Goal: Task Accomplishment & Management: Manage account settings

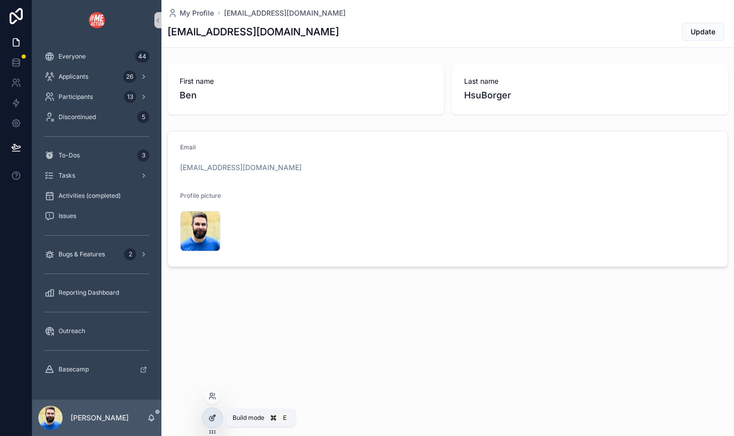
click at [210, 417] on icon at bounding box center [212, 418] width 8 height 8
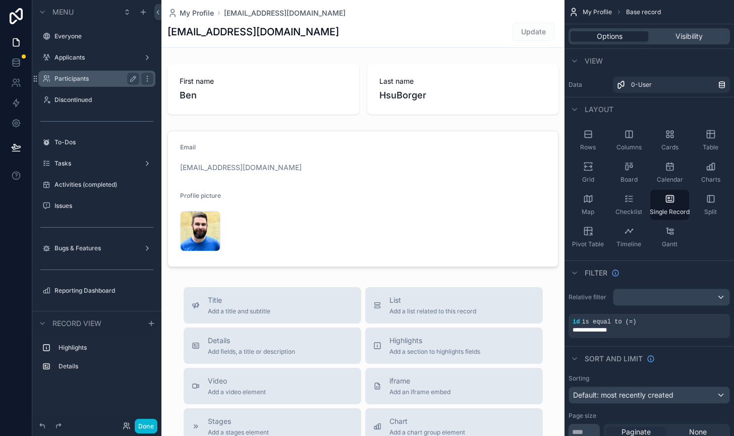
click at [71, 79] on label "Participants" at bounding box center [95, 79] width 81 height 8
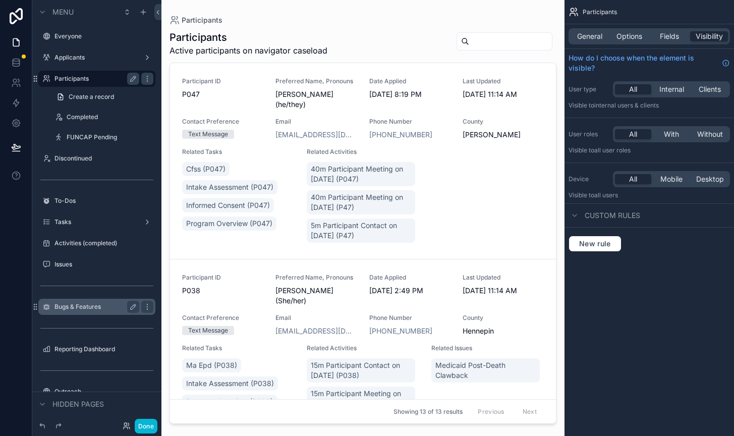
click at [67, 305] on label "Bugs & Features" at bounding box center [95, 307] width 81 height 8
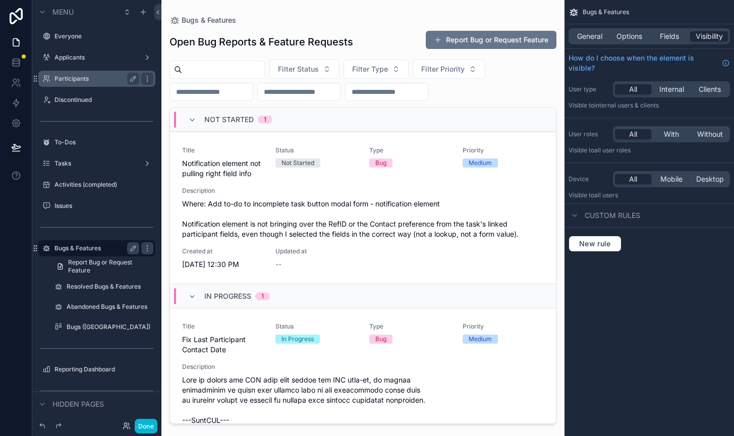
click at [447, 39] on div "scrollable content" at bounding box center [363, 212] width 403 height 424
click at [442, 38] on button "Report Bug or Request Feature" at bounding box center [491, 40] width 131 height 18
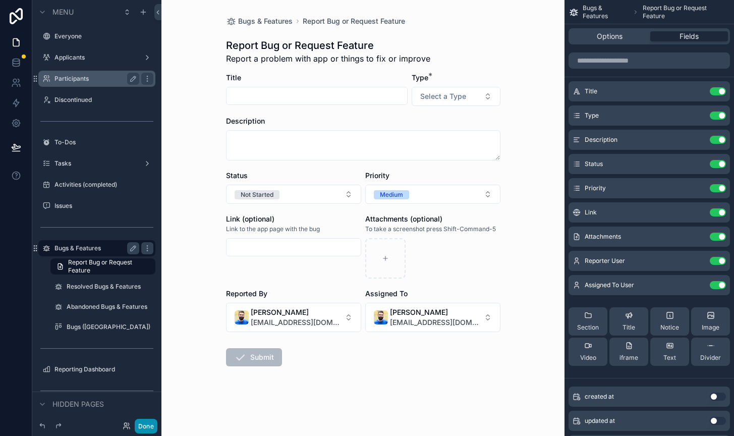
click at [147, 425] on button "Done" at bounding box center [146, 426] width 23 height 15
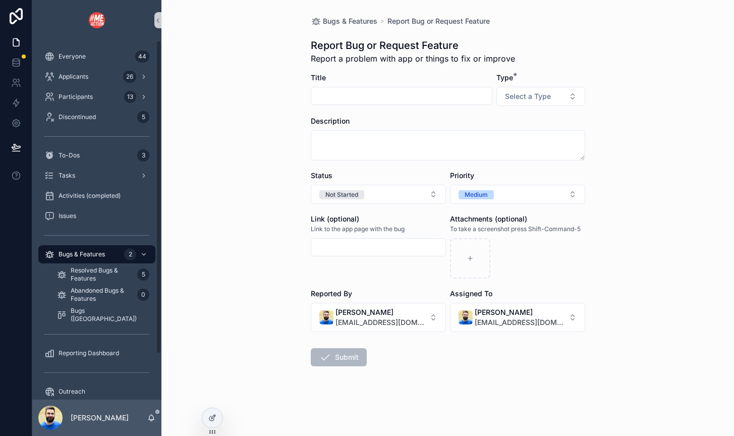
click at [364, 95] on input "scrollable content" at bounding box center [401, 96] width 181 height 14
type input "**********"
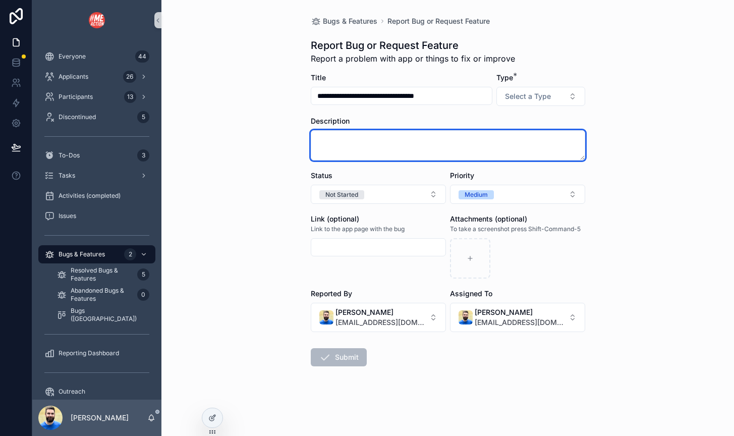
click at [344, 137] on textarea "scrollable content" at bounding box center [448, 145] width 275 height 30
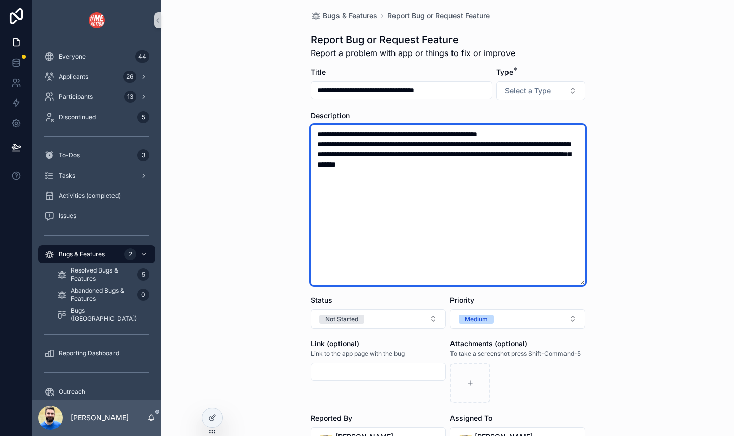
scroll to position [3, 0]
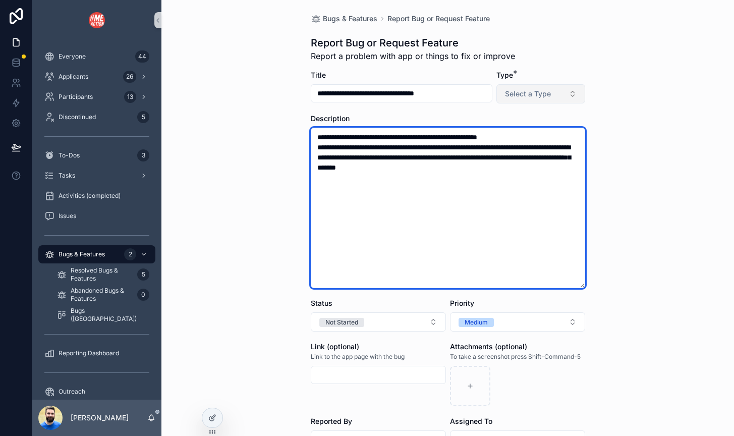
type textarea "**********"
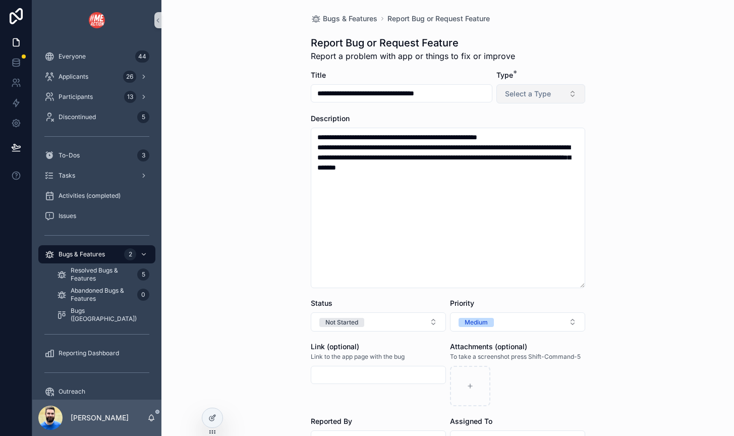
click at [536, 93] on span "Select a Type" at bounding box center [528, 94] width 46 height 10
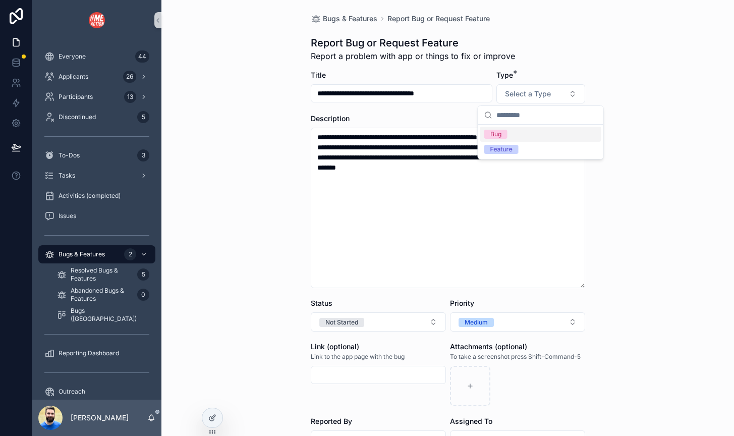
click at [527, 136] on div "Bug" at bounding box center [540, 134] width 121 height 15
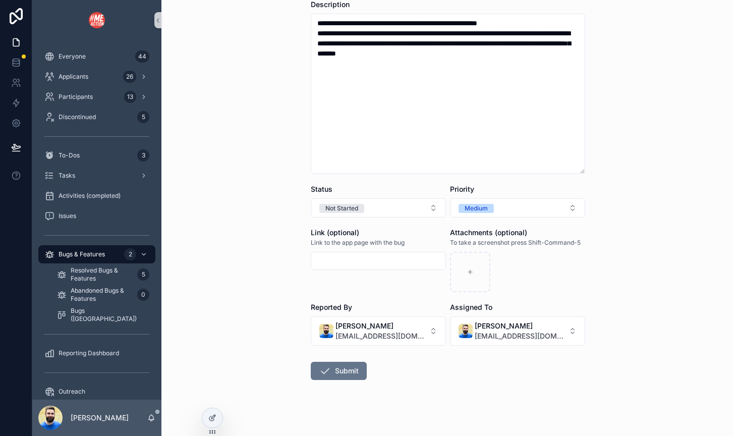
scroll to position [125, 0]
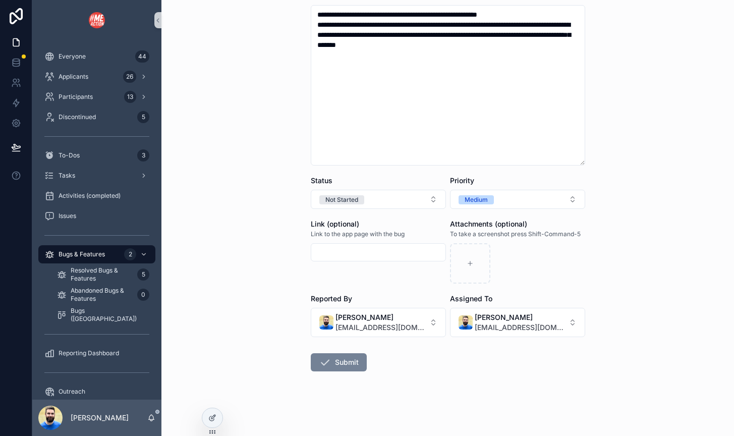
click at [334, 362] on button "Submit" at bounding box center [339, 362] width 56 height 18
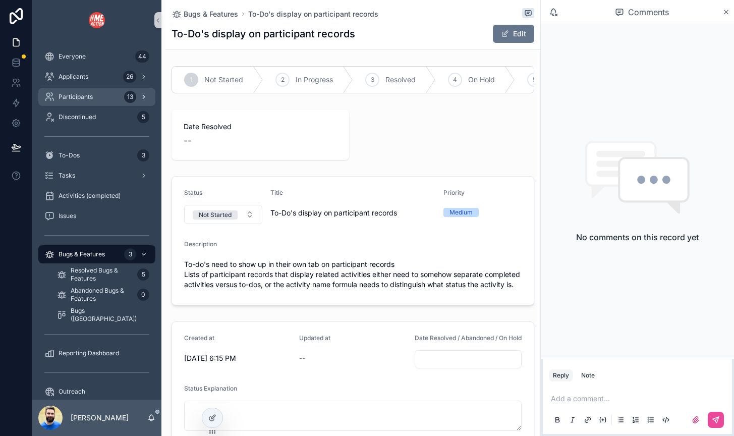
click at [50, 97] on icon "scrollable content" at bounding box center [49, 97] width 10 height 10
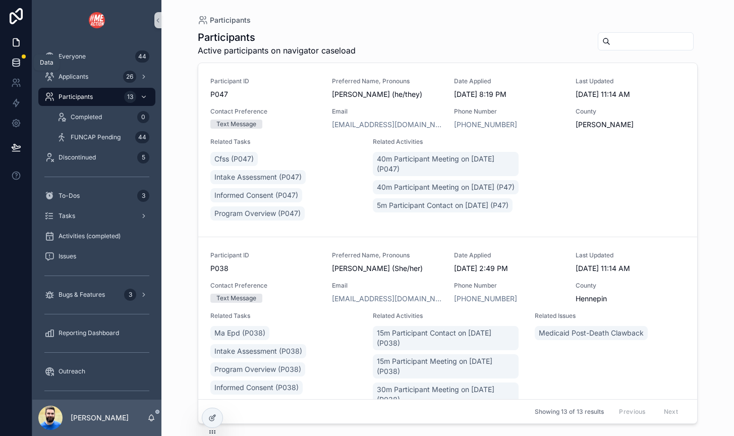
click at [16, 65] on icon at bounding box center [16, 63] width 10 height 10
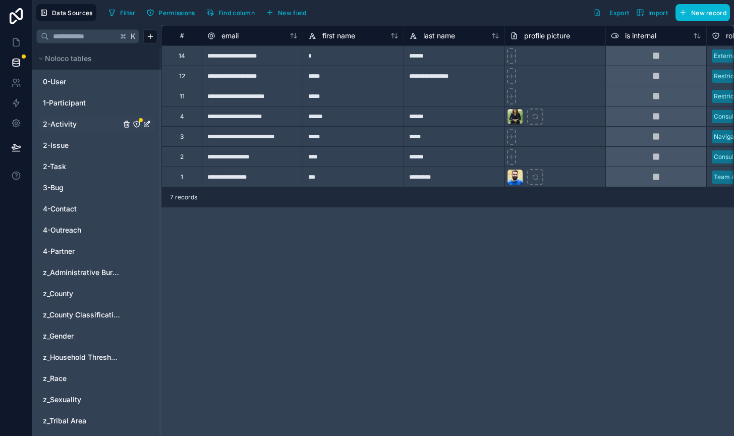
click at [62, 119] on span "2-Activity" at bounding box center [60, 124] width 34 height 10
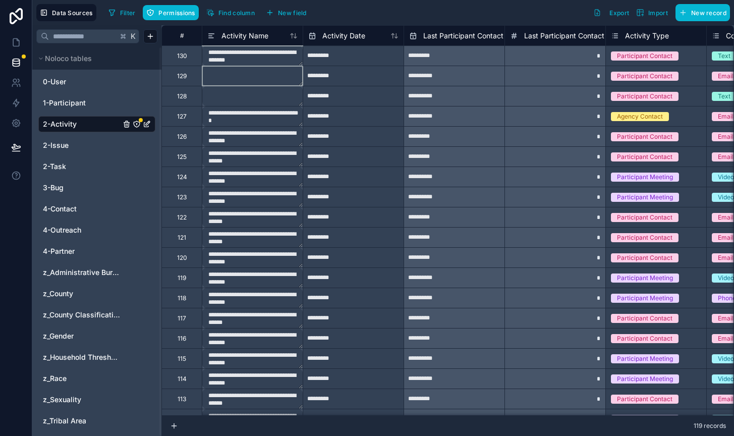
click at [220, 75] on textarea at bounding box center [252, 76] width 100 height 20
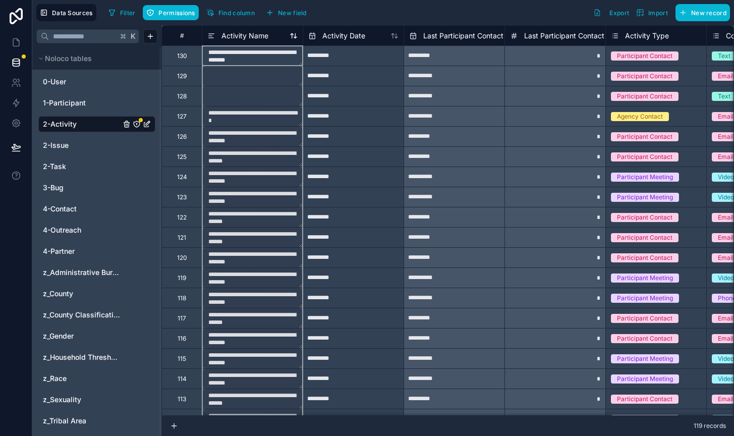
click at [224, 35] on span "Activity Name" at bounding box center [245, 36] width 47 height 10
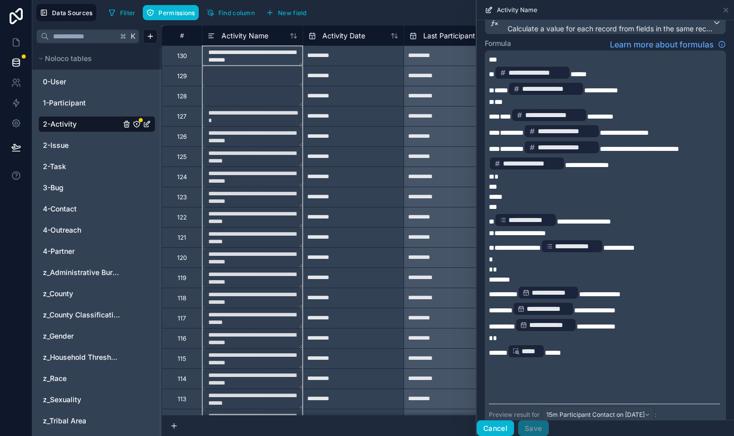
click at [496, 427] on button "Cancel" at bounding box center [495, 428] width 37 height 16
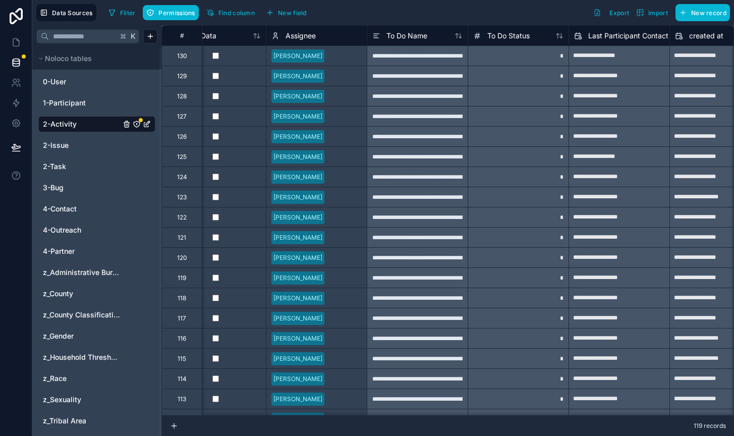
scroll to position [0, 1551]
click at [391, 39] on span "To Do Name" at bounding box center [406, 36] width 41 height 10
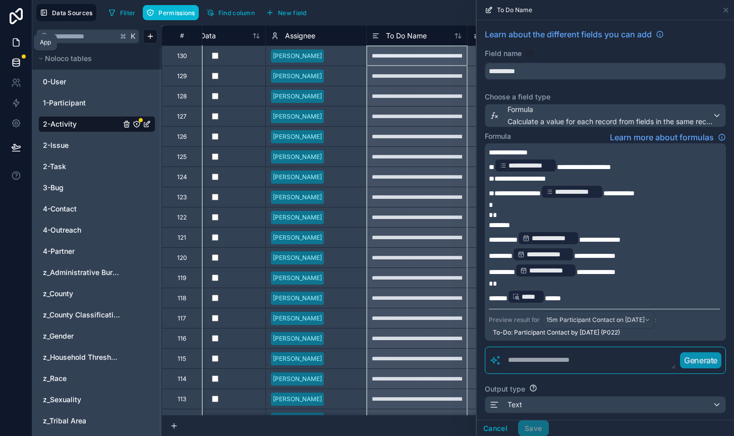
click at [16, 41] on icon at bounding box center [16, 42] width 10 height 10
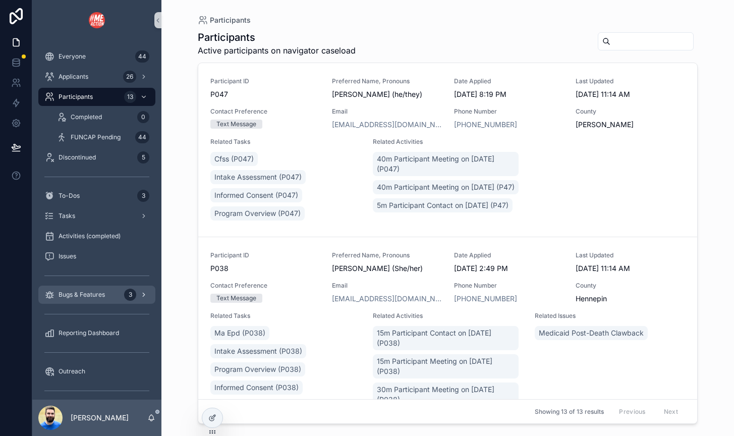
click at [82, 292] on span "Bugs & Features" at bounding box center [82, 295] width 46 height 8
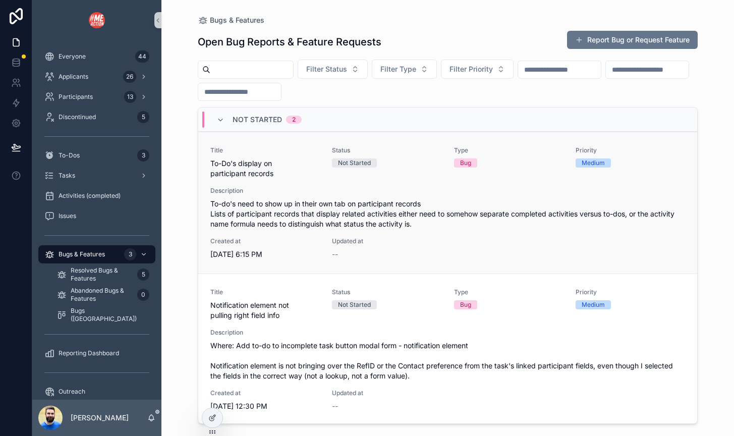
click at [349, 219] on span "To-do's need to show up in their own tab on participant records Lists of partic…" at bounding box center [447, 214] width 475 height 30
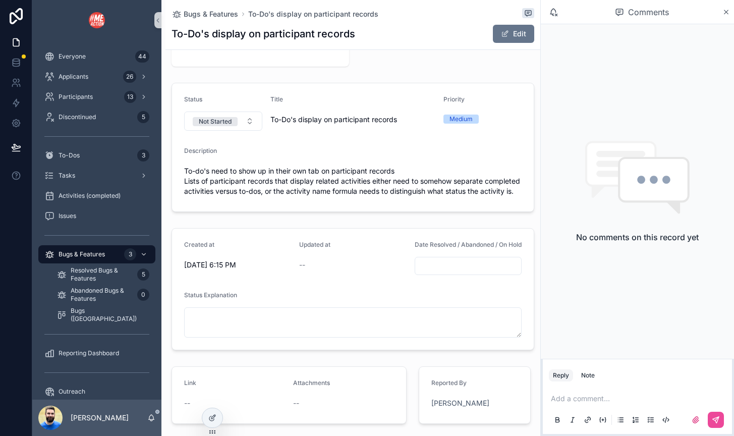
scroll to position [101, 0]
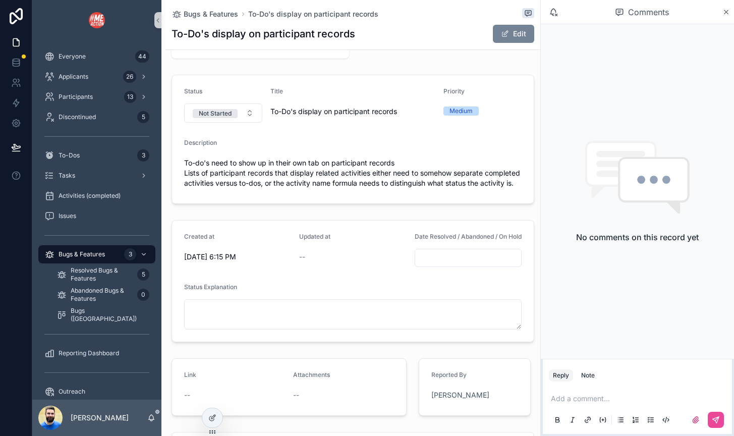
click at [520, 35] on button "Edit" at bounding box center [513, 34] width 41 height 18
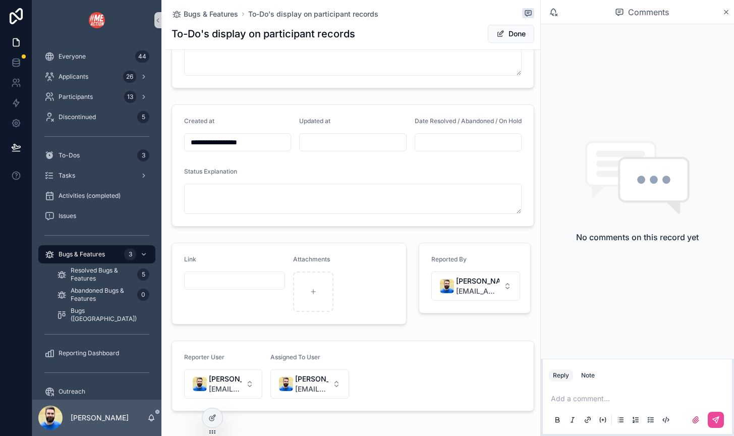
scroll to position [347, 0]
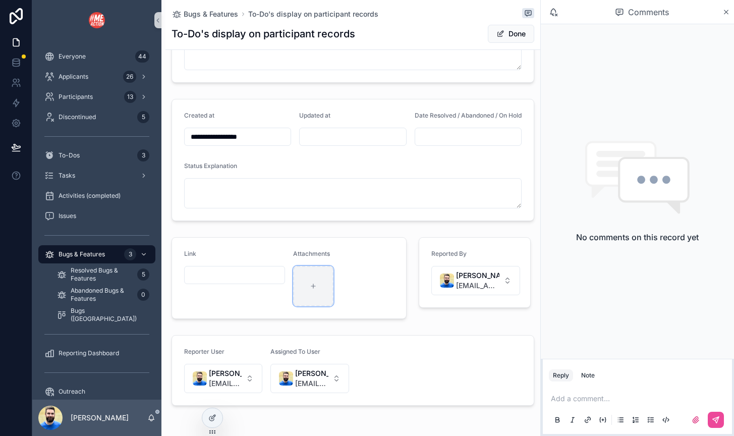
click at [314, 290] on icon "scrollable content" at bounding box center [313, 286] width 7 height 7
type input "**********"
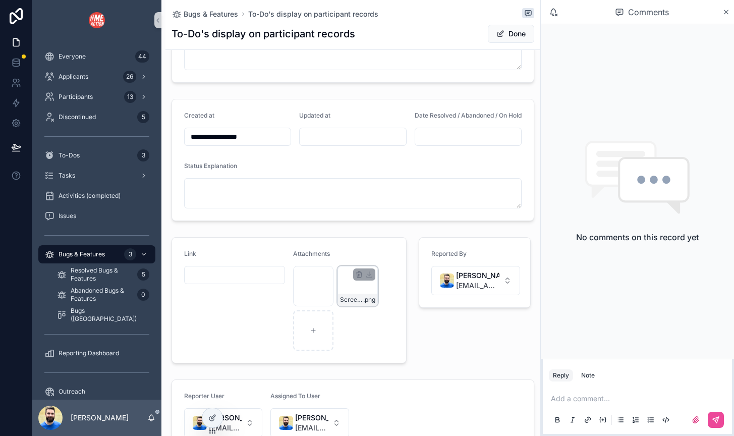
type input "**********"
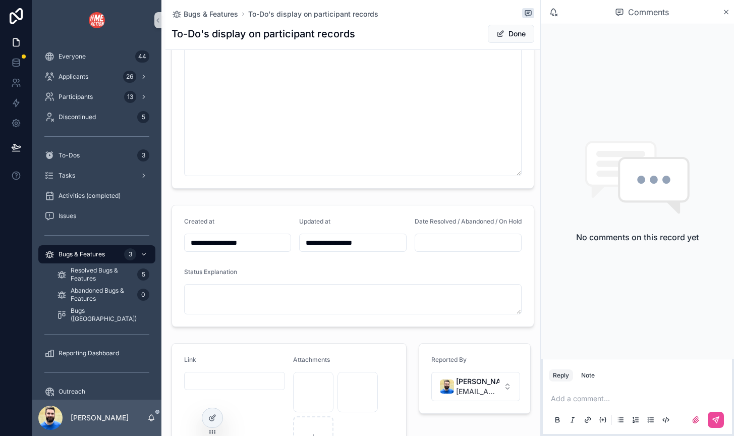
scroll to position [123, 0]
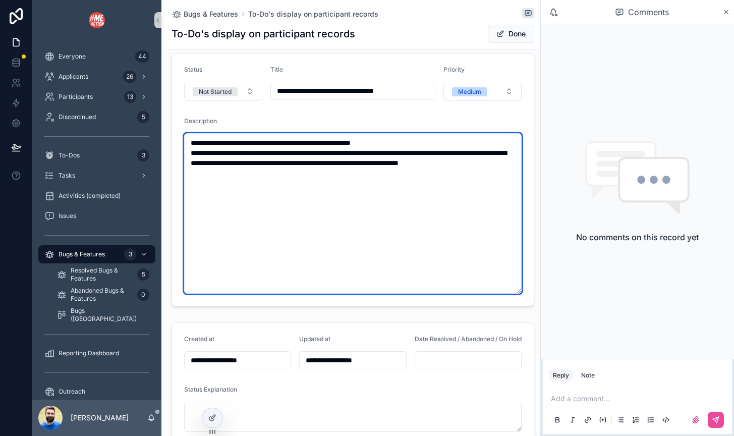
click at [305, 208] on textarea "**********" at bounding box center [353, 213] width 338 height 160
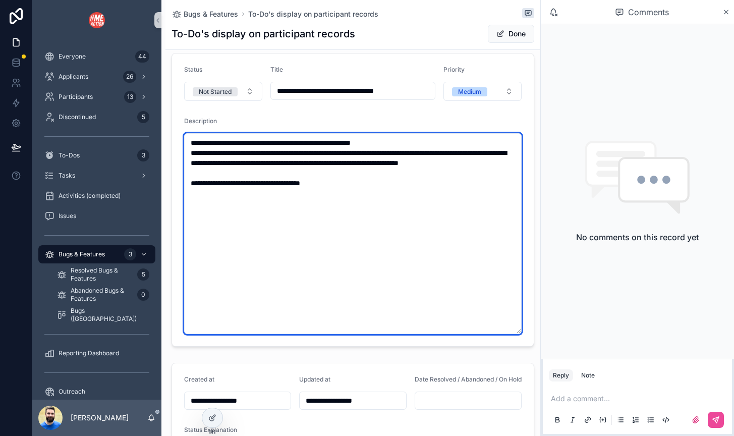
type textarea "**********"
type input "**********"
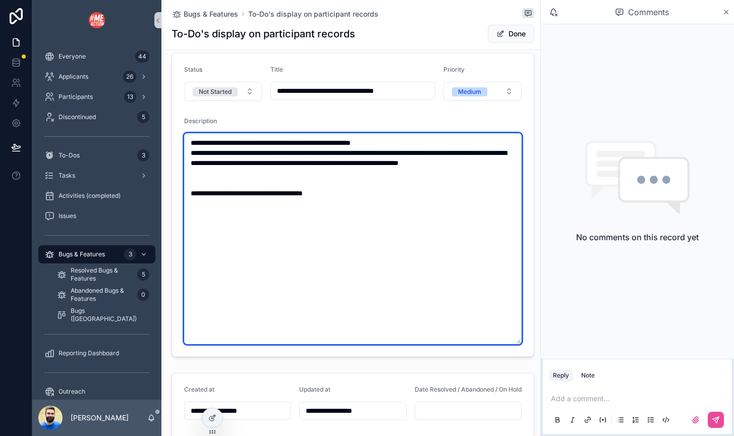
paste textarea "**********"
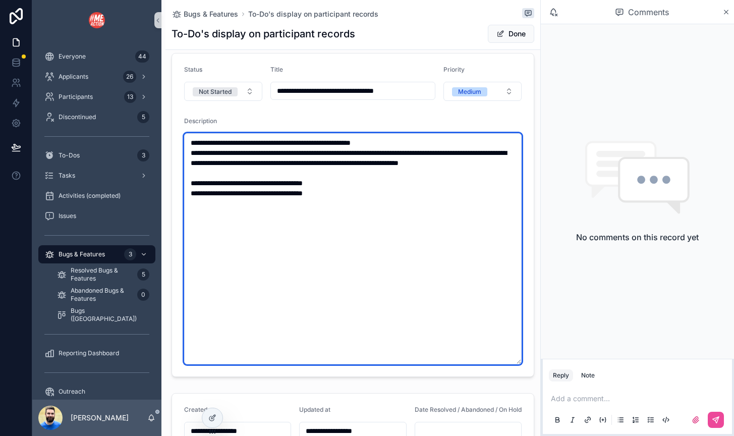
click at [293, 192] on textarea "**********" at bounding box center [353, 248] width 338 height 231
click at [220, 195] on textarea "**********" at bounding box center [353, 248] width 338 height 231
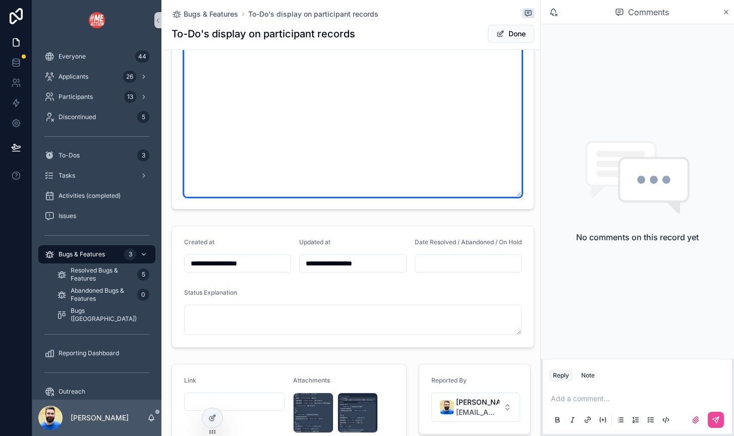
scroll to position [0, 0]
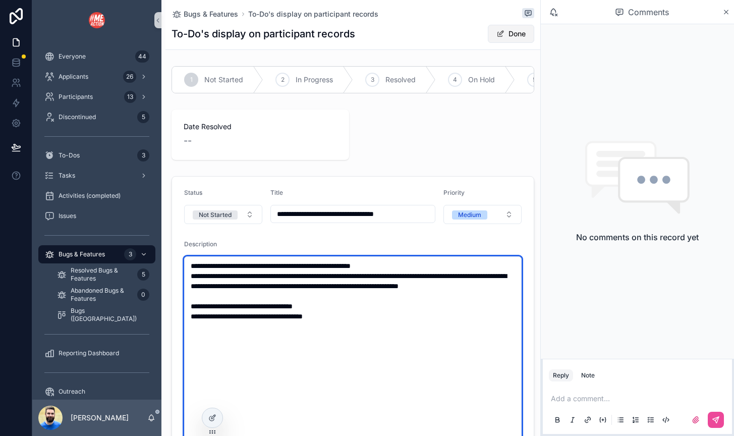
type textarea "**********"
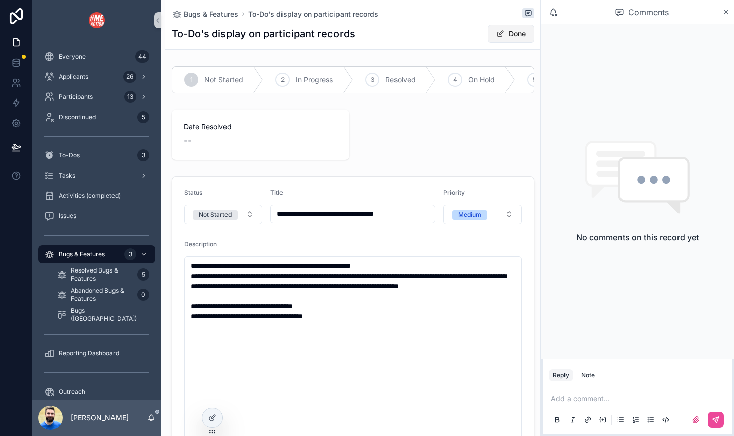
click at [501, 28] on button "Done" at bounding box center [511, 34] width 46 height 18
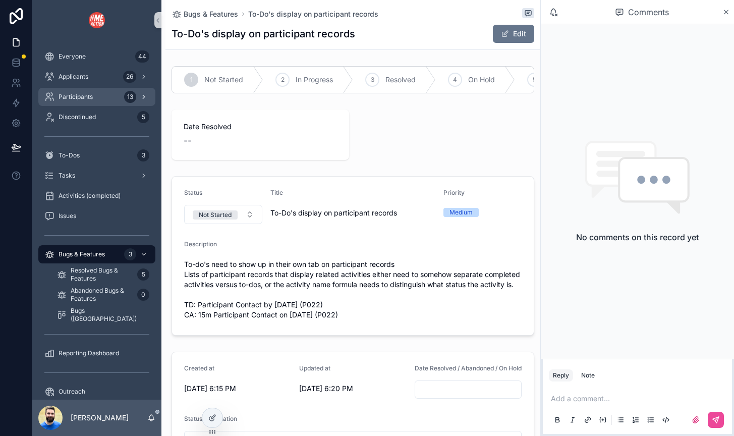
click at [68, 94] on span "Participants" at bounding box center [76, 97] width 34 height 8
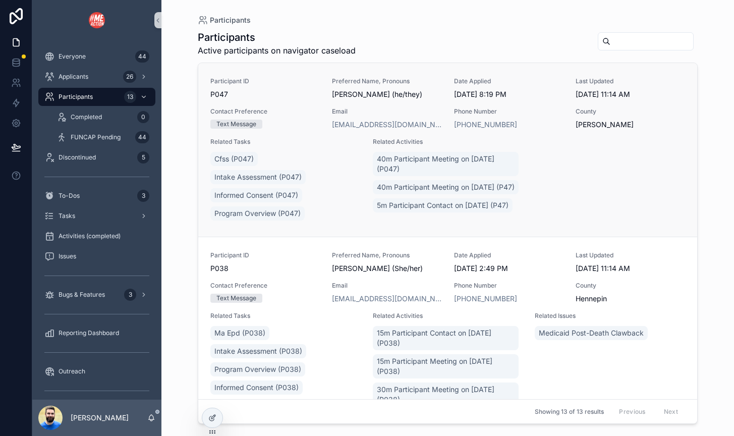
click at [285, 97] on span "P047" at bounding box center [265, 94] width 110 height 10
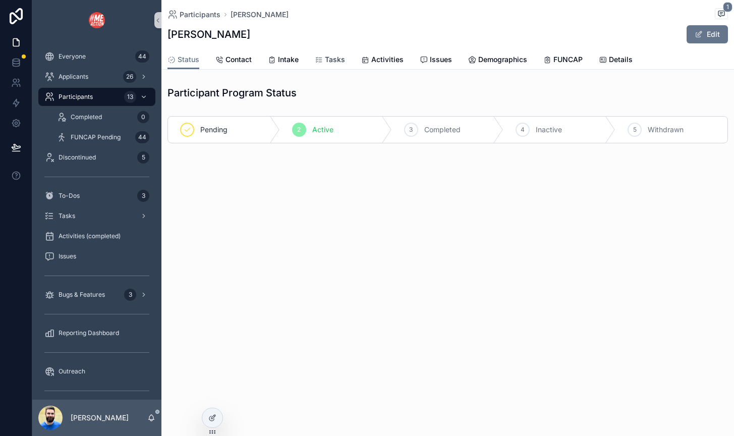
click at [332, 62] on span "Tasks" at bounding box center [335, 60] width 20 height 10
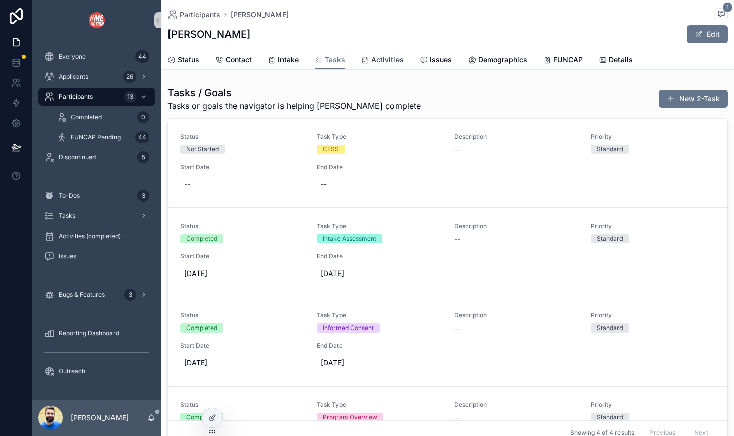
click at [386, 56] on span "Activities" at bounding box center [387, 60] width 32 height 10
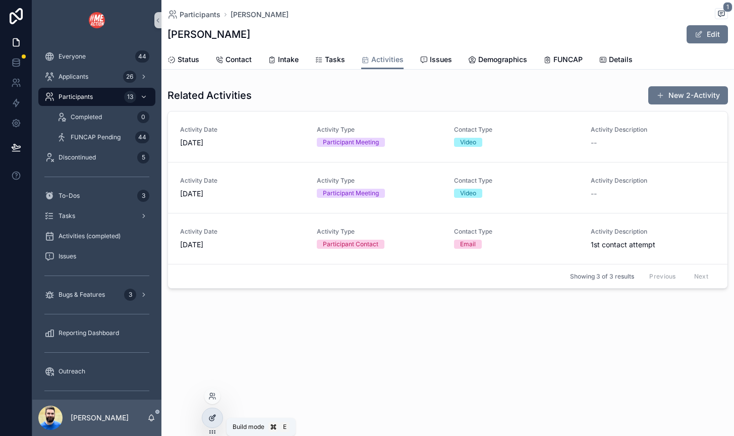
click at [214, 421] on icon at bounding box center [212, 418] width 8 height 8
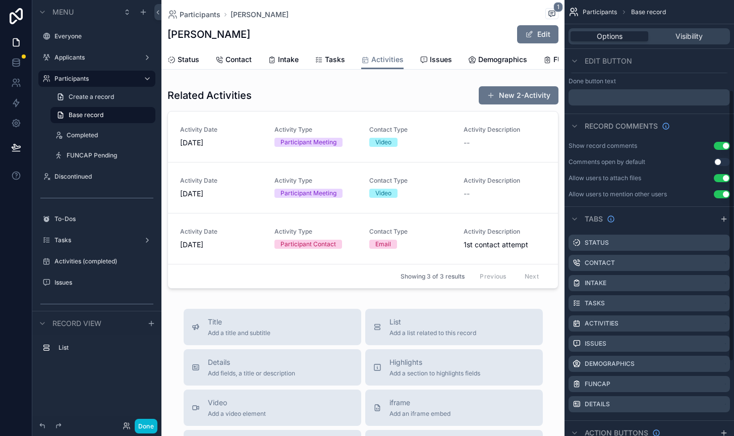
scroll to position [263, 0]
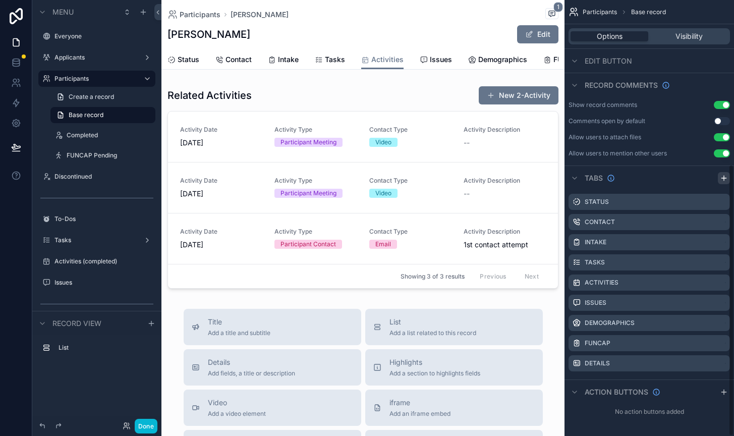
click at [729, 178] on div "Participants Base record Options Visibility Header Title Preferred Full Name Su…" at bounding box center [650, 218] width 170 height 436
click at [725, 176] on icon "scrollable content" at bounding box center [724, 178] width 8 height 8
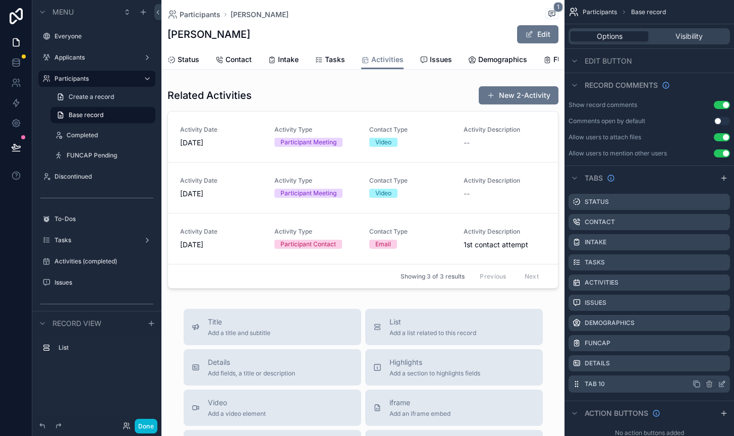
click at [724, 382] on icon "scrollable content" at bounding box center [724, 382] width 1 height 1
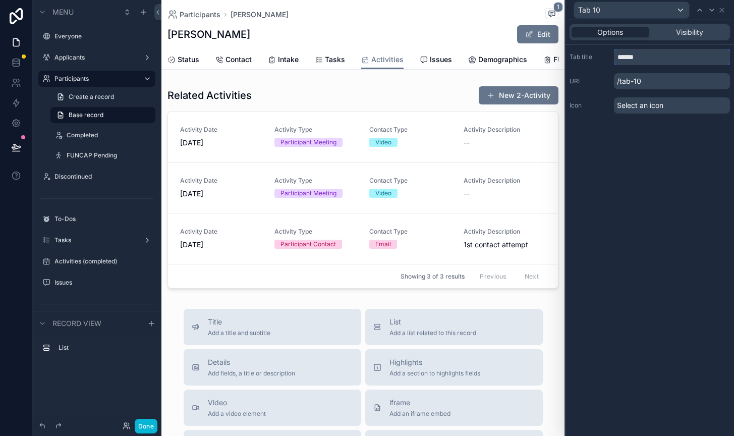
click at [649, 61] on input "******" at bounding box center [672, 57] width 116 height 16
type input "*******"
click at [622, 106] on span "Select an icon" at bounding box center [640, 105] width 46 height 10
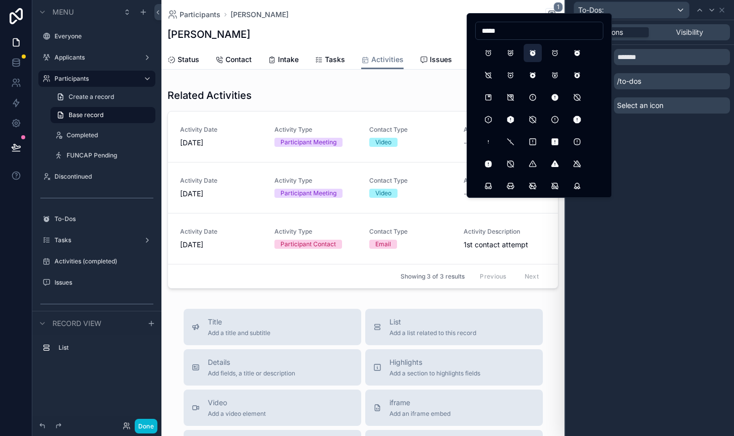
type input "*****"
click at [536, 52] on button "AlarmFilled" at bounding box center [533, 53] width 18 height 18
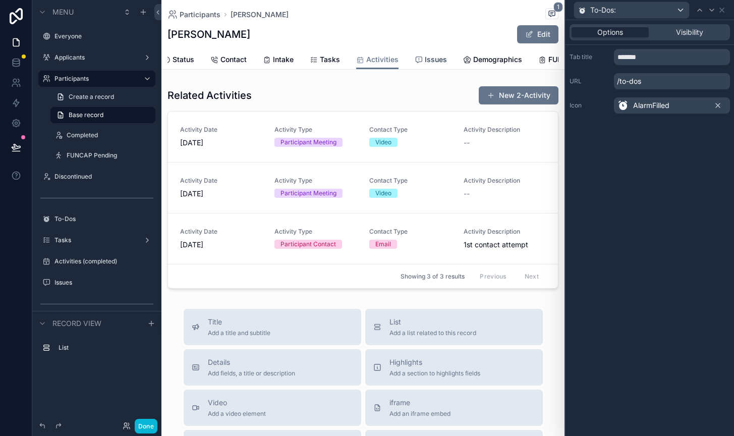
scroll to position [0, 9]
click at [722, 8] on icon at bounding box center [722, 10] width 8 height 8
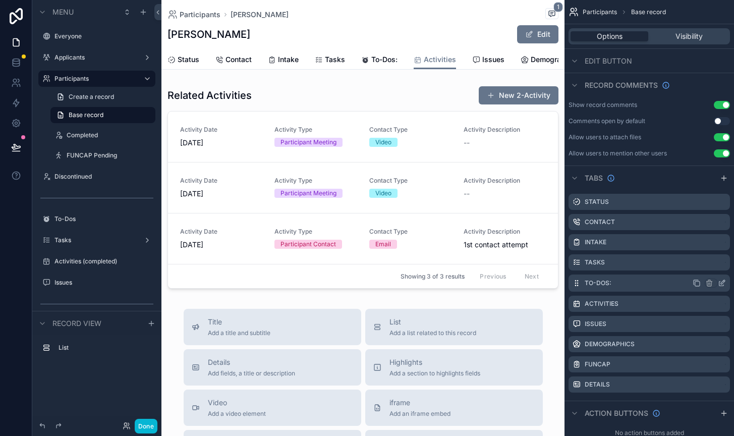
click at [722, 281] on icon "scrollable content" at bounding box center [722, 283] width 8 height 8
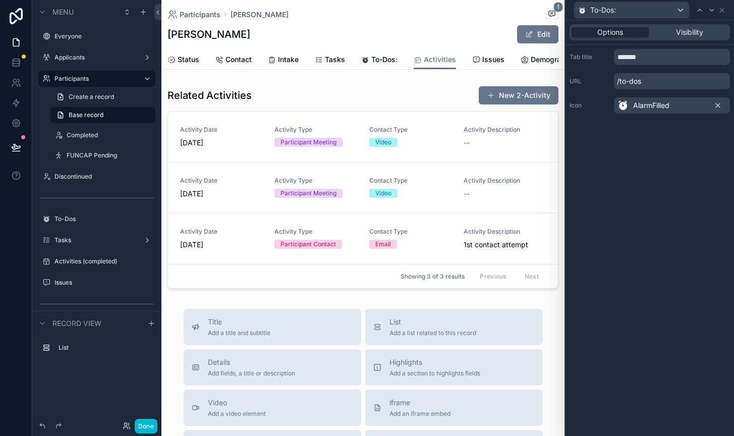
click at [626, 106] on icon at bounding box center [623, 105] width 12 height 12
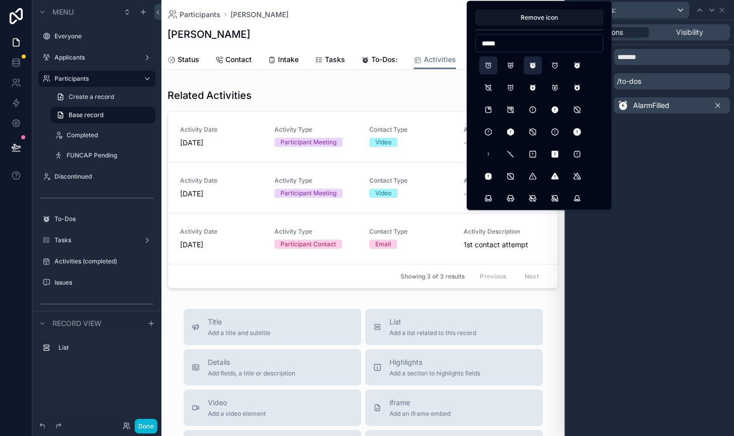
type input "*****"
click at [491, 64] on button "Alarm" at bounding box center [488, 66] width 18 height 18
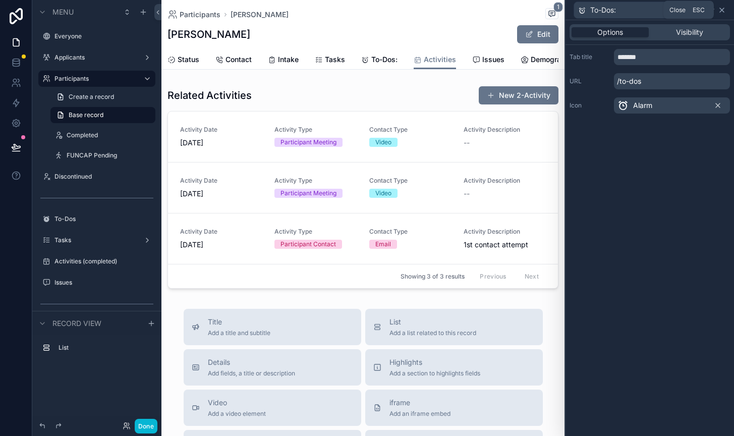
click at [723, 11] on icon at bounding box center [722, 10] width 4 height 4
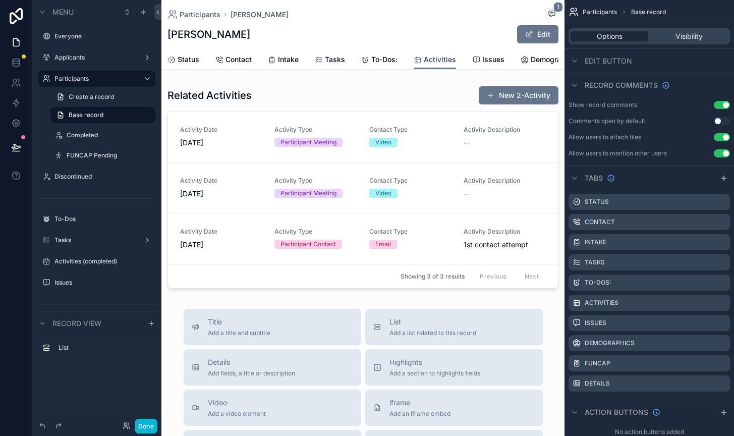
click at [430, 65] on span "Activities" at bounding box center [440, 60] width 32 height 10
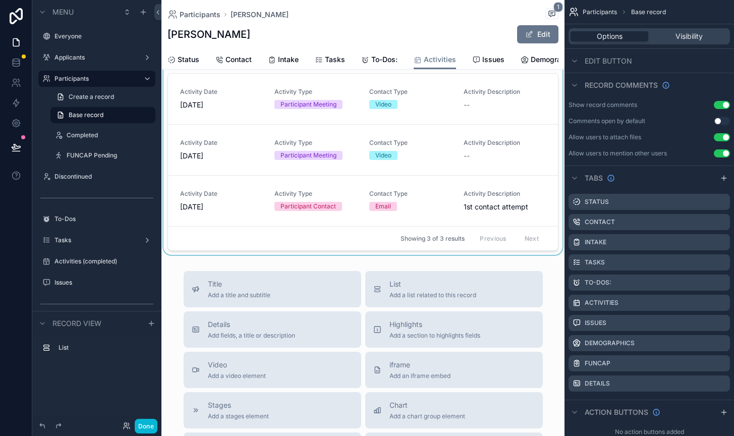
scroll to position [0, 0]
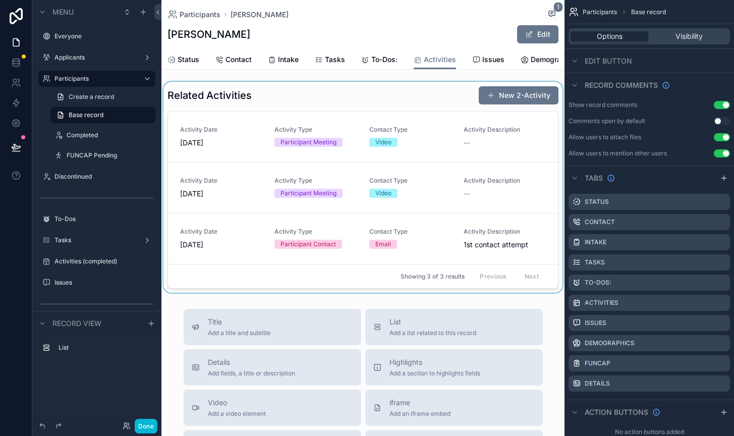
click at [431, 108] on div "scrollable content" at bounding box center [363, 187] width 403 height 211
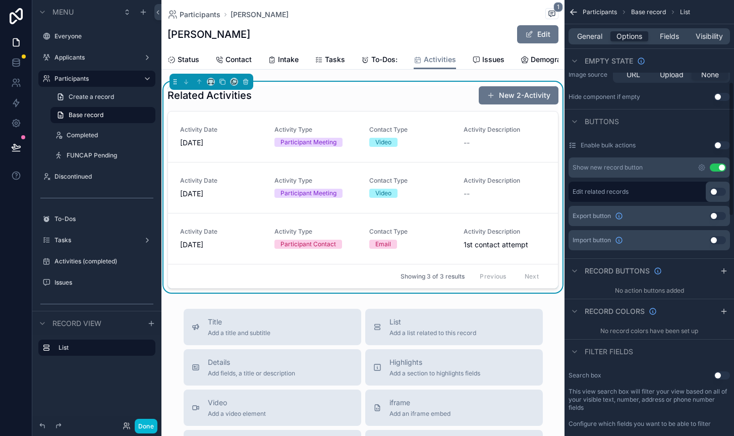
scroll to position [265, 0]
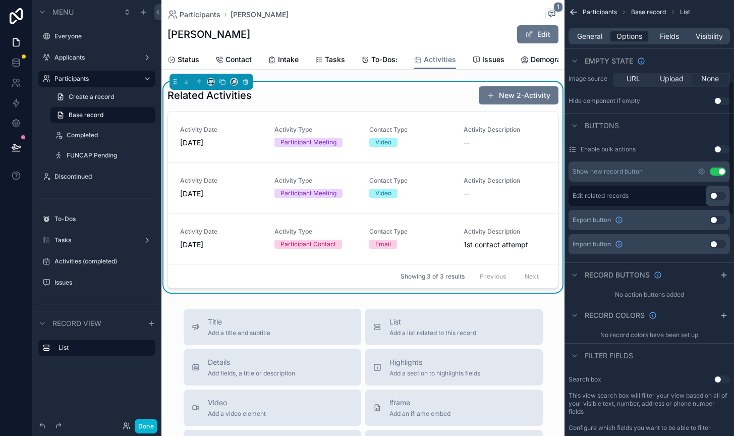
click at [702, 167] on div "Show new record button Use setting" at bounding box center [650, 172] width 162 height 20
click at [702, 171] on icon "scrollable content" at bounding box center [702, 172] width 8 height 8
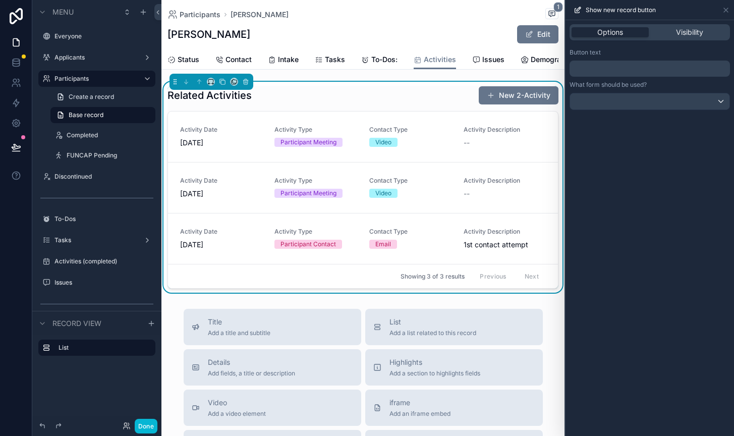
click at [643, 73] on p "﻿" at bounding box center [651, 69] width 154 height 12
click at [606, 308] on div "Options Visibility Button text ﻿ What form should be used?" at bounding box center [650, 228] width 169 height 416
click at [630, 68] on p "﻿" at bounding box center [651, 69] width 154 height 12
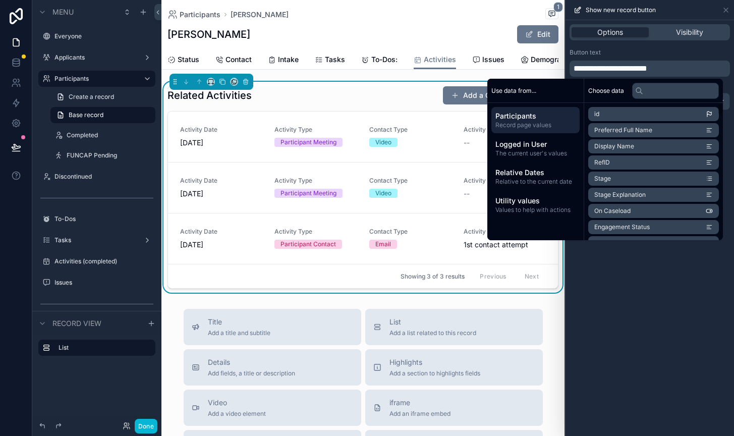
click at [645, 279] on div "**********" at bounding box center [650, 228] width 169 height 416
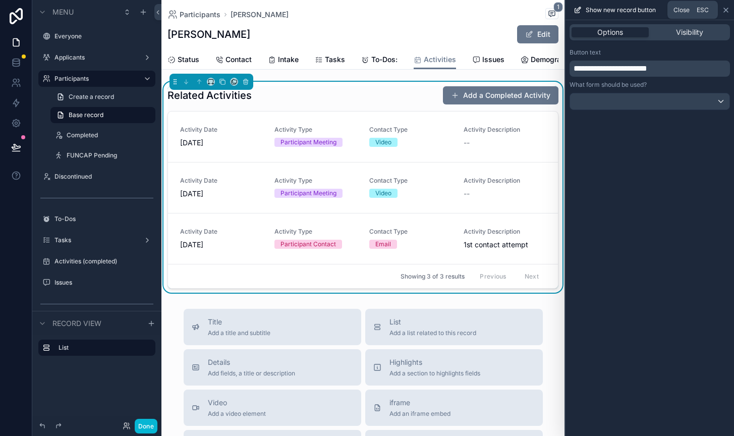
click at [729, 11] on icon at bounding box center [726, 10] width 8 height 8
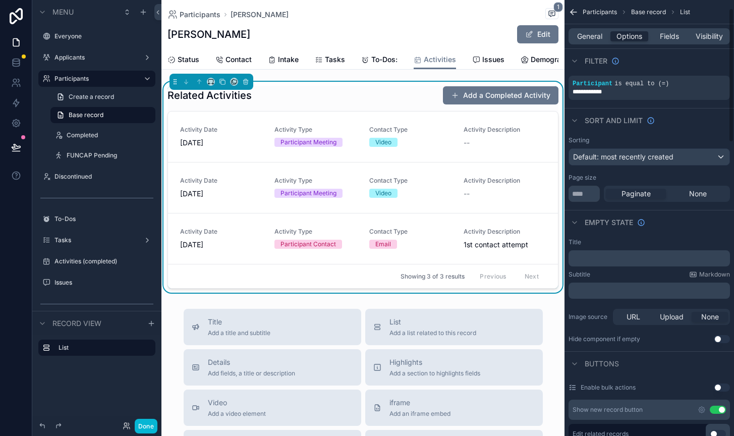
scroll to position [0, 0]
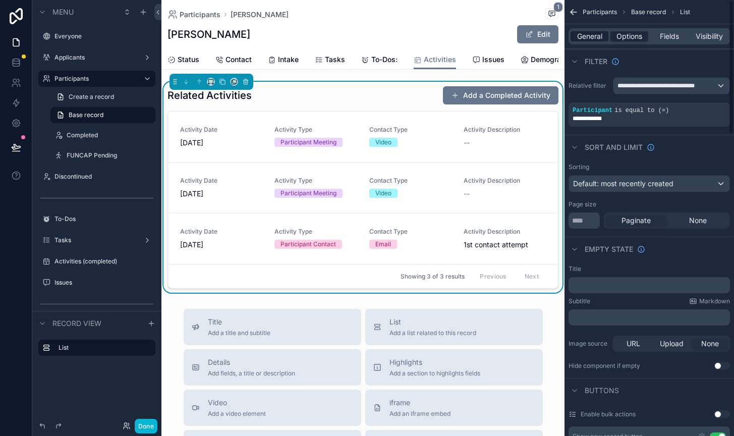
click at [581, 39] on span "General" at bounding box center [589, 36] width 25 height 10
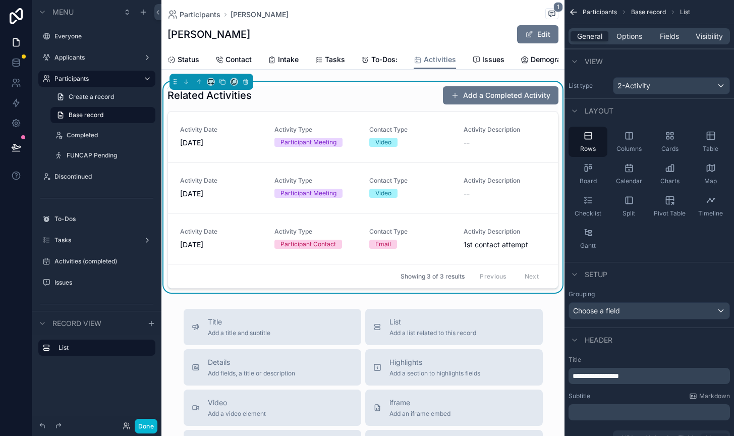
click at [639, 374] on p "**********" at bounding box center [650, 376] width 155 height 10
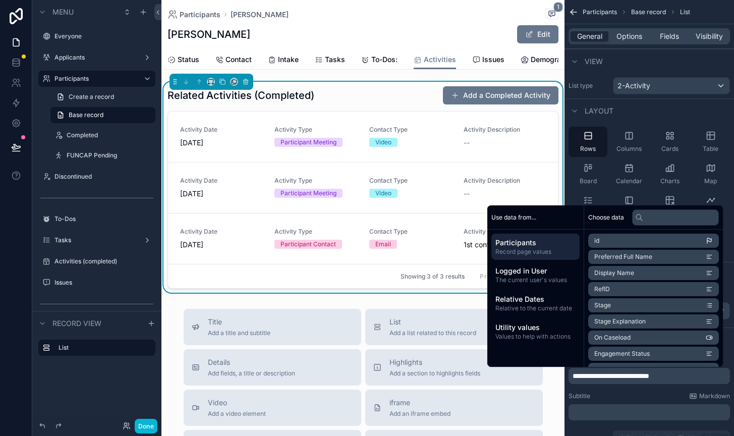
click at [614, 395] on div "Subtitle Markdown" at bounding box center [650, 396] width 162 height 8
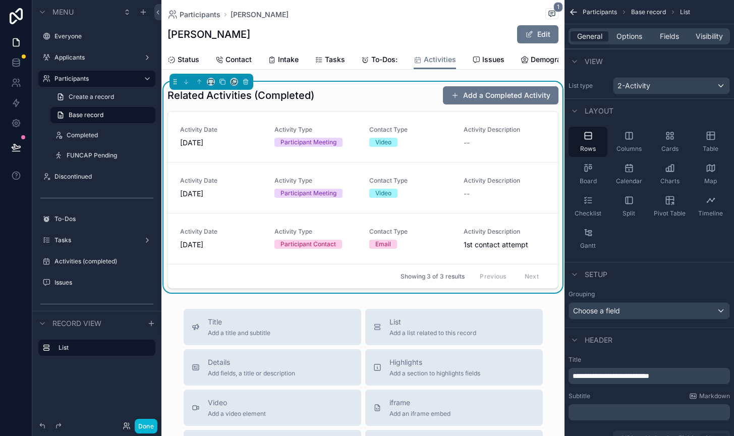
click at [390, 99] on div "Related Activities (Completed) Add a Completed Activity" at bounding box center [363, 95] width 391 height 19
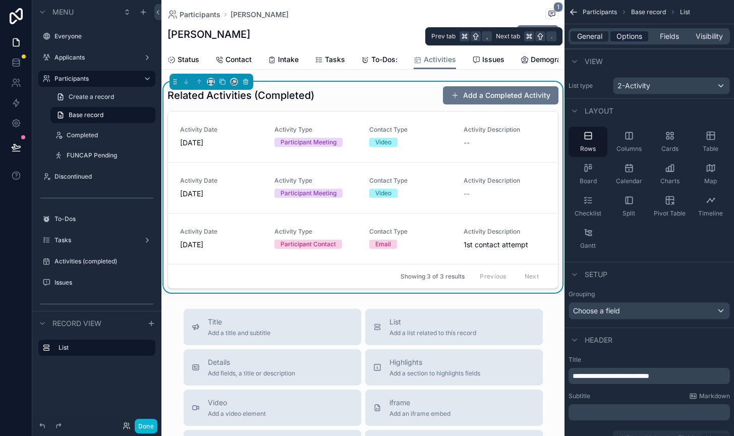
click at [629, 36] on span "Options" at bounding box center [630, 36] width 26 height 10
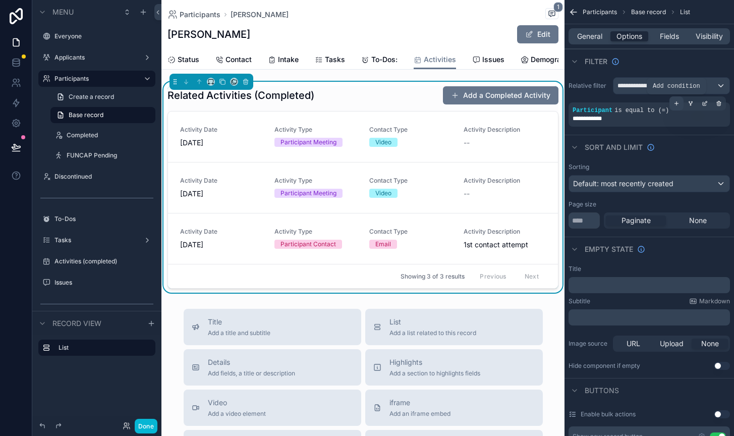
click at [678, 103] on icon "scrollable content" at bounding box center [677, 103] width 6 height 6
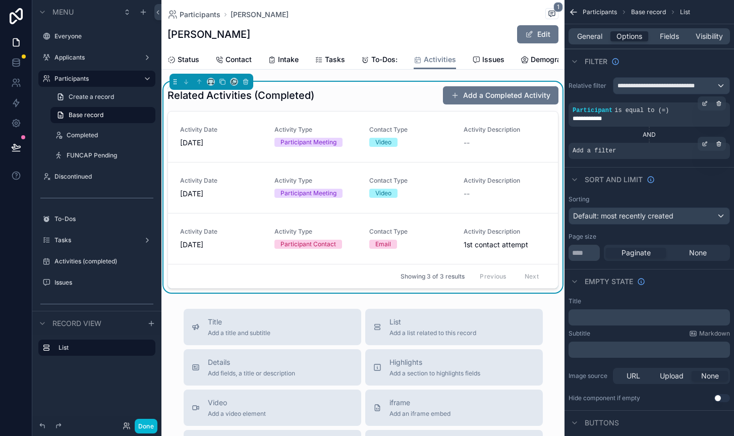
click at [607, 151] on span "Add a filter" at bounding box center [594, 151] width 43 height 8
click at [702, 144] on icon "scrollable content" at bounding box center [705, 144] width 6 height 6
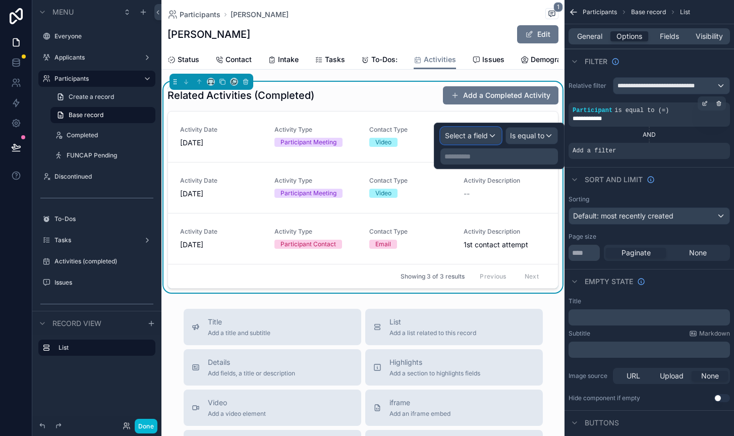
click at [486, 133] on span "Select a field" at bounding box center [466, 135] width 43 height 9
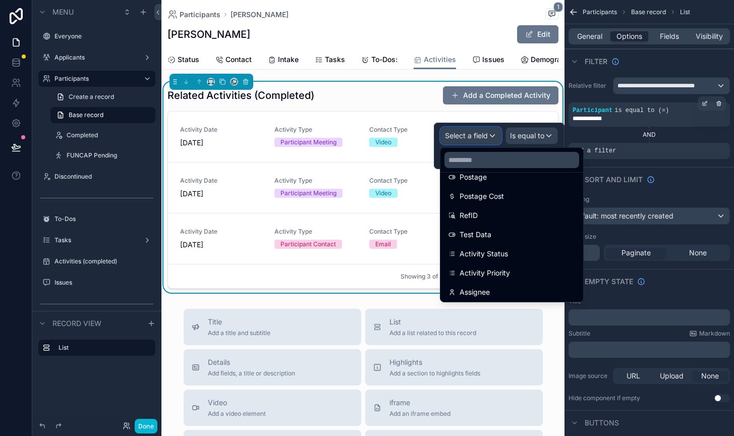
scroll to position [248, 0]
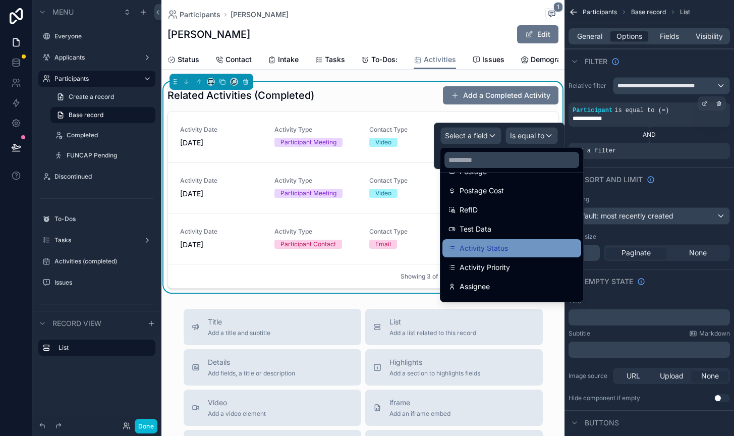
click at [490, 244] on span "Activity Status" at bounding box center [484, 248] width 48 height 12
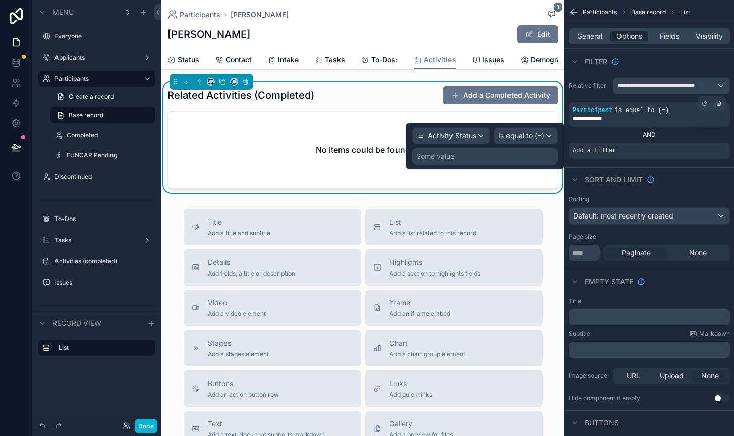
click at [505, 154] on div "Some value" at bounding box center [485, 156] width 146 height 16
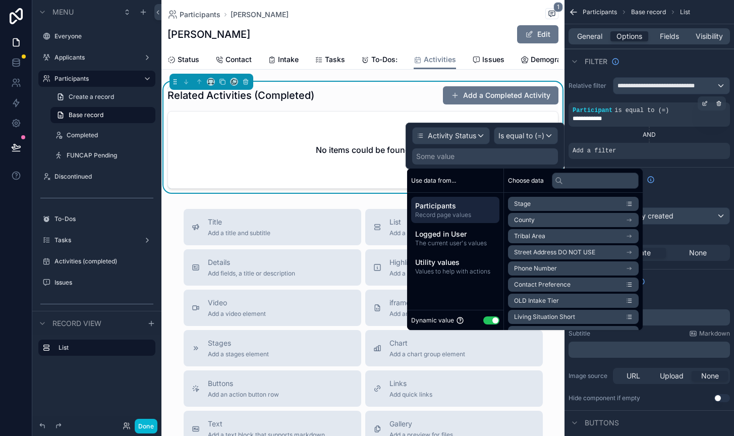
click at [490, 318] on button "Use setting" at bounding box center [492, 320] width 16 height 8
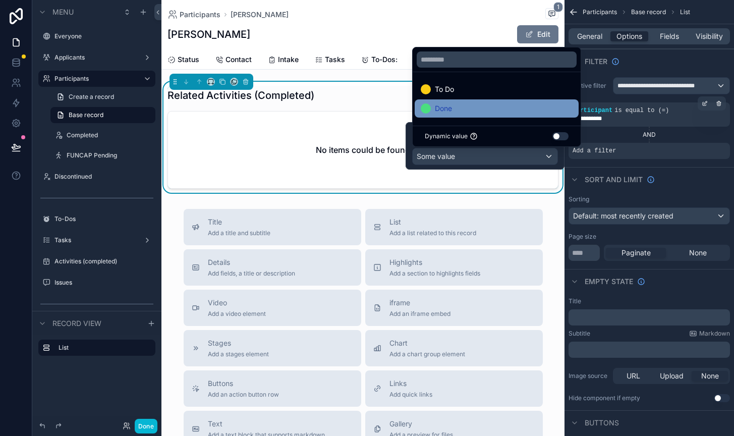
click at [452, 105] on span "Done" at bounding box center [443, 108] width 17 height 12
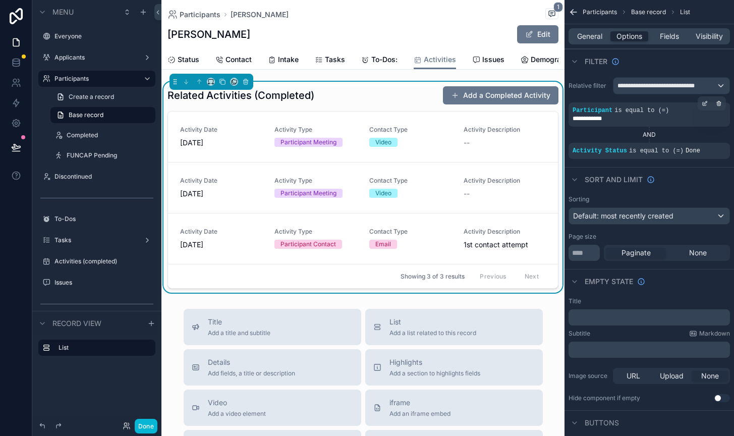
click at [371, 297] on div "Participants [PERSON_NAME] 1 [PERSON_NAME] Edit Activities Status Contact Intak…" at bounding box center [363, 374] width 403 height 749
click at [222, 82] on icon "scrollable content" at bounding box center [222, 81] width 7 height 7
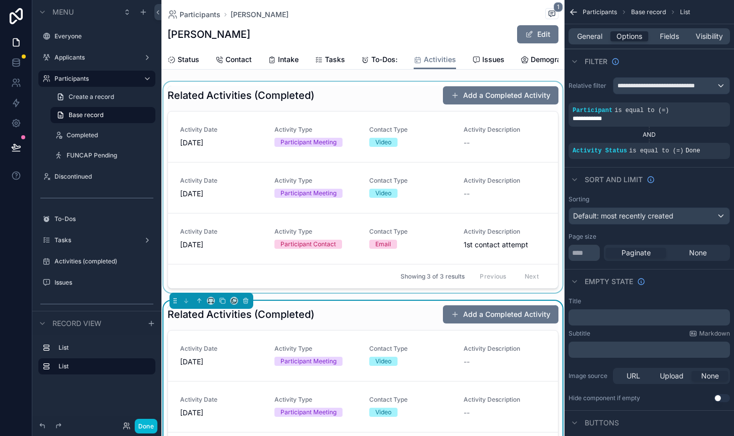
click at [352, 94] on div "scrollable content" at bounding box center [363, 187] width 403 height 211
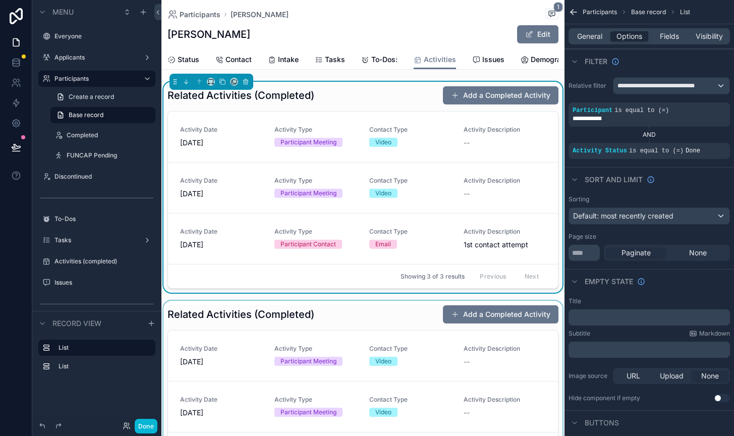
click at [320, 328] on div "scrollable content" at bounding box center [363, 406] width 403 height 211
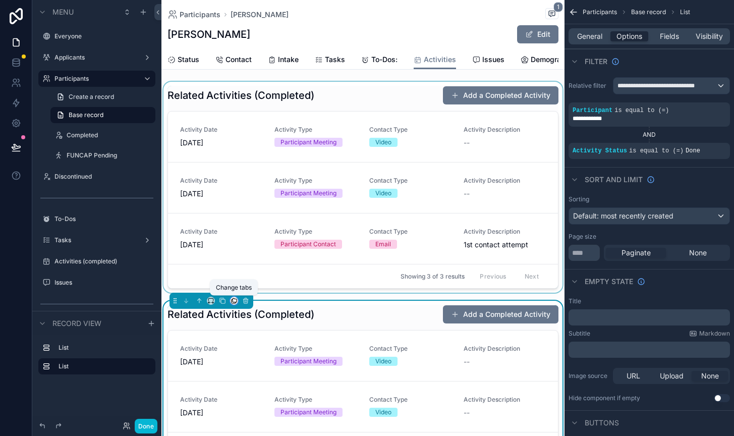
click at [235, 299] on icon "scrollable content" at bounding box center [234, 300] width 7 height 7
click at [353, 96] on div "scrollable content" at bounding box center [367, 218] width 734 height 436
click at [353, 96] on div "scrollable content" at bounding box center [363, 187] width 403 height 211
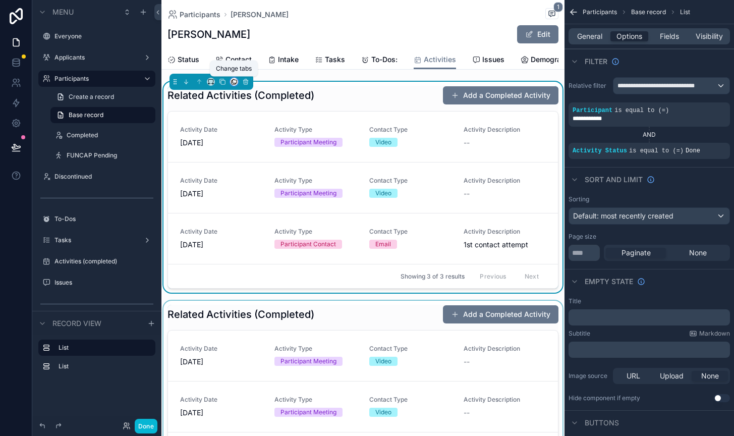
click at [235, 84] on icon "scrollable content" at bounding box center [234, 83] width 4 height 4
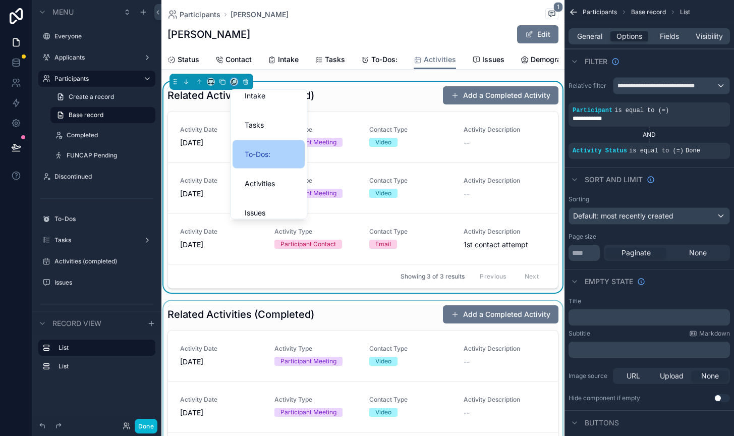
scroll to position [69, 0]
click at [264, 153] on span "To-Dos:" at bounding box center [258, 154] width 26 height 12
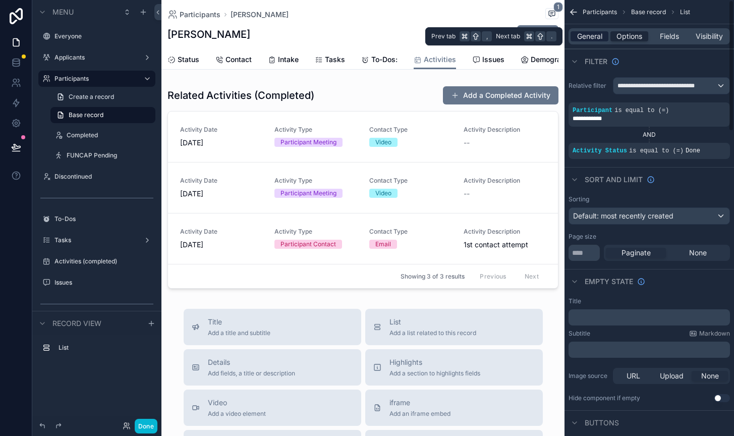
click at [591, 35] on span "General" at bounding box center [589, 36] width 25 height 10
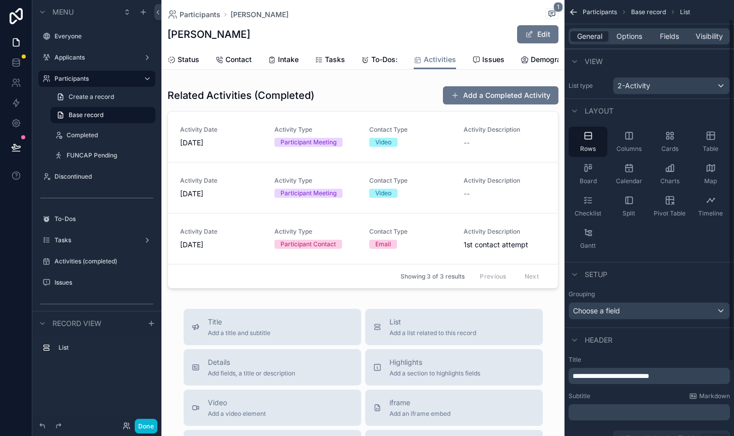
scroll to position [119, 0]
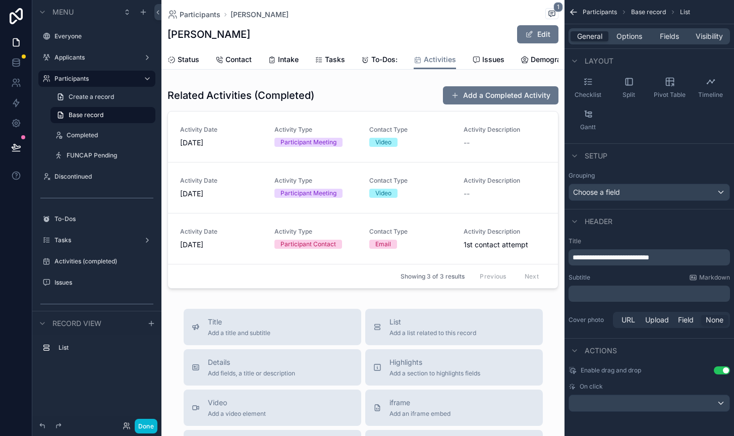
click at [414, 32] on div "[PERSON_NAME] Edit" at bounding box center [363, 34] width 391 height 19
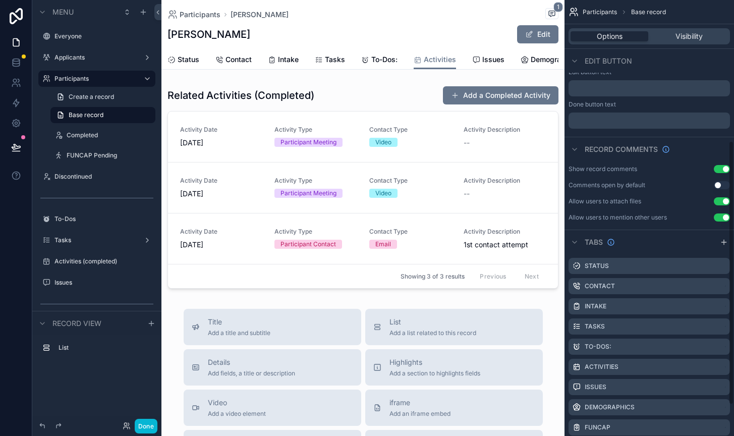
scroll to position [284, 0]
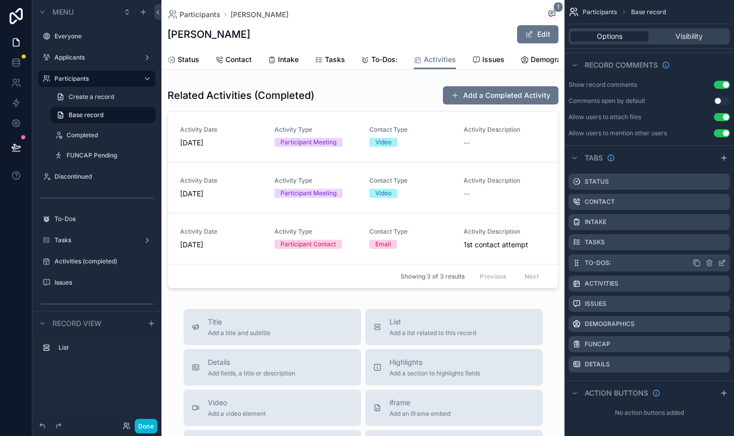
click at [722, 260] on icon "scrollable content" at bounding box center [722, 263] width 8 height 8
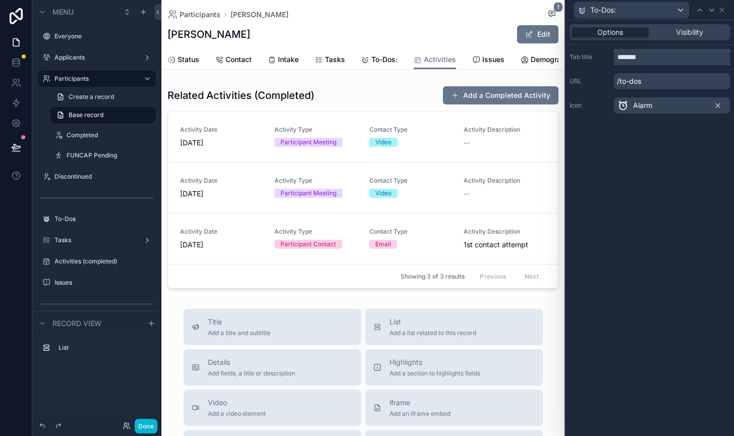
click at [652, 61] on input "*******" at bounding box center [672, 57] width 116 height 16
click at [653, 174] on div "Options Visibility Tab title ******* URL /to-dos Icon Alarm" at bounding box center [650, 228] width 169 height 416
click at [658, 60] on input "*******" at bounding box center [672, 57] width 116 height 16
type input "******"
click at [725, 6] on icon at bounding box center [722, 10] width 8 height 8
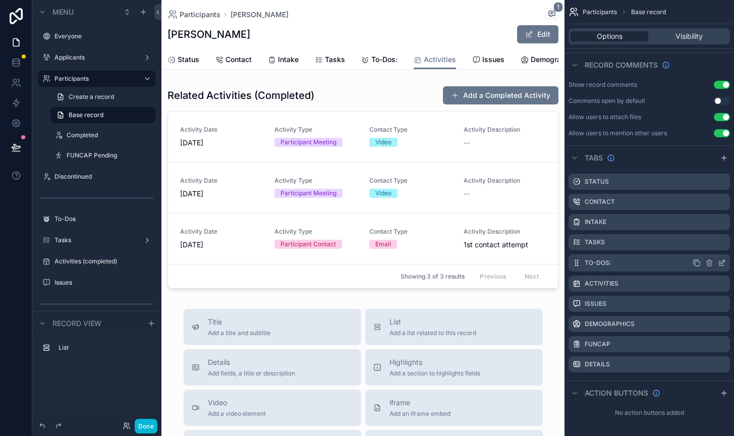
click at [723, 259] on icon "scrollable content" at bounding box center [722, 263] width 8 height 8
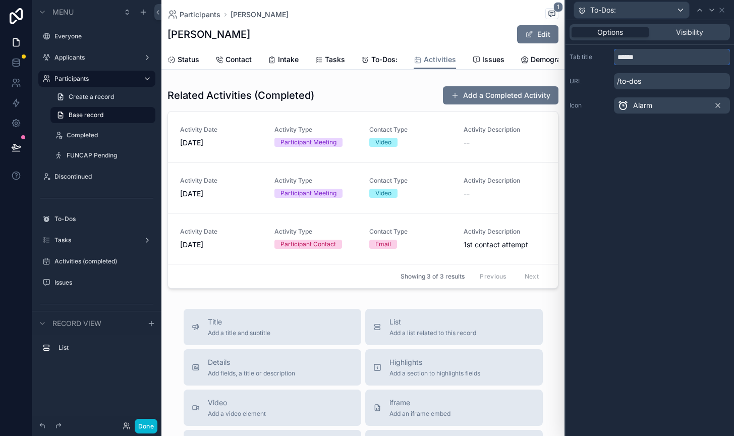
click at [650, 56] on input "******" at bounding box center [672, 57] width 116 height 16
type input "*****"
click at [651, 62] on input "*****" at bounding box center [672, 57] width 116 height 16
type input "******"
click at [723, 9] on icon at bounding box center [722, 10] width 4 height 4
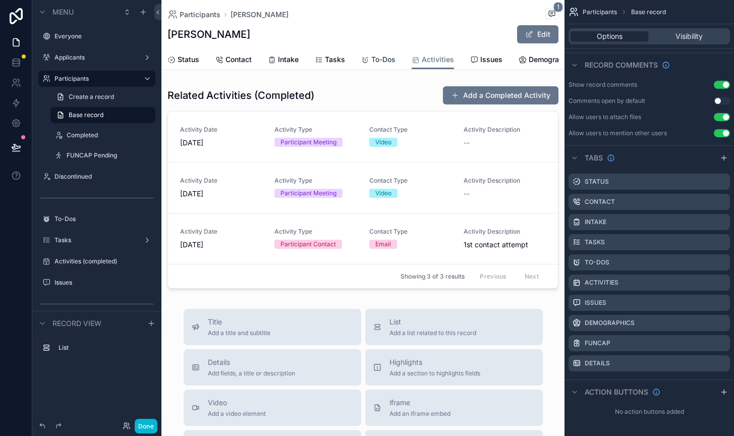
click at [379, 59] on span "To-Dos" at bounding box center [383, 60] width 24 height 10
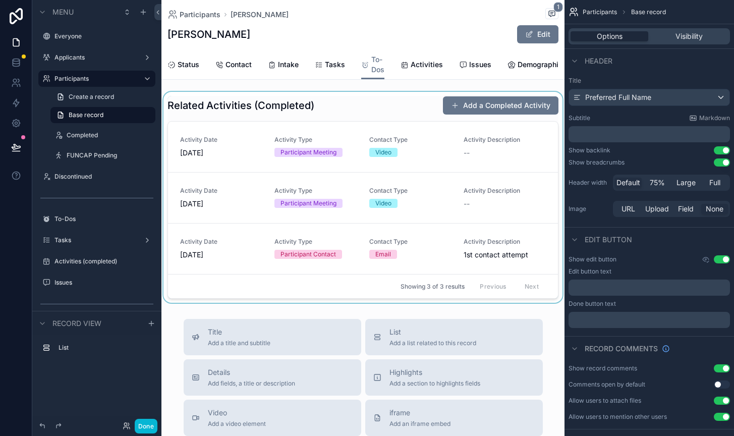
click at [418, 113] on div "scrollable content" at bounding box center [363, 197] width 403 height 211
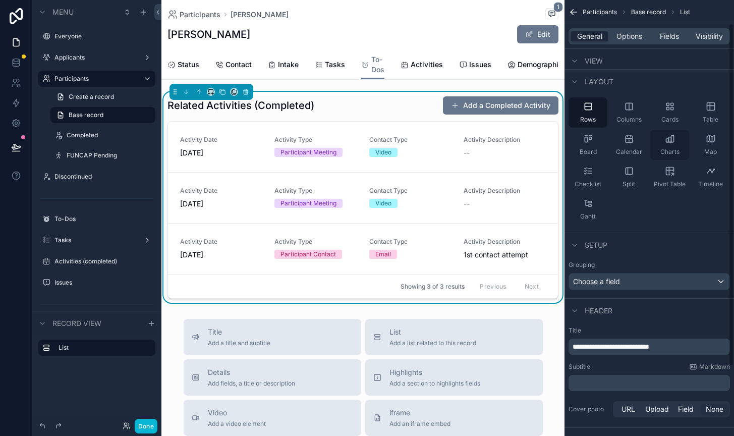
scroll to position [30, 0]
drag, startPoint x: 600, startPoint y: 344, endPoint x: 681, endPoint y: 344, distance: 81.3
click at [681, 344] on p "**********" at bounding box center [650, 346] width 155 height 10
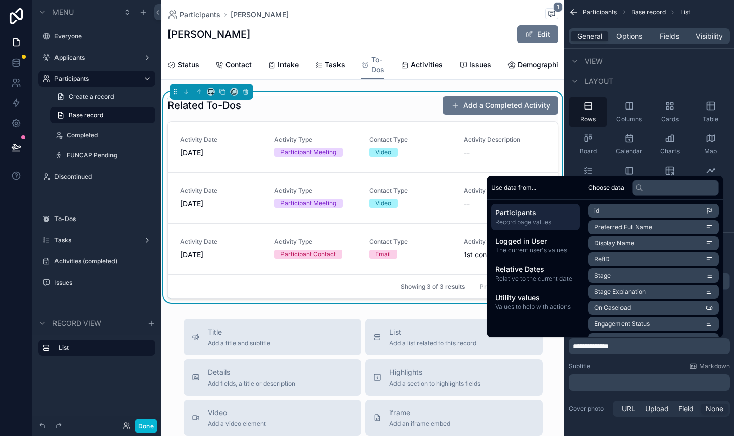
click at [625, 362] on div "**********" at bounding box center [650, 372] width 170 height 101
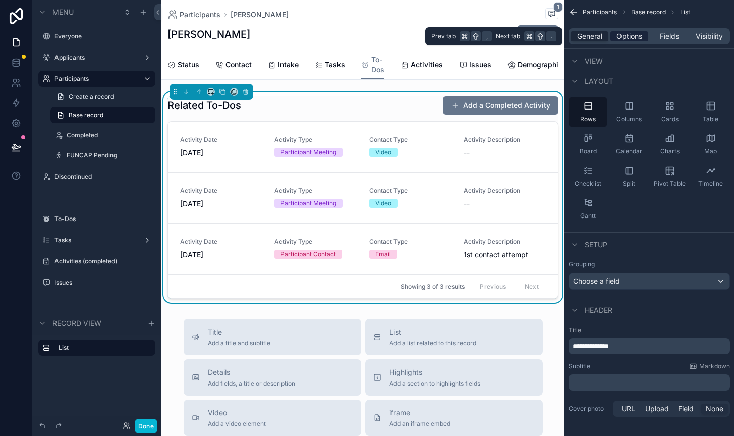
click at [633, 34] on span "Options" at bounding box center [630, 36] width 26 height 10
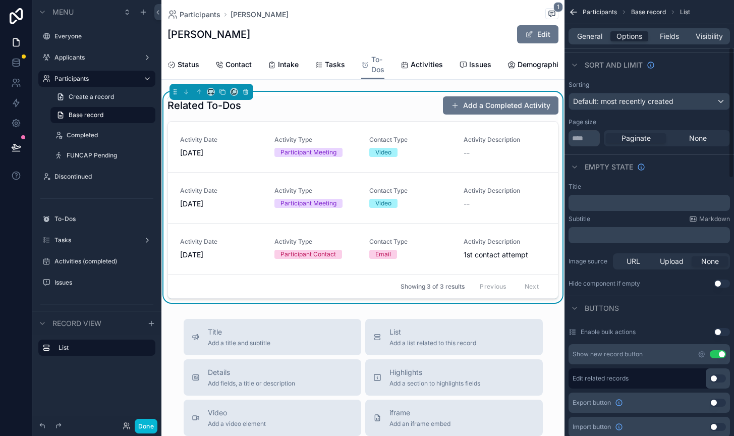
scroll to position [172, 0]
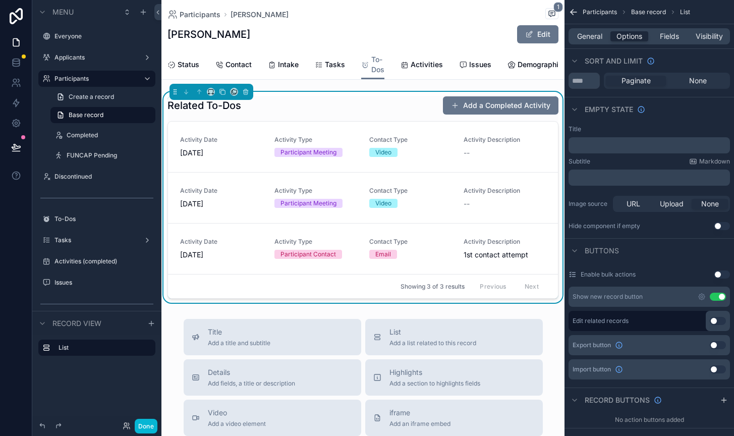
click at [714, 294] on button "Use setting" at bounding box center [718, 297] width 16 height 8
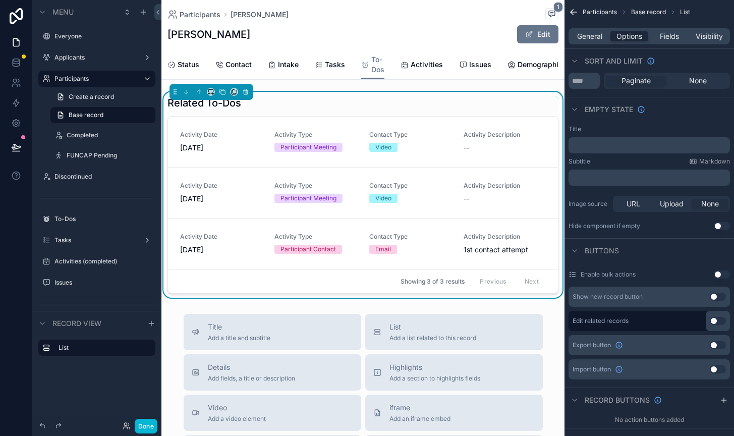
click at [714, 294] on button "Use setting" at bounding box center [718, 297] width 16 height 8
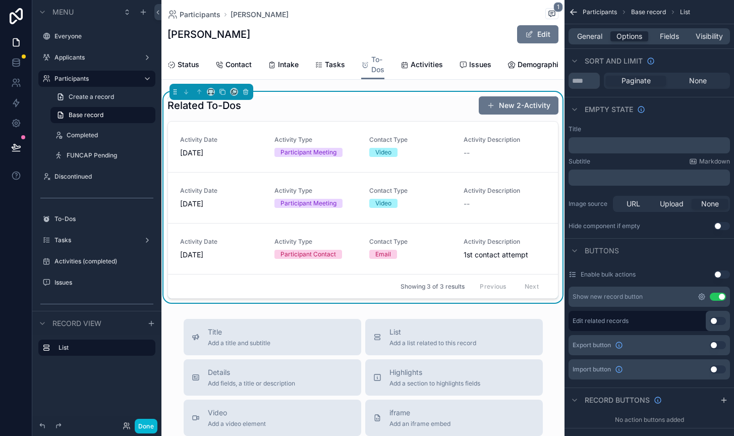
click at [702, 293] on icon "scrollable content" at bounding box center [702, 297] width 8 height 8
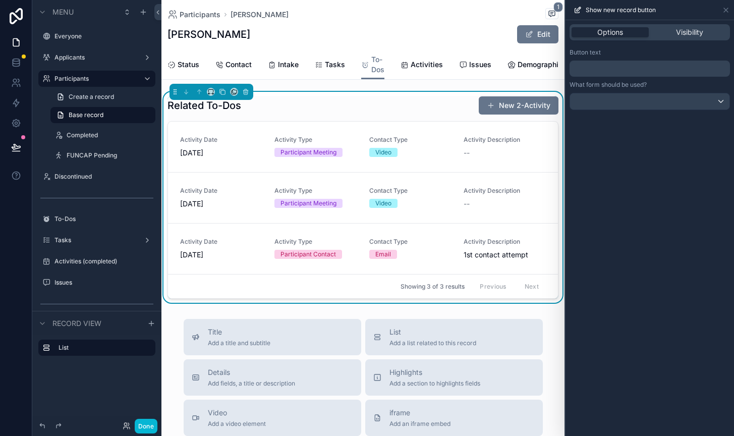
click at [612, 68] on p "﻿" at bounding box center [651, 69] width 154 height 12
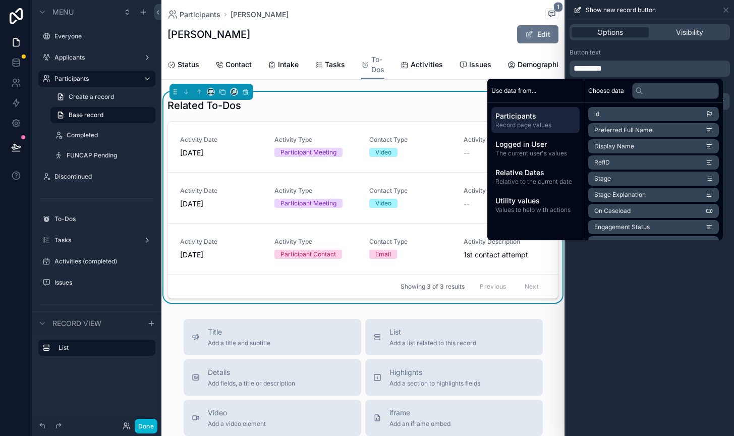
click at [640, 274] on div "Options Visibility Button text ********* What form should be used?" at bounding box center [650, 228] width 169 height 416
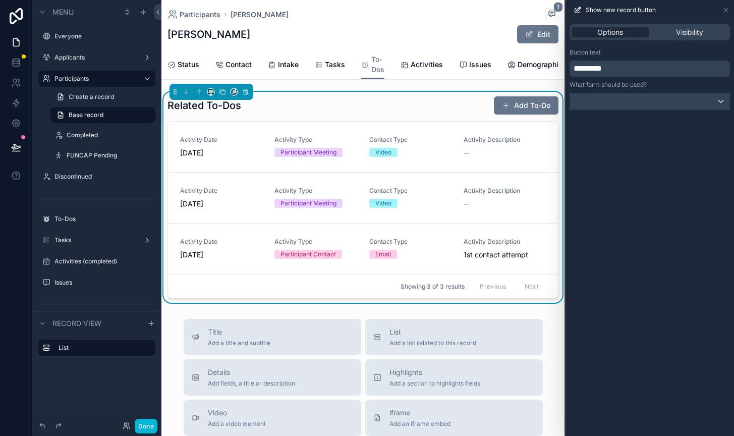
click at [723, 101] on div at bounding box center [649, 101] width 159 height 16
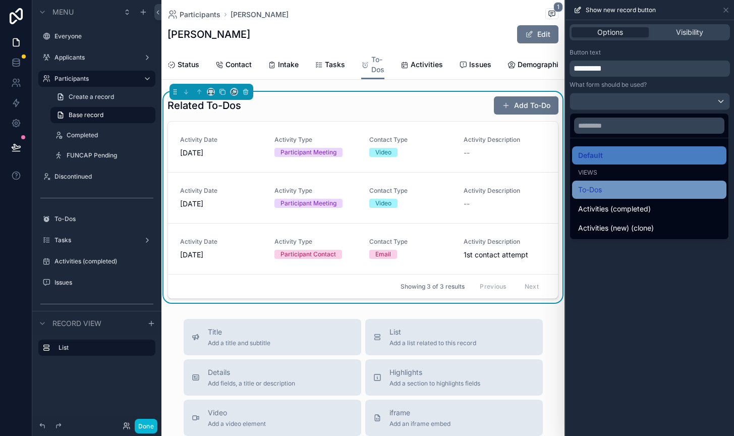
click at [648, 191] on div "To-Dos" at bounding box center [649, 190] width 142 height 12
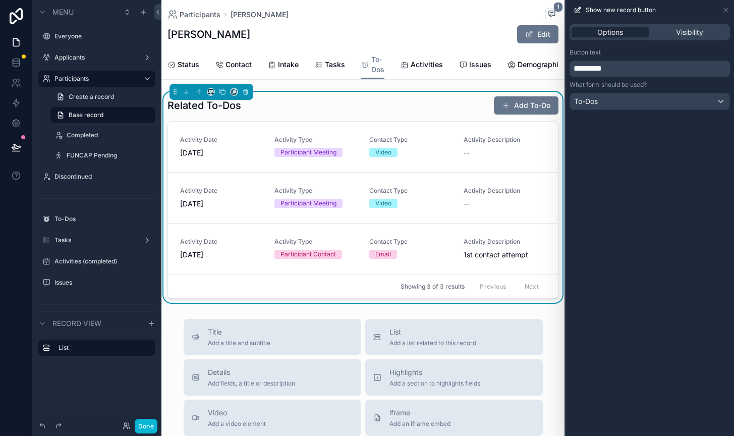
click at [614, 203] on div "Options Visibility Button text ********* What form should be used? To-Dos" at bounding box center [650, 228] width 169 height 416
click at [727, 9] on icon at bounding box center [726, 10] width 4 height 4
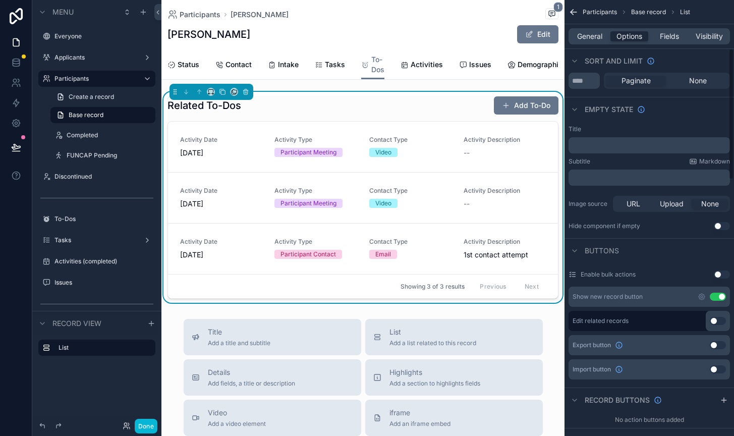
scroll to position [0, 0]
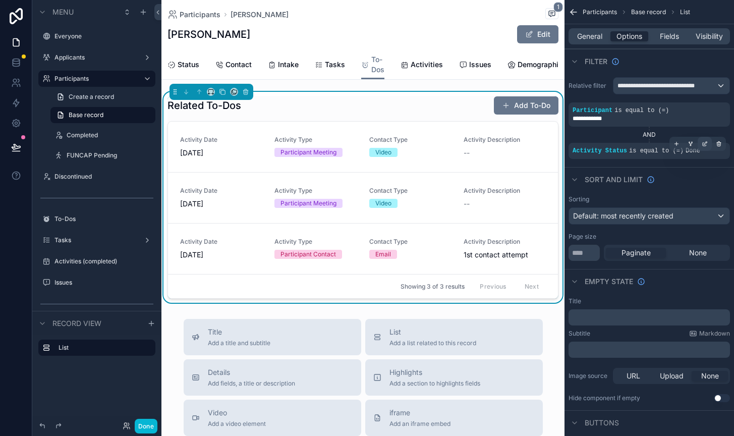
click at [703, 143] on icon "scrollable content" at bounding box center [705, 145] width 4 height 4
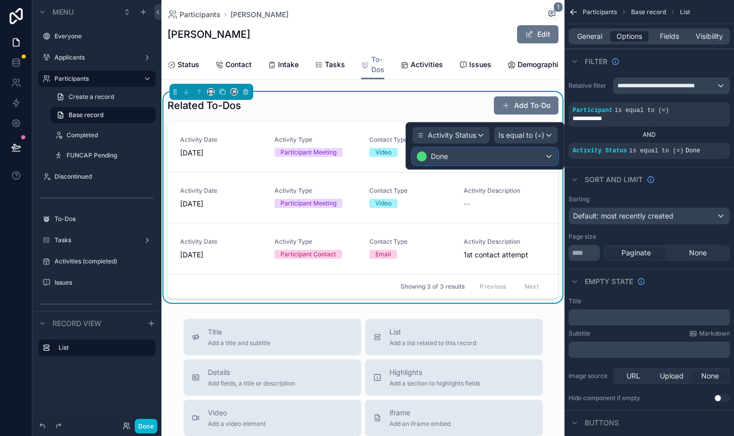
click at [536, 155] on div "Done" at bounding box center [485, 156] width 145 height 16
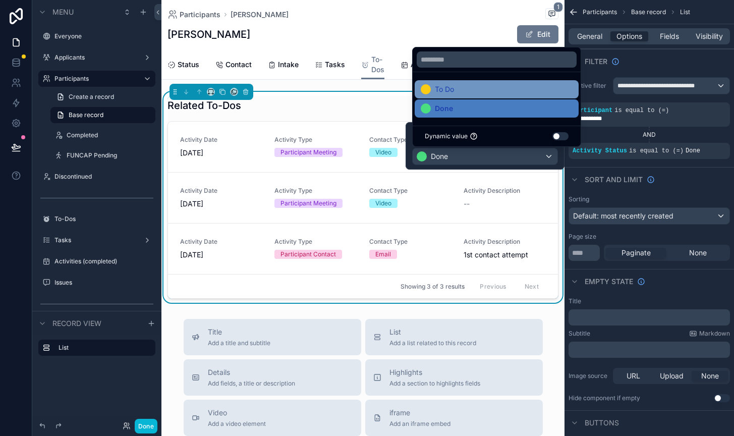
click at [464, 88] on div "To Do" at bounding box center [497, 89] width 152 height 12
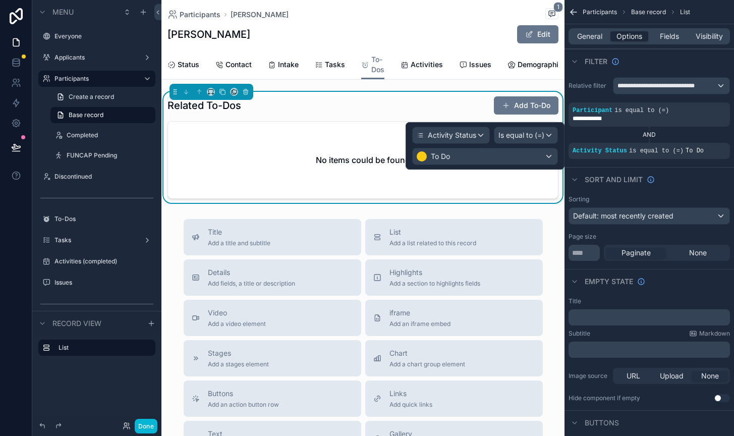
click at [554, 218] on div "Participants [PERSON_NAME] 1 [PERSON_NAME] Edit To-Dos Status Contact Intake Ta…" at bounding box center [363, 329] width 403 height 659
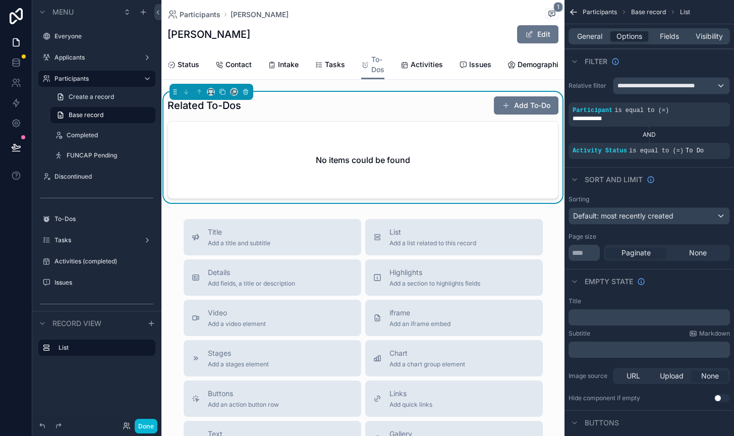
click at [342, 17] on div "Participants [PERSON_NAME] 1" at bounding box center [363, 14] width 391 height 13
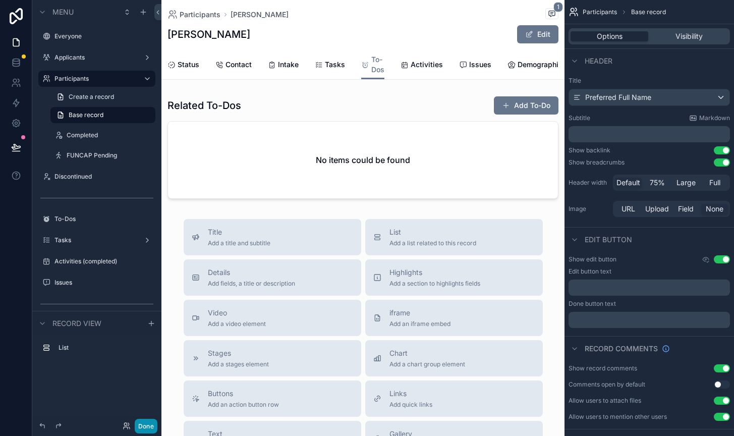
click at [145, 428] on button "Done" at bounding box center [146, 426] width 23 height 15
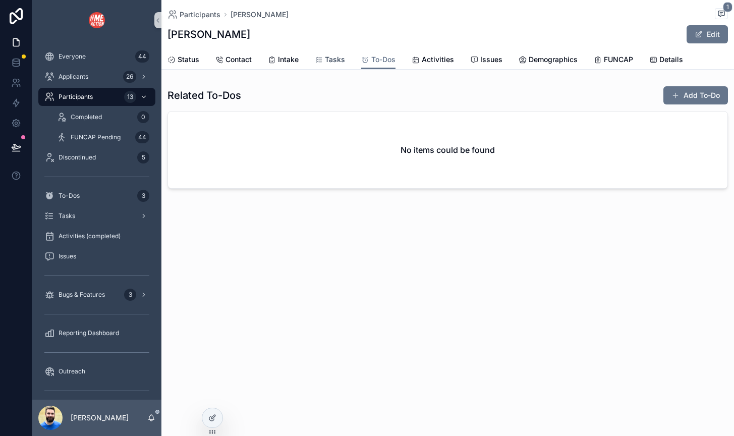
click at [326, 60] on span "Tasks" at bounding box center [335, 60] width 20 height 10
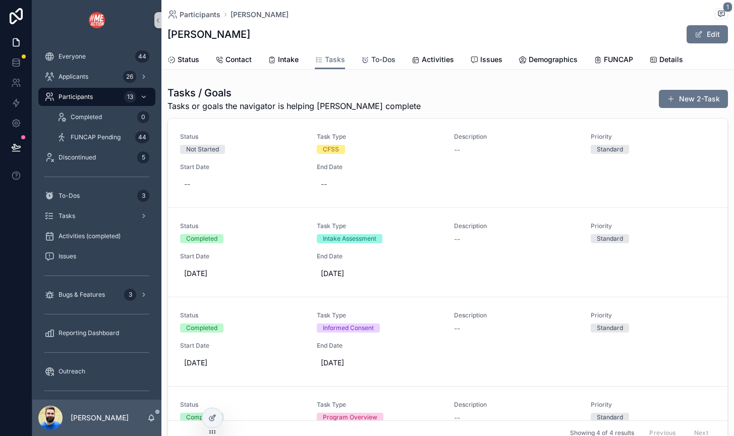
click at [380, 56] on span "To-Dos" at bounding box center [383, 60] width 24 height 10
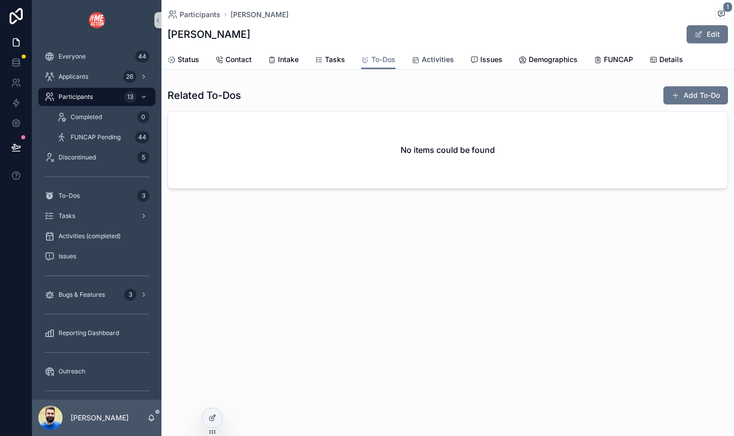
click at [433, 51] on link "Activities" at bounding box center [433, 60] width 42 height 20
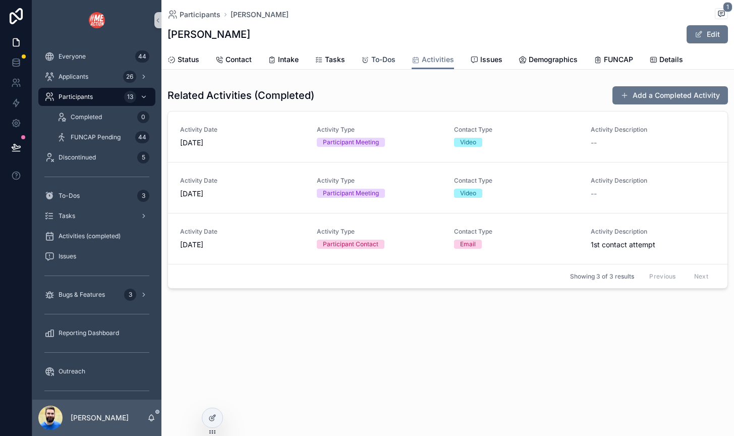
click at [381, 56] on span "To-Dos" at bounding box center [383, 60] width 24 height 10
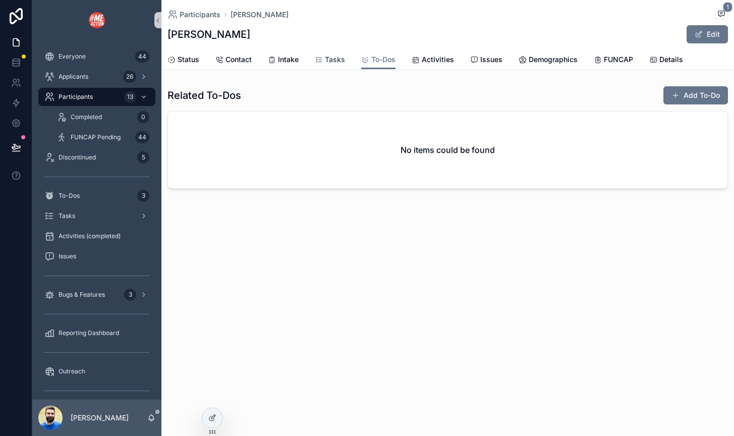
click at [334, 60] on span "Tasks" at bounding box center [335, 60] width 20 height 10
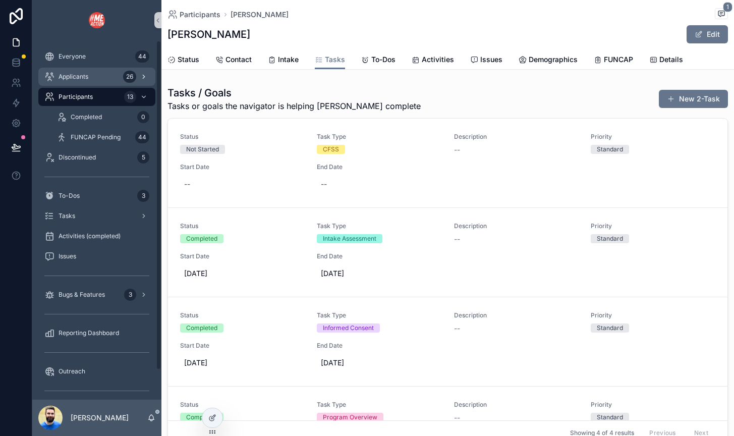
click at [66, 77] on span "Applicants" at bounding box center [74, 77] width 30 height 8
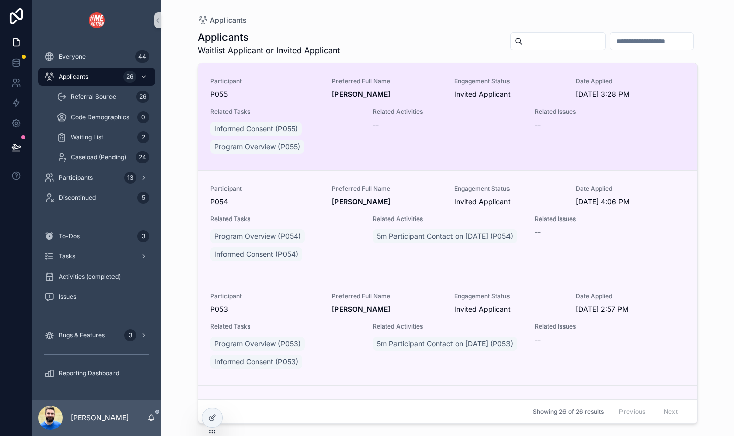
click at [339, 143] on div "Informed Consent (P055) Program Overview (P055)" at bounding box center [285, 138] width 150 height 36
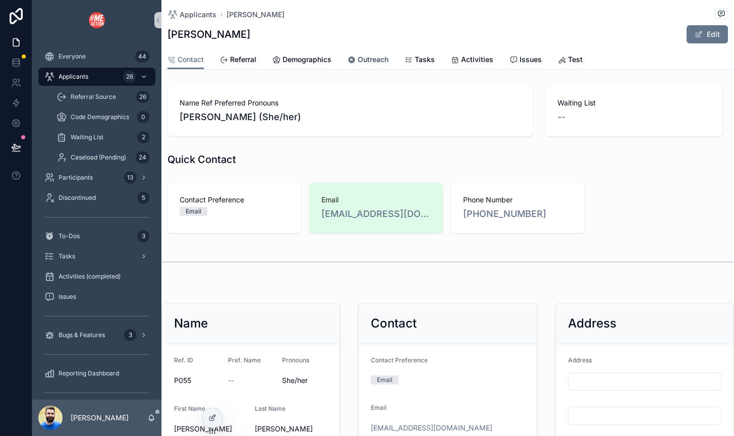
click at [374, 63] on span "Outreach" at bounding box center [373, 60] width 31 height 10
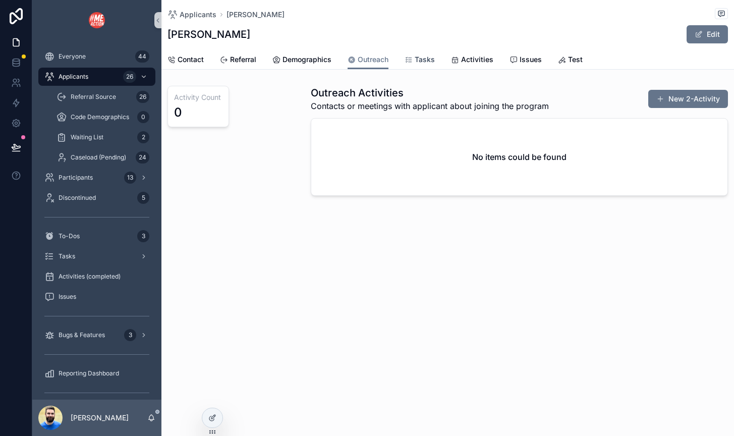
click at [417, 62] on span "Tasks" at bounding box center [425, 60] width 20 height 10
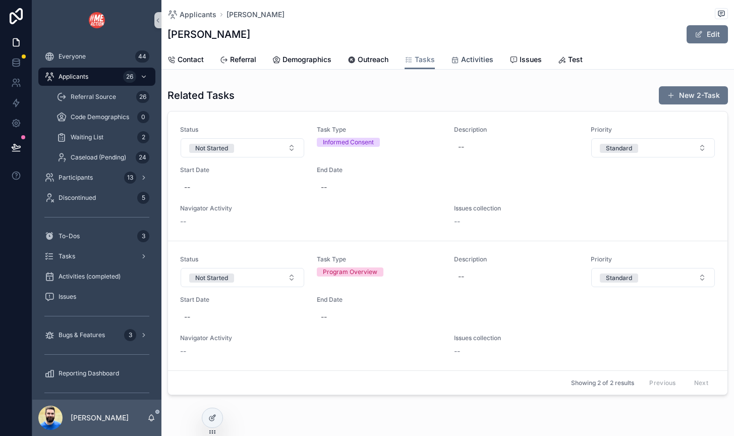
click at [479, 59] on span "Activities" at bounding box center [477, 60] width 32 height 10
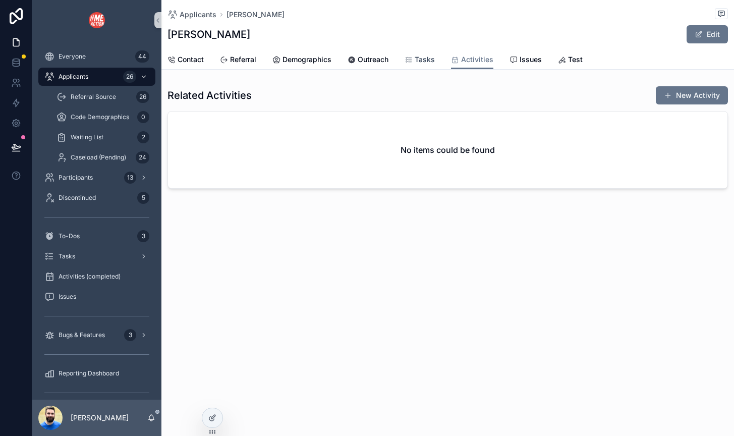
click at [428, 59] on span "Tasks" at bounding box center [425, 60] width 20 height 10
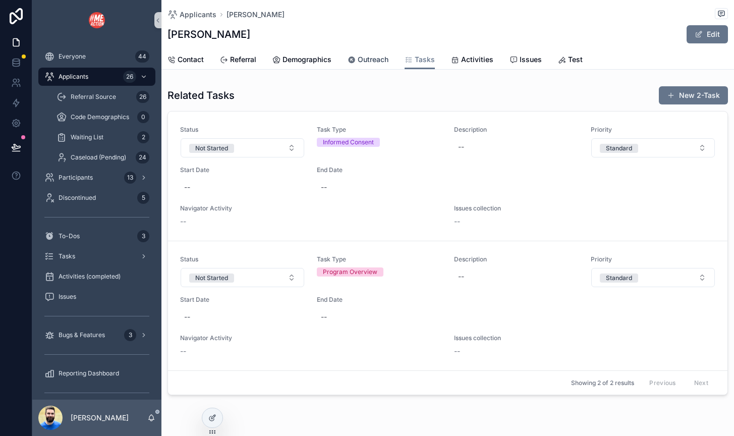
click at [369, 66] on link "Outreach" at bounding box center [368, 60] width 41 height 20
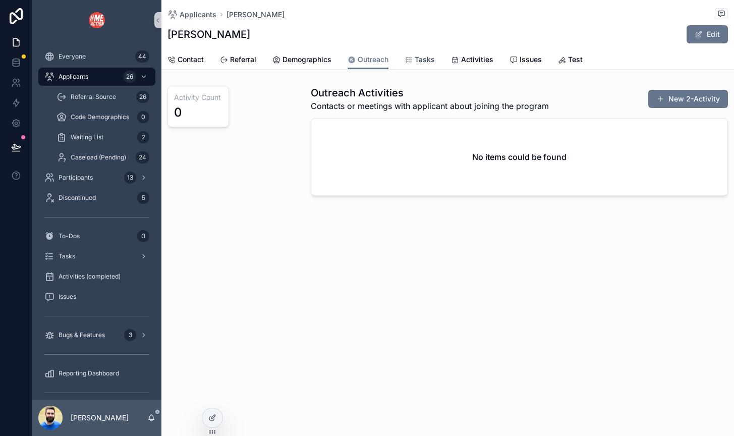
click at [422, 62] on span "Tasks" at bounding box center [425, 60] width 20 height 10
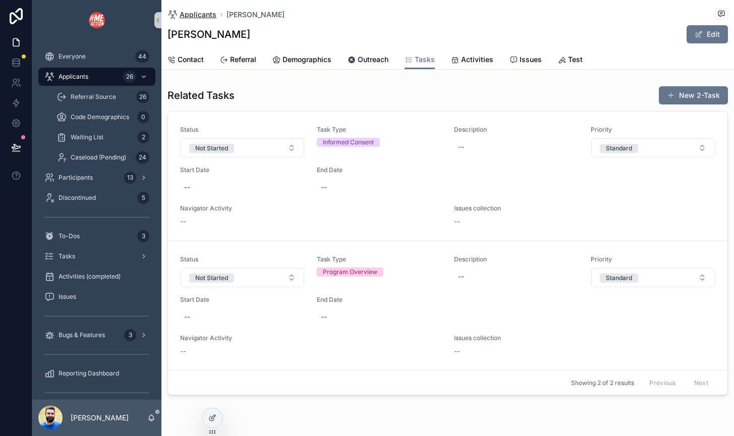
click at [205, 15] on span "Applicants" at bounding box center [198, 15] width 37 height 10
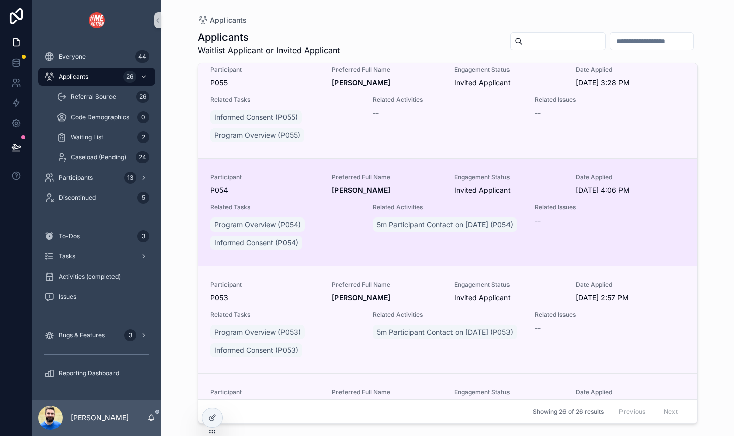
scroll to position [15, 0]
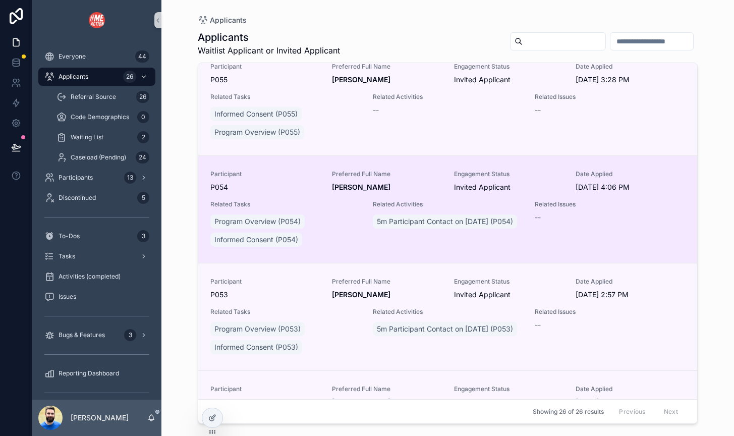
click at [321, 233] on div "Program Overview (P054) Informed Consent (P054)" at bounding box center [285, 230] width 150 height 36
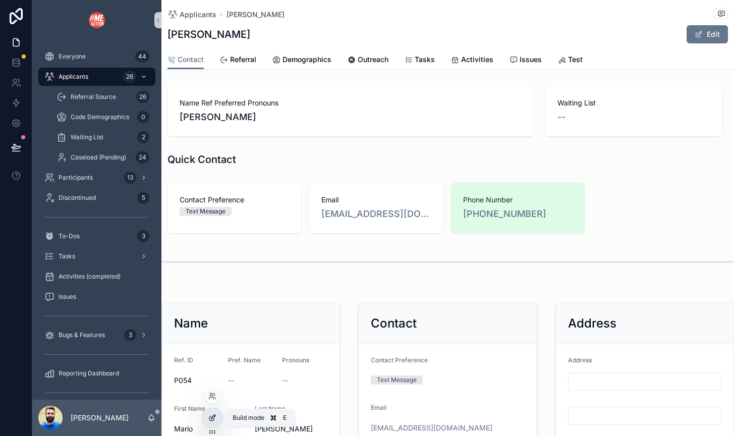
click at [213, 419] on icon at bounding box center [212, 418] width 8 height 8
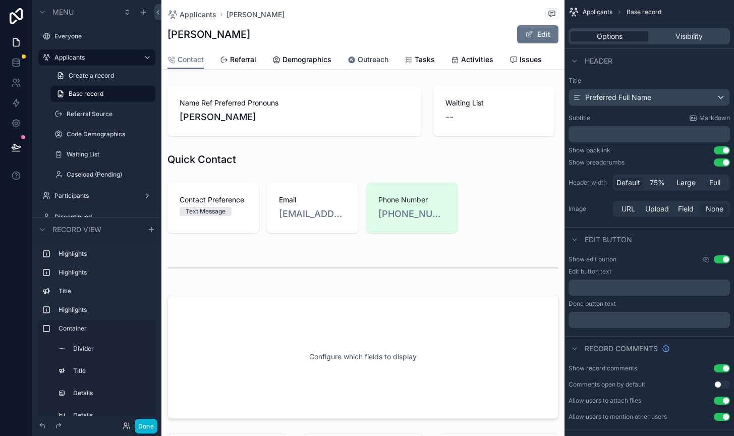
click at [377, 62] on span "Outreach" at bounding box center [373, 60] width 31 height 10
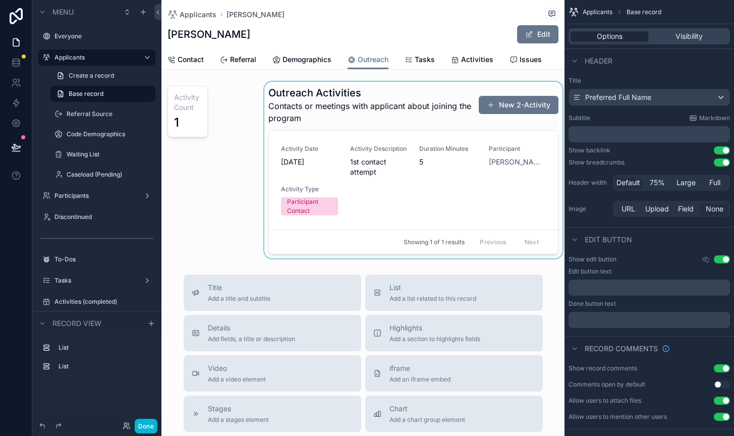
click at [451, 124] on div "scrollable content" at bounding box center [413, 170] width 302 height 177
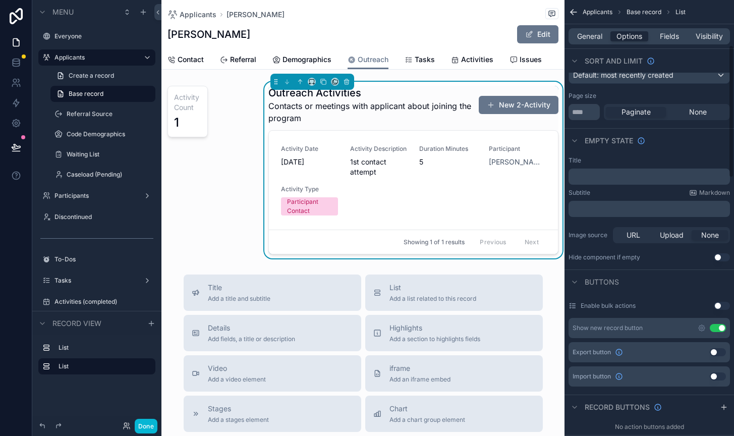
scroll to position [155, 0]
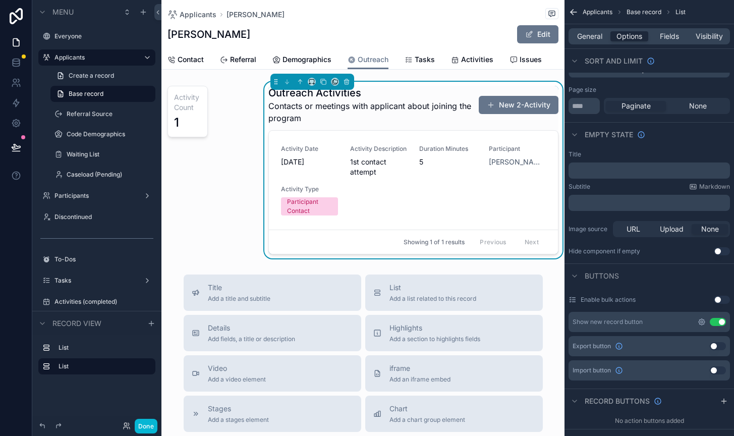
click at [703, 320] on icon "scrollable content" at bounding box center [702, 322] width 8 height 8
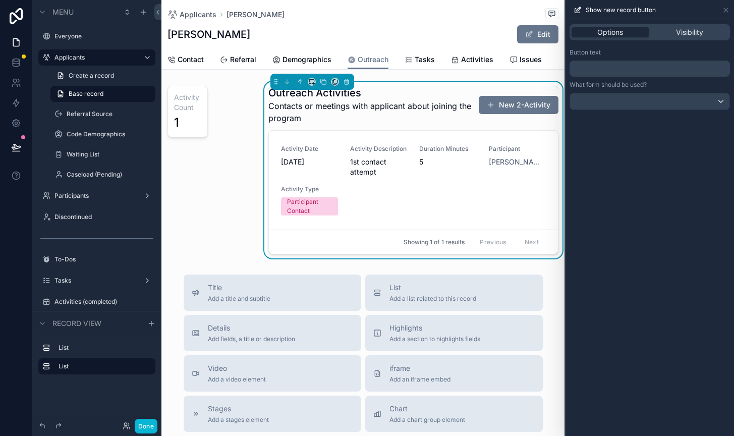
click at [605, 68] on p "﻿" at bounding box center [651, 69] width 154 height 12
click at [614, 305] on div "**********" at bounding box center [650, 228] width 169 height 416
click at [726, 9] on icon at bounding box center [726, 10] width 8 height 8
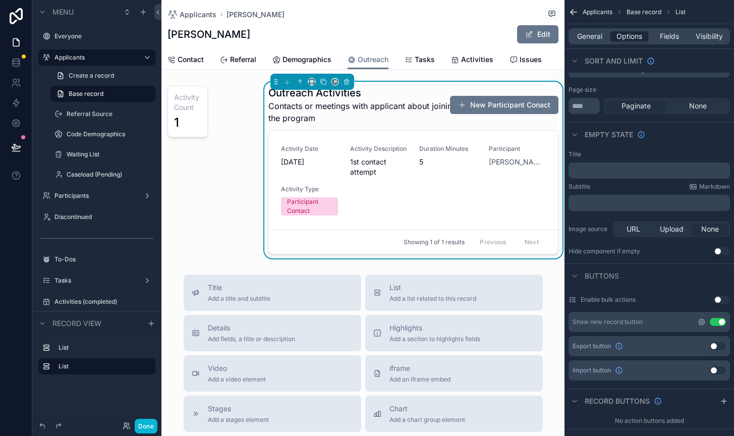
click at [703, 321] on icon "scrollable content" at bounding box center [702, 322] width 2 height 2
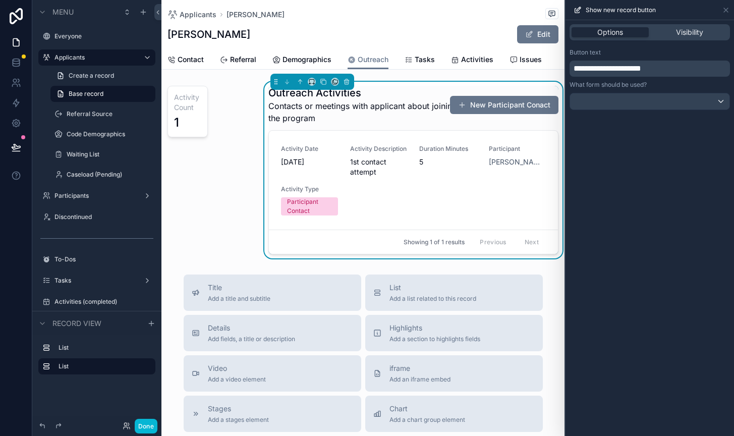
click at [641, 67] on span "**********" at bounding box center [608, 69] width 68 height 8
click at [609, 359] on div "**********" at bounding box center [650, 228] width 169 height 416
drag, startPoint x: 595, startPoint y: 68, endPoint x: 680, endPoint y: 76, distance: 85.2
click at [680, 76] on div "**********" at bounding box center [650, 69] width 160 height 16
click at [616, 230] on div "**********" at bounding box center [650, 228] width 169 height 416
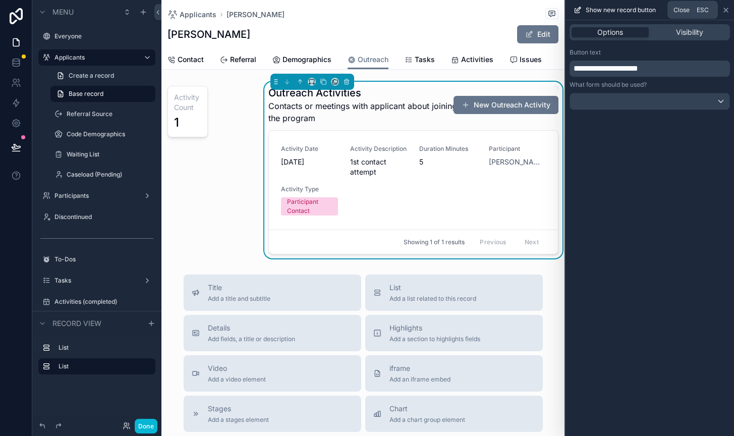
click at [726, 8] on icon at bounding box center [726, 10] width 8 height 8
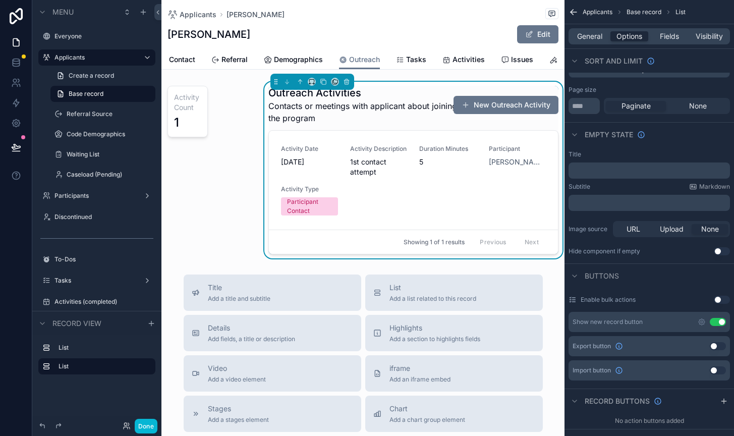
scroll to position [0, 23]
click at [449, 60] on span "Activities" at bounding box center [454, 60] width 32 height 10
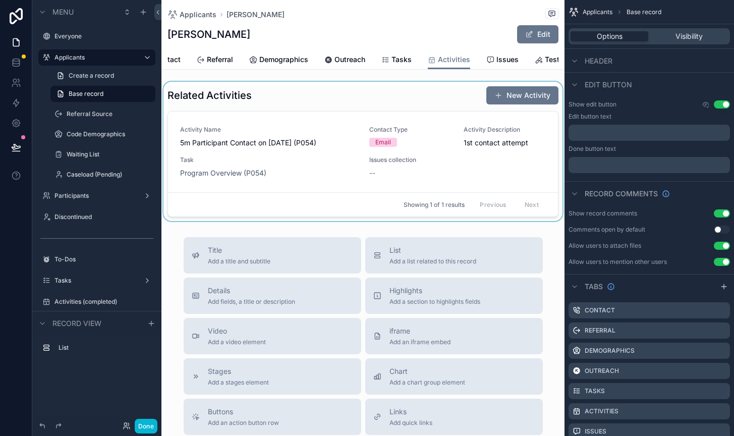
click at [431, 99] on div "scrollable content" at bounding box center [363, 151] width 403 height 139
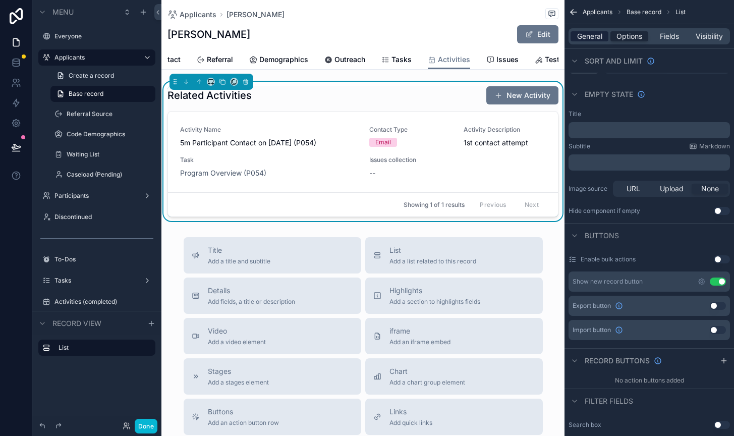
click at [596, 36] on span "General" at bounding box center [589, 36] width 25 height 10
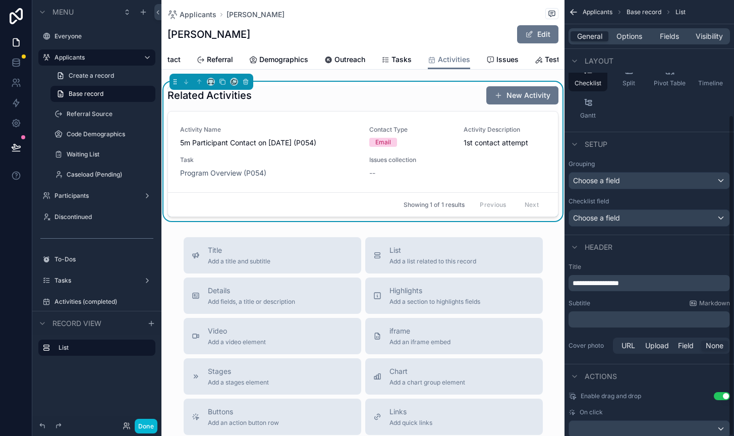
scroll to position [156, 0]
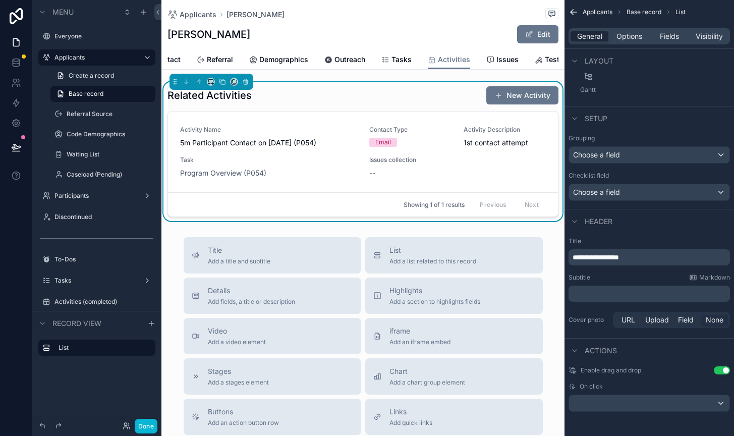
click at [634, 258] on p "**********" at bounding box center [650, 257] width 155 height 10
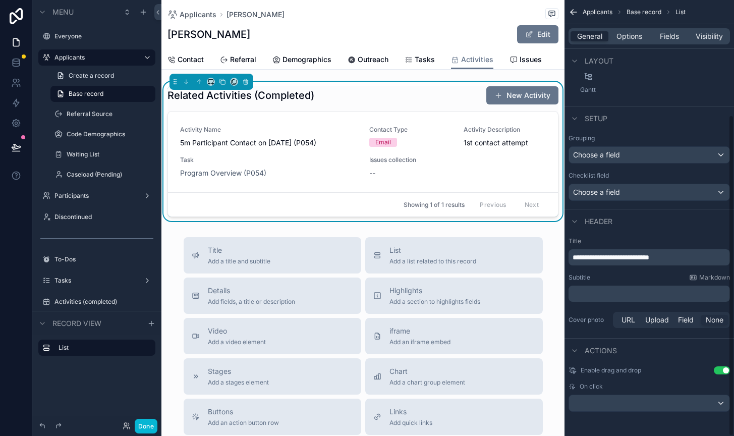
click at [557, 73] on div "Applicants [PERSON_NAME] [PERSON_NAME] Edit Activities Contact Referral Demogra…" at bounding box center [363, 338] width 403 height 677
click at [635, 38] on span "Options" at bounding box center [630, 36] width 26 height 10
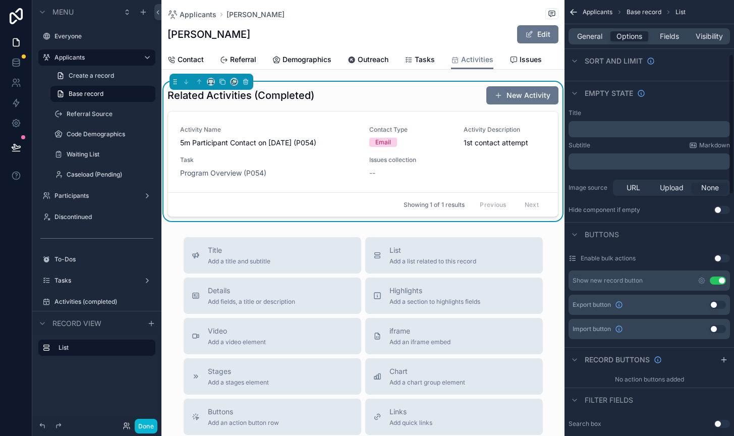
scroll to position [181, 0]
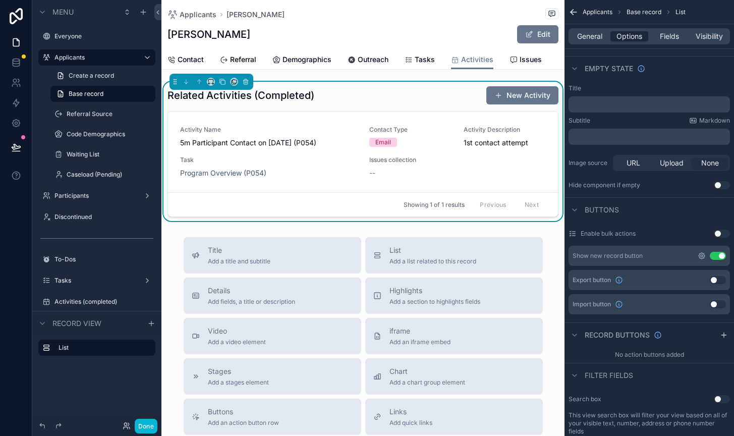
click at [704, 255] on icon "scrollable content" at bounding box center [702, 256] width 8 height 8
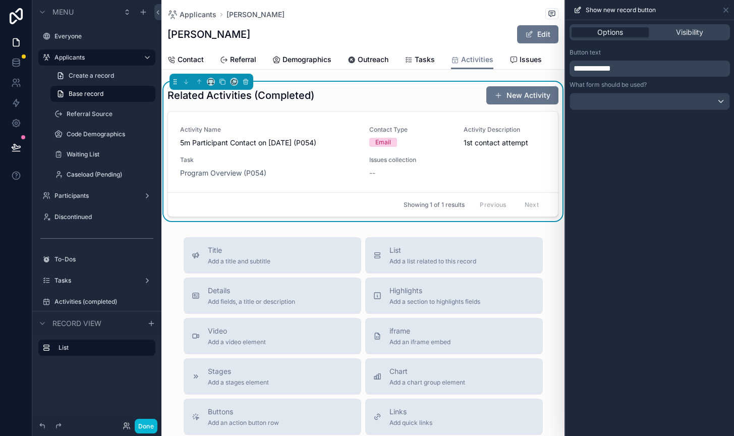
click at [595, 67] on span "**********" at bounding box center [592, 69] width 37 height 8
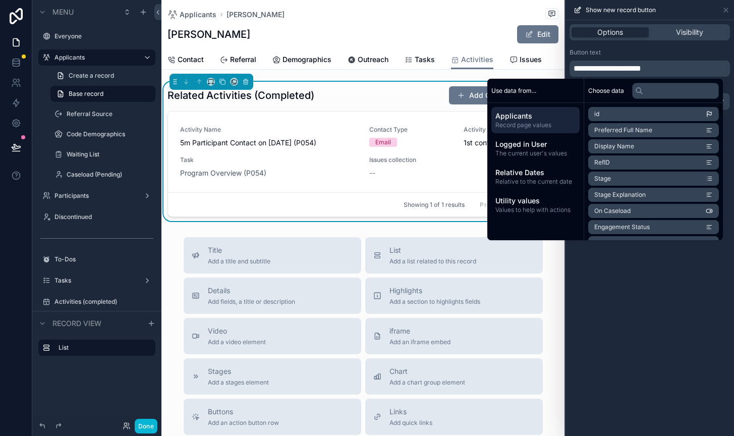
click at [675, 292] on div "**********" at bounding box center [650, 228] width 169 height 416
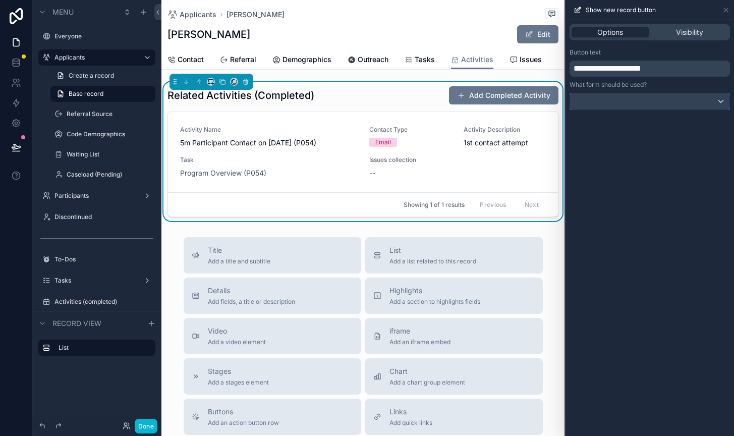
click at [708, 100] on div at bounding box center [649, 101] width 159 height 16
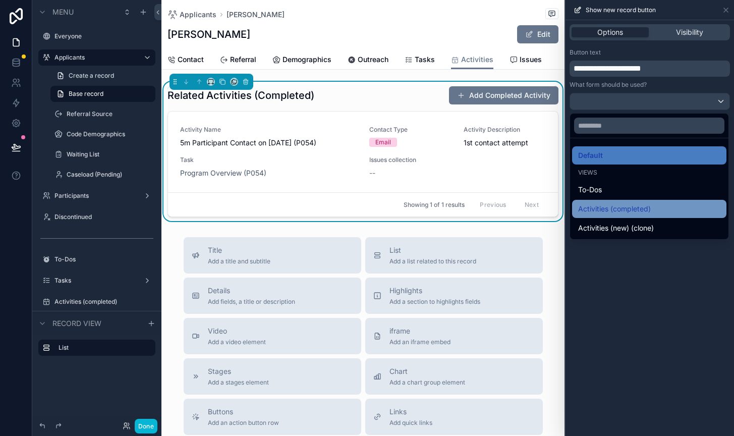
click at [671, 207] on div "Activities (completed)" at bounding box center [649, 209] width 142 height 12
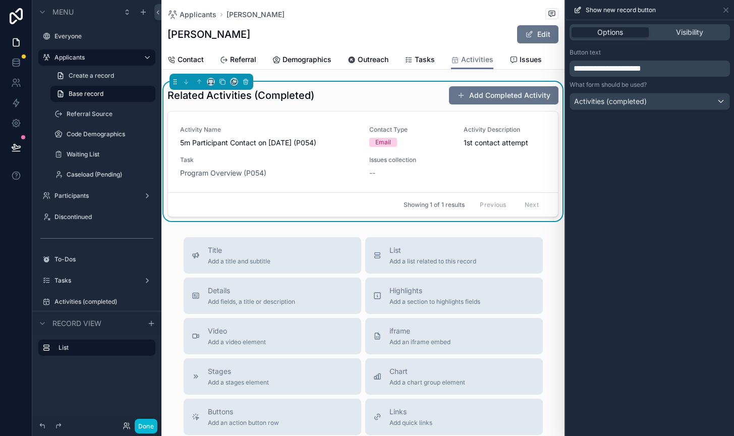
click at [624, 211] on div "**********" at bounding box center [650, 228] width 169 height 416
click at [725, 10] on icon at bounding box center [726, 10] width 8 height 8
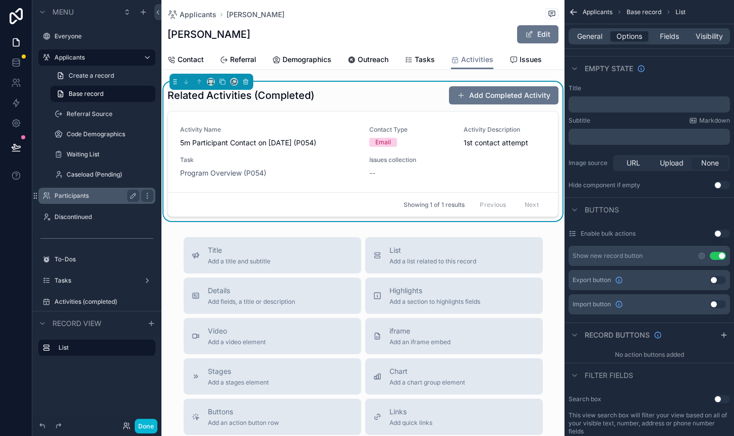
click at [66, 196] on label "Participants" at bounding box center [95, 196] width 81 height 8
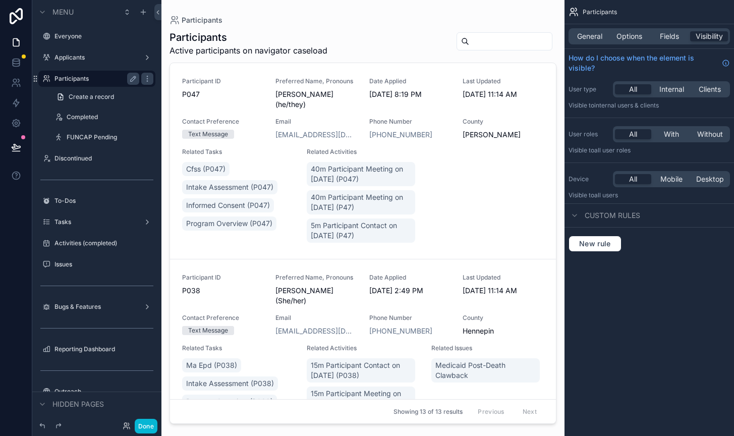
click at [361, 99] on div "scrollable content" at bounding box center [363, 212] width 403 height 424
click at [342, 98] on span "[PERSON_NAME] (he/they)" at bounding box center [316, 99] width 81 height 20
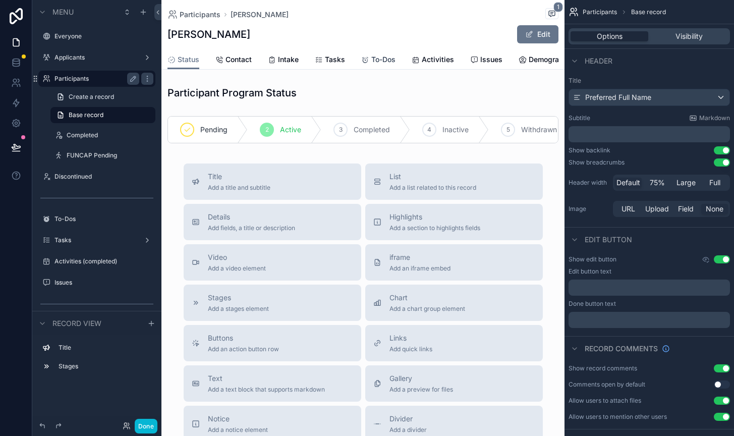
click at [381, 58] on span "To-Dos" at bounding box center [383, 60] width 24 height 10
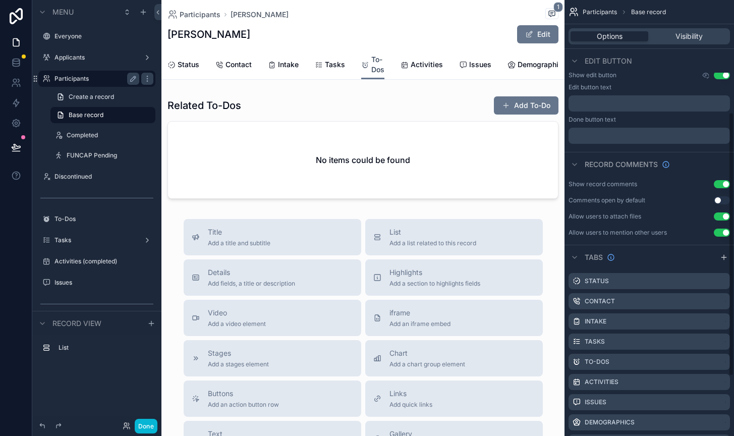
scroll to position [185, 0]
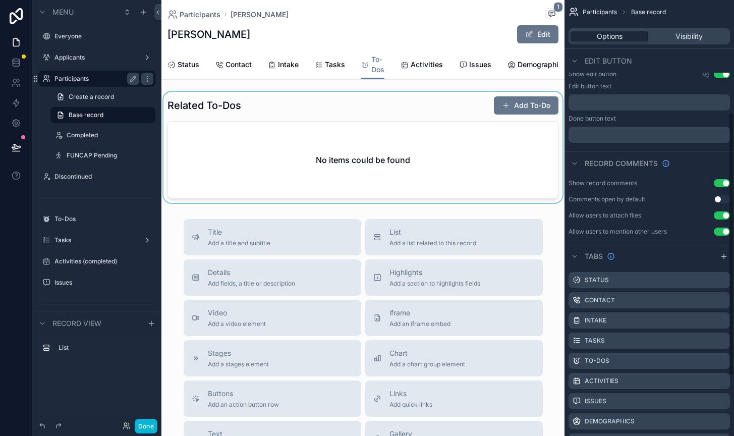
click at [456, 121] on div "scrollable content" at bounding box center [363, 147] width 403 height 111
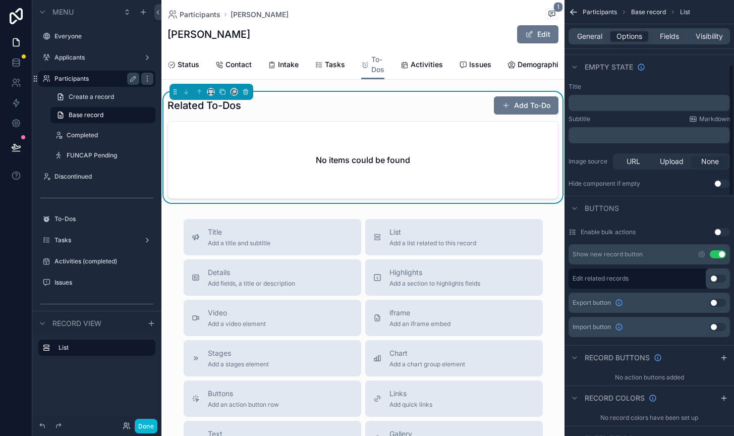
scroll to position [216, 0]
click at [702, 253] on icon "scrollable content" at bounding box center [702, 253] width 2 height 2
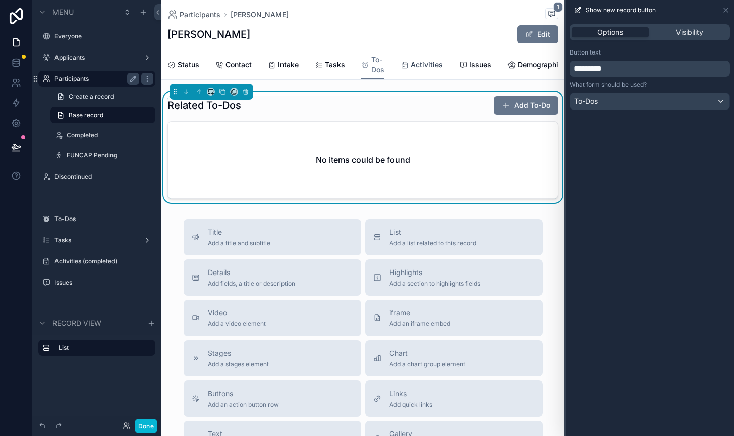
click at [422, 62] on span "Activities" at bounding box center [427, 65] width 32 height 10
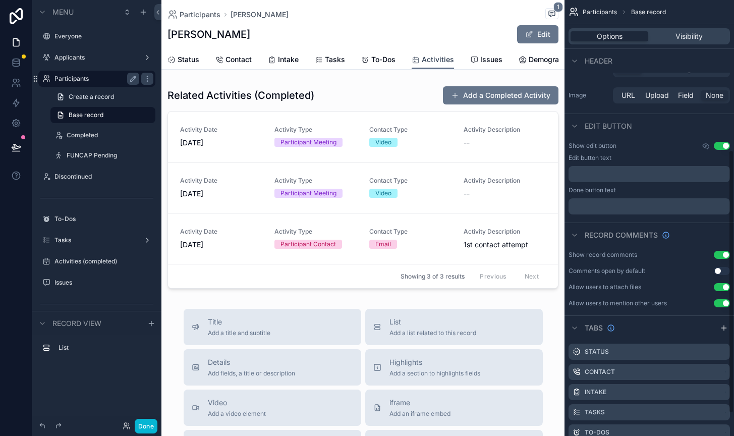
scroll to position [33, 0]
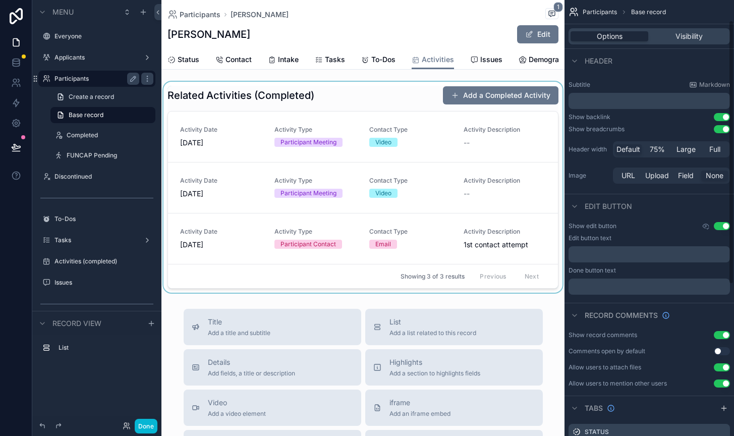
click at [417, 95] on div "scrollable content" at bounding box center [363, 187] width 403 height 211
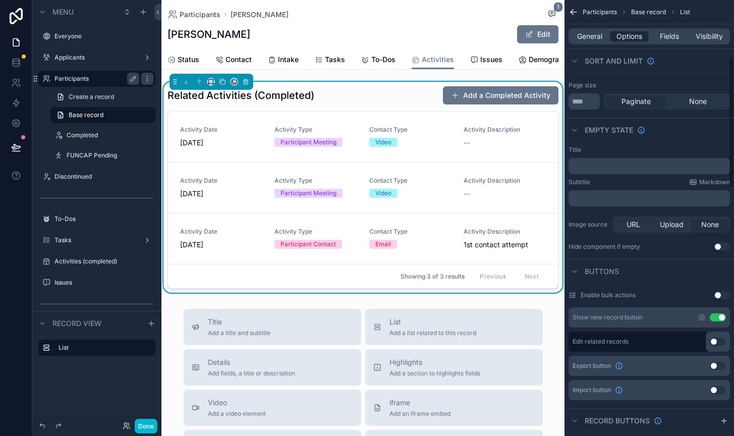
scroll to position [193, 0]
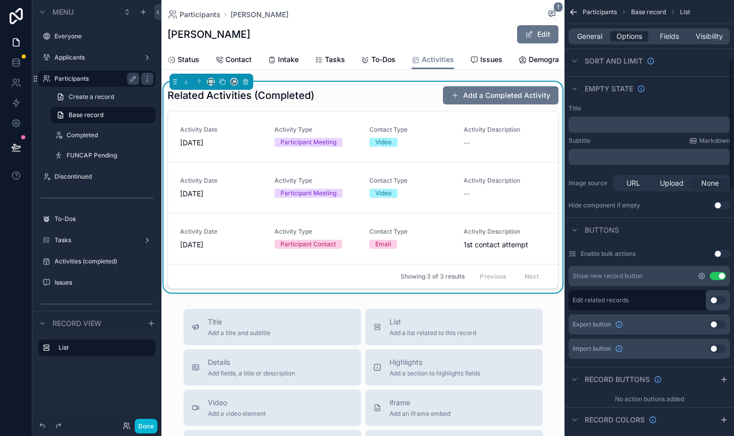
click at [703, 276] on icon "scrollable content" at bounding box center [702, 276] width 2 height 2
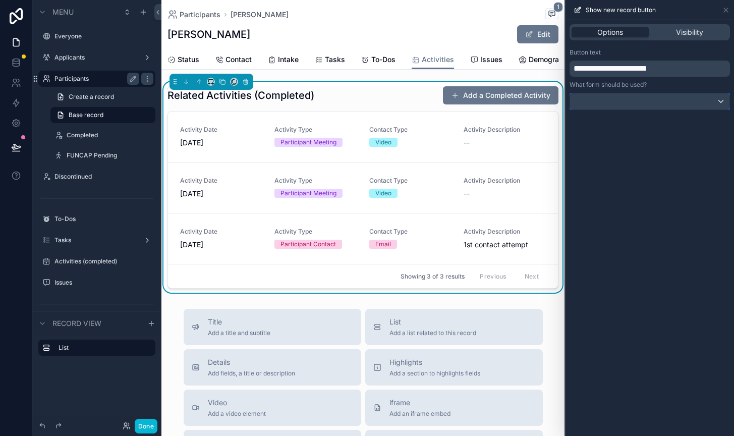
click at [670, 98] on div at bounding box center [649, 101] width 159 height 16
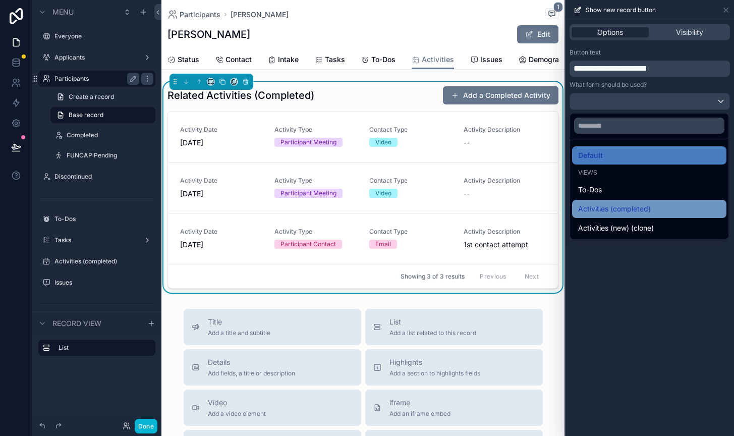
click at [628, 213] on span "Activities (completed)" at bounding box center [614, 209] width 73 height 12
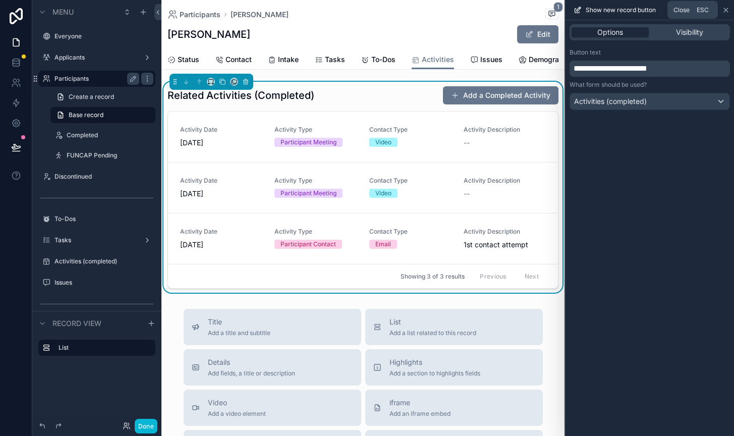
click at [727, 12] on icon at bounding box center [726, 10] width 8 height 8
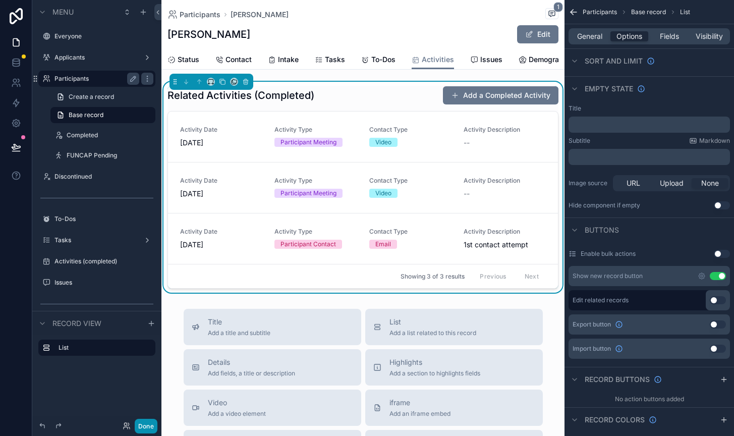
click at [145, 423] on button "Done" at bounding box center [146, 426] width 23 height 15
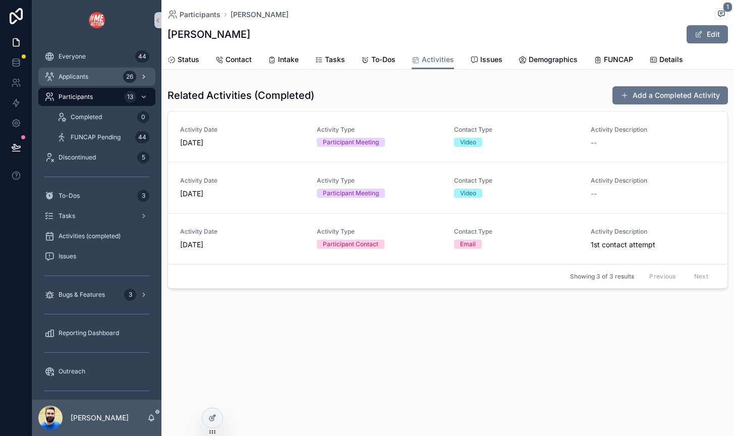
click at [83, 82] on div "Applicants 26" at bounding box center [96, 77] width 105 height 16
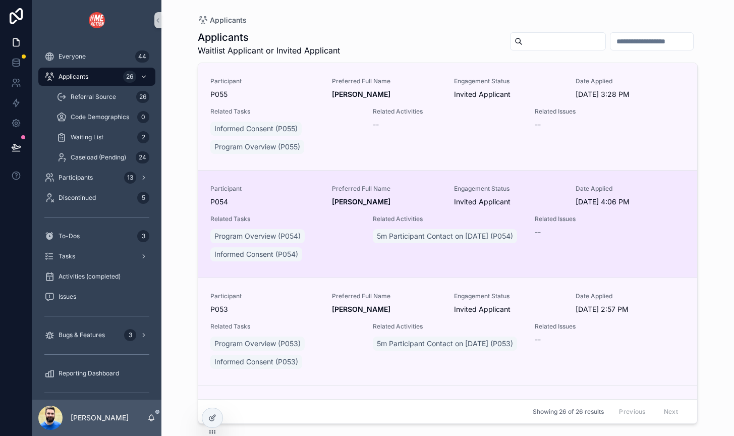
click at [334, 237] on div "Program Overview (P054) Informed Consent (P054)" at bounding box center [285, 245] width 150 height 36
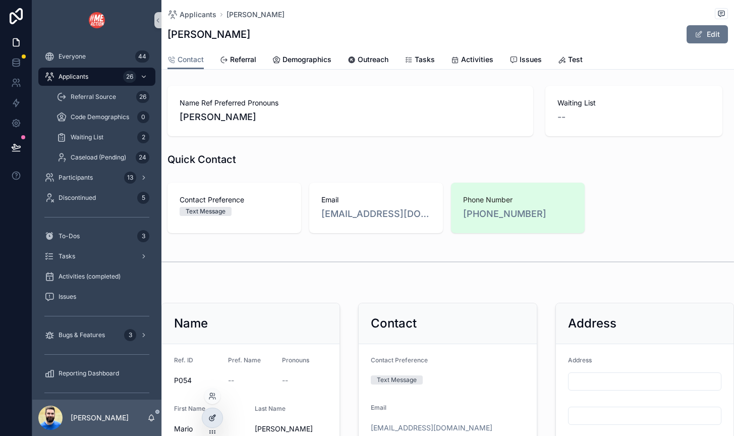
click at [216, 416] on icon at bounding box center [212, 418] width 8 height 8
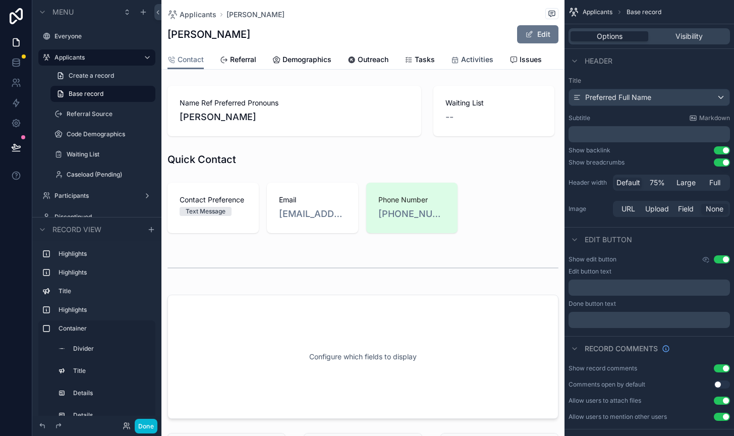
click at [476, 58] on span "Activities" at bounding box center [477, 60] width 32 height 10
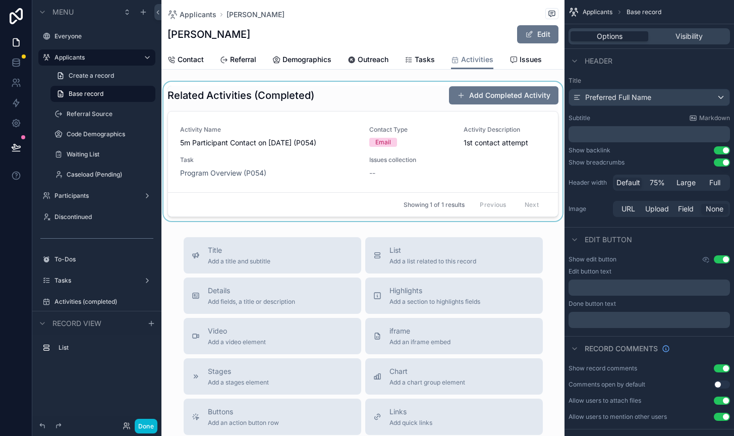
click at [448, 152] on div "scrollable content" at bounding box center [363, 151] width 403 height 139
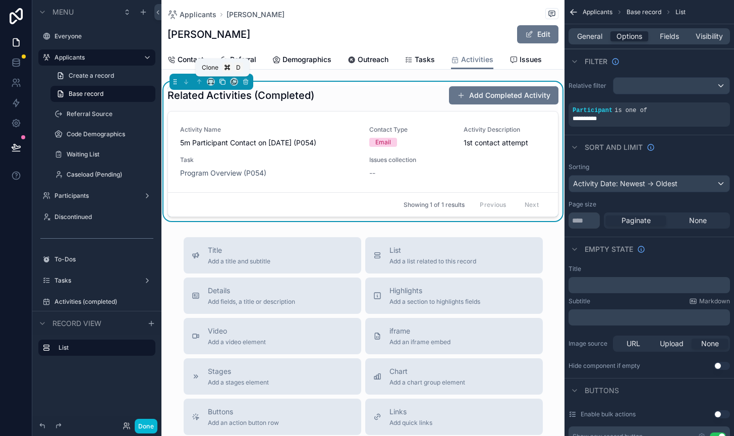
click at [224, 81] on icon "scrollable content" at bounding box center [222, 81] width 7 height 7
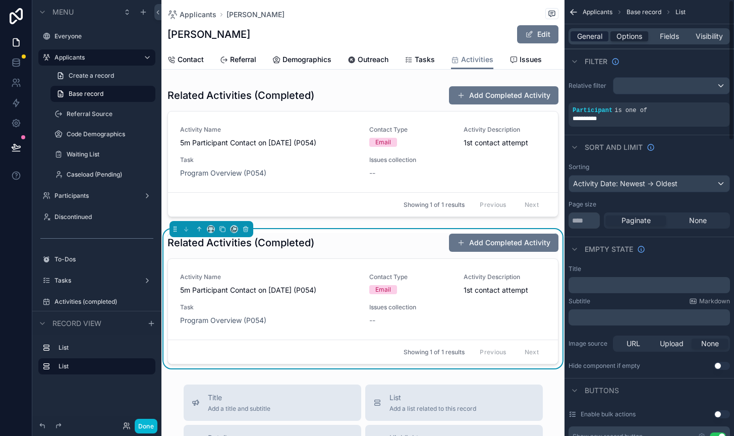
click at [594, 33] on span "General" at bounding box center [589, 36] width 25 height 10
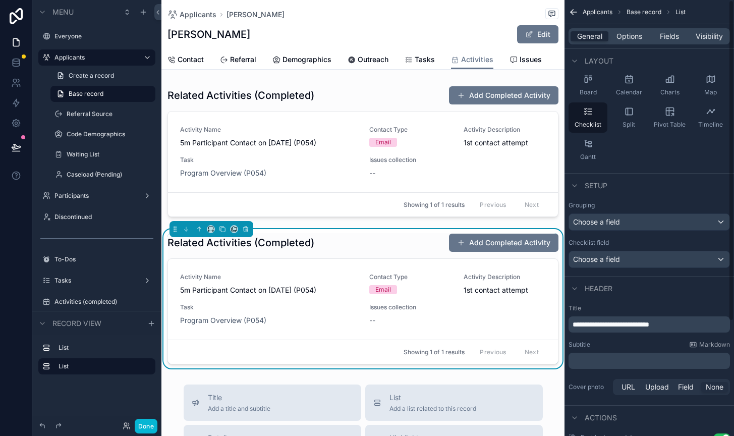
scroll to position [156, 0]
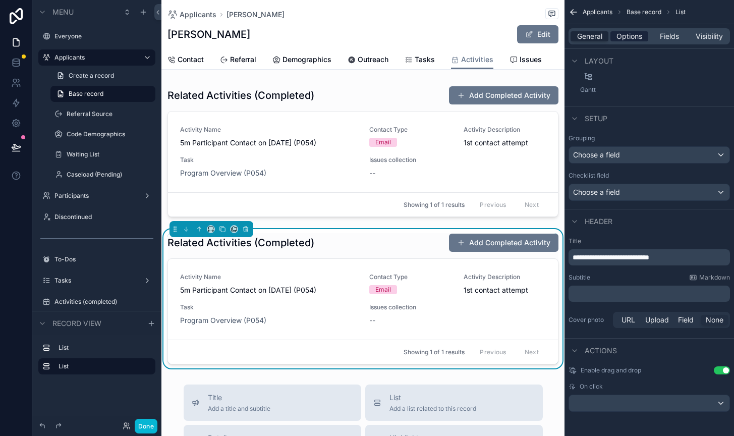
click at [632, 37] on span "Options" at bounding box center [630, 36] width 26 height 10
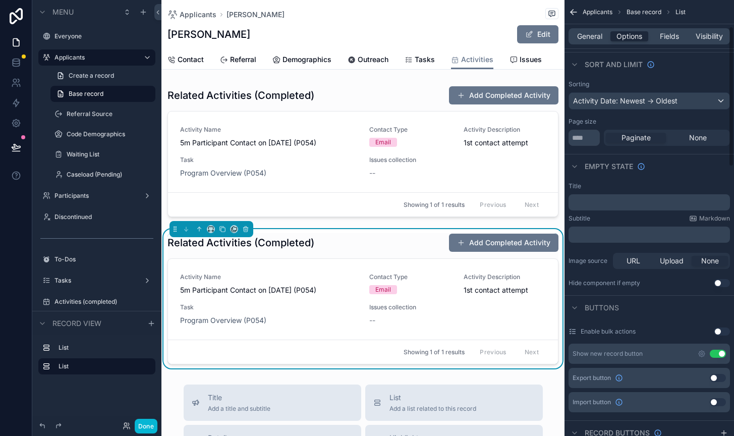
scroll to position [82, 0]
click at [488, 16] on div "Applicants [PERSON_NAME]" at bounding box center [363, 14] width 391 height 13
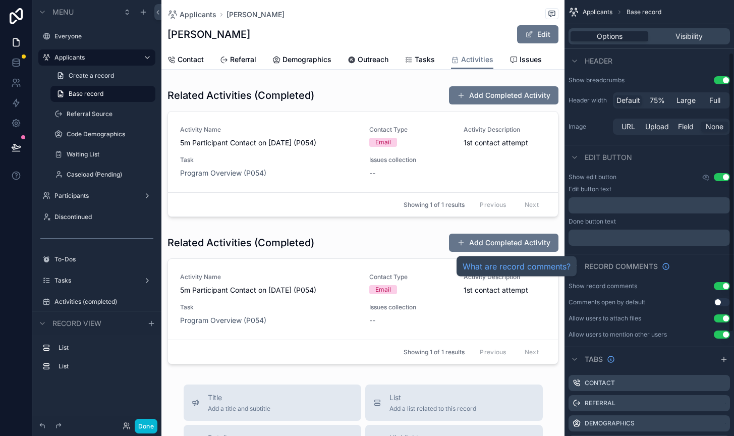
scroll to position [243, 0]
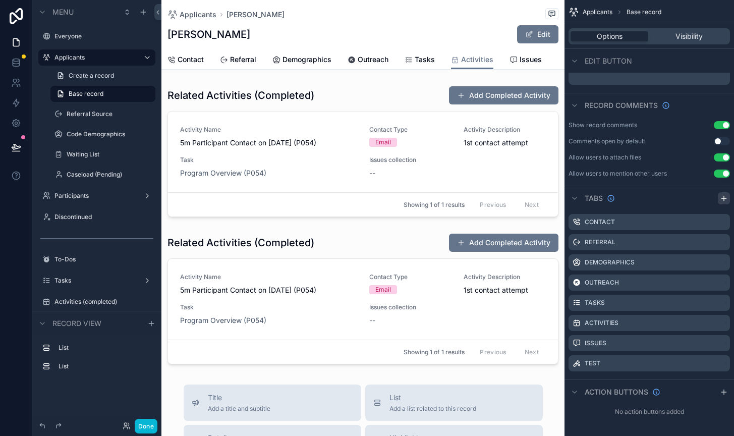
click at [724, 198] on icon "scrollable content" at bounding box center [724, 198] width 5 height 0
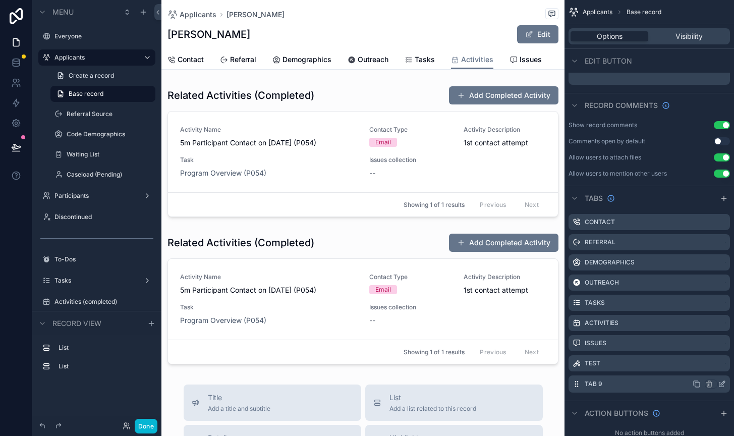
click at [726, 383] on div "Tab 9" at bounding box center [650, 383] width 162 height 17
click at [723, 384] on icon "scrollable content" at bounding box center [723, 383] width 4 height 4
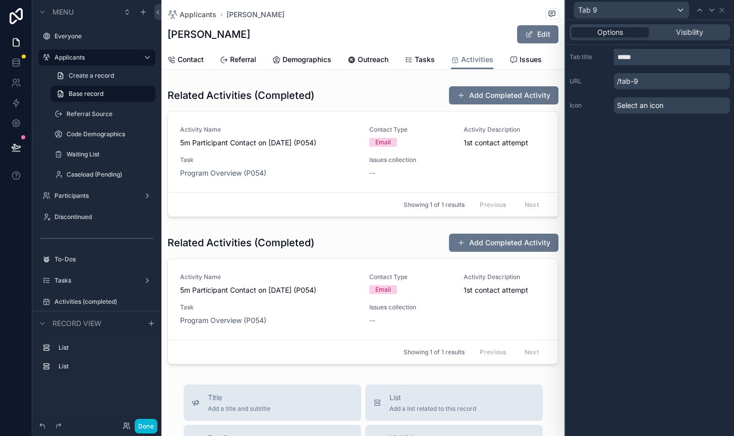
click at [642, 59] on input "*****" at bounding box center [672, 57] width 116 height 16
type input "******"
click at [626, 110] on span "Select an icon" at bounding box center [640, 105] width 46 height 10
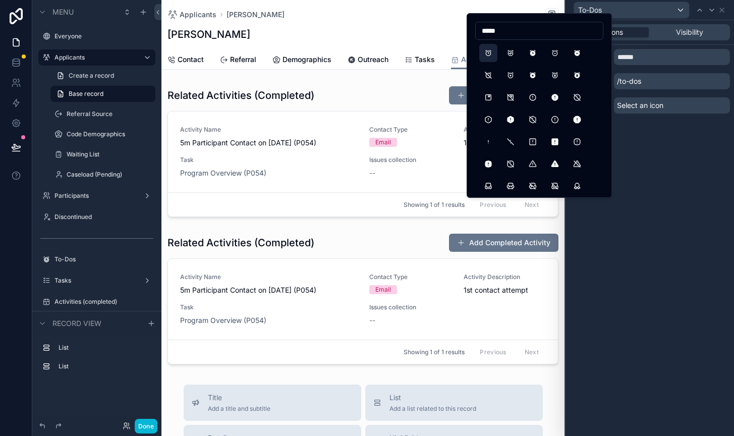
type input "*****"
click at [490, 51] on button "Alarm" at bounding box center [488, 53] width 18 height 18
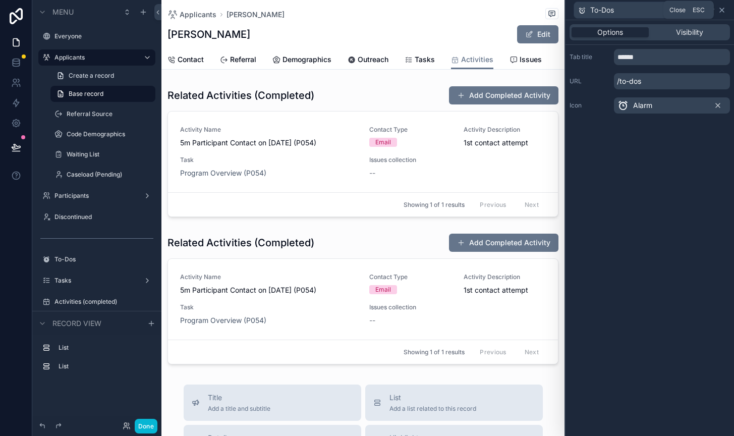
click at [723, 7] on icon at bounding box center [722, 10] width 8 height 8
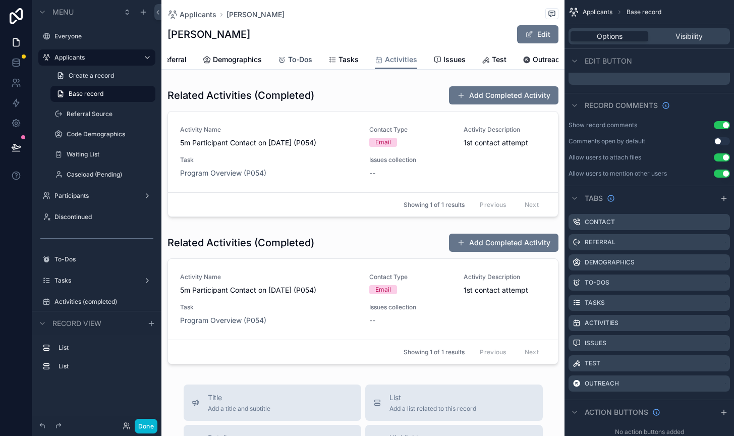
scroll to position [0, 73]
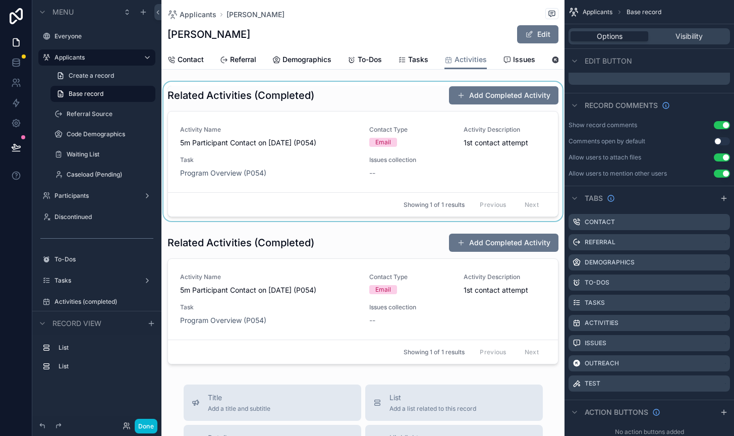
click at [368, 97] on div "scrollable content" at bounding box center [363, 151] width 403 height 139
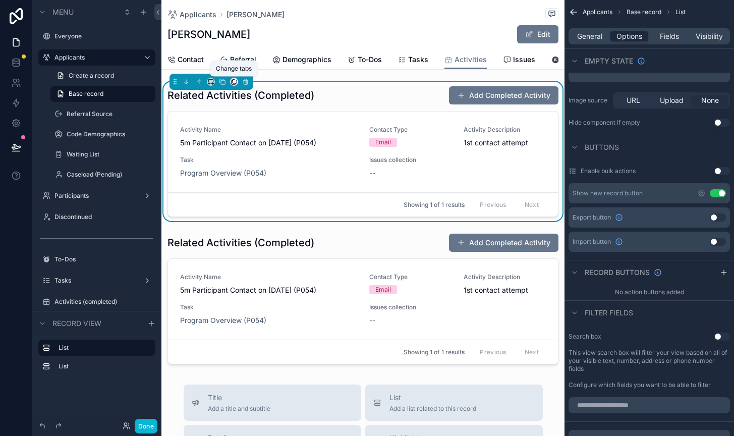
click at [233, 79] on icon "scrollable content" at bounding box center [235, 81] width 4 height 4
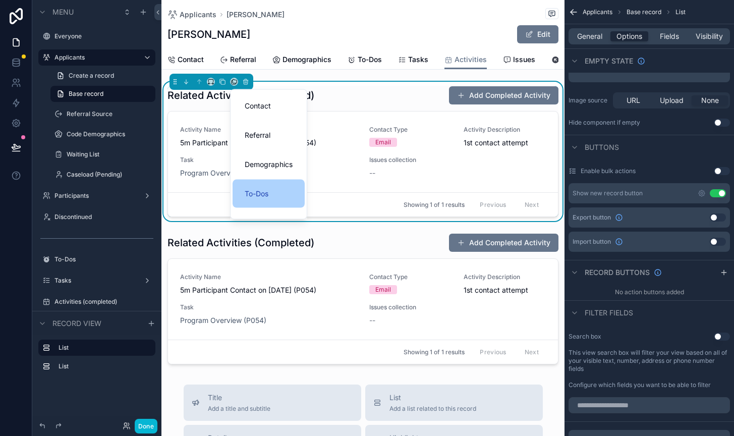
click at [262, 186] on div "To-Dos" at bounding box center [269, 194] width 72 height 28
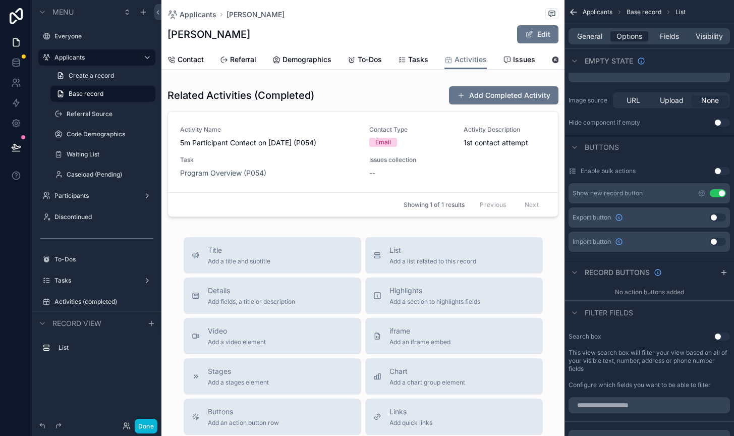
click at [463, 38] on div "[PERSON_NAME] Edit" at bounding box center [363, 34] width 391 height 19
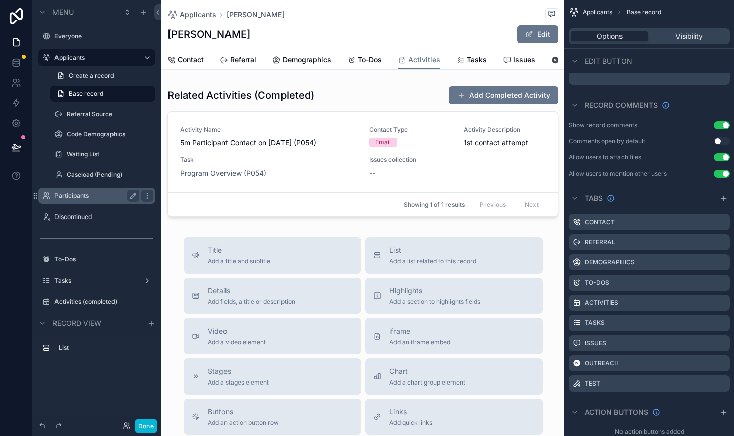
click at [69, 193] on label "Participants" at bounding box center [95, 196] width 81 height 8
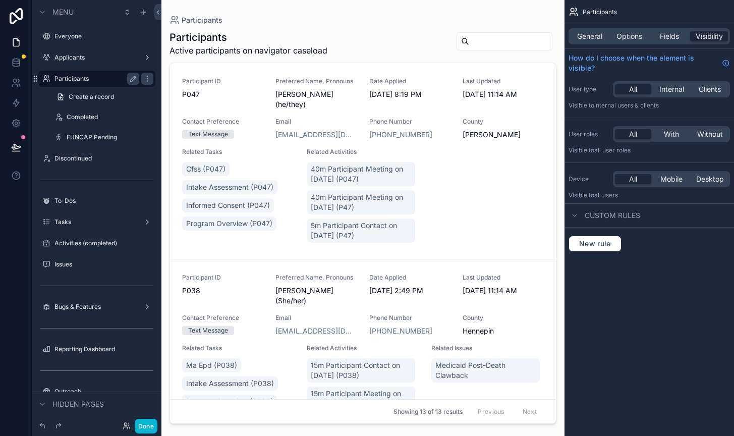
click at [344, 90] on div "scrollable content" at bounding box center [363, 212] width 403 height 424
click at [344, 104] on span "[PERSON_NAME] (he/they)" at bounding box center [316, 99] width 81 height 20
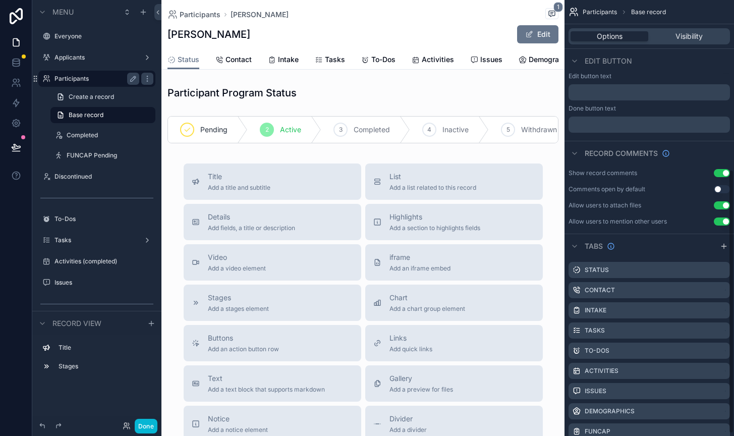
scroll to position [284, 0]
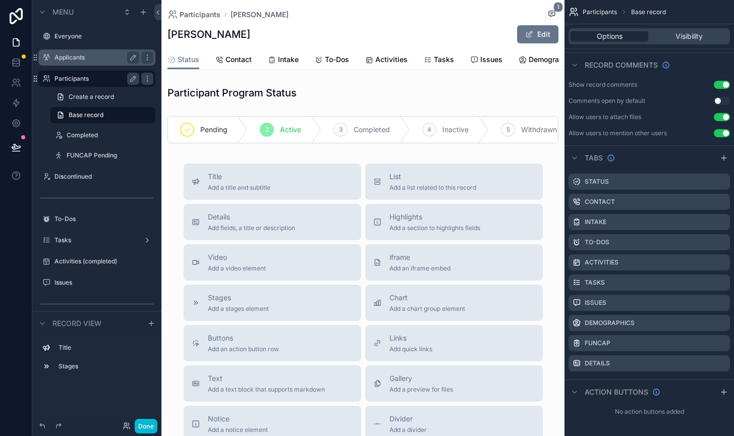
click at [86, 63] on div "Applicants" at bounding box center [97, 57] width 85 height 12
click at [336, 57] on span "To-Dos" at bounding box center [337, 60] width 24 height 10
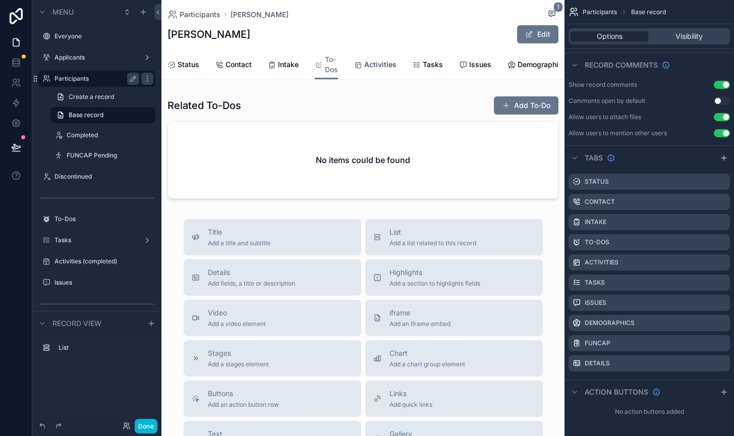
click at [377, 63] on span "Activities" at bounding box center [380, 65] width 32 height 10
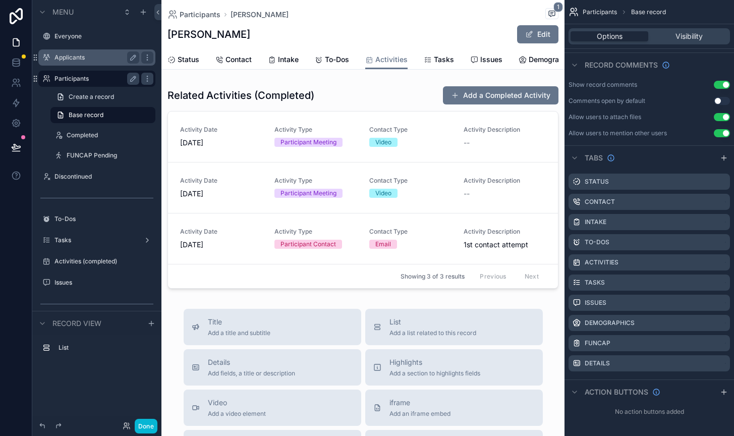
click at [90, 59] on label "Applicants" at bounding box center [95, 57] width 81 height 8
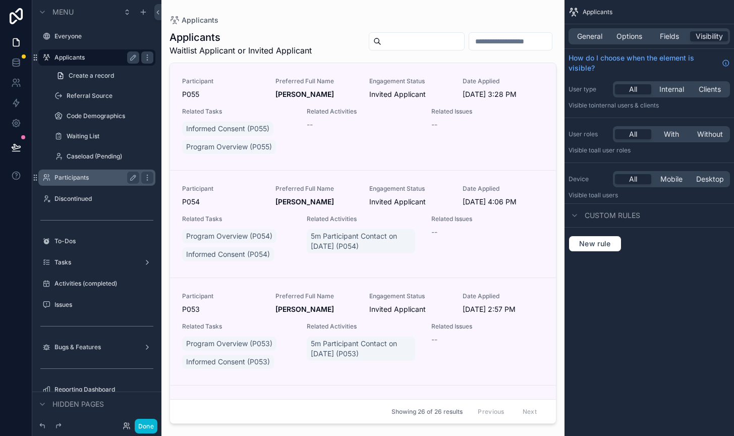
click at [275, 225] on div "scrollable content" at bounding box center [363, 212] width 403 height 424
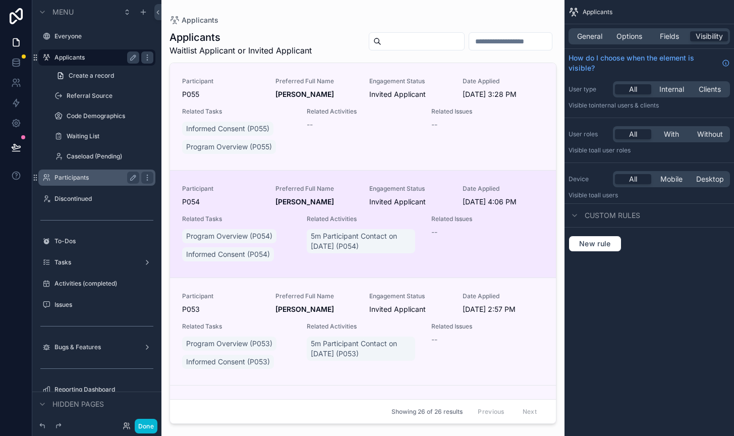
click at [289, 211] on div "Participant P054 Preferred Full Name [PERSON_NAME] Engagement Status Invited Ap…" at bounding box center [363, 224] width 362 height 79
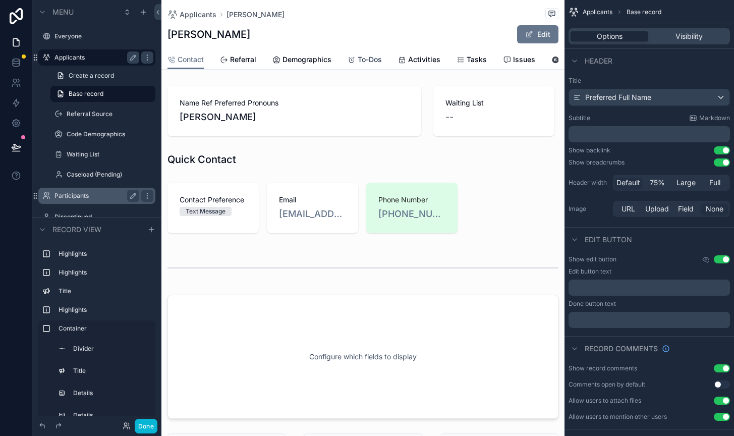
click at [373, 61] on span "To-Dos" at bounding box center [370, 60] width 24 height 10
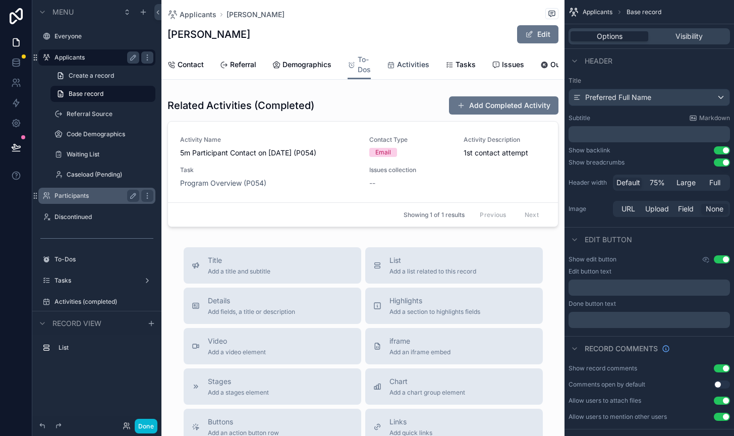
click at [407, 69] on span "Activities" at bounding box center [413, 65] width 32 height 10
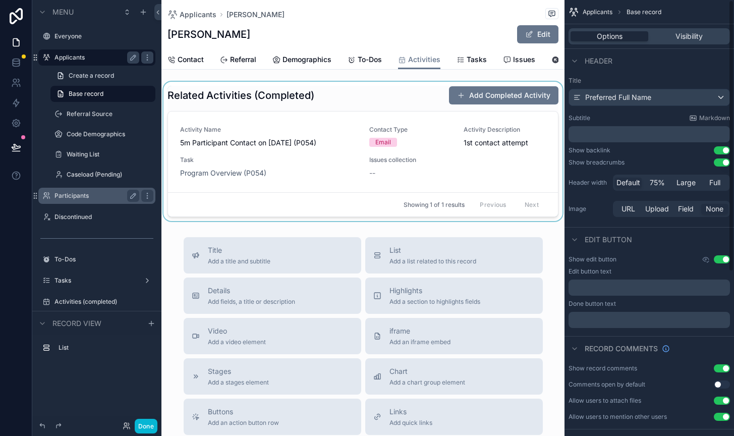
click at [445, 122] on div "scrollable content" at bounding box center [363, 151] width 403 height 139
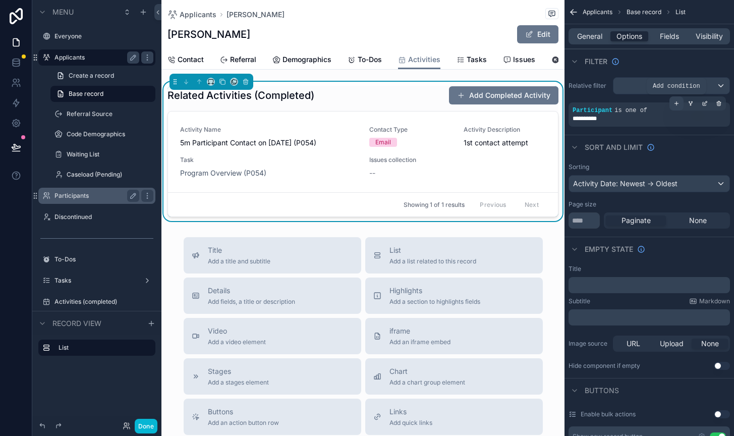
click at [678, 104] on icon "scrollable content" at bounding box center [677, 103] width 6 height 6
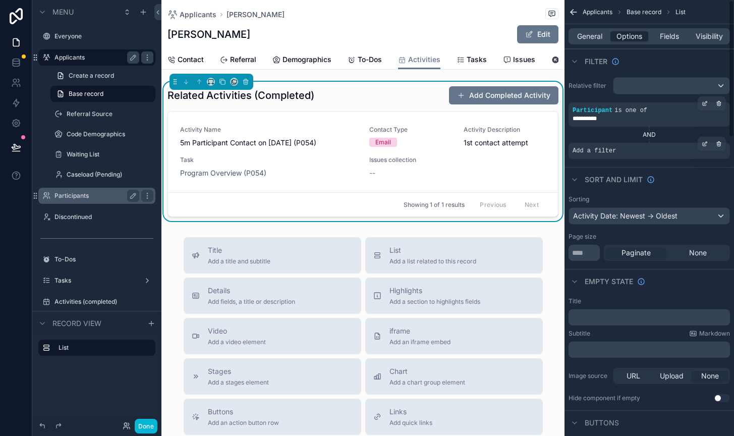
click at [628, 152] on div "Add a filter" at bounding box center [650, 151] width 162 height 16
click at [706, 142] on icon "scrollable content" at bounding box center [706, 142] width 3 height 3
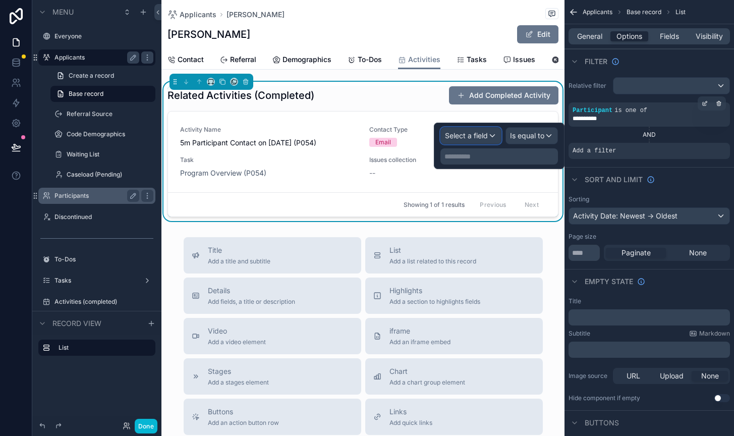
click at [477, 137] on span "Select a field" at bounding box center [466, 135] width 43 height 9
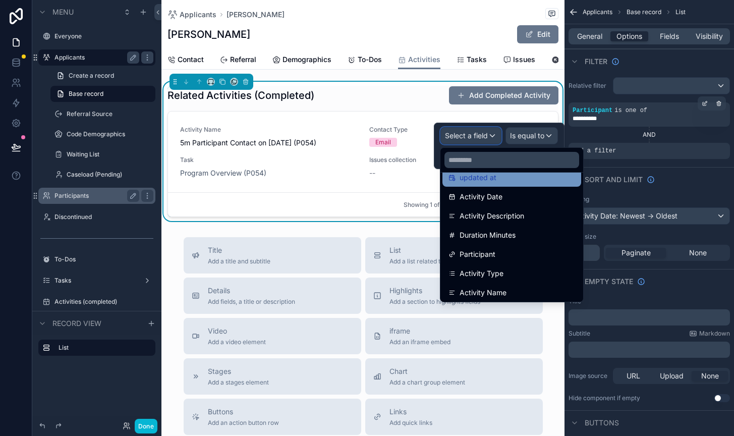
scroll to position [80, 0]
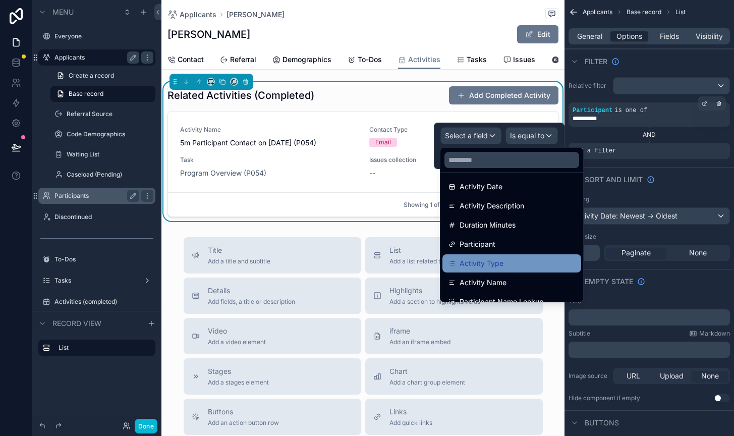
click at [488, 262] on span "Activity Type" at bounding box center [482, 263] width 44 height 12
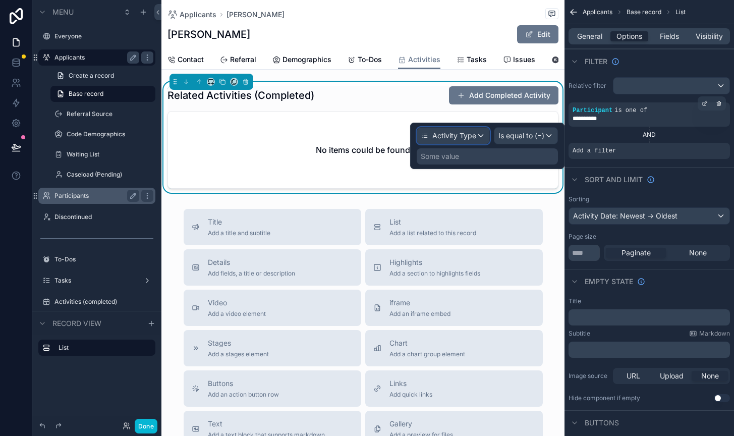
click at [483, 132] on div "Activity Type" at bounding box center [453, 136] width 72 height 16
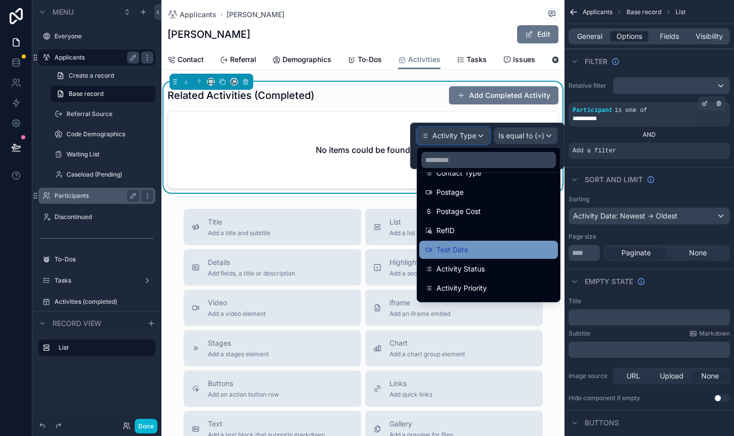
scroll to position [229, 0]
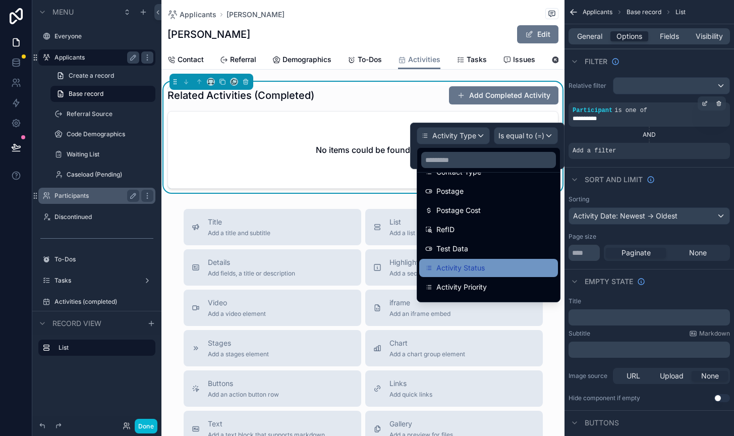
click at [472, 265] on span "Activity Status" at bounding box center [461, 268] width 48 height 12
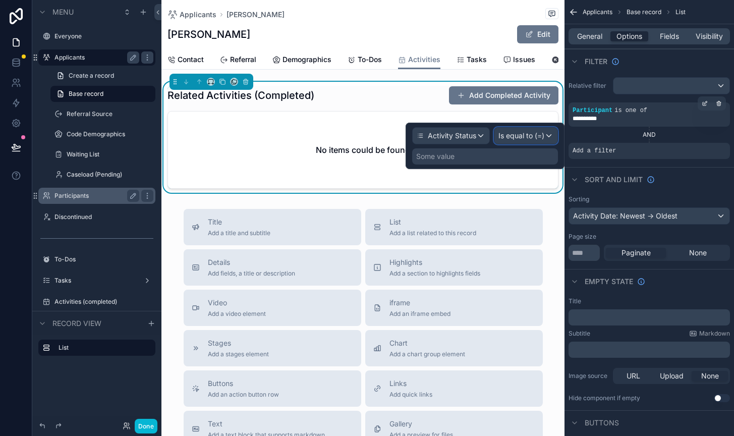
click at [517, 132] on span "Is equal to (=)" at bounding box center [522, 136] width 46 height 10
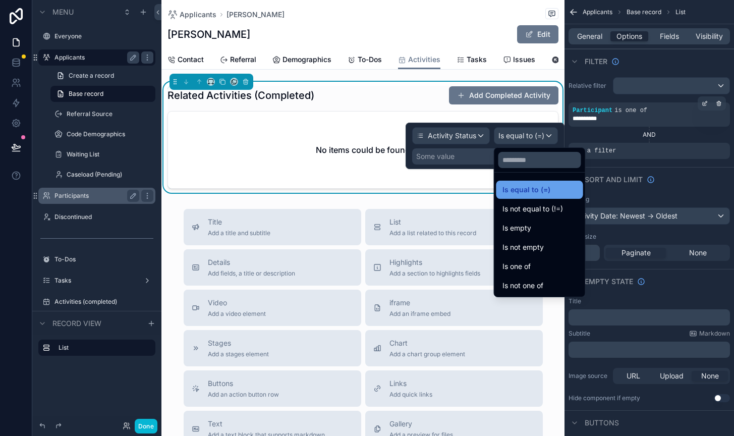
click at [525, 186] on span "Is equal to (=)" at bounding box center [527, 190] width 48 height 12
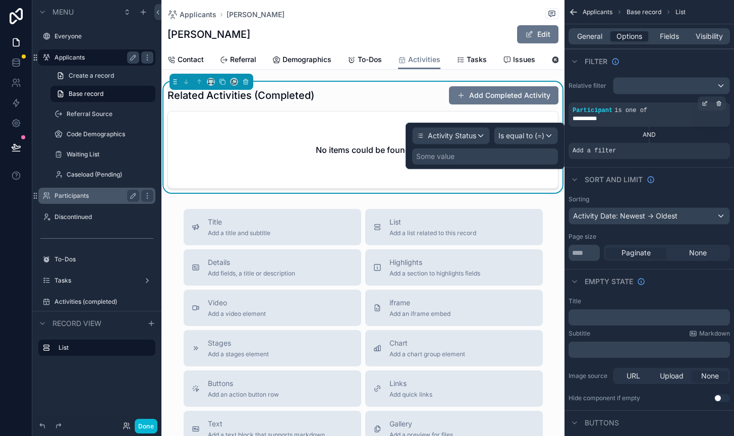
click at [492, 158] on div "Some value" at bounding box center [485, 156] width 146 height 16
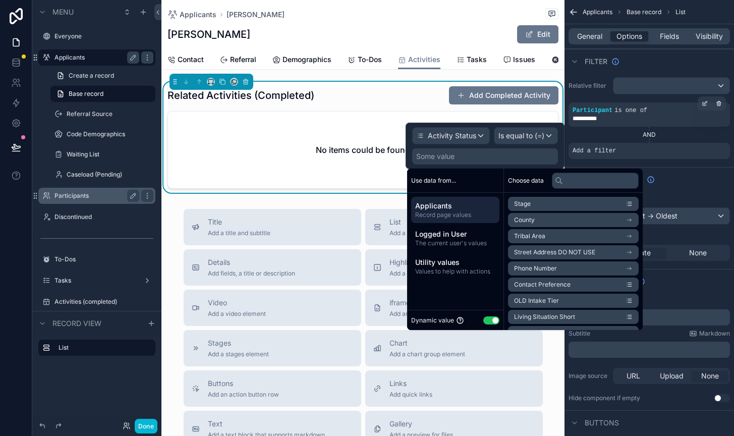
click at [484, 318] on button "Use setting" at bounding box center [492, 320] width 16 height 8
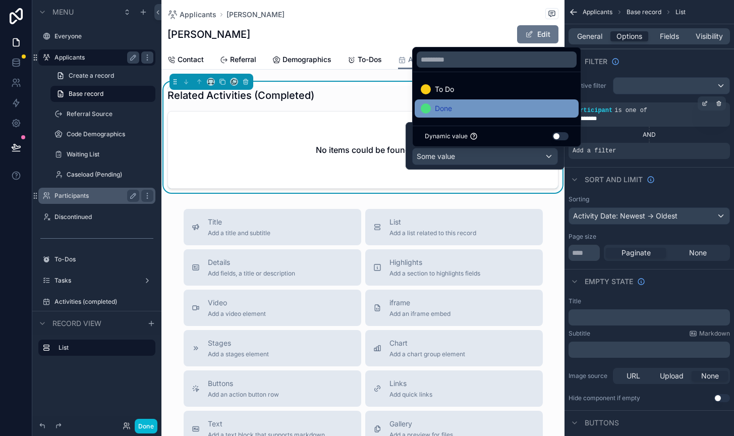
click at [447, 115] on div "Done" at bounding box center [497, 108] width 164 height 18
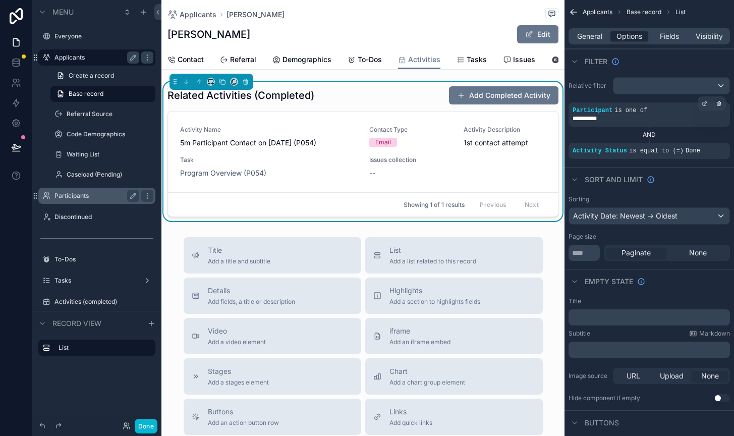
click at [446, 14] on div "Applicants [PERSON_NAME]" at bounding box center [363, 14] width 391 height 13
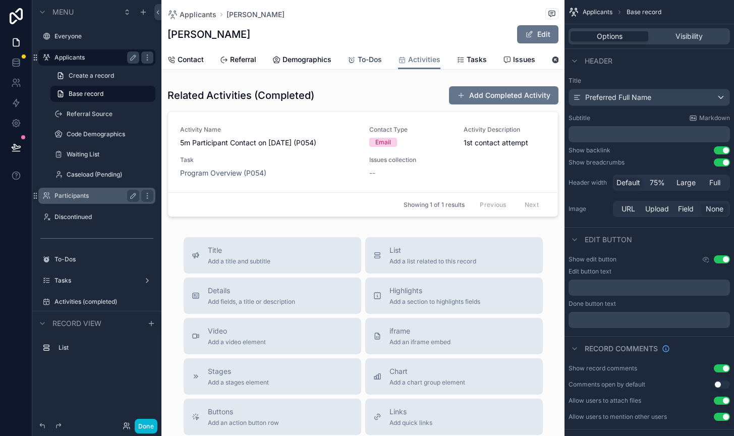
click at [370, 60] on span "To-Dos" at bounding box center [370, 60] width 24 height 10
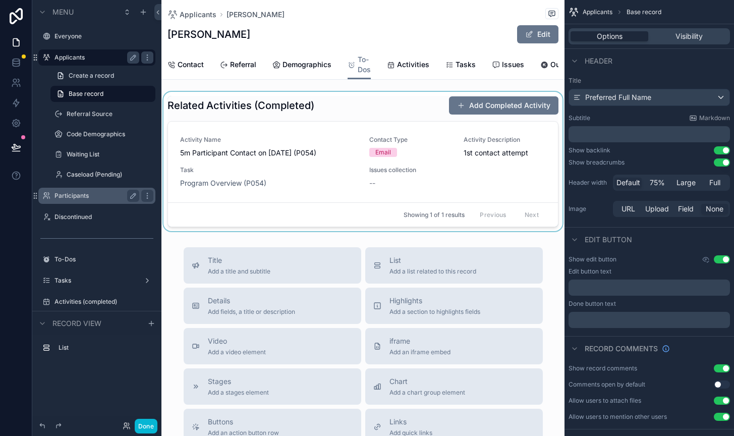
click at [488, 177] on div "scrollable content" at bounding box center [363, 161] width 403 height 139
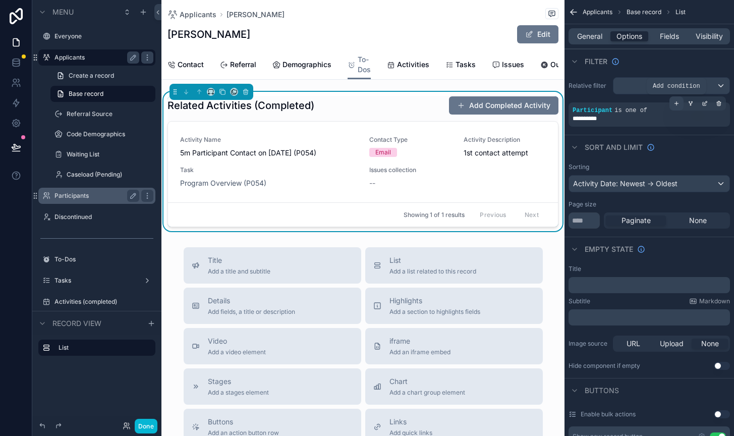
click at [677, 103] on icon "scrollable content" at bounding box center [677, 104] width 0 height 4
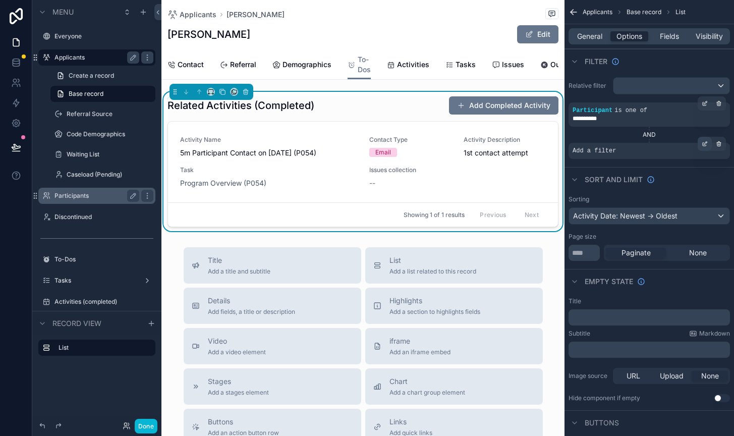
click at [705, 144] on icon "scrollable content" at bounding box center [706, 142] width 3 height 3
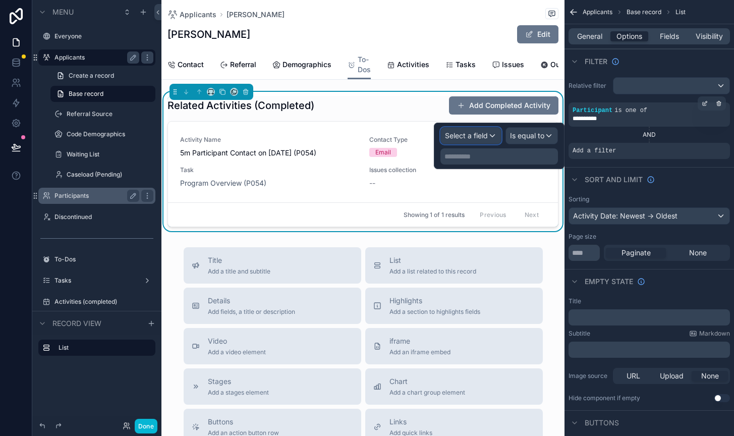
click at [493, 134] on div "Select a field" at bounding box center [471, 136] width 60 height 16
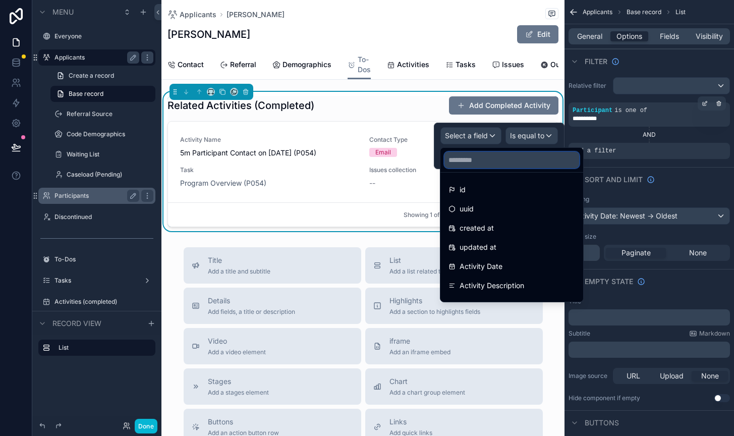
click at [467, 166] on input "text" at bounding box center [512, 160] width 135 height 16
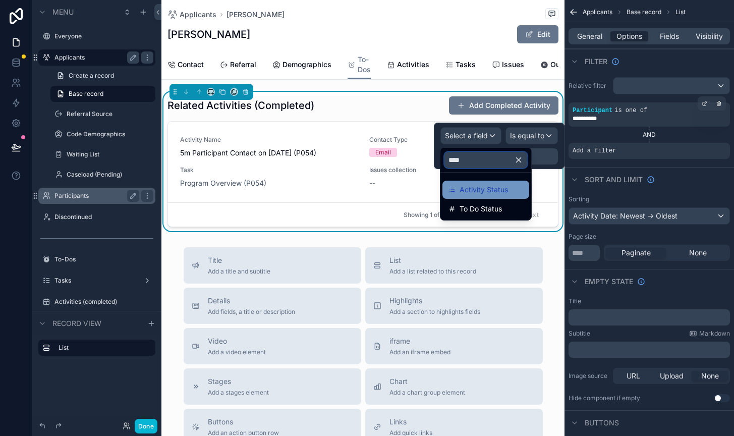
type input "****"
click at [463, 193] on span "Activity Status" at bounding box center [484, 190] width 48 height 12
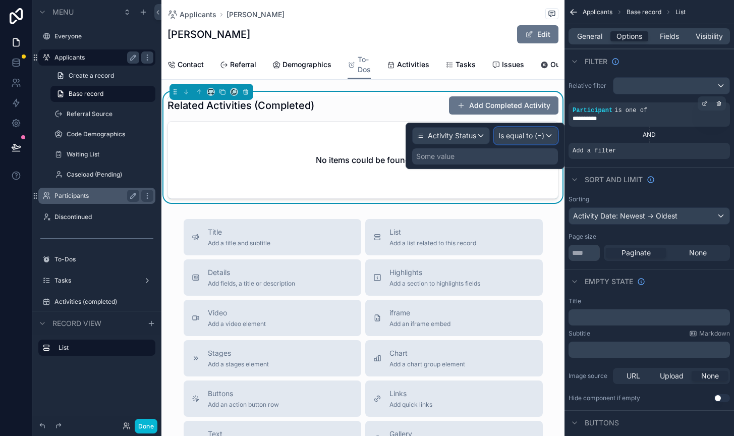
click at [514, 135] on span "Is equal to (=)" at bounding box center [522, 136] width 46 height 10
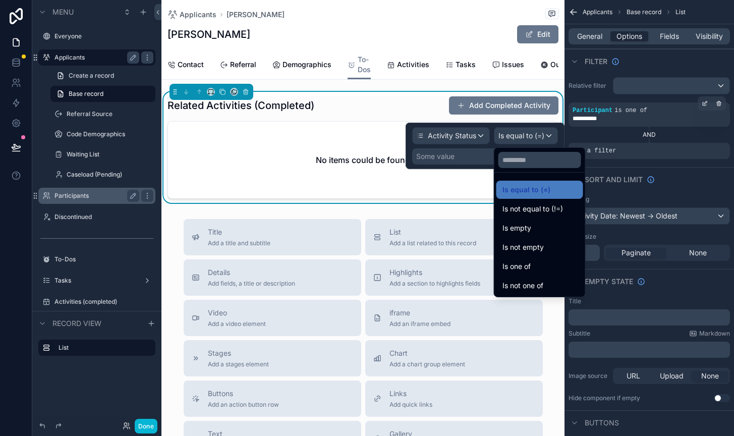
click at [477, 164] on div at bounding box center [485, 146] width 159 height 46
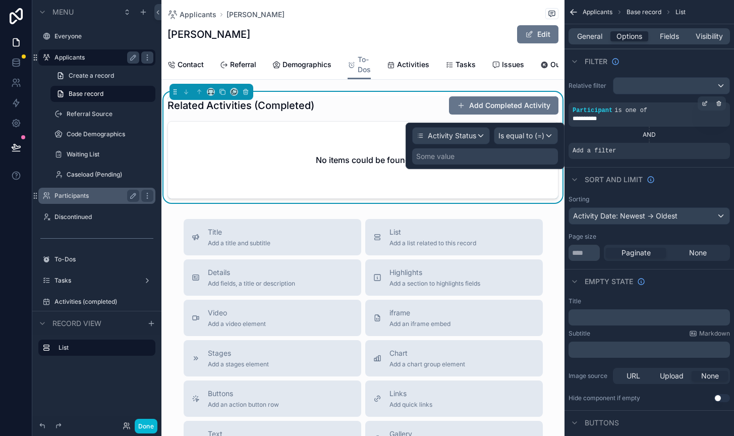
click at [477, 164] on div "Some value" at bounding box center [485, 156] width 146 height 16
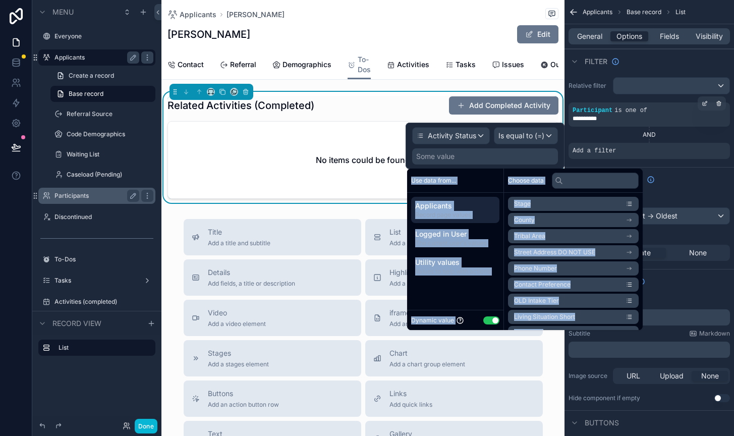
click at [488, 321] on button "Use setting" at bounding box center [492, 320] width 16 height 8
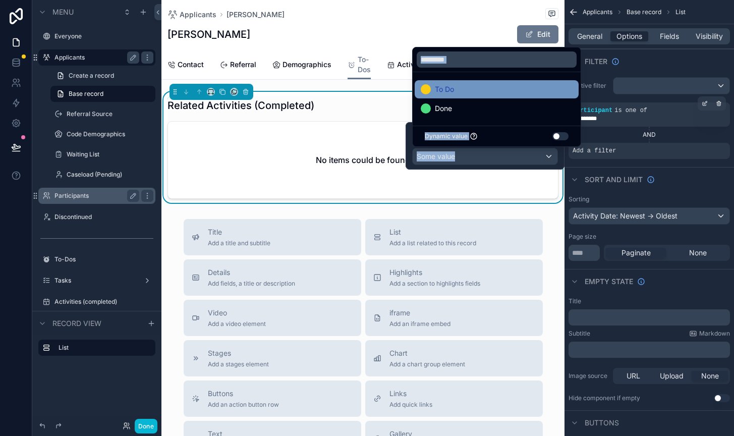
click at [460, 91] on div "To Do" at bounding box center [497, 89] width 152 height 12
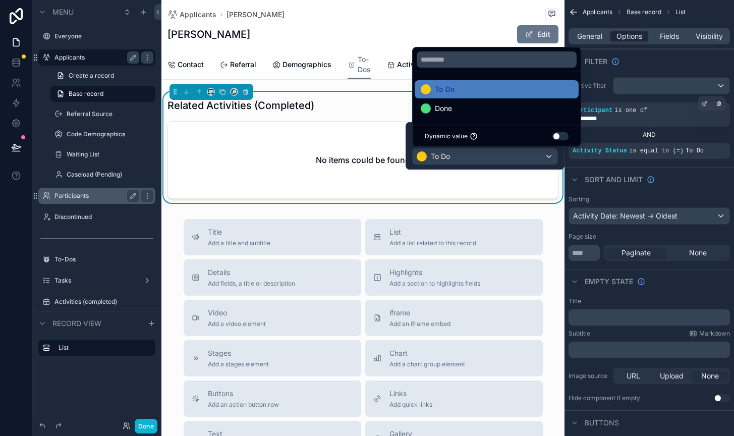
click at [476, 14] on div "Applicants [PERSON_NAME]" at bounding box center [363, 14] width 391 height 13
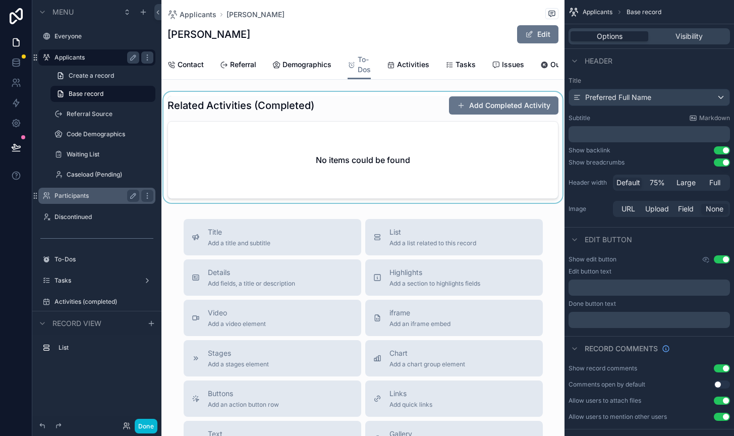
click at [450, 127] on div "scrollable content" at bounding box center [363, 147] width 403 height 111
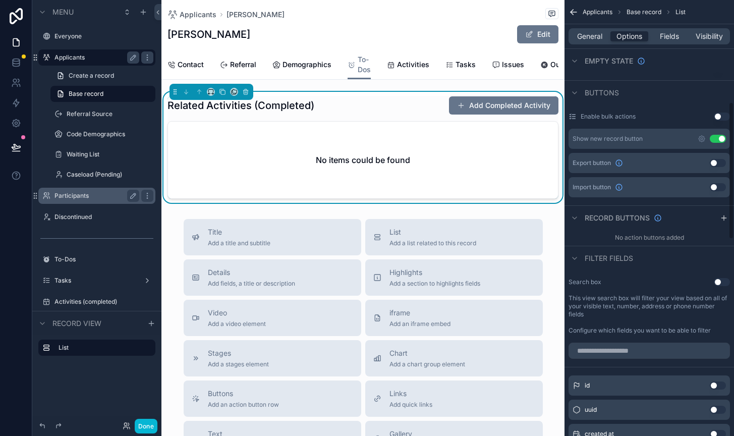
scroll to position [313, 0]
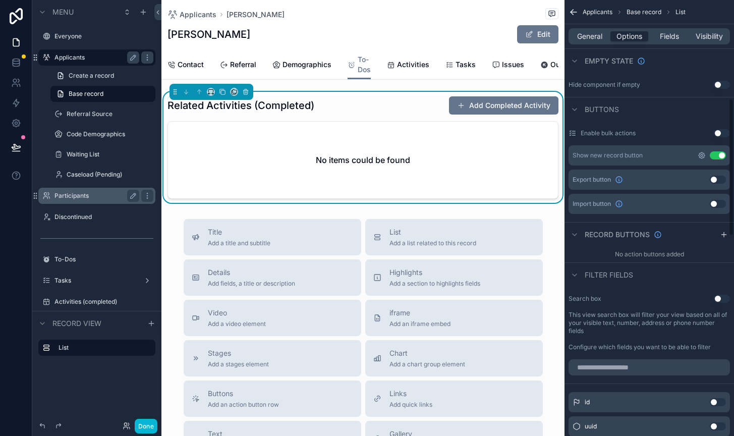
click at [703, 155] on icon "scrollable content" at bounding box center [702, 155] width 2 height 2
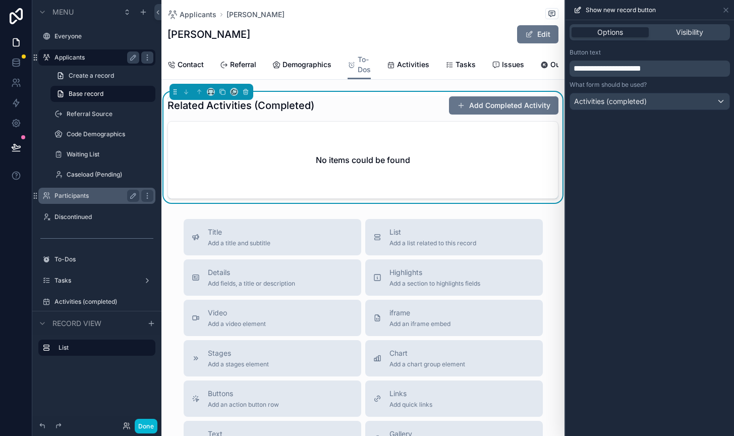
click at [593, 68] on span "**********" at bounding box center [608, 69] width 68 height 8
click at [705, 304] on div "Options Visibility Button text ********* What form should be used? Activities (…" at bounding box center [650, 228] width 169 height 416
click at [643, 100] on span "Activities (completed)" at bounding box center [610, 101] width 73 height 10
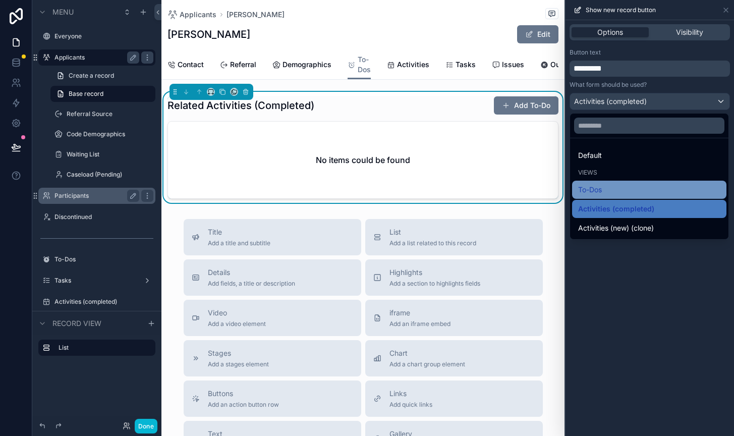
click at [629, 189] on div "To-Dos" at bounding box center [649, 190] width 142 height 12
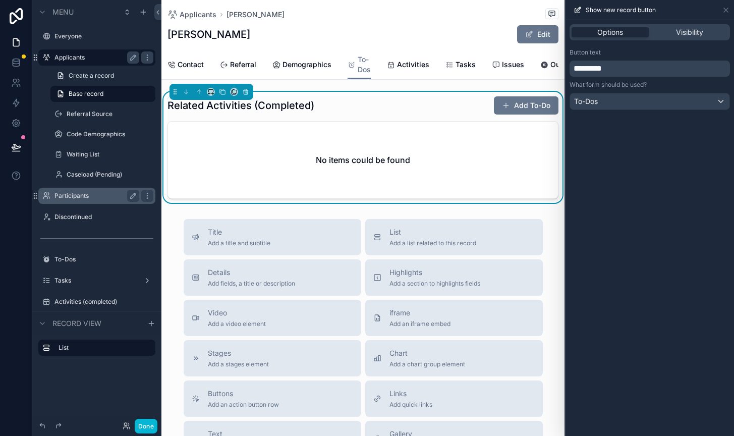
click at [618, 272] on div "Options Visibility Button text ********* What form should be used? To-Dos" at bounding box center [650, 228] width 169 height 416
click at [726, 9] on icon at bounding box center [726, 10] width 4 height 4
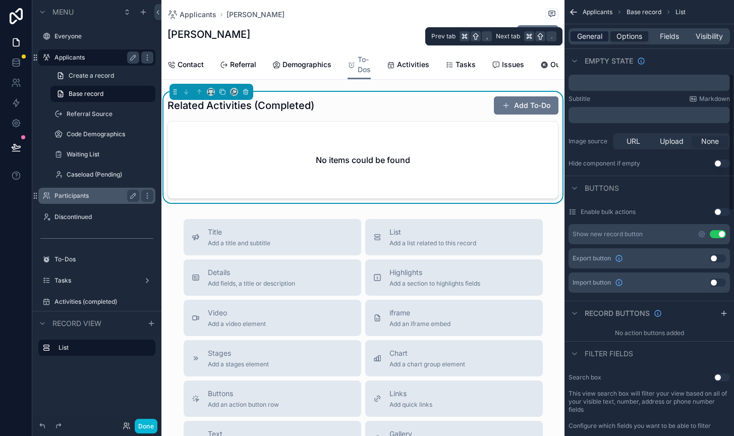
click at [591, 36] on span "General" at bounding box center [589, 36] width 25 height 10
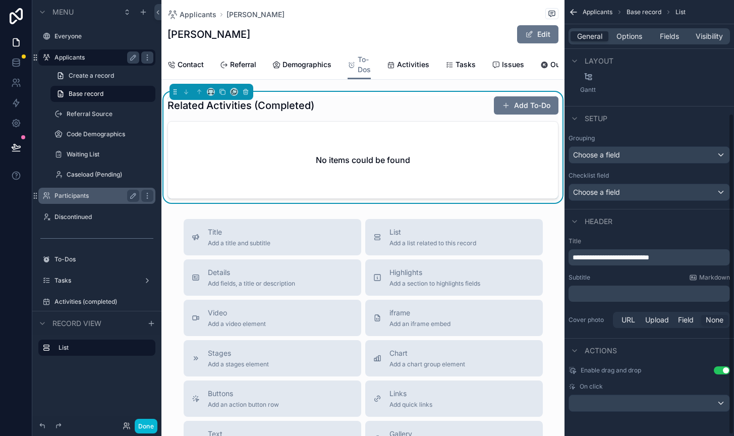
scroll to position [137, 0]
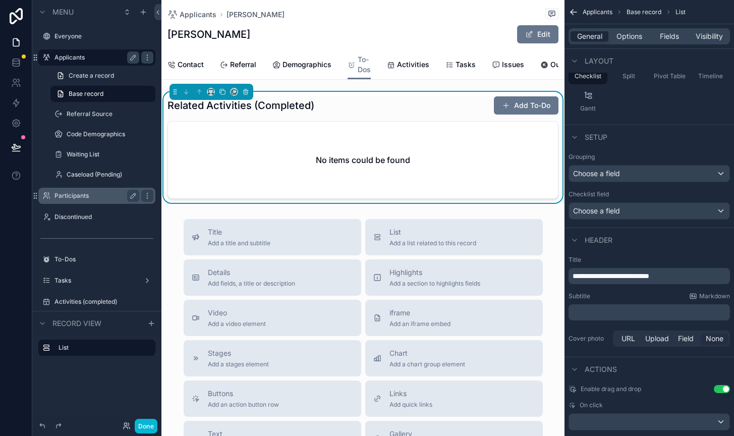
click at [599, 275] on span "**********" at bounding box center [611, 276] width 77 height 7
click at [498, 17] on div "Applicants [PERSON_NAME]" at bounding box center [363, 14] width 391 height 13
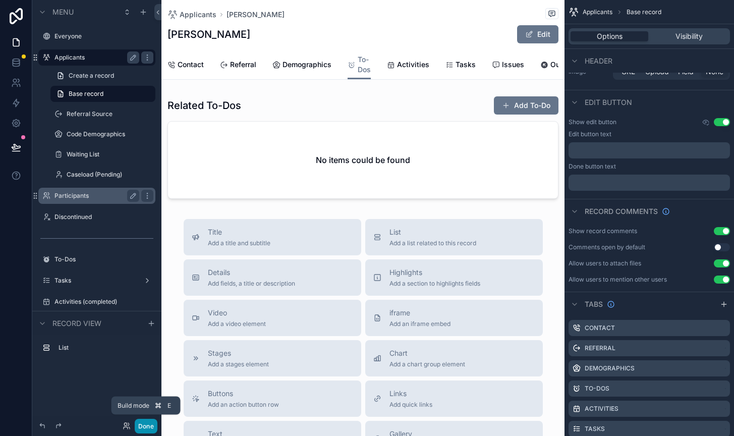
click at [147, 421] on button "Done" at bounding box center [146, 426] width 23 height 15
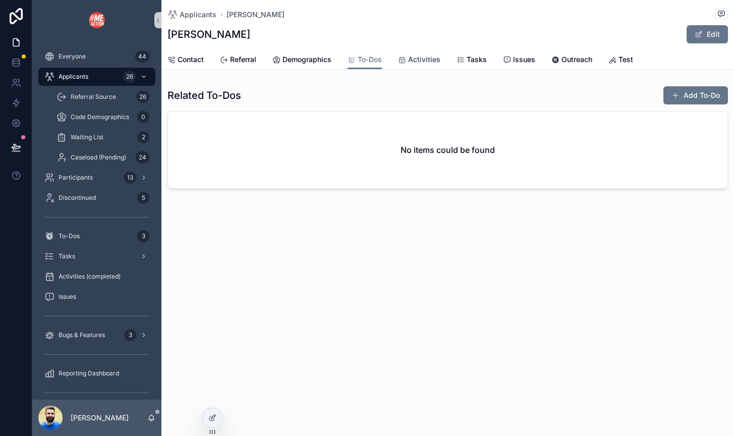
click at [418, 57] on span "Activities" at bounding box center [424, 60] width 32 height 10
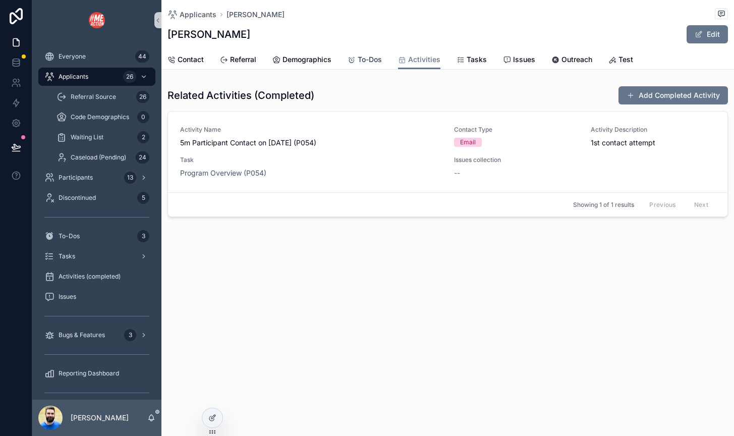
click at [381, 64] on span "To-Dos" at bounding box center [370, 60] width 24 height 10
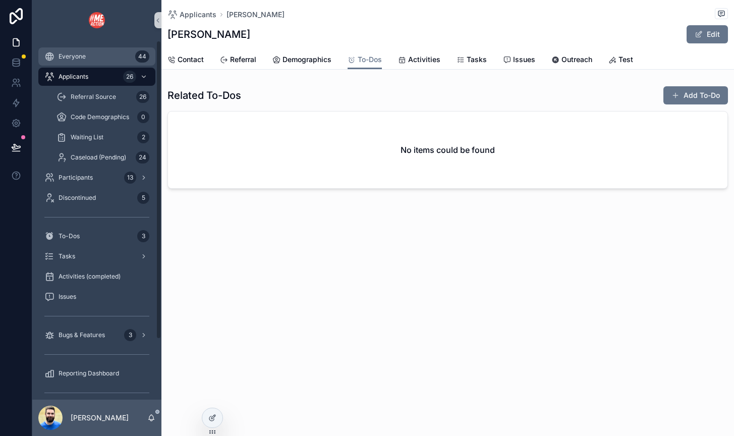
click at [81, 59] on span "Everyone" at bounding box center [72, 56] width 27 height 8
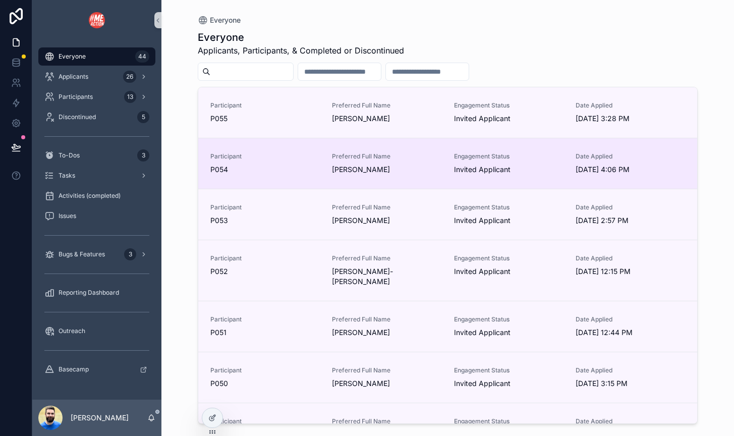
click at [310, 158] on span "Participant" at bounding box center [265, 156] width 110 height 8
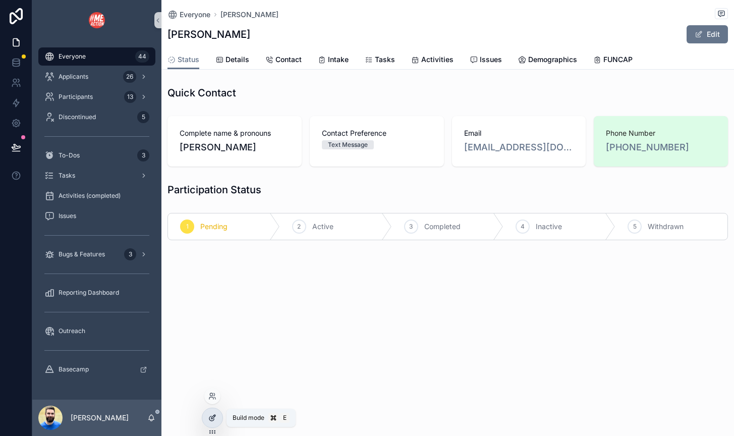
click at [214, 422] on div at bounding box center [212, 417] width 20 height 19
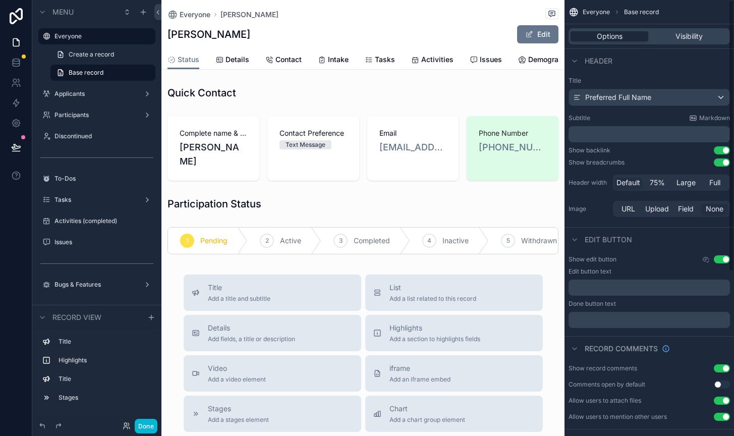
click at [438, 14] on div "Everyone [PERSON_NAME]" at bounding box center [363, 14] width 391 height 13
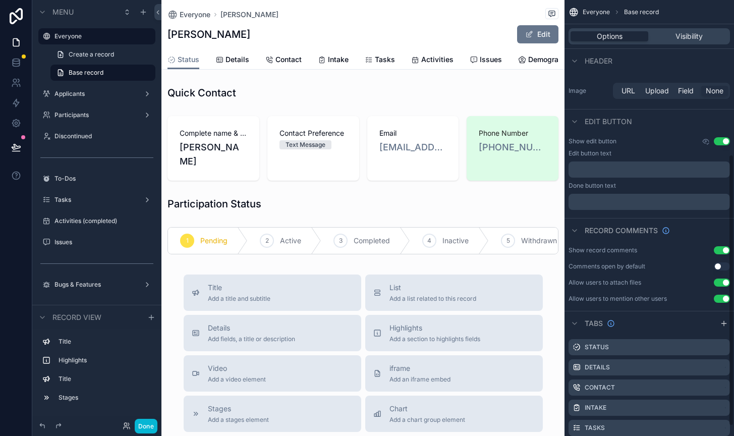
scroll to position [263, 0]
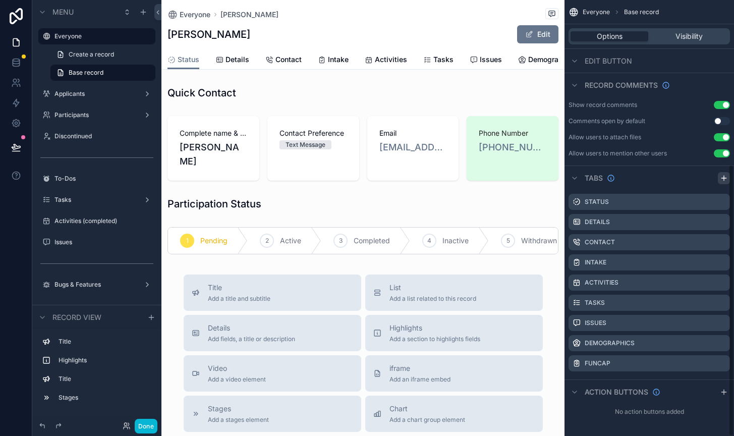
click at [726, 179] on icon "scrollable content" at bounding box center [724, 178] width 8 height 8
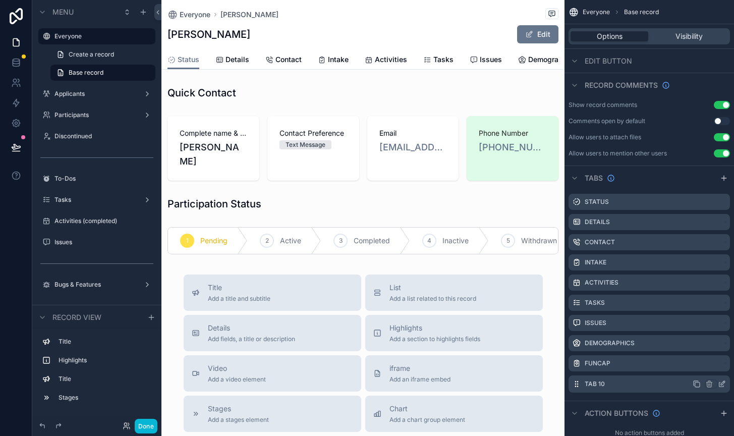
click at [724, 384] on icon "scrollable content" at bounding box center [722, 384] width 8 height 8
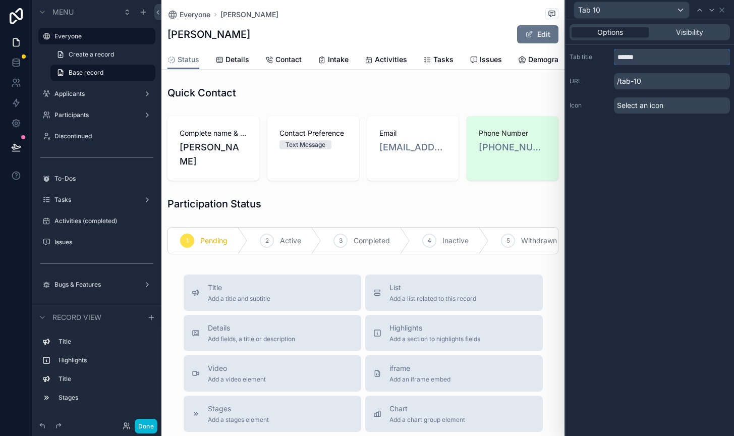
click at [640, 56] on input "******" at bounding box center [672, 57] width 116 height 16
type input "******"
click at [622, 103] on span "Select an icon" at bounding box center [640, 105] width 46 height 10
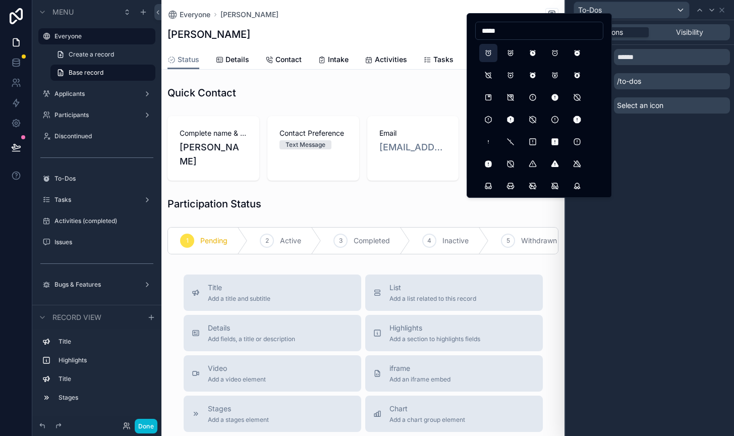
type input "*****"
click at [489, 53] on button "Alarm" at bounding box center [488, 53] width 18 height 18
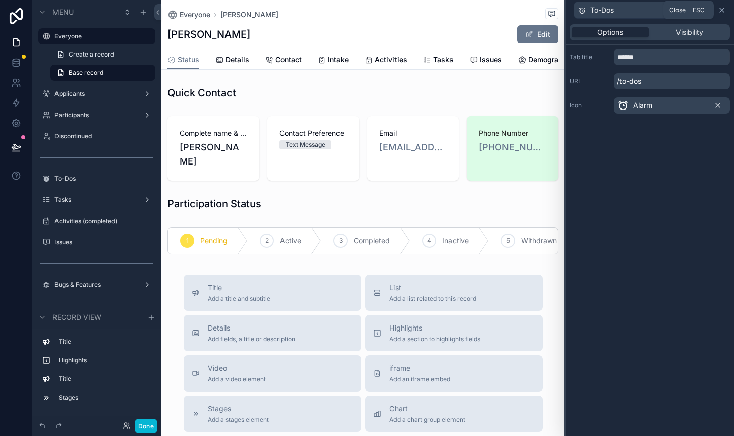
click at [724, 10] on icon at bounding box center [722, 10] width 8 height 8
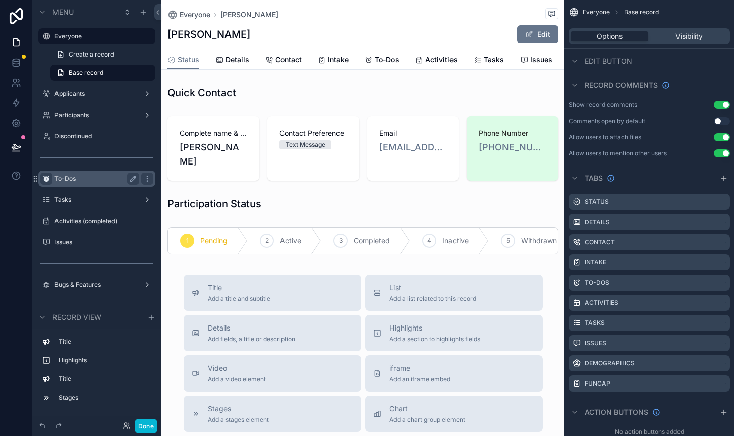
click at [46, 178] on icon "scrollable content" at bounding box center [46, 179] width 8 height 8
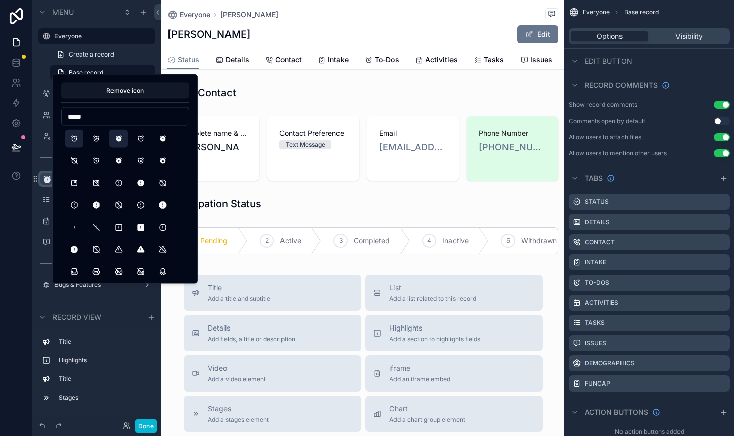
type input "*****"
click at [75, 135] on button "Alarm" at bounding box center [74, 139] width 18 height 18
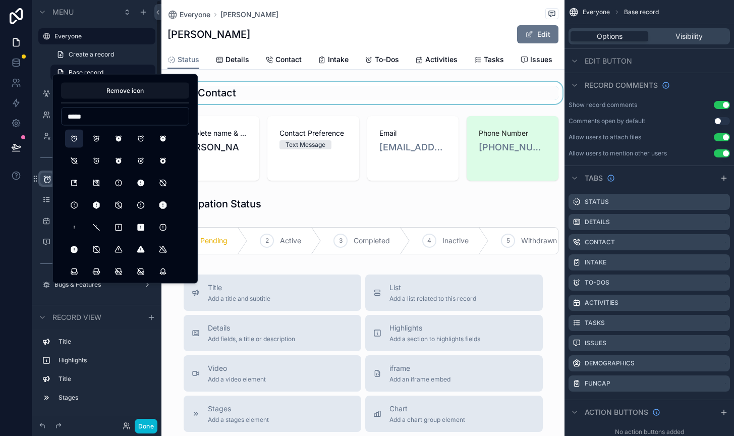
click at [295, 90] on div "scrollable content" at bounding box center [363, 93] width 403 height 22
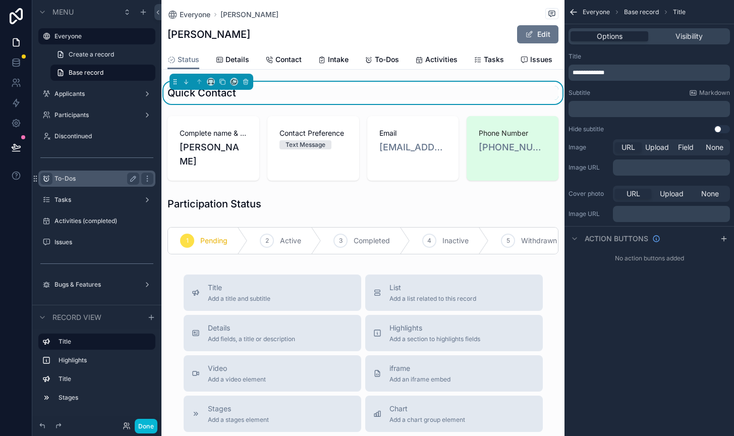
scroll to position [0, 0]
click at [433, 60] on span "Activities" at bounding box center [441, 60] width 32 height 10
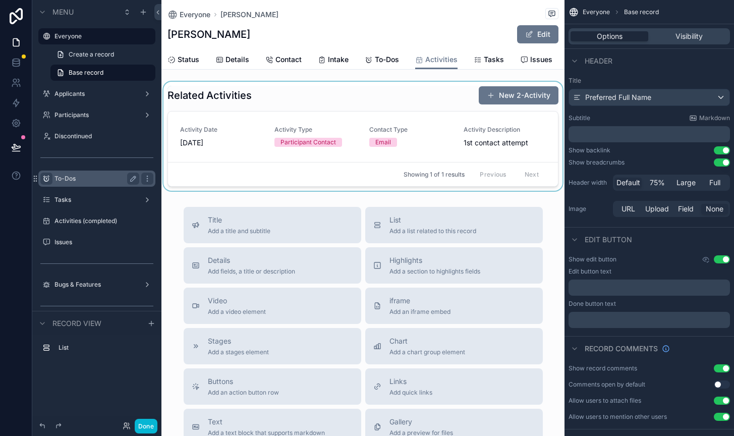
click at [439, 95] on div "scrollable content" at bounding box center [363, 136] width 403 height 109
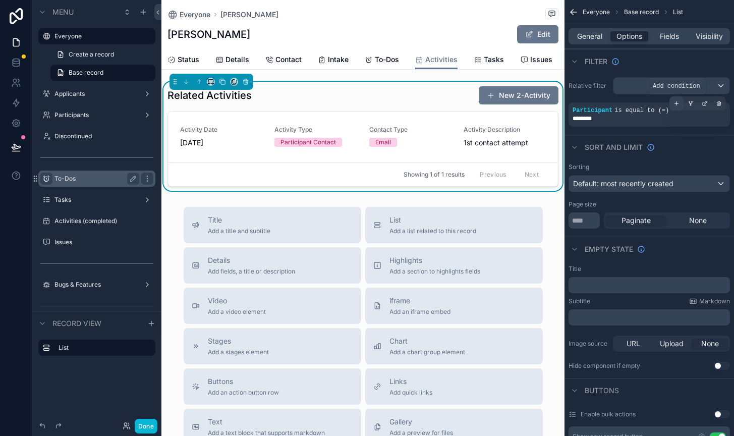
click at [679, 101] on icon "scrollable content" at bounding box center [677, 103] width 6 height 6
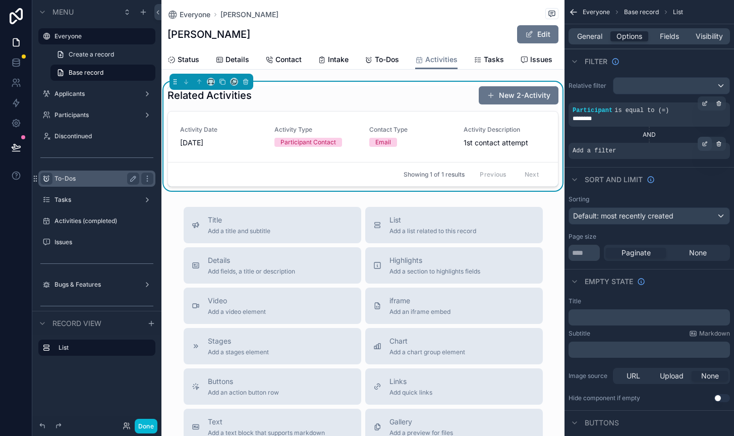
click at [705, 142] on icon "scrollable content" at bounding box center [705, 144] width 6 height 6
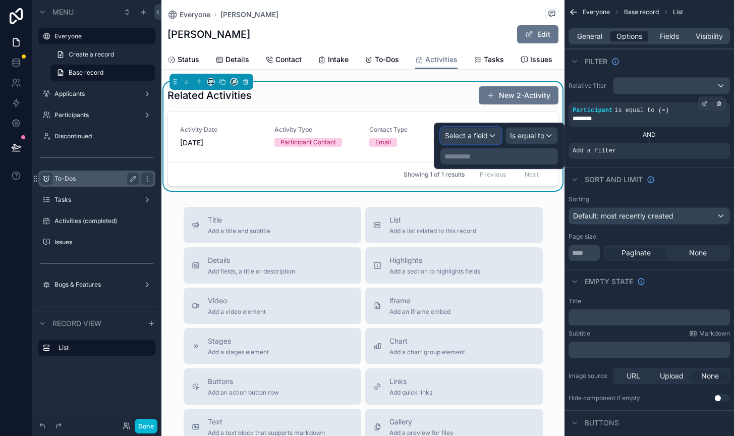
click at [482, 138] on span "Select a field" at bounding box center [466, 135] width 43 height 9
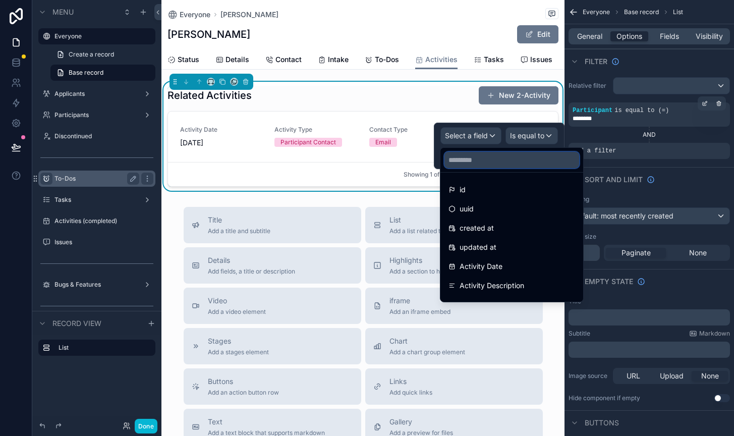
click at [476, 158] on input "text" at bounding box center [512, 160] width 135 height 16
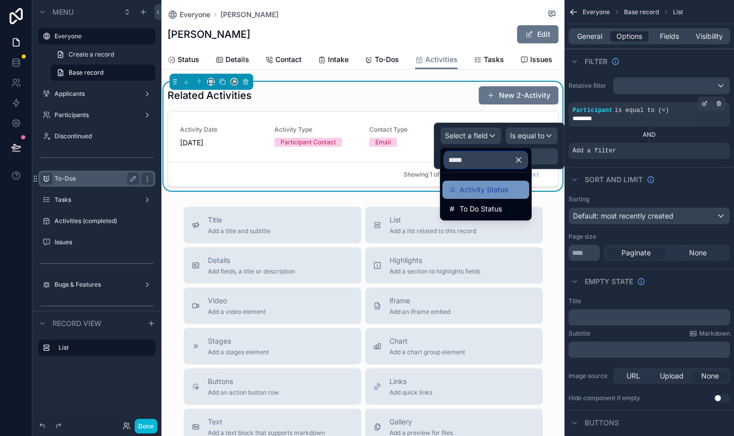
type input "*****"
click at [454, 192] on icon at bounding box center [452, 192] width 3 height 0
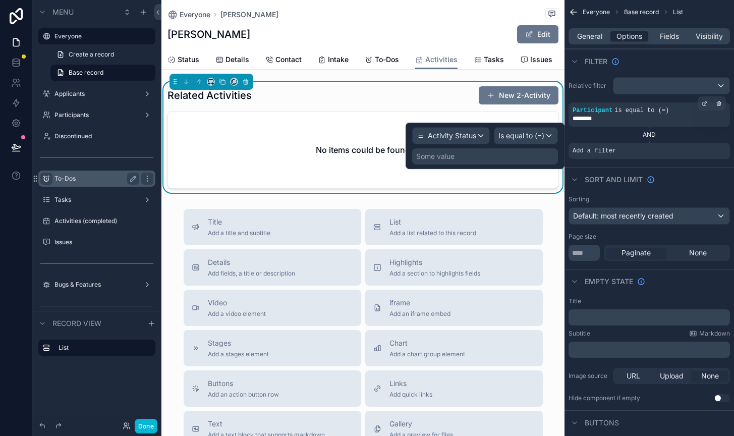
click at [500, 160] on div "Some value" at bounding box center [485, 156] width 146 height 16
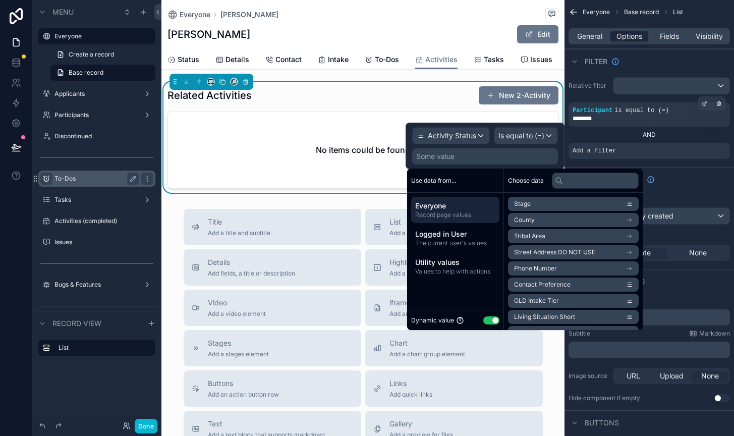
click at [491, 324] on button "Use setting" at bounding box center [492, 320] width 16 height 8
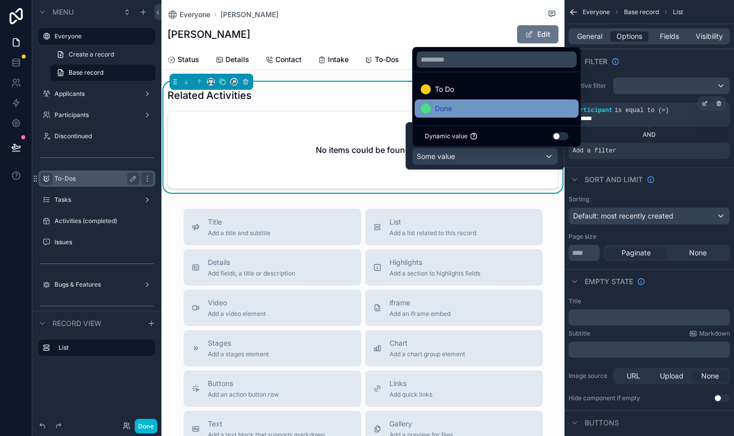
click at [485, 109] on div "Done" at bounding box center [497, 108] width 152 height 12
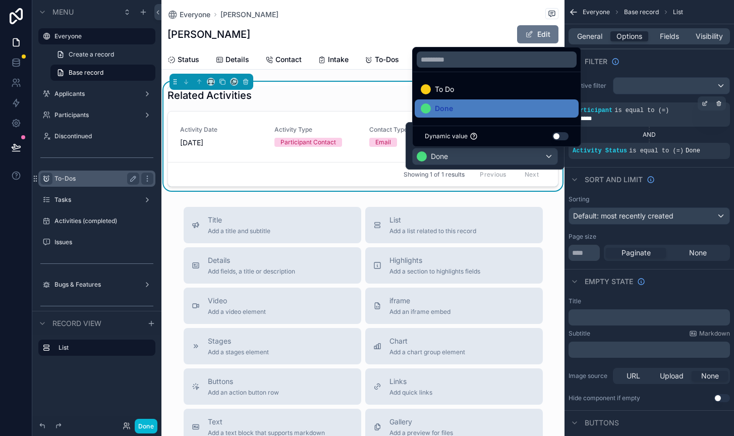
click at [692, 188] on div "Sort And Limit" at bounding box center [650, 179] width 170 height 24
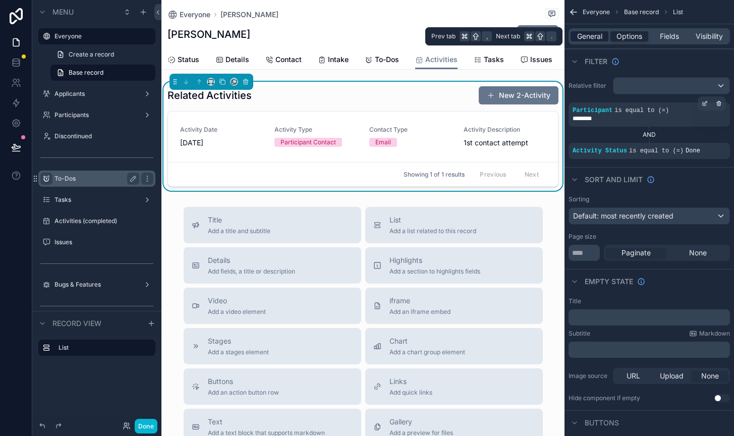
click at [595, 34] on span "General" at bounding box center [589, 36] width 25 height 10
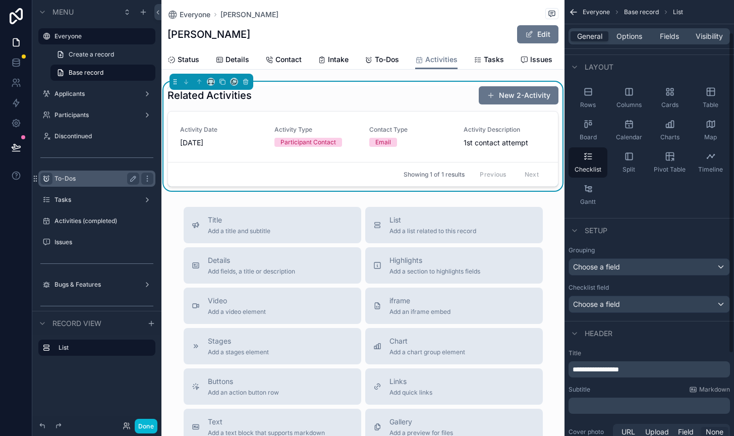
scroll to position [49, 0]
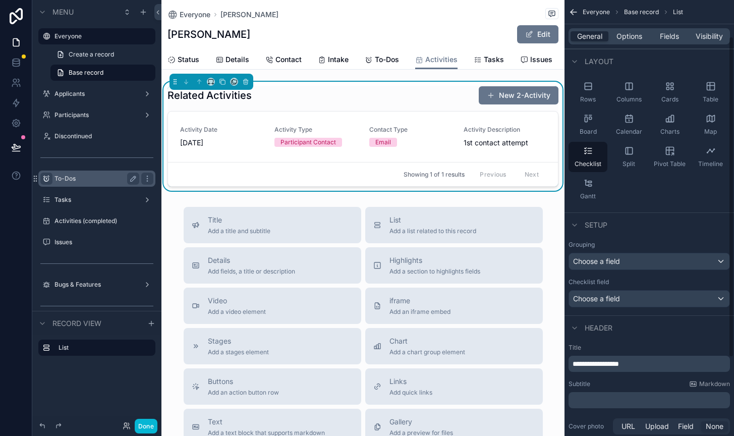
click at [646, 359] on p "**********" at bounding box center [650, 364] width 155 height 10
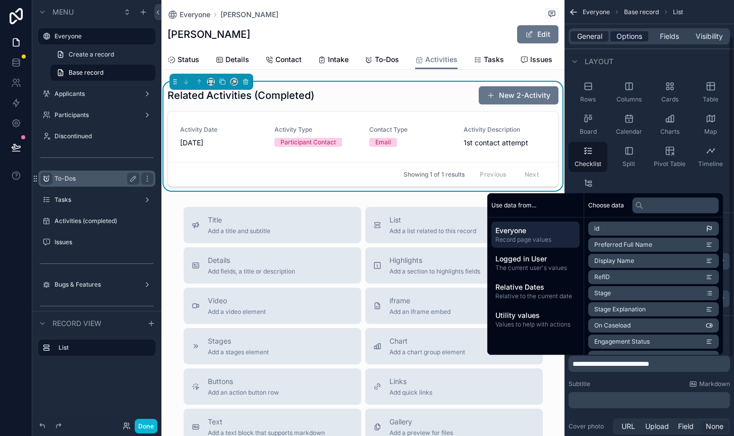
click at [636, 34] on span "Options" at bounding box center [630, 36] width 26 height 10
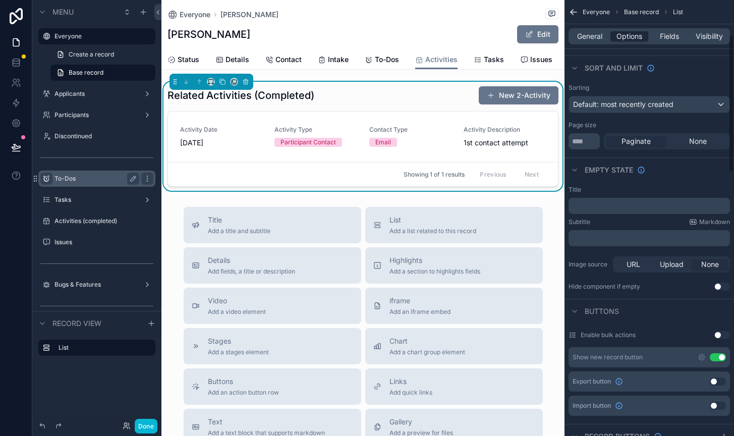
scroll to position [135, 0]
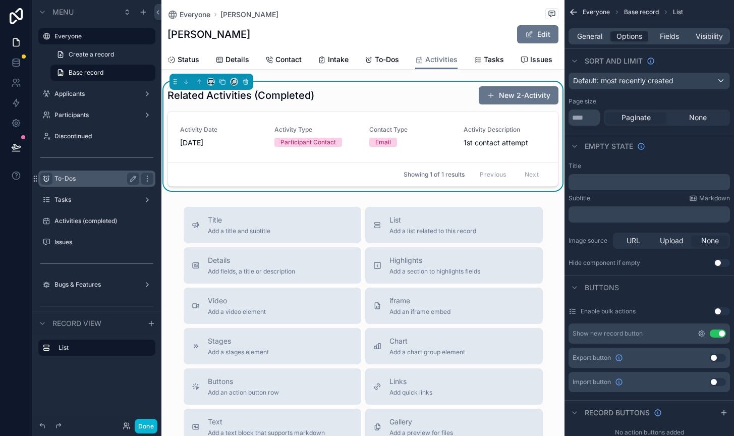
click at [703, 332] on icon "scrollable content" at bounding box center [702, 334] width 8 height 8
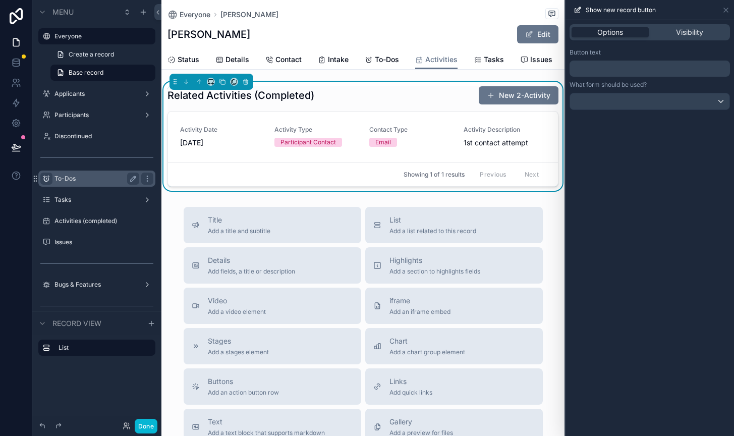
click at [616, 68] on p "﻿" at bounding box center [651, 69] width 154 height 12
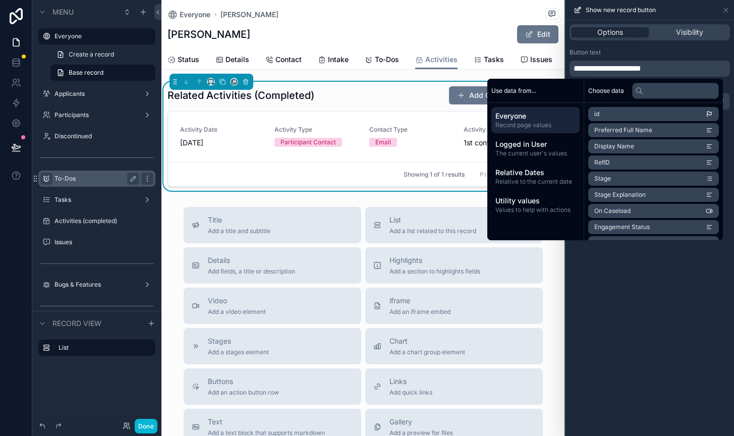
click at [621, 283] on div "**********" at bounding box center [650, 228] width 169 height 416
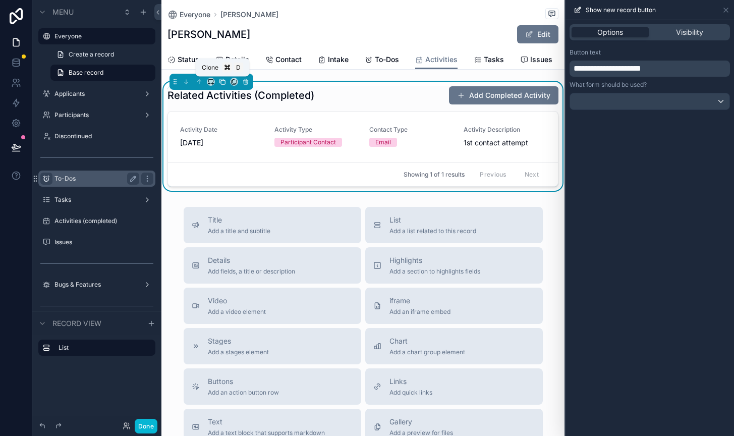
click at [222, 83] on icon "scrollable content" at bounding box center [222, 81] width 7 height 7
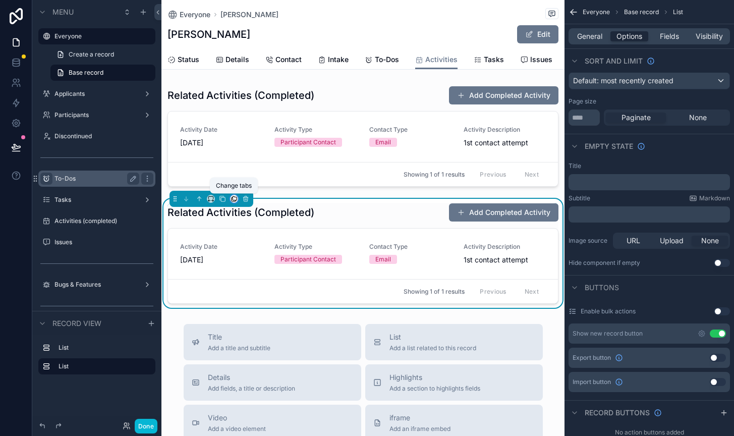
click at [233, 198] on icon "scrollable content" at bounding box center [234, 198] width 7 height 7
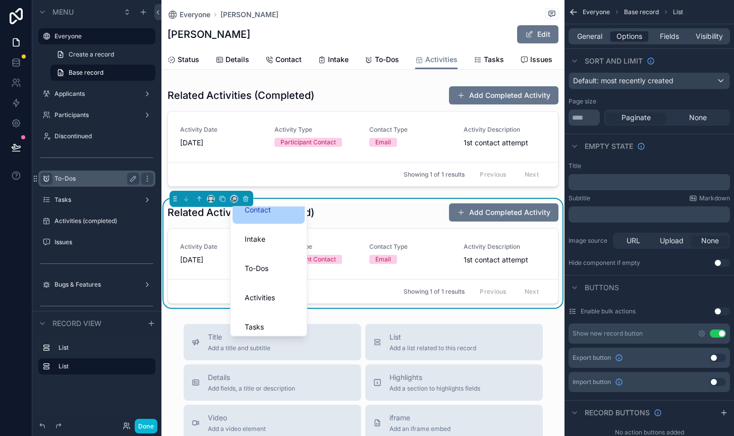
scroll to position [77, 0]
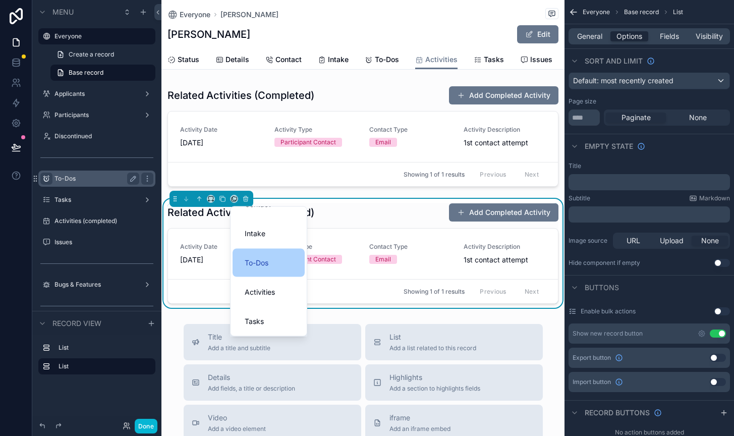
click at [263, 266] on span "To-Dos" at bounding box center [257, 263] width 24 height 12
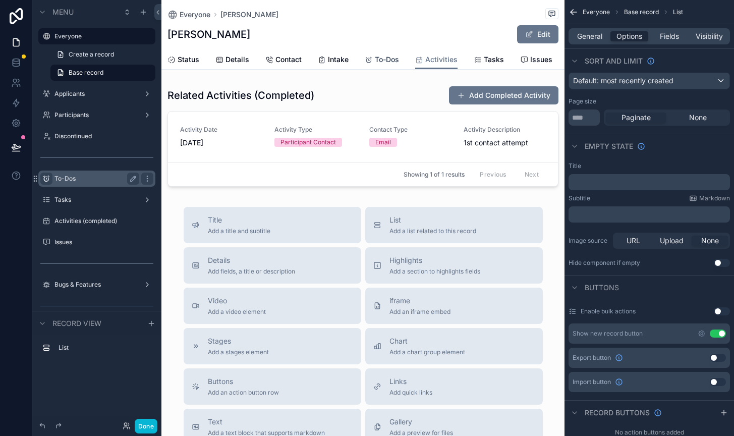
click at [383, 60] on span "To-Dos" at bounding box center [387, 60] width 24 height 10
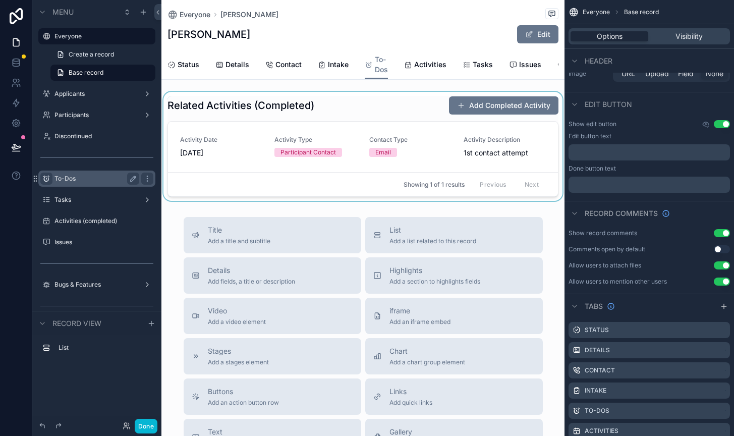
click at [423, 110] on div "scrollable content" at bounding box center [363, 146] width 403 height 109
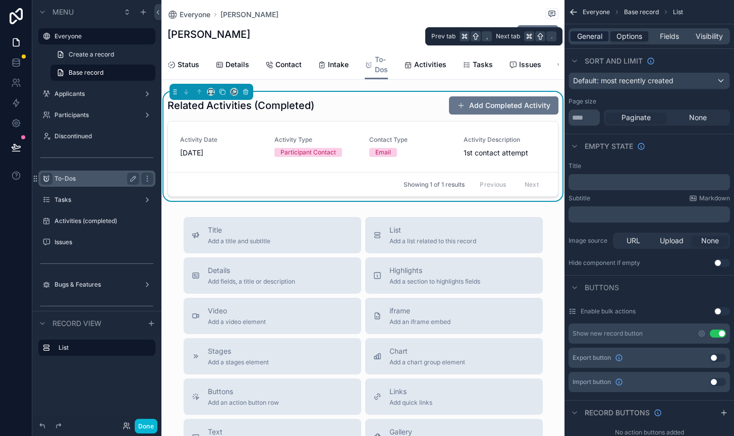
click at [590, 36] on span "General" at bounding box center [589, 36] width 25 height 10
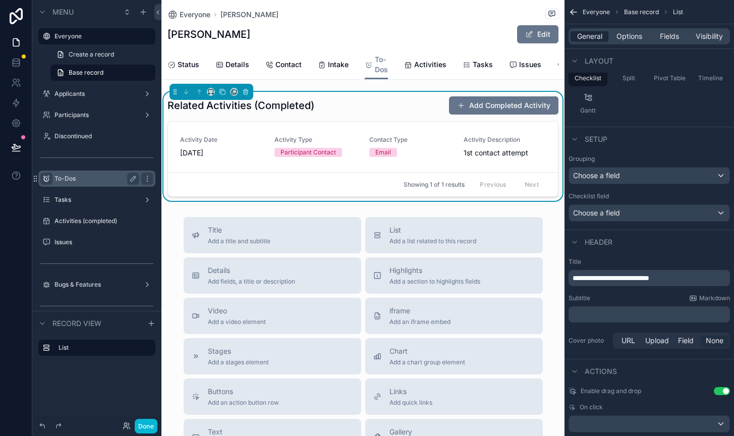
click at [596, 283] on p "**********" at bounding box center [650, 278] width 155 height 10
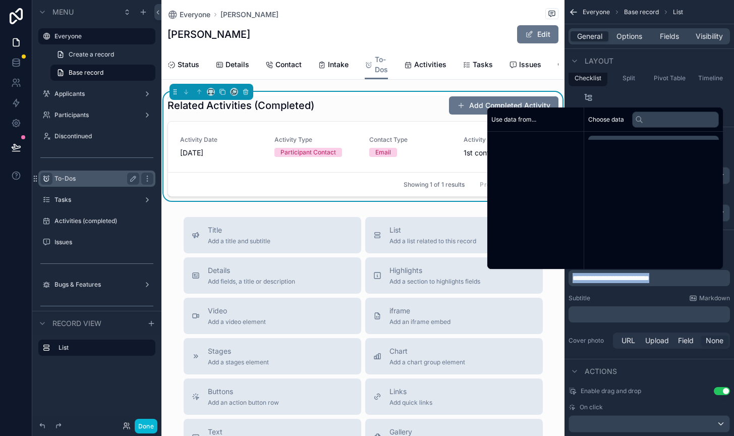
click at [596, 283] on p "**********" at bounding box center [650, 278] width 155 height 10
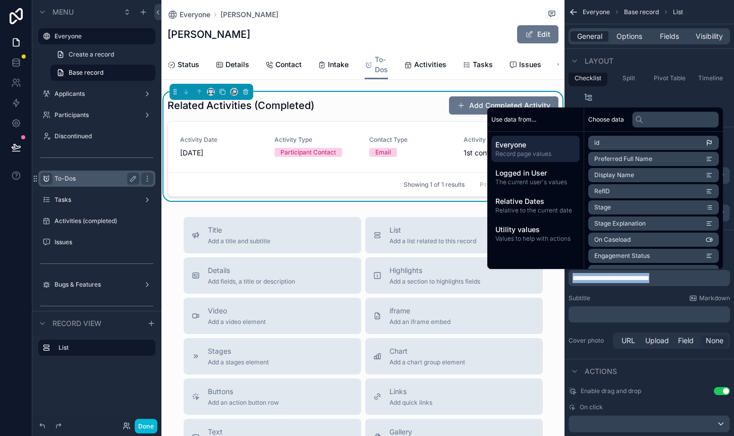
click at [603, 281] on span "**********" at bounding box center [611, 278] width 77 height 7
click at [630, 35] on span "Options" at bounding box center [630, 36] width 26 height 10
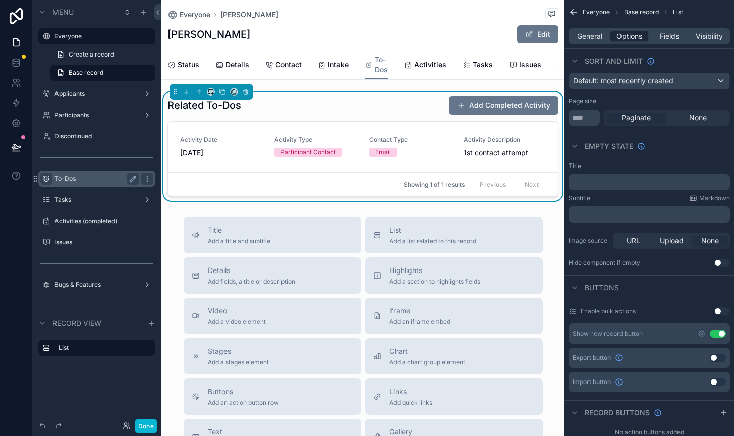
click at [701, 329] on div "Show new record button Use setting" at bounding box center [650, 334] width 162 height 20
click at [702, 333] on icon "scrollable content" at bounding box center [702, 334] width 8 height 8
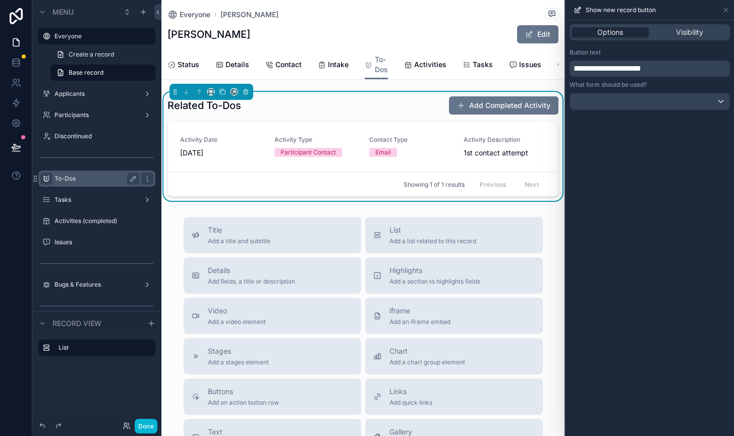
click at [594, 69] on span "**********" at bounding box center [608, 69] width 68 height 8
click at [679, 281] on div "Options Visibility Button text ********* What form should be used?" at bounding box center [650, 228] width 169 height 416
click at [629, 108] on div at bounding box center [649, 101] width 159 height 16
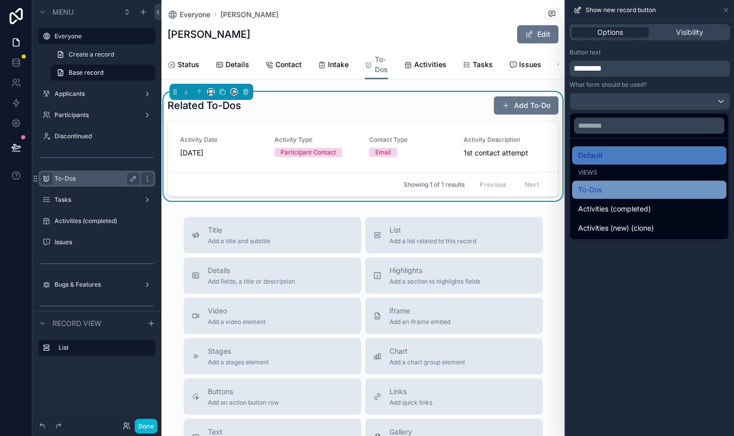
click at [617, 189] on div "To-Dos" at bounding box center [649, 190] width 142 height 12
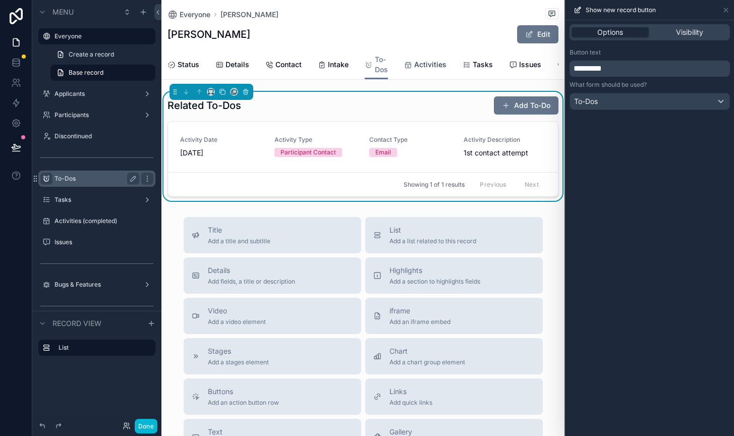
click at [415, 68] on span "Activities" at bounding box center [430, 65] width 32 height 10
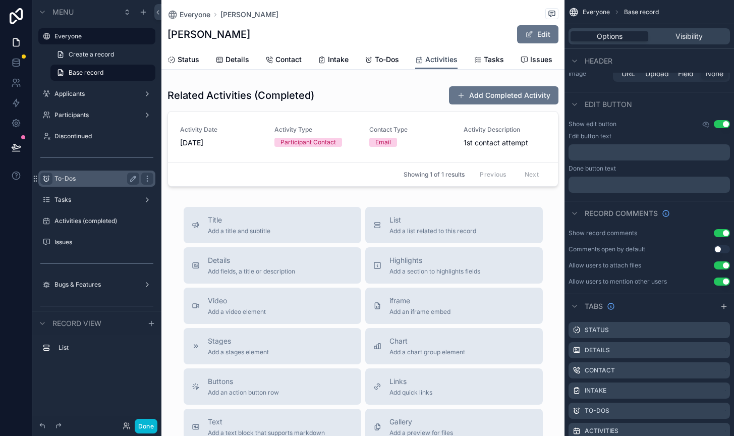
click at [433, 60] on span "Activities" at bounding box center [441, 60] width 32 height 10
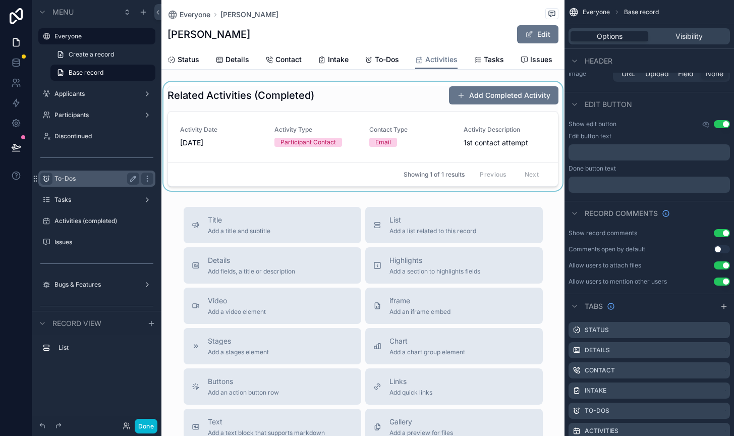
click at [429, 93] on div "scrollable content" at bounding box center [363, 136] width 403 height 109
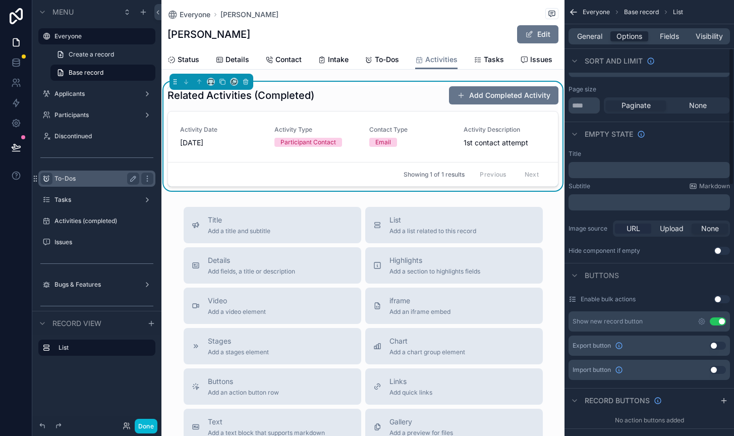
scroll to position [153, 0]
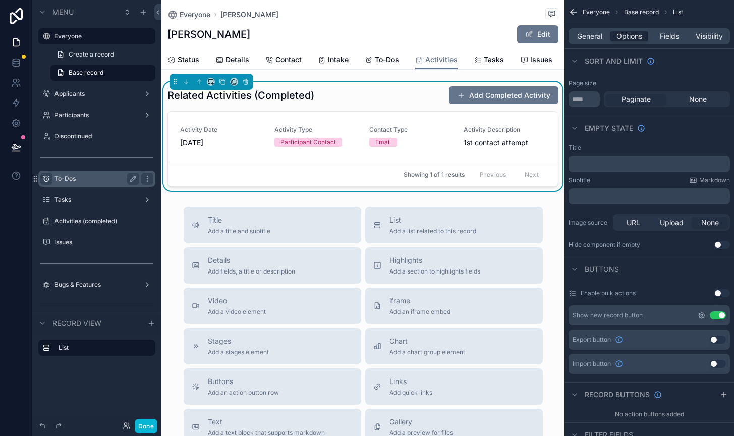
click at [704, 315] on icon "scrollable content" at bounding box center [702, 315] width 8 height 8
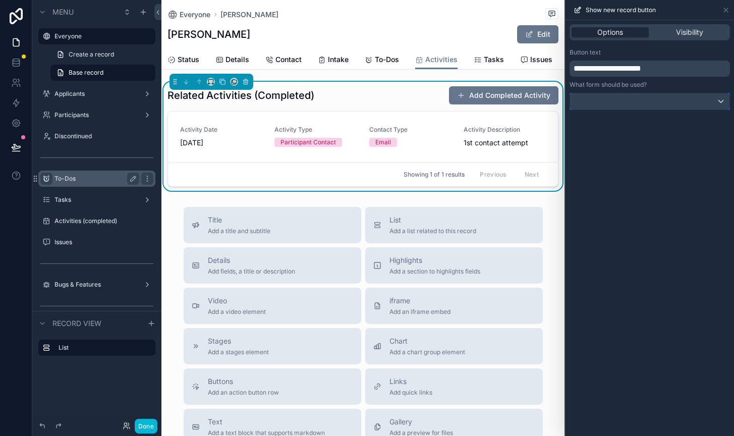
click at [613, 103] on div at bounding box center [649, 101] width 159 height 16
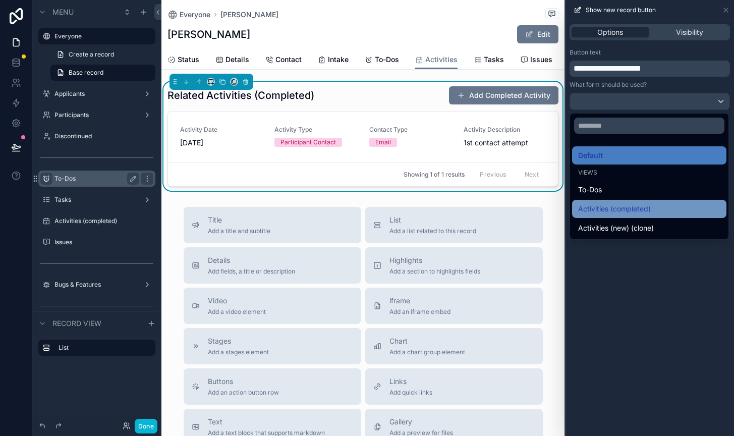
click at [607, 205] on span "Activities (completed)" at bounding box center [614, 209] width 73 height 12
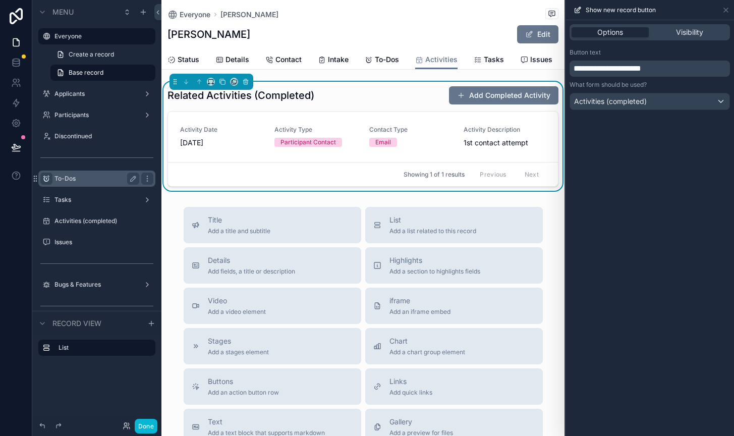
click at [435, 75] on div "Everyone [PERSON_NAME] [PERSON_NAME] Edit Activities Status Details Contact Int…" at bounding box center [363, 323] width 403 height 647
click at [385, 59] on span "To-Dos" at bounding box center [387, 60] width 24 height 10
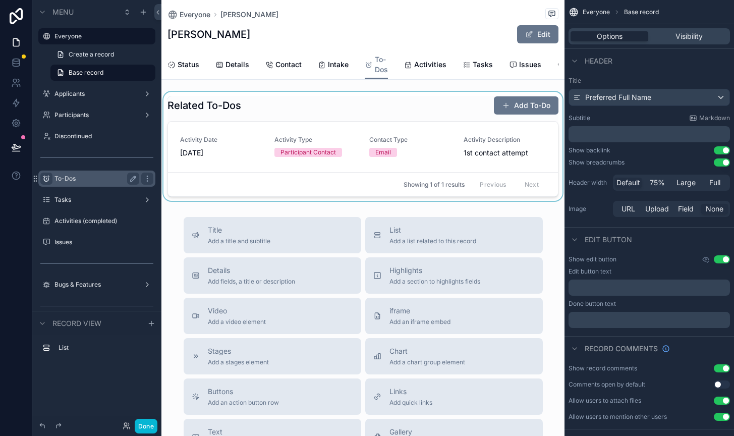
click at [403, 128] on div "scrollable content" at bounding box center [363, 146] width 403 height 109
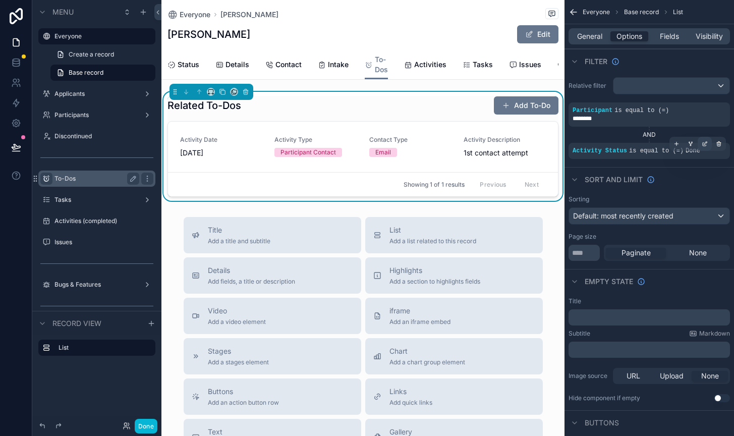
click at [705, 141] on icon "scrollable content" at bounding box center [705, 144] width 6 height 6
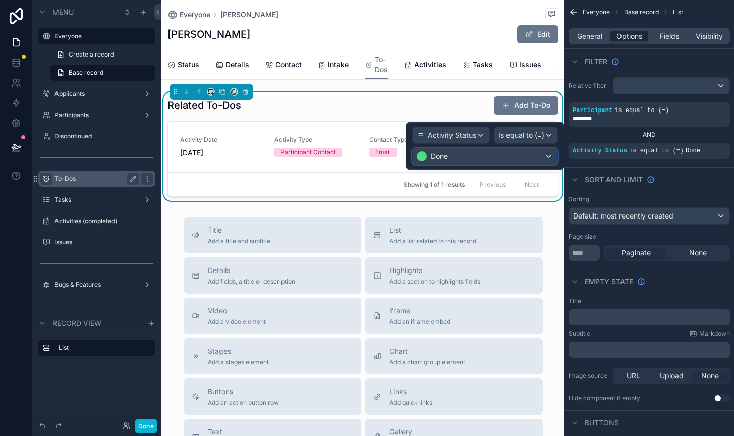
click at [533, 154] on div "Done" at bounding box center [485, 156] width 145 height 16
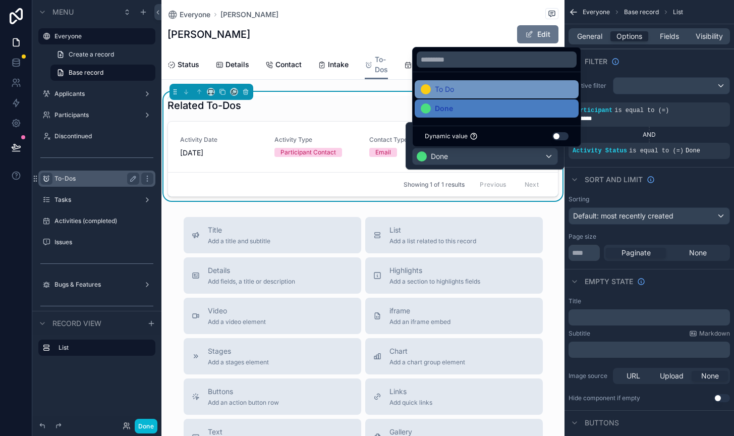
click at [485, 91] on div "To Do" at bounding box center [497, 89] width 152 height 12
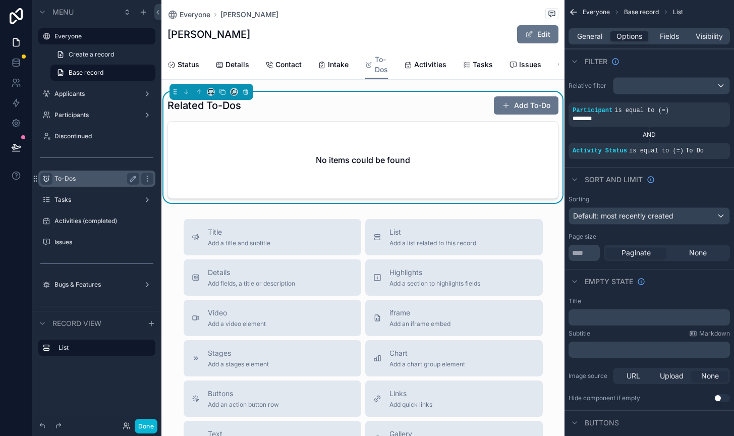
click at [423, 11] on div "Everyone [PERSON_NAME]" at bounding box center [363, 14] width 391 height 13
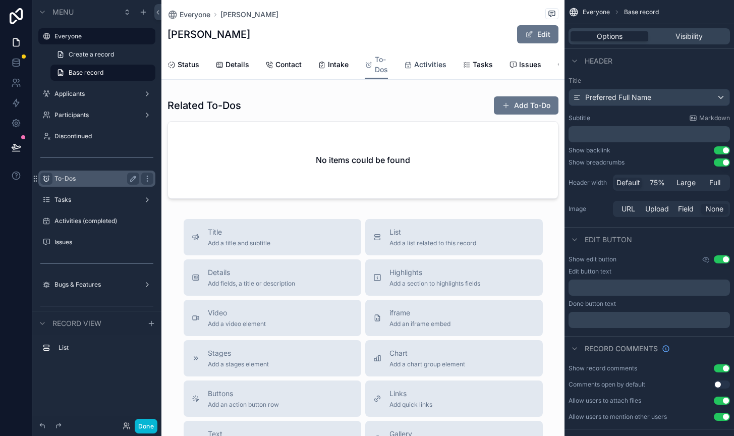
click at [426, 66] on span "Activities" at bounding box center [430, 65] width 32 height 10
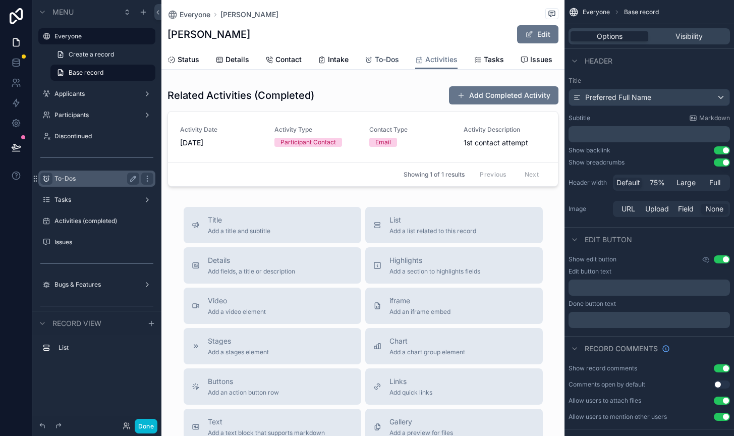
click at [371, 56] on icon "scrollable content" at bounding box center [369, 60] width 8 height 8
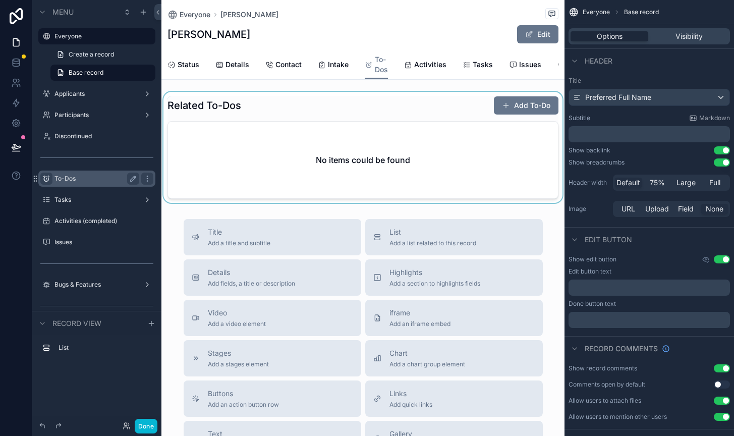
click at [474, 124] on div "scrollable content" at bounding box center [363, 147] width 403 height 111
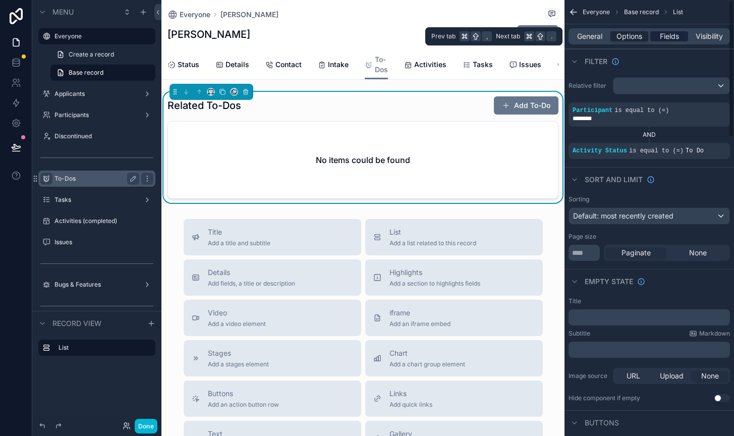
click at [669, 34] on span "Fields" at bounding box center [669, 36] width 19 height 10
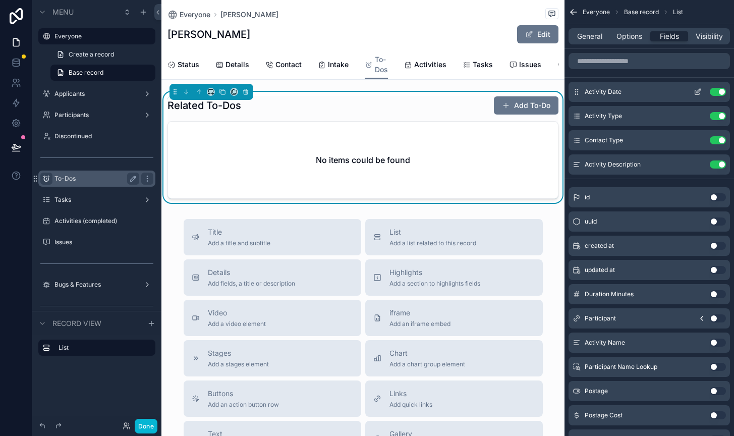
click at [697, 92] on icon "scrollable content" at bounding box center [699, 91] width 4 height 4
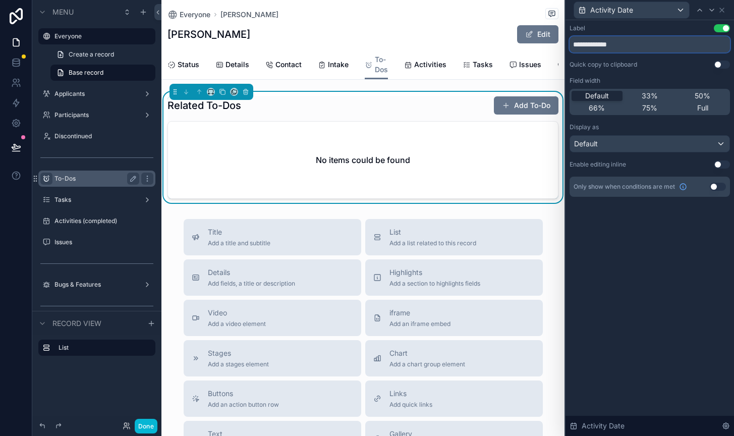
click at [599, 42] on input "**********" at bounding box center [650, 44] width 160 height 16
type input "********"
click at [725, 10] on icon at bounding box center [722, 10] width 8 height 8
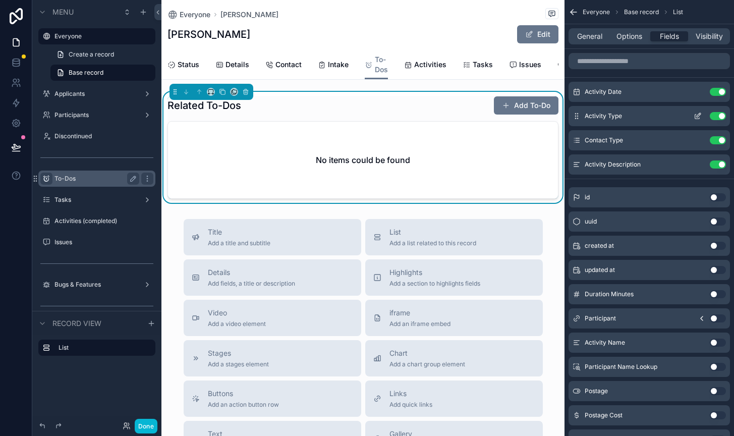
click at [698, 116] on icon "scrollable content" at bounding box center [698, 116] width 8 height 8
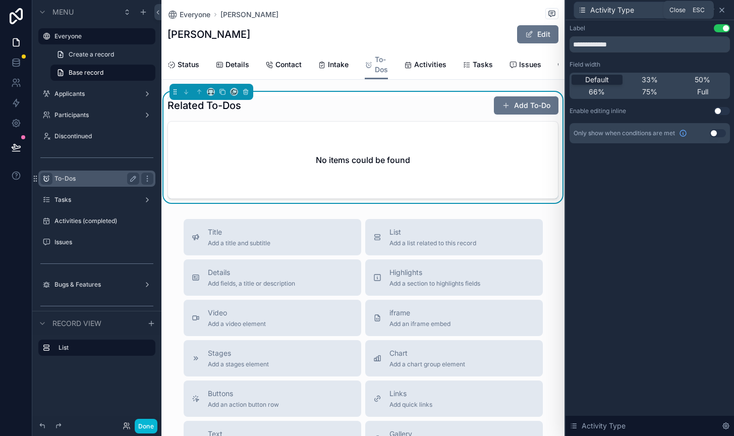
click at [724, 8] on icon at bounding box center [722, 10] width 8 height 8
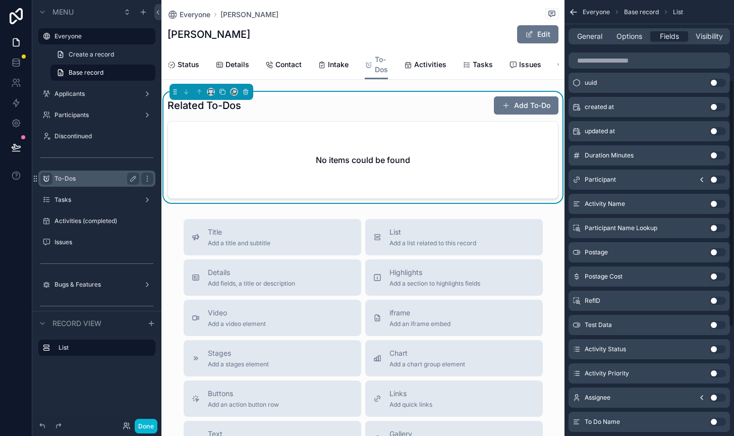
scroll to position [141, 0]
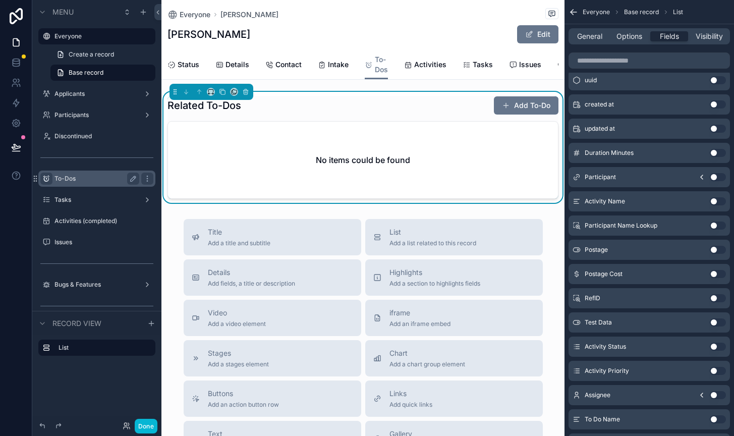
click at [715, 369] on button "Use setting" at bounding box center [718, 371] width 16 height 8
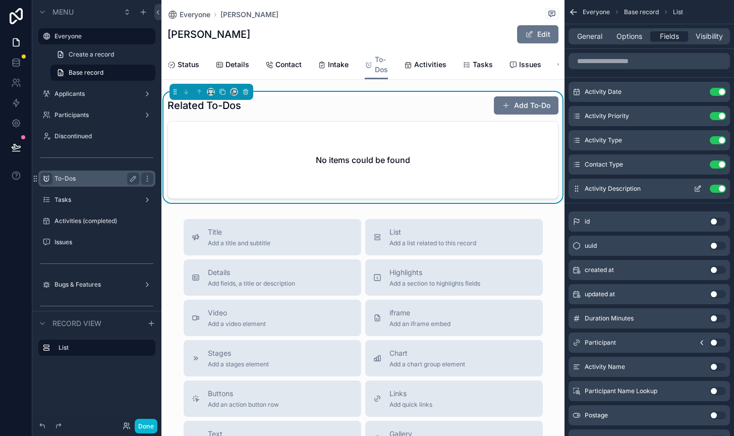
click at [696, 188] on icon "scrollable content" at bounding box center [698, 189] width 8 height 8
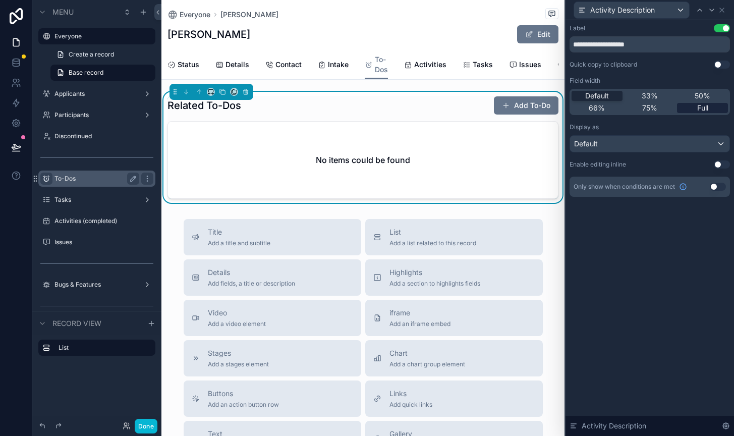
click at [702, 109] on span "Full" at bounding box center [702, 108] width 11 height 10
click at [723, 8] on icon at bounding box center [722, 10] width 4 height 4
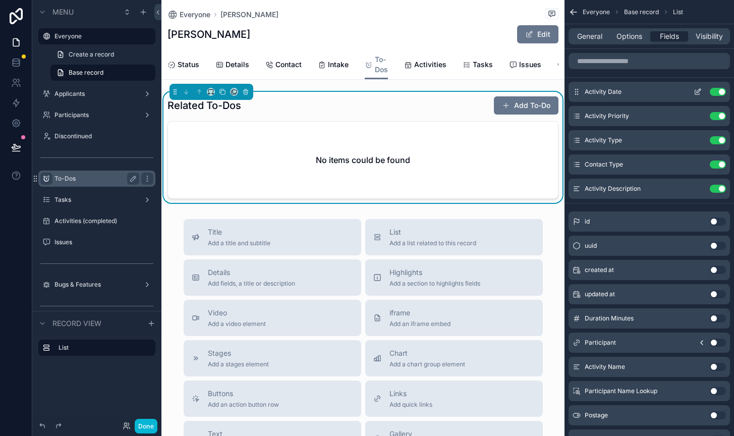
click at [697, 90] on icon "scrollable content" at bounding box center [699, 91] width 4 height 4
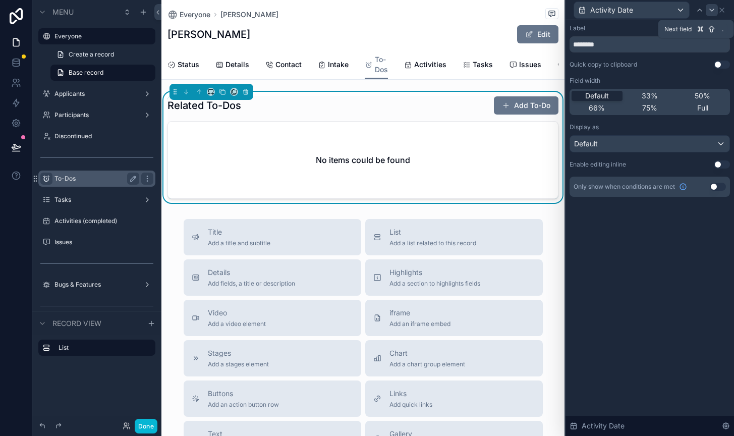
click at [712, 11] on icon at bounding box center [712, 10] width 8 height 8
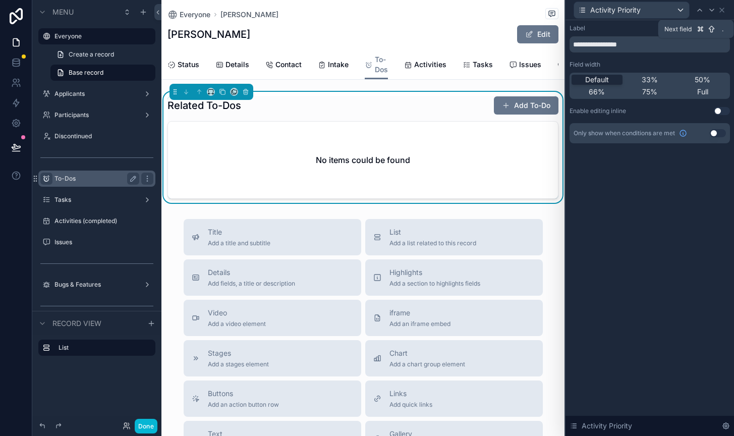
click at [712, 11] on icon at bounding box center [712, 10] width 8 height 8
click at [724, 10] on icon at bounding box center [722, 10] width 8 height 8
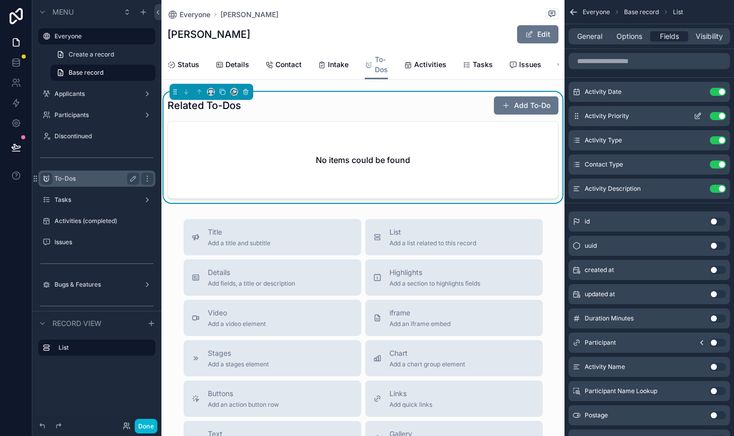
click at [699, 116] on icon "scrollable content" at bounding box center [699, 115] width 4 height 4
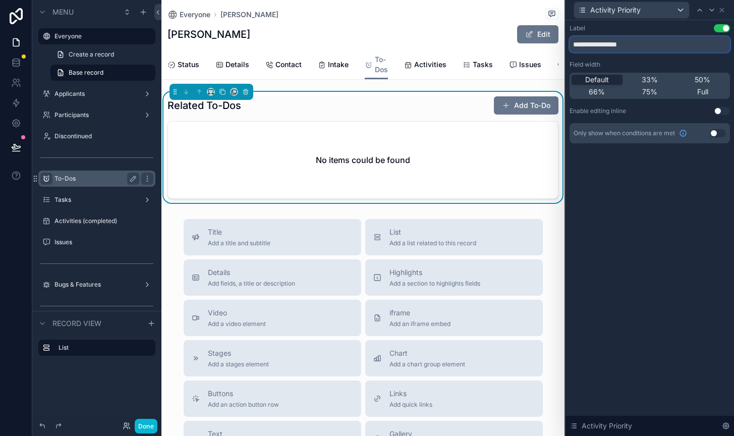
click at [598, 45] on input "**********" at bounding box center [650, 44] width 160 height 16
type input "**********"
click at [652, 224] on div "**********" at bounding box center [650, 228] width 169 height 416
click at [724, 9] on icon at bounding box center [722, 10] width 8 height 8
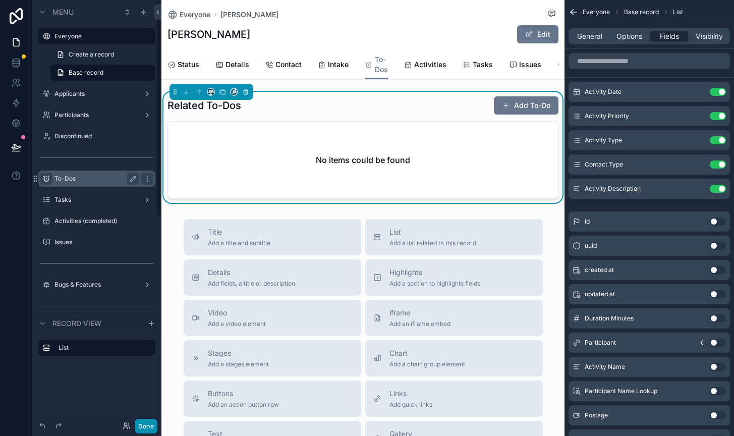
click at [145, 428] on button "Done" at bounding box center [146, 426] width 23 height 15
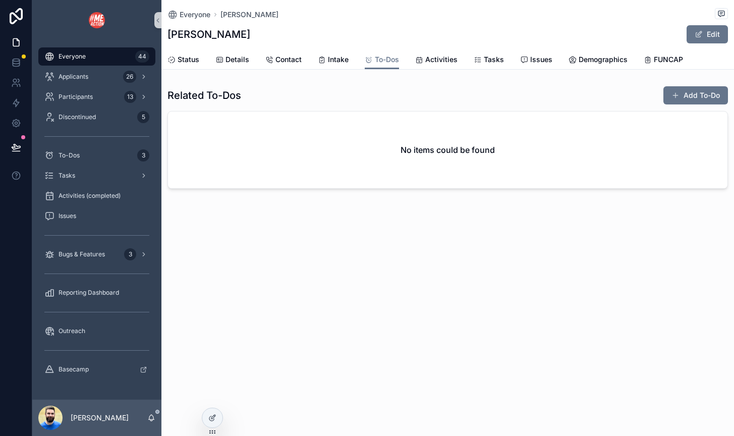
click at [92, 58] on div "Everyone 44" at bounding box center [96, 56] width 105 height 16
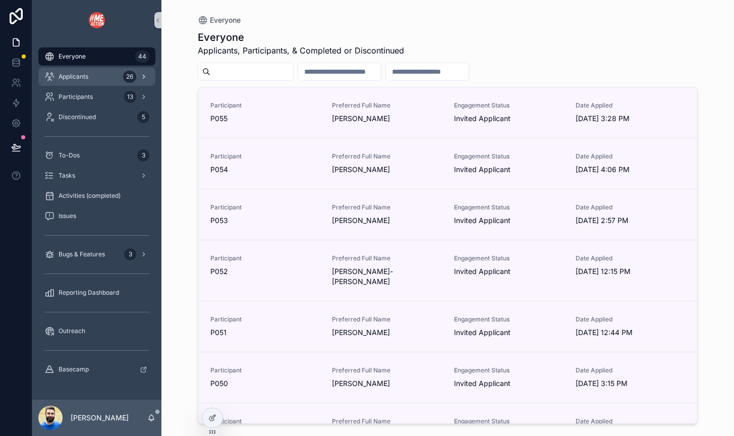
click at [99, 75] on div "Applicants 26" at bounding box center [96, 77] width 105 height 16
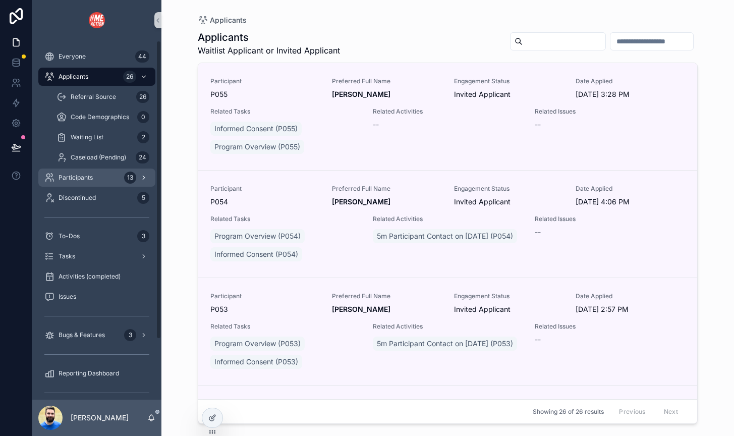
click at [80, 173] on div "Participants 13" at bounding box center [96, 178] width 105 height 16
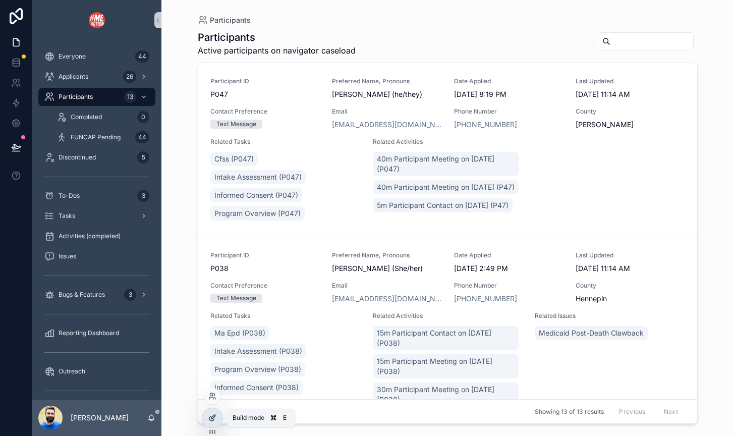
click at [214, 417] on icon at bounding box center [212, 418] width 8 height 8
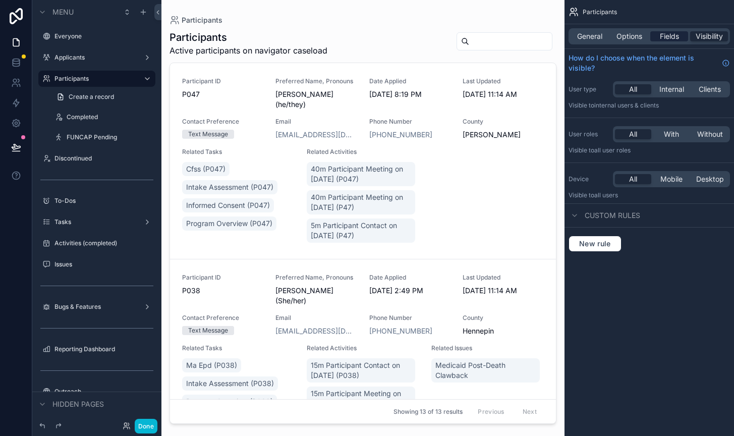
click at [669, 33] on span "Fields" at bounding box center [669, 36] width 19 height 10
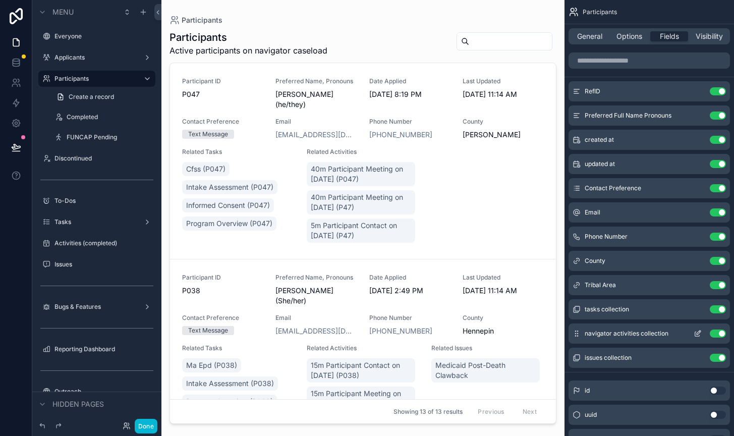
click at [698, 329] on div "navigator activities collection Use setting" at bounding box center [650, 334] width 162 height 20
click at [698, 332] on icon "scrollable content" at bounding box center [699, 333] width 4 height 4
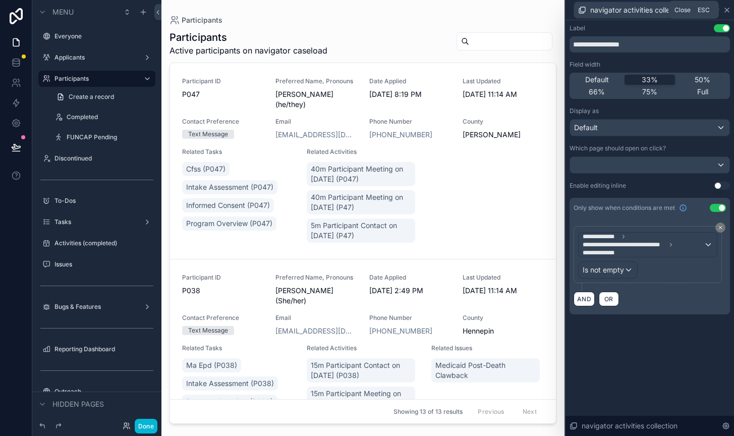
click at [729, 12] on icon at bounding box center [727, 10] width 8 height 8
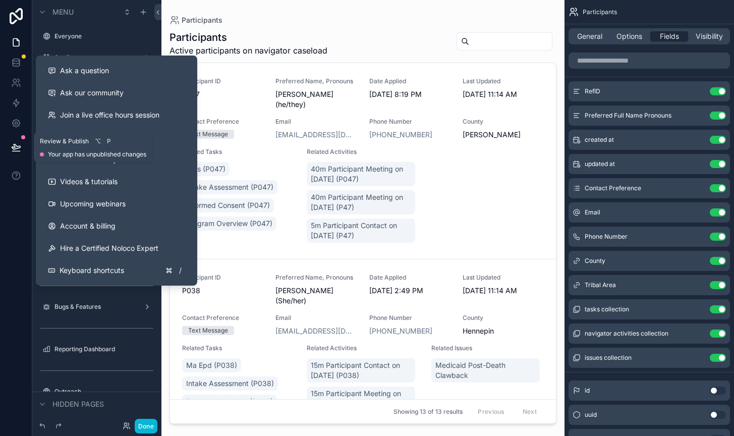
click at [18, 146] on icon at bounding box center [16, 146] width 9 height 5
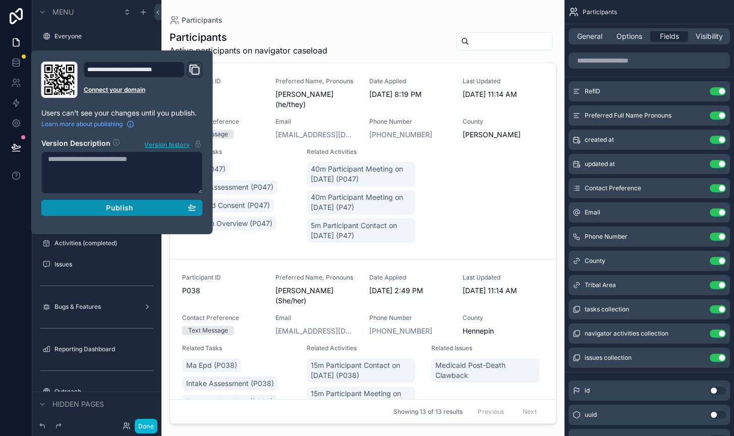
click at [88, 205] on div "Publish" at bounding box center [122, 207] width 148 height 9
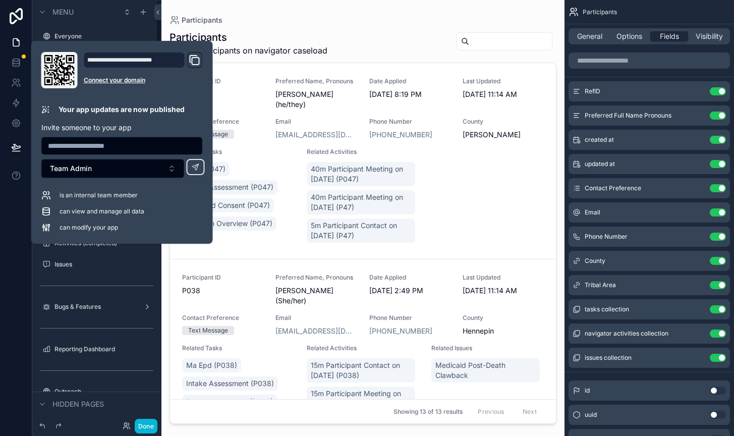
click at [152, 400] on div "Hidden pages" at bounding box center [96, 404] width 129 height 24
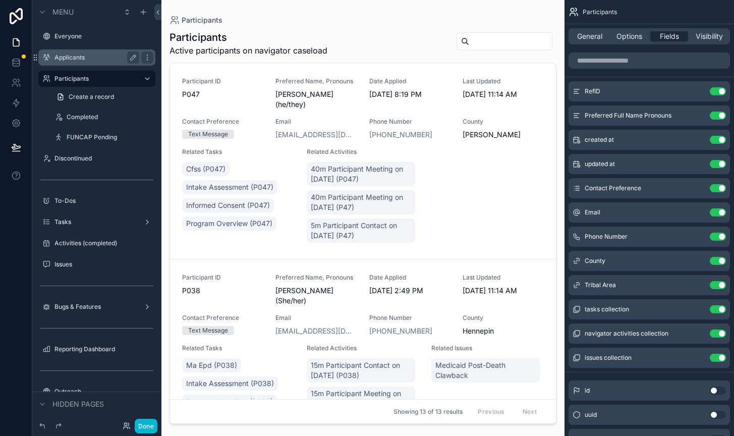
click at [71, 59] on label "Applicants" at bounding box center [95, 57] width 81 height 8
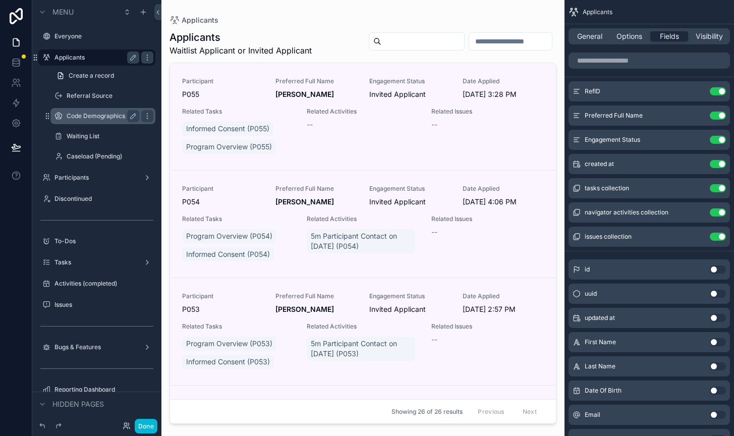
scroll to position [1, 0]
click at [142, 13] on icon "scrollable content" at bounding box center [143, 12] width 8 height 8
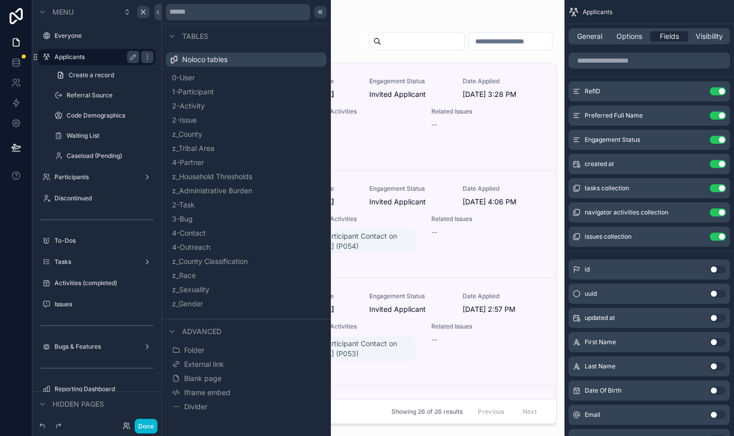
click at [320, 14] on icon at bounding box center [320, 12] width 8 height 8
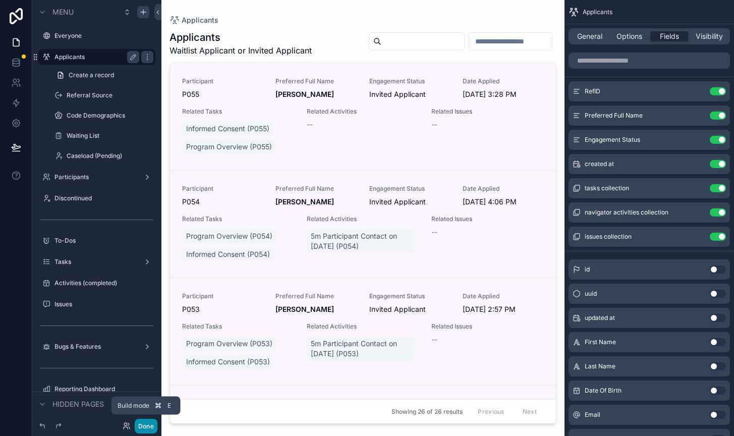
click at [152, 428] on button "Done" at bounding box center [146, 426] width 23 height 15
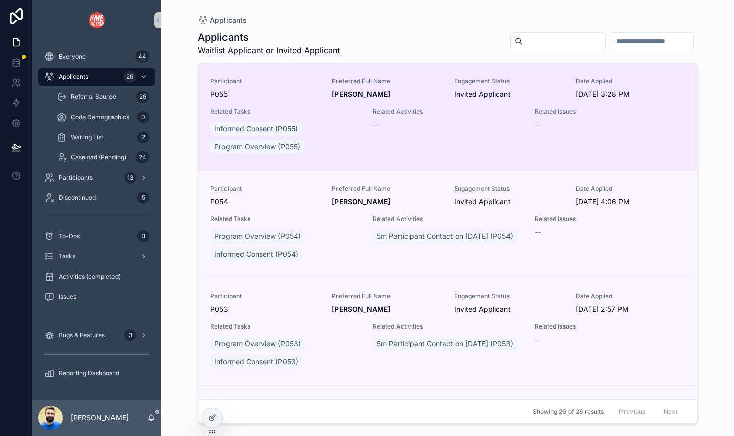
click at [307, 86] on div "Participant P055" at bounding box center [265, 88] width 110 height 22
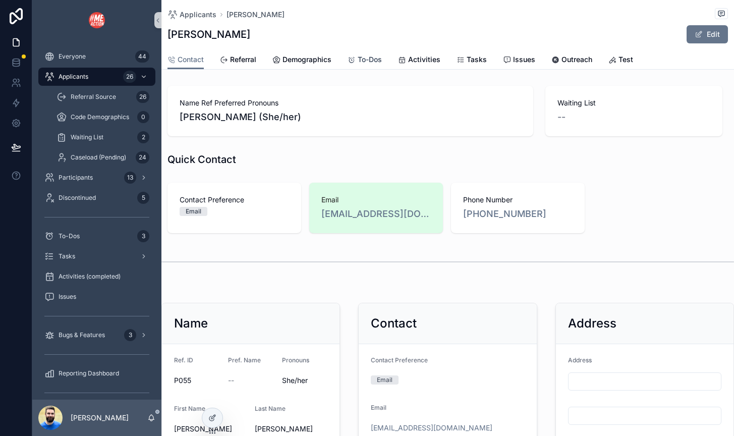
click at [364, 58] on span "To-Dos" at bounding box center [370, 60] width 24 height 10
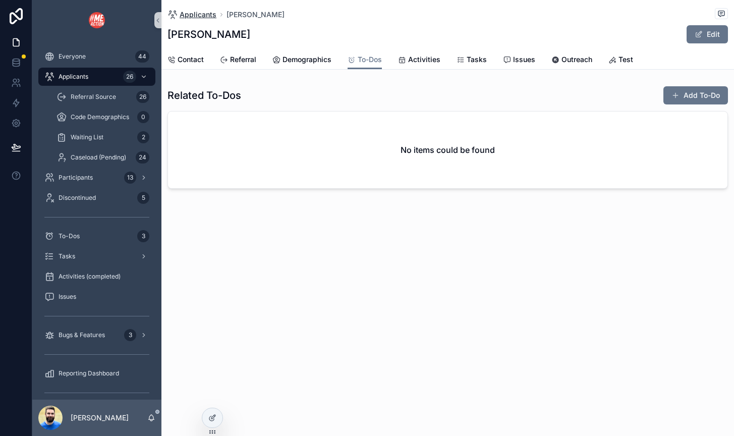
click at [197, 10] on span "Applicants" at bounding box center [198, 15] width 37 height 10
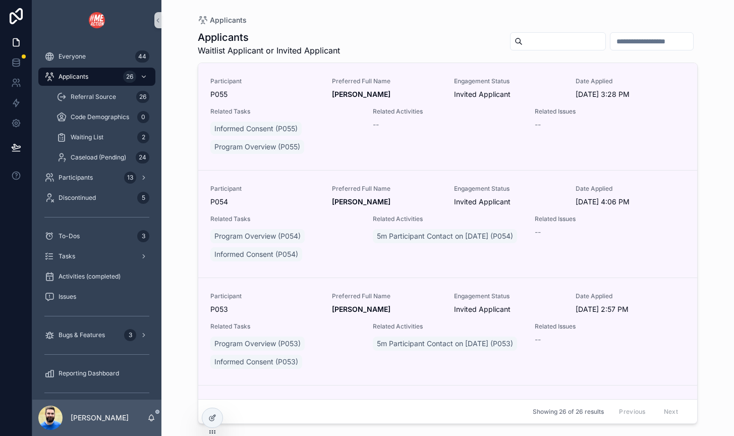
click at [523, 38] on input "scrollable content" at bounding box center [564, 41] width 83 height 14
type input "****"
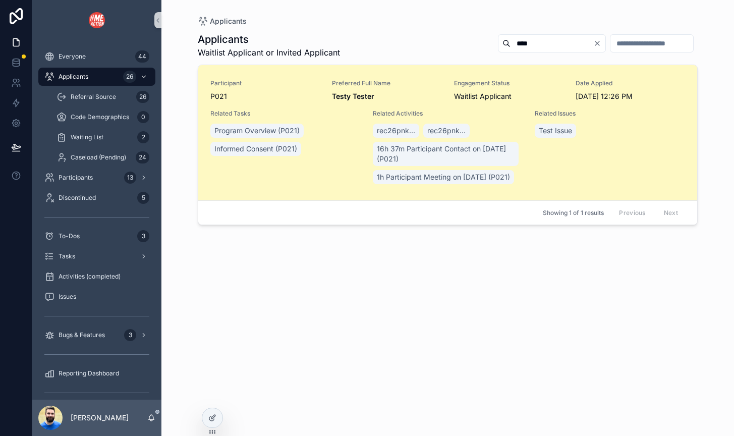
click at [337, 151] on div "Program Overview (P021) Informed Consent (P021)" at bounding box center [285, 140] width 150 height 36
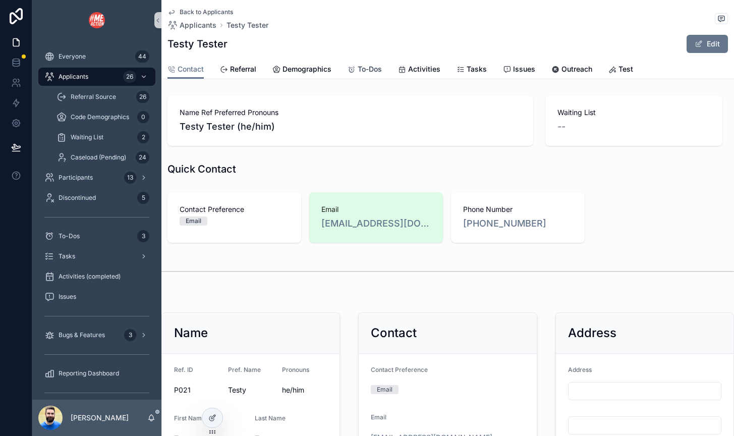
click at [361, 70] on span "To-Dos" at bounding box center [370, 69] width 24 height 10
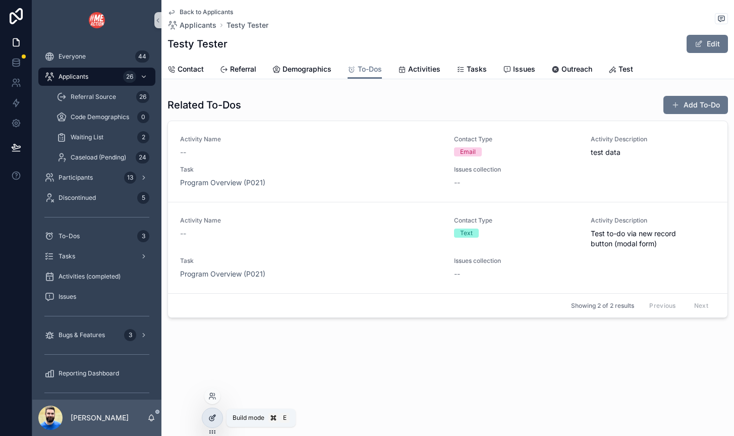
click at [213, 416] on icon at bounding box center [213, 417] width 4 height 4
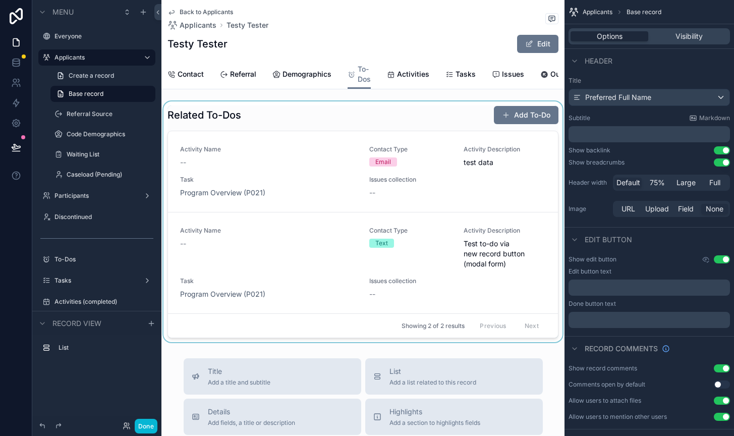
click at [341, 160] on div "scrollable content" at bounding box center [363, 221] width 403 height 241
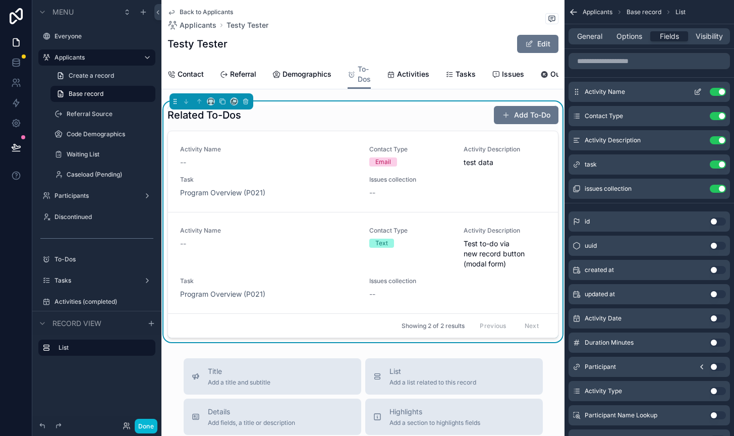
click at [700, 90] on icon "scrollable content" at bounding box center [700, 89] width 1 height 1
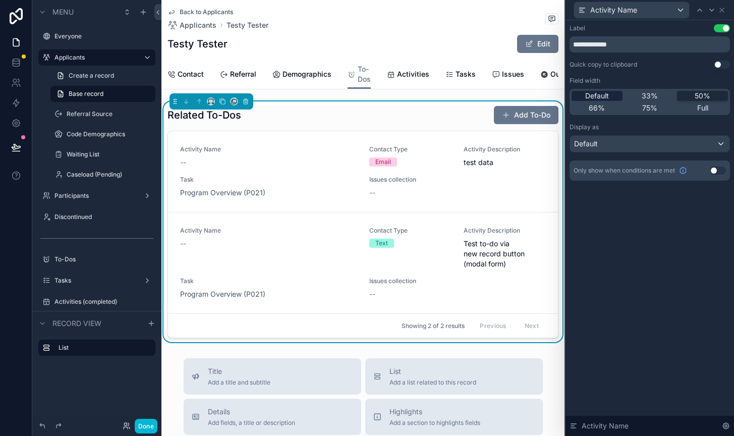
click at [602, 97] on span "Default" at bounding box center [597, 96] width 24 height 10
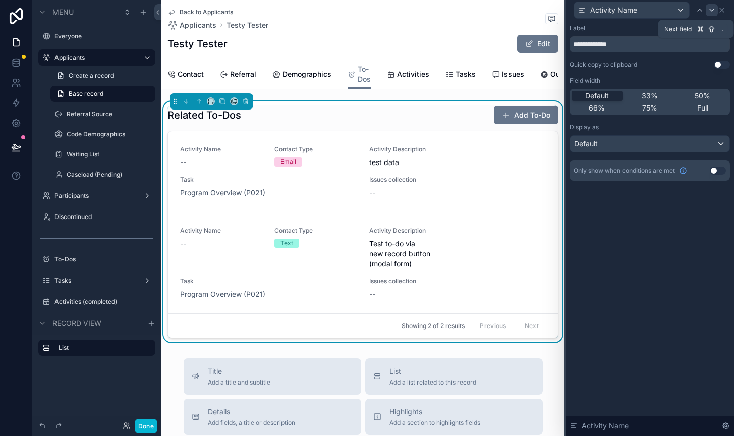
click at [713, 10] on icon at bounding box center [712, 10] width 8 height 8
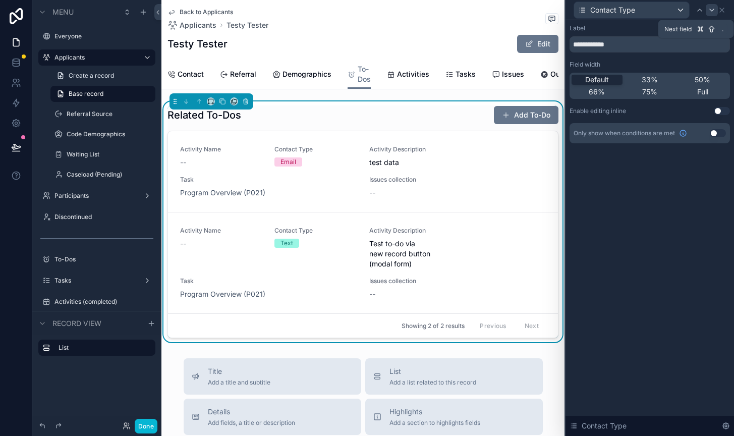
click at [711, 11] on icon at bounding box center [712, 10] width 8 height 8
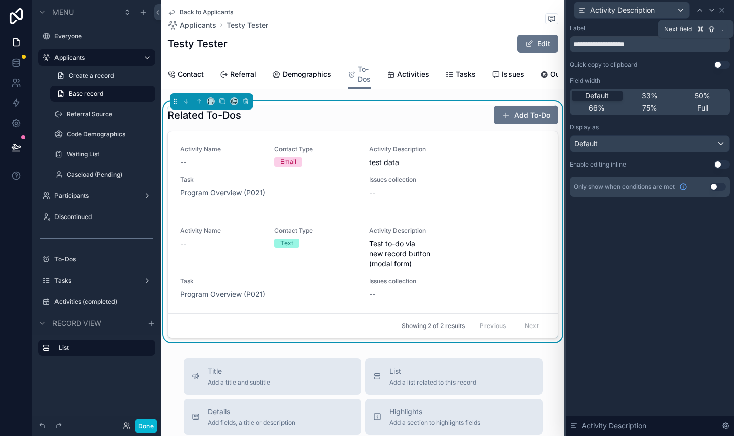
click at [711, 11] on icon at bounding box center [712, 10] width 8 height 8
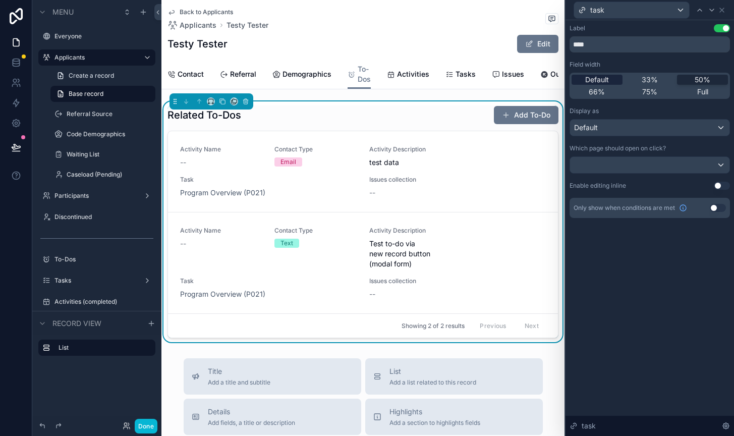
click at [605, 76] on span "Default" at bounding box center [597, 80] width 24 height 10
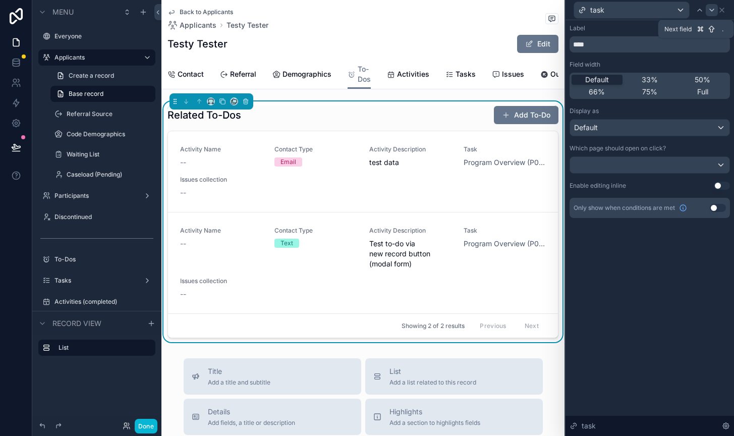
click at [710, 10] on icon at bounding box center [712, 10] width 8 height 8
click at [723, 9] on icon at bounding box center [722, 10] width 4 height 4
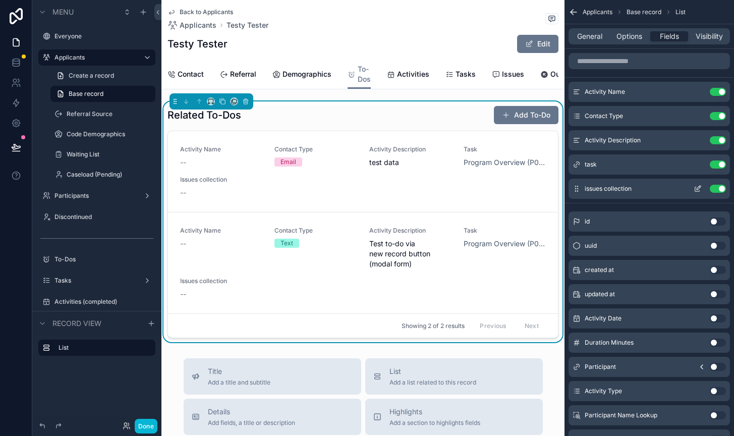
click at [712, 188] on button "Use setting" at bounding box center [718, 189] width 16 height 8
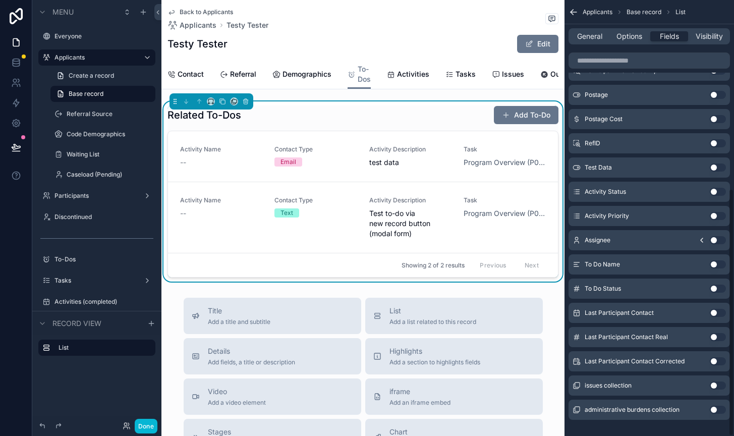
scroll to position [333, 0]
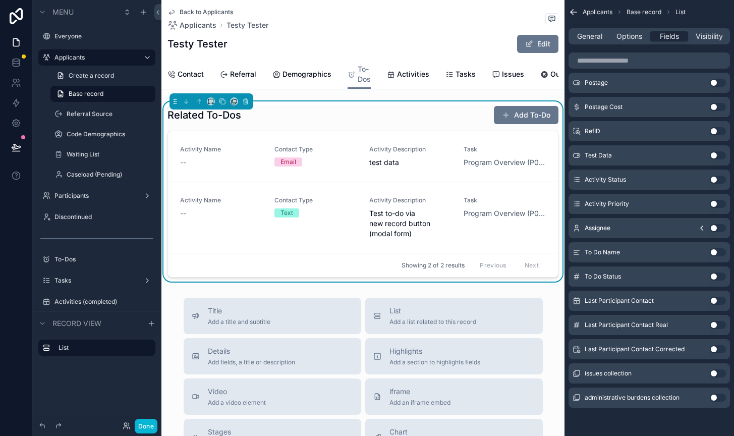
click at [716, 251] on button "Use setting" at bounding box center [718, 252] width 16 height 8
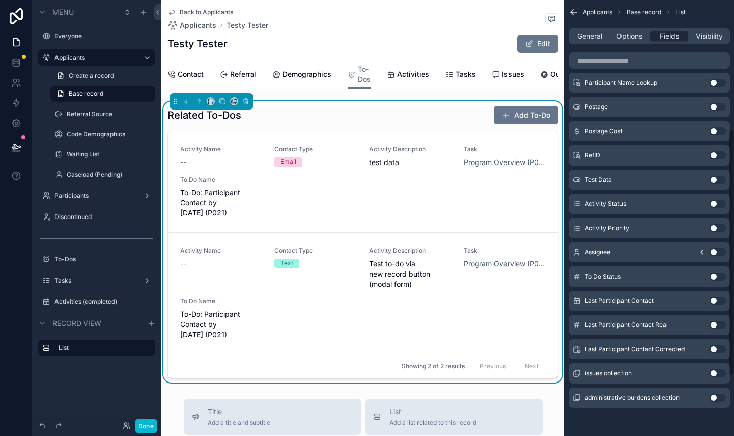
scroll to position [0, 0]
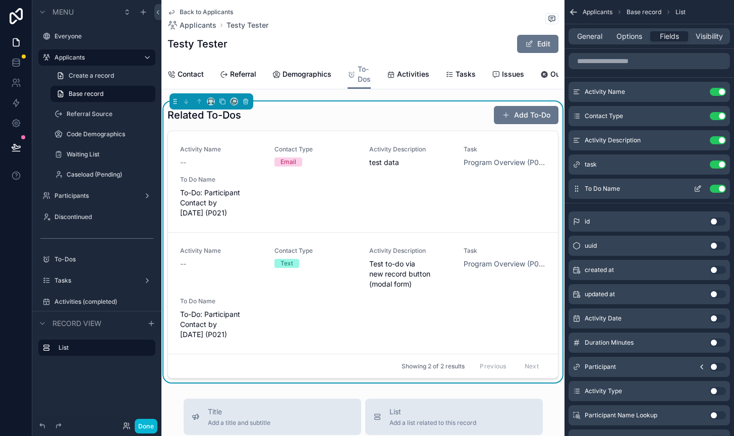
click at [713, 189] on button "Use setting" at bounding box center [718, 189] width 16 height 8
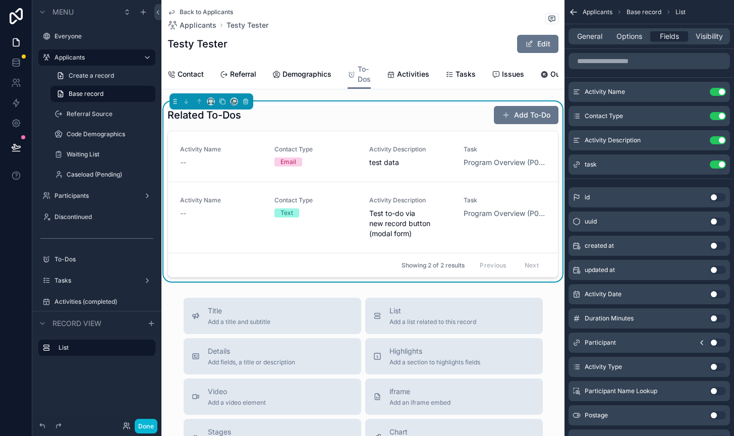
click at [717, 294] on button "Use setting" at bounding box center [718, 294] width 16 height 8
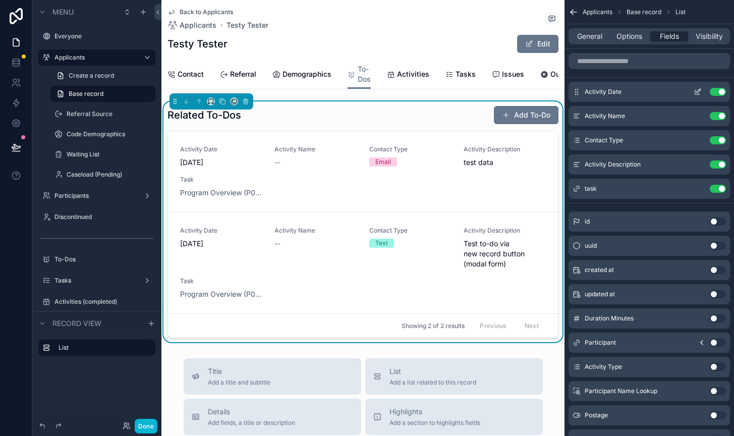
click at [694, 90] on icon "scrollable content" at bounding box center [698, 92] width 8 height 8
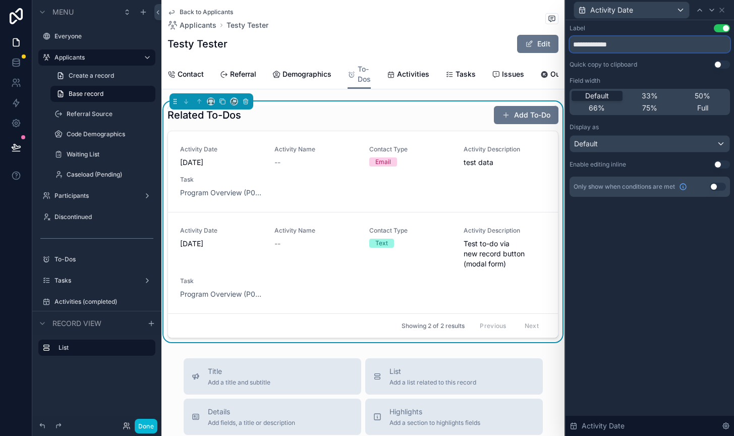
click at [600, 45] on input "**********" at bounding box center [650, 44] width 160 height 16
type input "********"
click at [723, 163] on button "Use setting" at bounding box center [722, 164] width 16 height 8
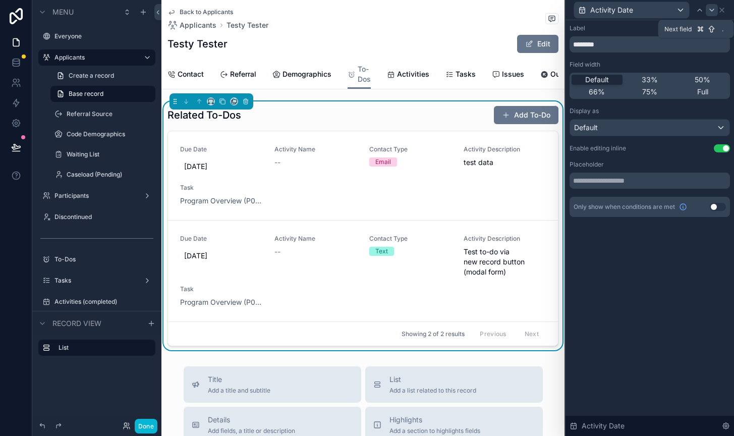
click at [713, 9] on icon at bounding box center [712, 10] width 8 height 8
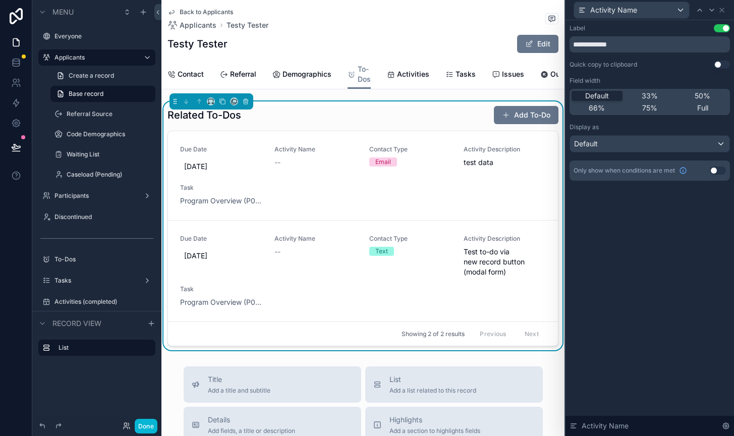
click at [720, 26] on button "Use setting" at bounding box center [722, 28] width 16 height 8
click at [721, 9] on icon at bounding box center [722, 10] width 4 height 4
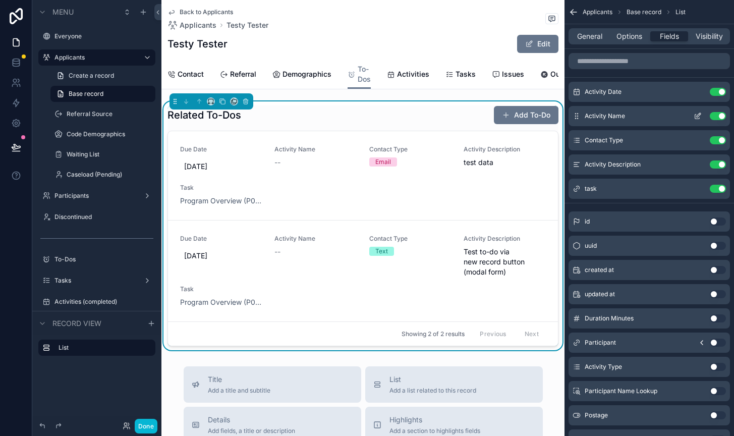
click at [714, 114] on button "Use setting" at bounding box center [718, 116] width 16 height 8
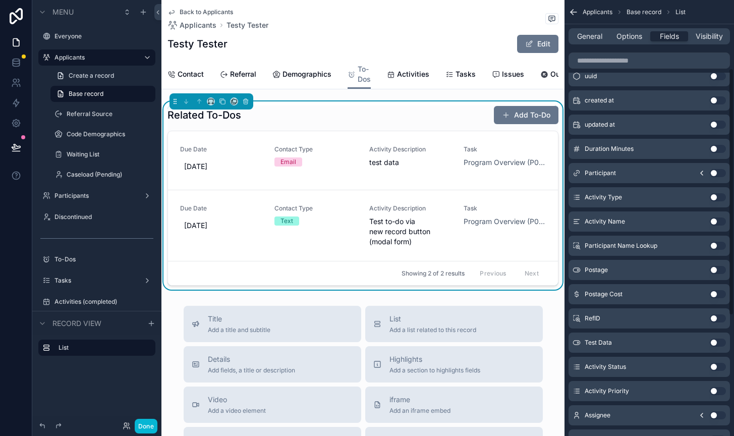
scroll to position [149, 0]
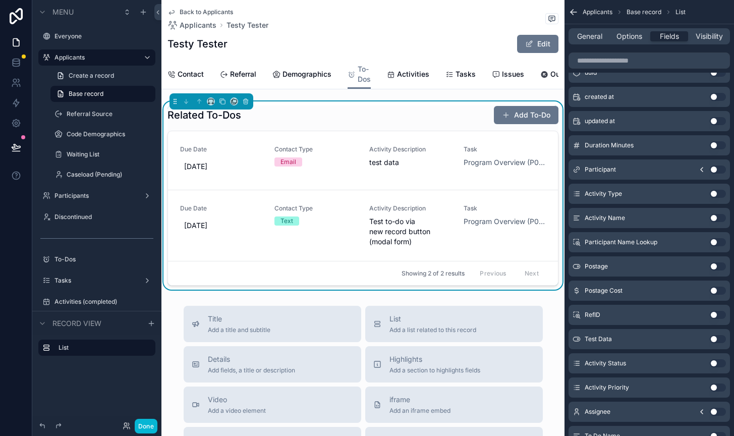
click at [719, 387] on button "Use setting" at bounding box center [718, 388] width 16 height 8
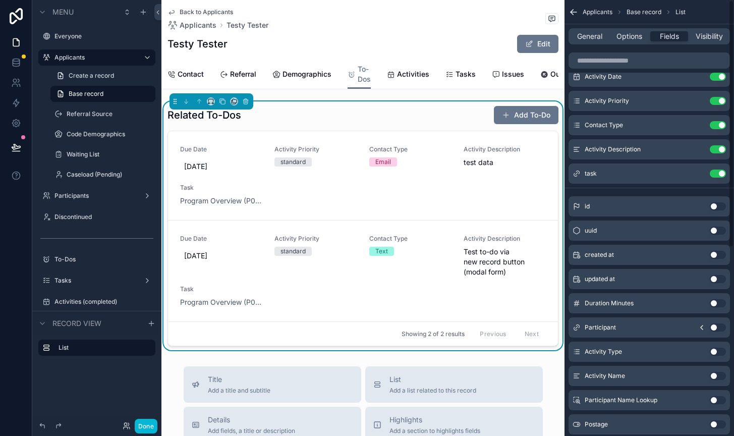
scroll to position [0, 0]
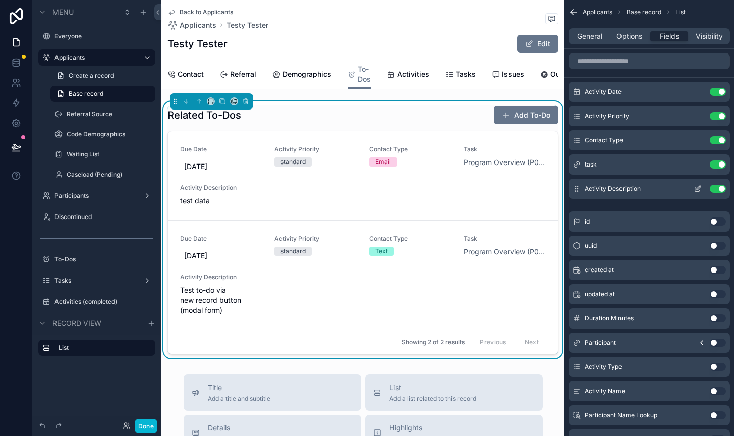
click at [697, 190] on icon "scrollable content" at bounding box center [698, 189] width 8 height 8
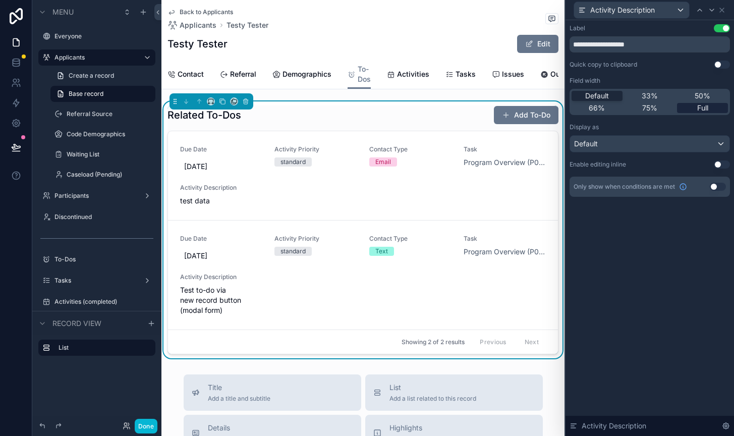
click at [697, 110] on span "Full" at bounding box center [702, 108] width 11 height 10
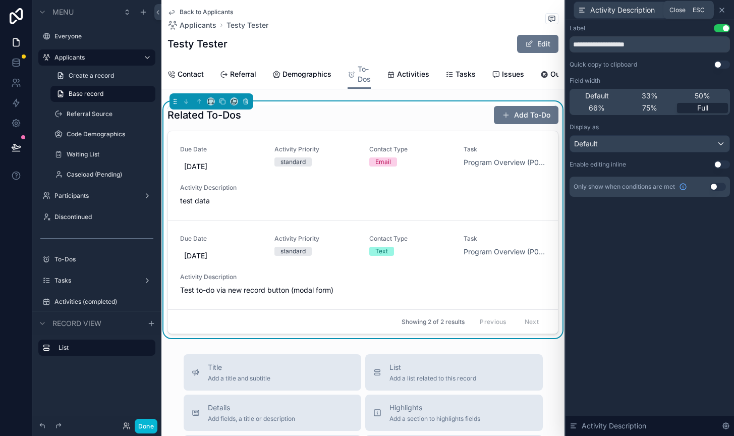
click at [723, 10] on icon at bounding box center [722, 10] width 4 height 4
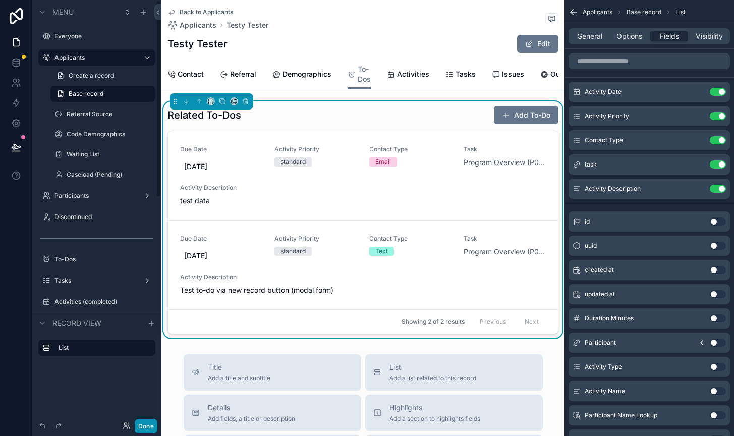
click at [146, 425] on button "Done" at bounding box center [146, 426] width 23 height 15
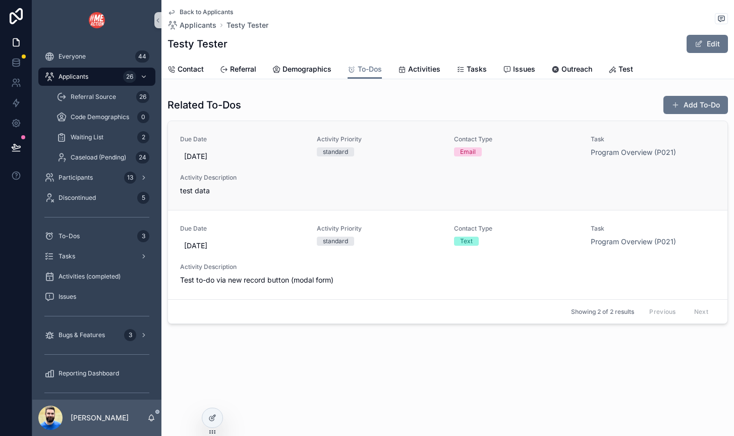
click at [387, 173] on div "Due Date 9/30/2025 Activity Priority standard Contact Type Email Task Program O…" at bounding box center [447, 165] width 535 height 61
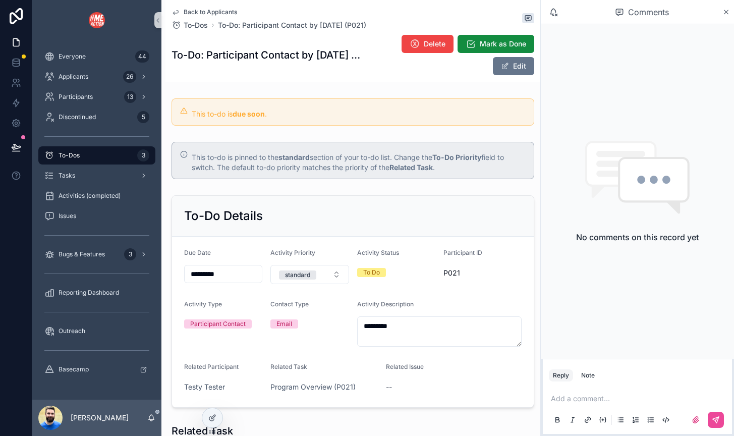
click at [198, 9] on span "Back to Applicants" at bounding box center [210, 12] width 53 height 8
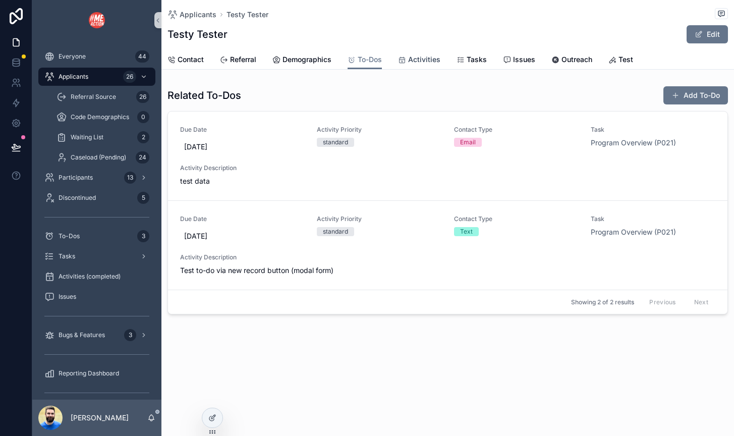
click at [413, 59] on span "Activities" at bounding box center [424, 60] width 32 height 10
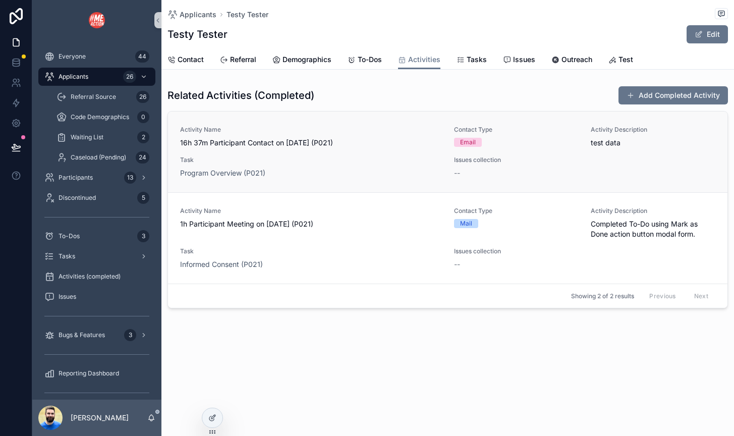
click at [392, 168] on div "Program Overview (P021)" at bounding box center [311, 173] width 262 height 10
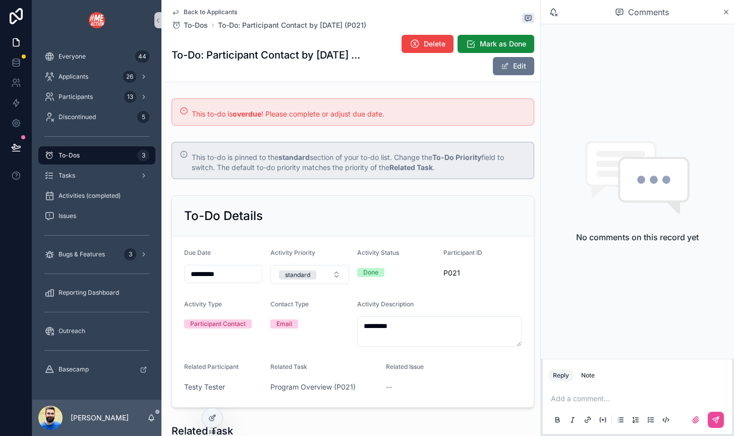
click at [186, 9] on span "Back to Applicants" at bounding box center [210, 12] width 53 height 8
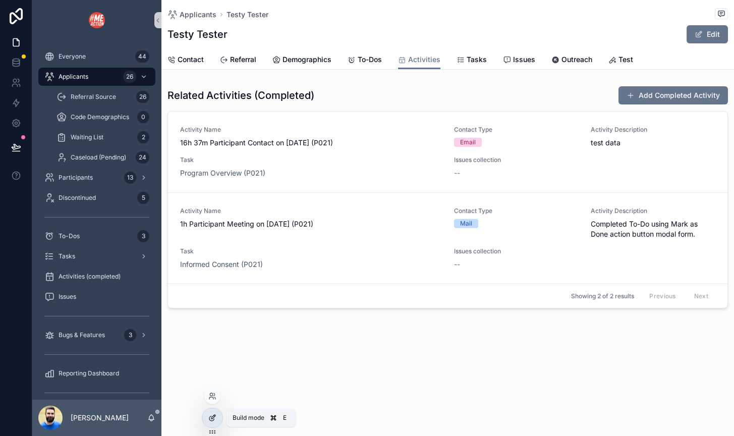
click at [210, 416] on icon at bounding box center [212, 418] width 8 height 8
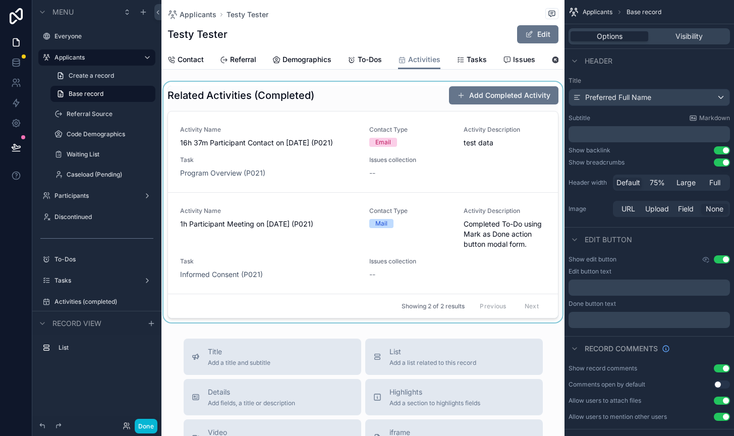
click at [407, 99] on div "scrollable content" at bounding box center [363, 202] width 403 height 241
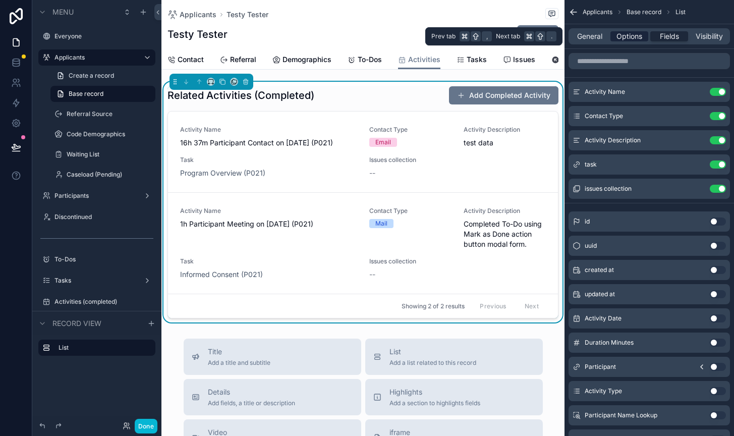
click at [625, 37] on span "Options" at bounding box center [630, 36] width 26 height 10
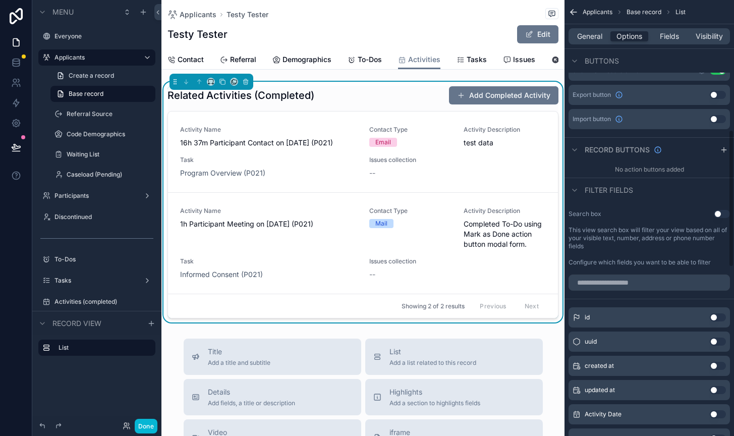
scroll to position [413, 0]
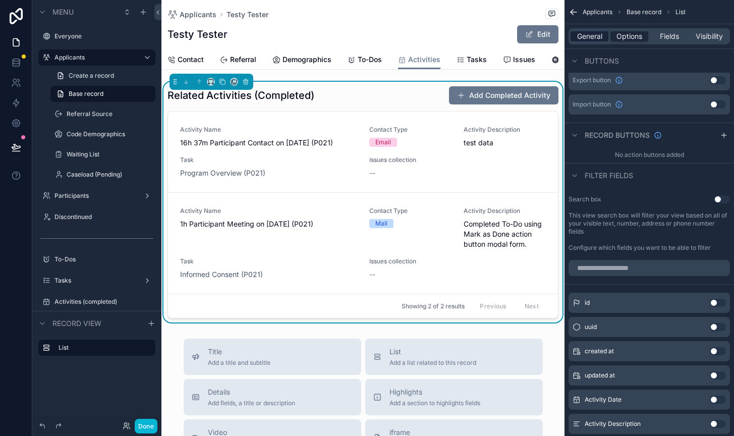
click at [588, 34] on span "General" at bounding box center [589, 36] width 25 height 10
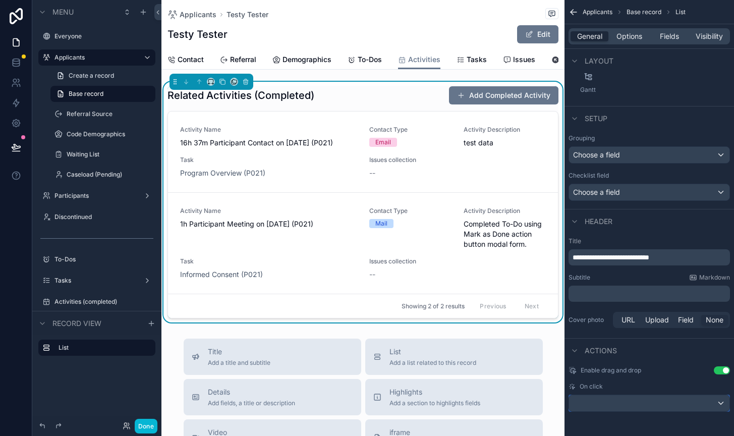
click at [672, 400] on div "scrollable content" at bounding box center [649, 403] width 160 height 16
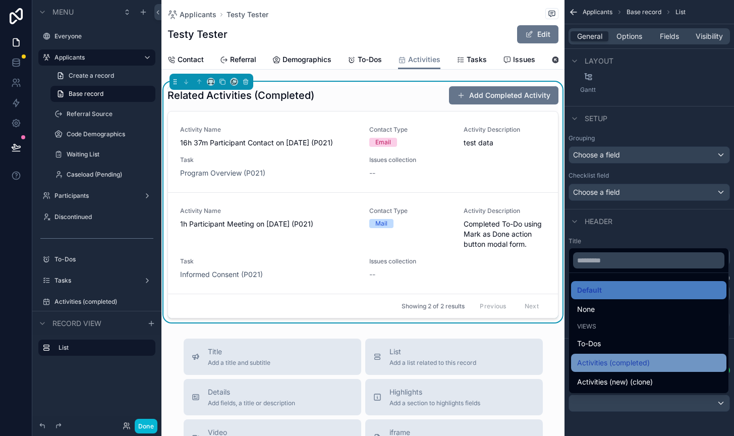
click at [655, 366] on div "Activities (completed)" at bounding box center [648, 363] width 143 height 12
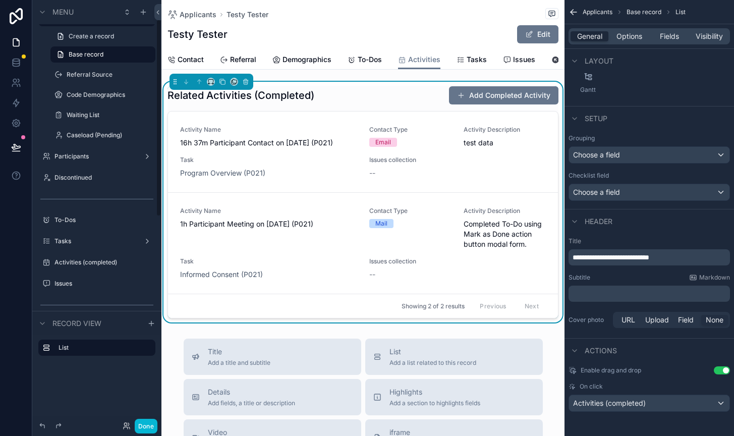
scroll to position [42, 0]
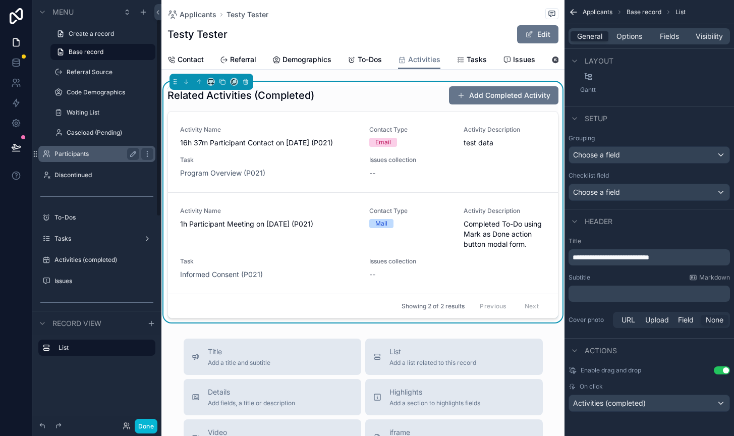
click at [80, 149] on div "Participants" at bounding box center [97, 154] width 85 height 12
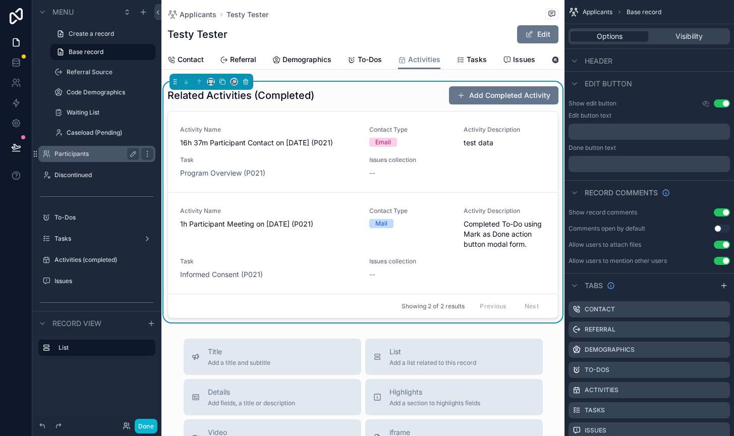
click at [92, 155] on label "Participants" at bounding box center [95, 154] width 81 height 8
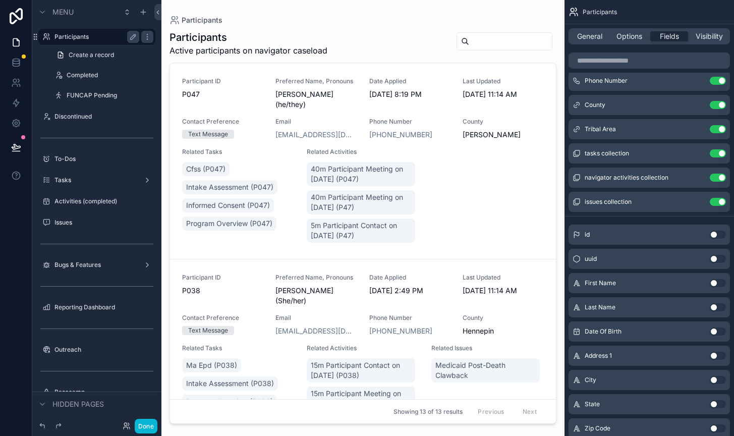
click at [284, 334] on div "scrollable content" at bounding box center [363, 212] width 403 height 424
click at [277, 334] on div "Participant ID P038 Preferred Name, Pronouns Cara Pardee (She/her) Date Applied…" at bounding box center [363, 386] width 362 height 224
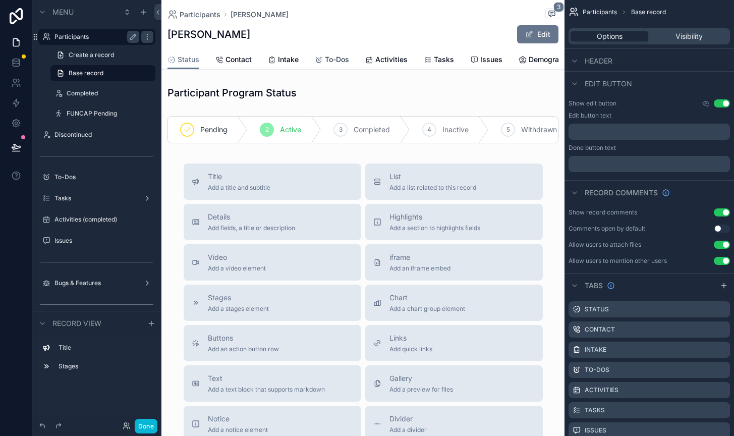
click at [335, 59] on span "To-Dos" at bounding box center [337, 60] width 24 height 10
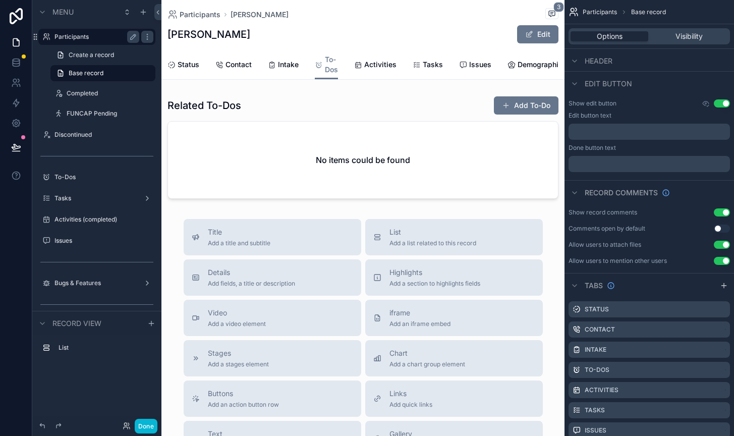
click at [352, 20] on div "Participants Cara Pardee 3" at bounding box center [363, 14] width 391 height 13
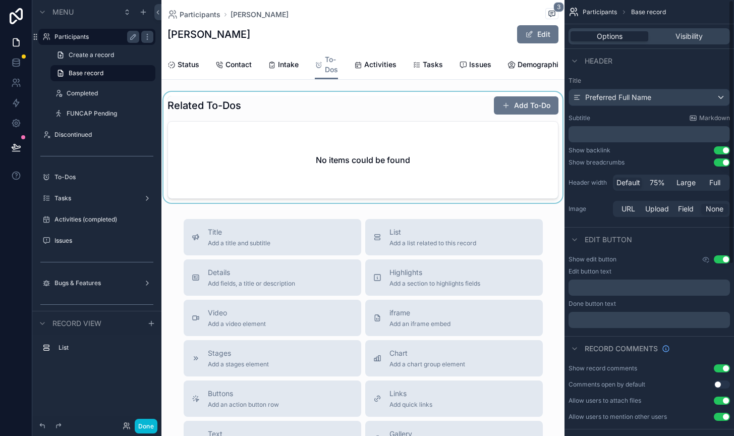
click at [427, 158] on div "scrollable content" at bounding box center [363, 147] width 403 height 111
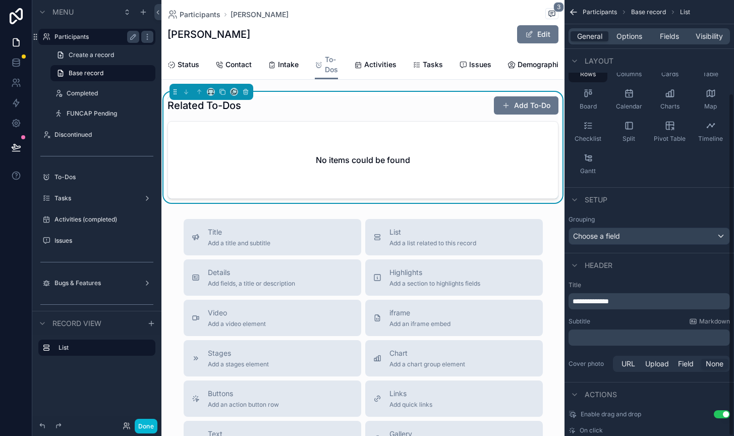
scroll to position [119, 0]
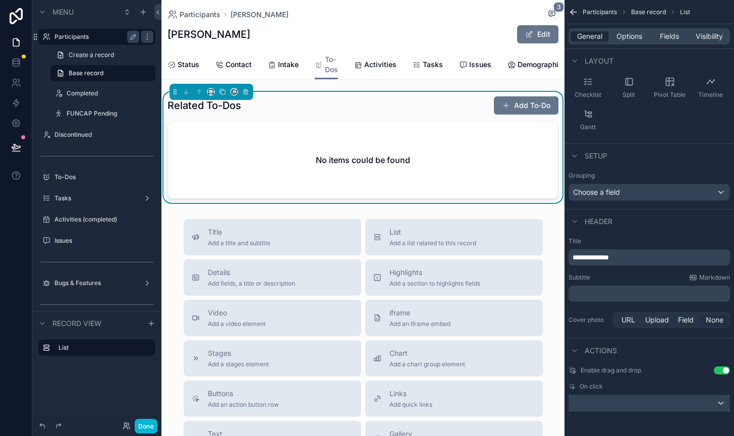
click at [608, 406] on div "scrollable content" at bounding box center [649, 403] width 160 height 16
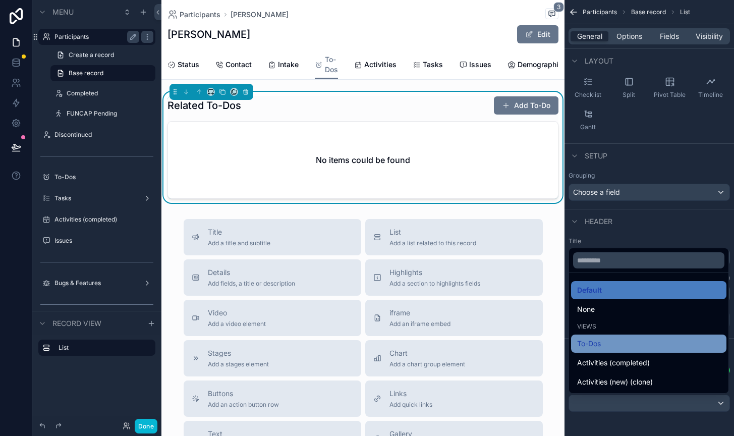
click at [590, 349] on span "To-Dos" at bounding box center [589, 344] width 24 height 12
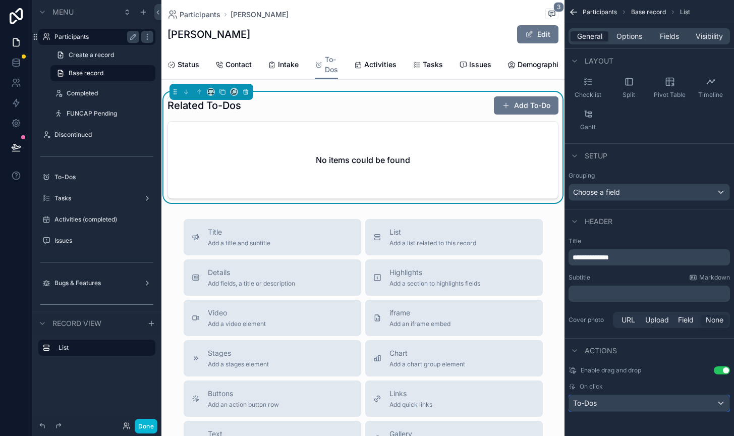
click at [611, 403] on div "To-Dos" at bounding box center [649, 403] width 160 height 16
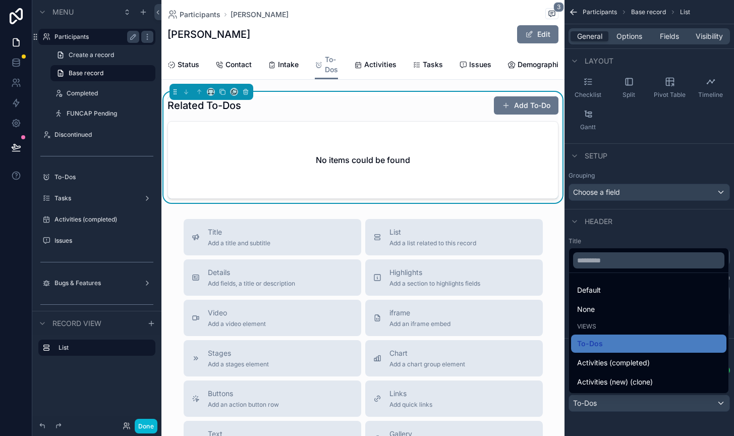
click at [605, 421] on div "scrollable content" at bounding box center [367, 218] width 734 height 436
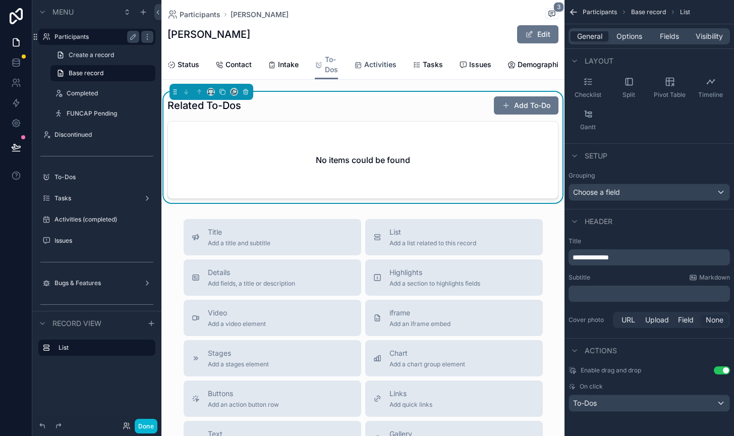
click at [371, 65] on span "Activities" at bounding box center [380, 65] width 32 height 10
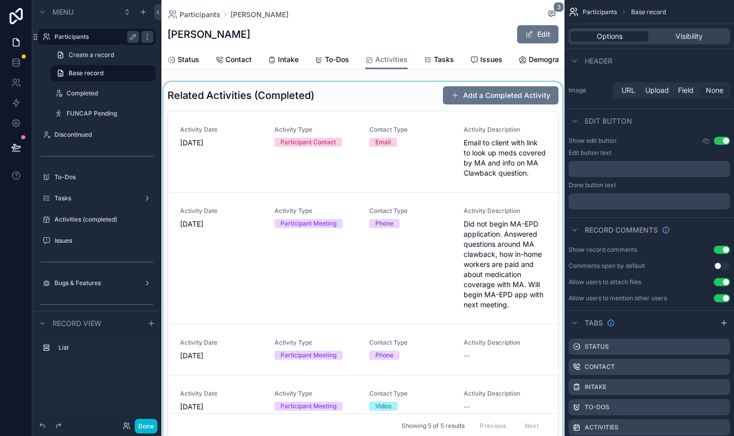
click at [390, 101] on div "scrollable content" at bounding box center [363, 262] width 403 height 360
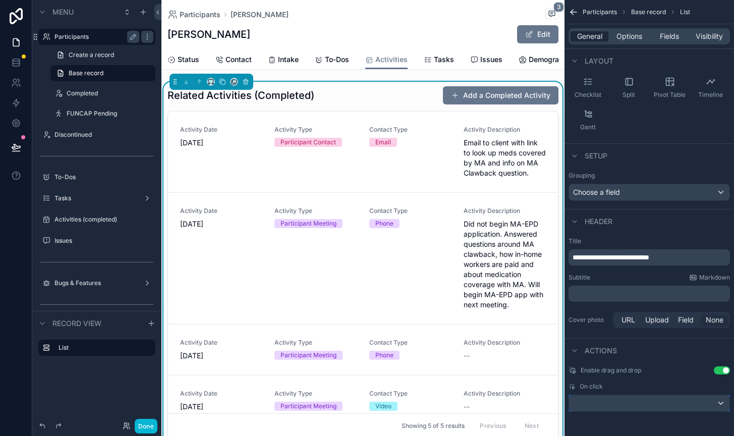
click at [594, 400] on div "scrollable content" at bounding box center [649, 403] width 160 height 16
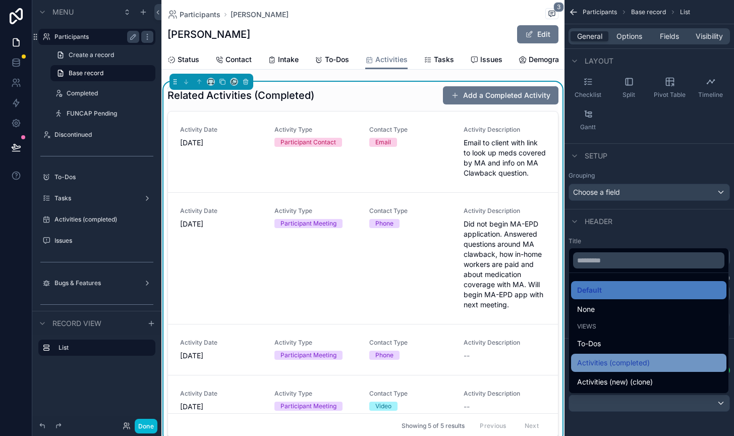
click at [589, 366] on span "Activities (completed)" at bounding box center [613, 363] width 73 height 12
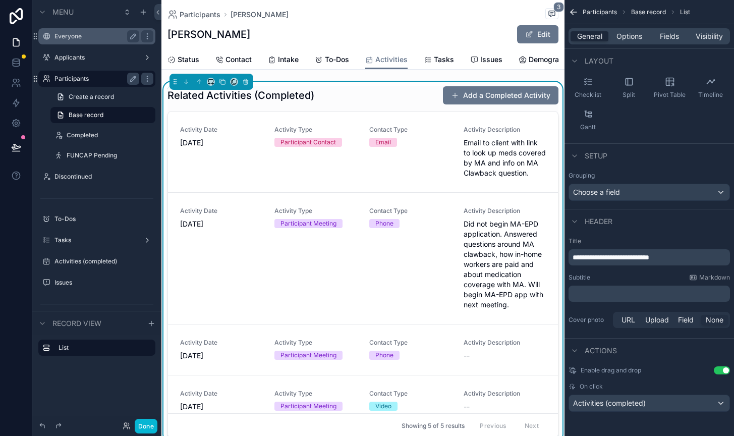
click at [93, 40] on label "Everyone" at bounding box center [95, 36] width 81 height 8
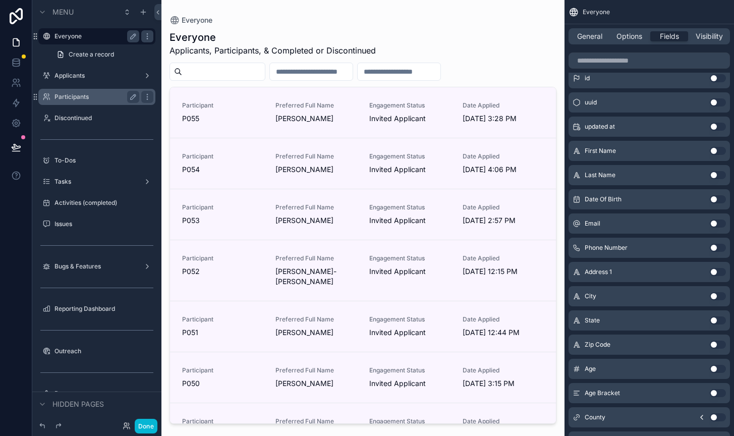
click at [257, 178] on div "scrollable content" at bounding box center [363, 212] width 403 height 424
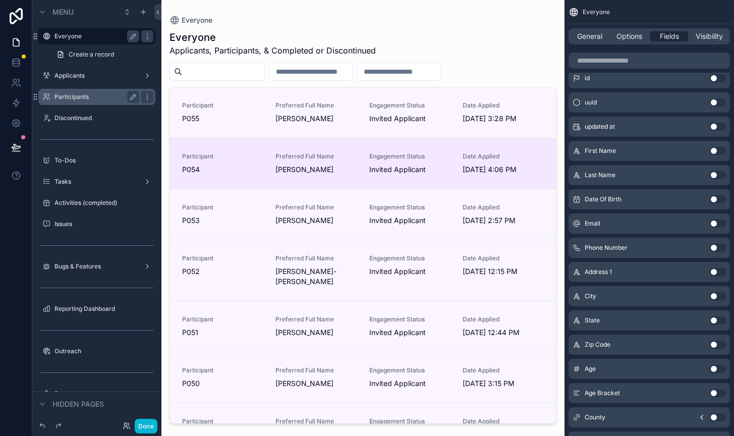
click at [256, 165] on span "P054" at bounding box center [222, 170] width 81 height 10
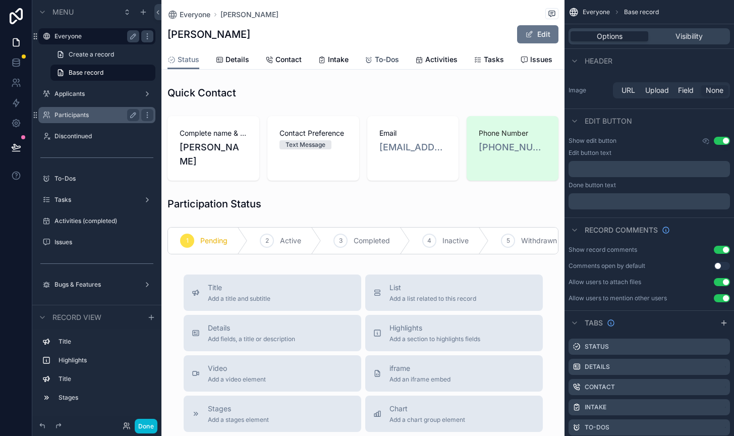
click at [369, 63] on icon "scrollable content" at bounding box center [369, 60] width 8 height 8
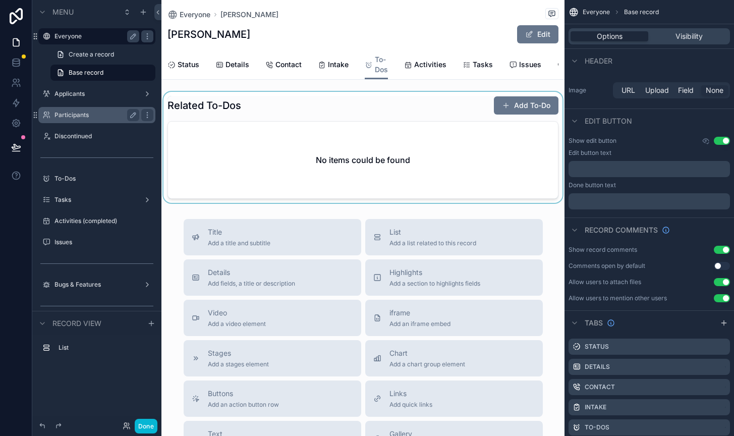
click at [427, 148] on div "scrollable content" at bounding box center [363, 147] width 403 height 111
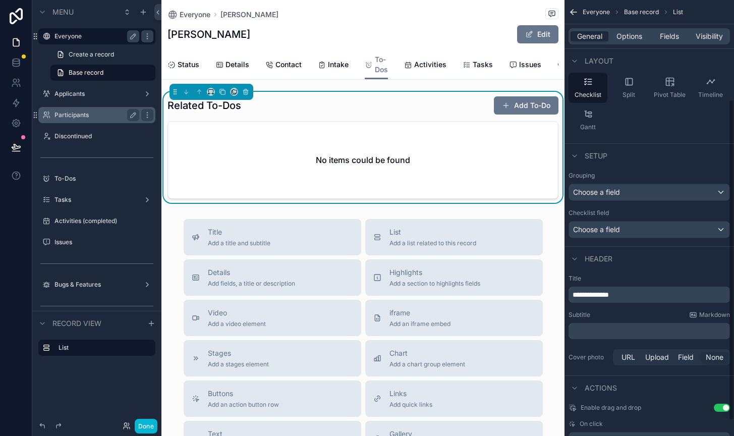
scroll to position [156, 0]
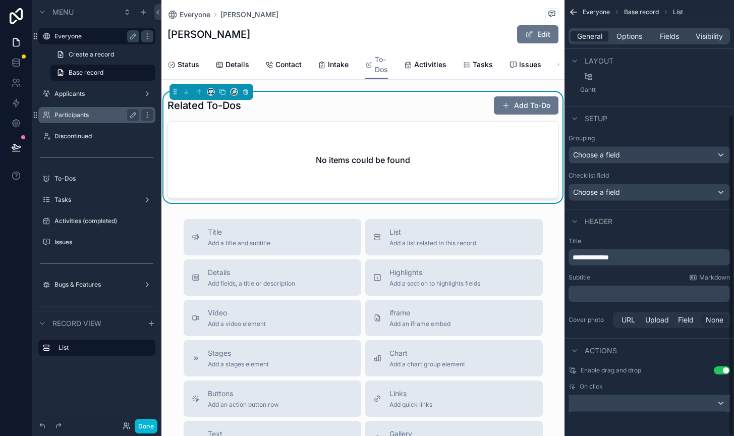
click at [611, 397] on div "scrollable content" at bounding box center [649, 403] width 160 height 16
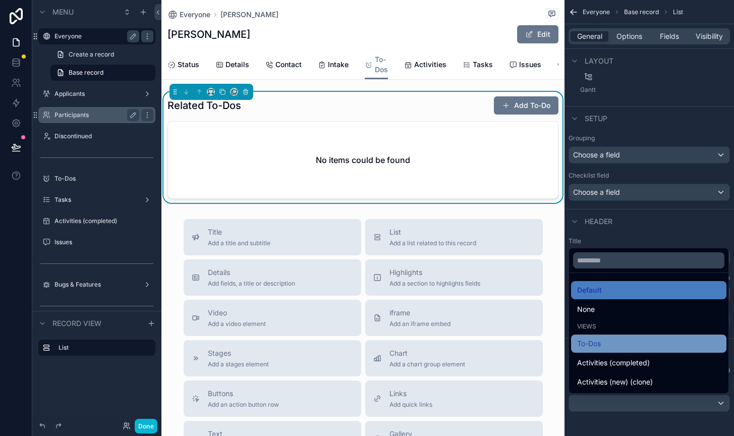
click at [606, 347] on div "To-Dos" at bounding box center [648, 344] width 143 height 12
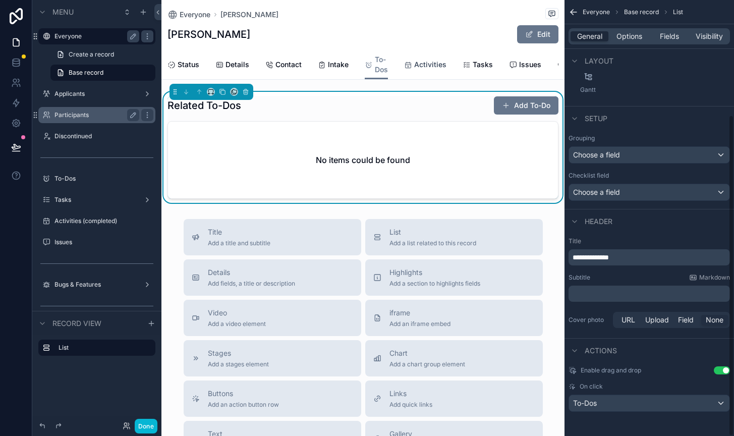
click at [432, 60] on span "Activities" at bounding box center [430, 65] width 32 height 10
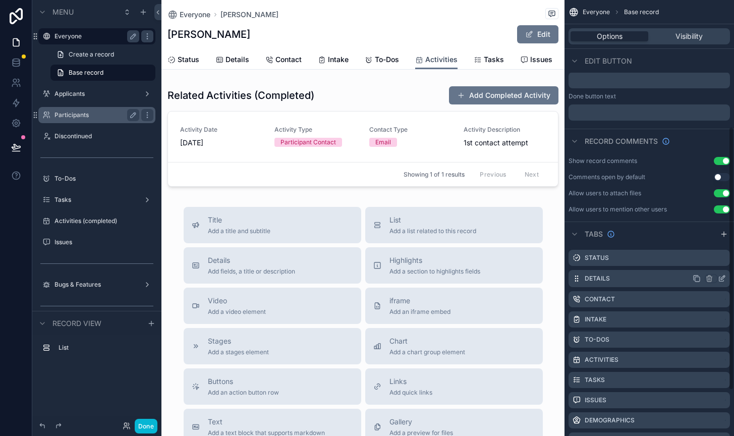
scroll to position [210, 0]
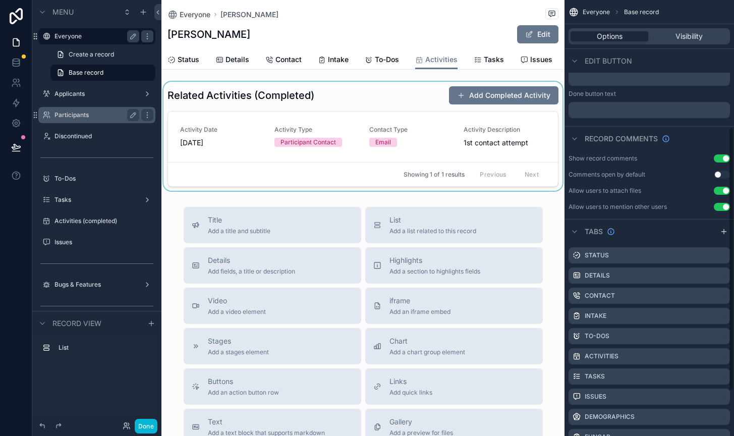
click at [431, 125] on div "scrollable content" at bounding box center [363, 136] width 403 height 109
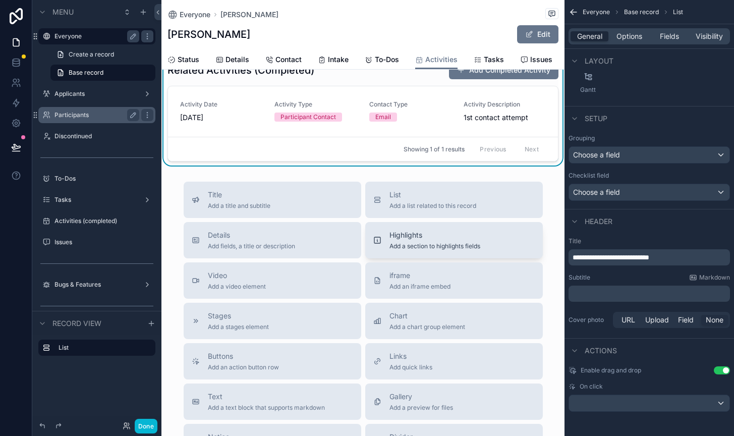
scroll to position [26, 0]
click at [612, 403] on div "scrollable content" at bounding box center [649, 403] width 160 height 16
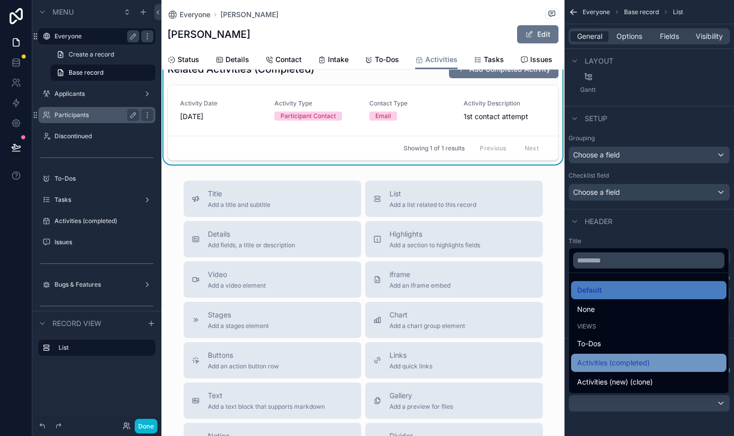
click at [595, 366] on span "Activities (completed)" at bounding box center [613, 363] width 73 height 12
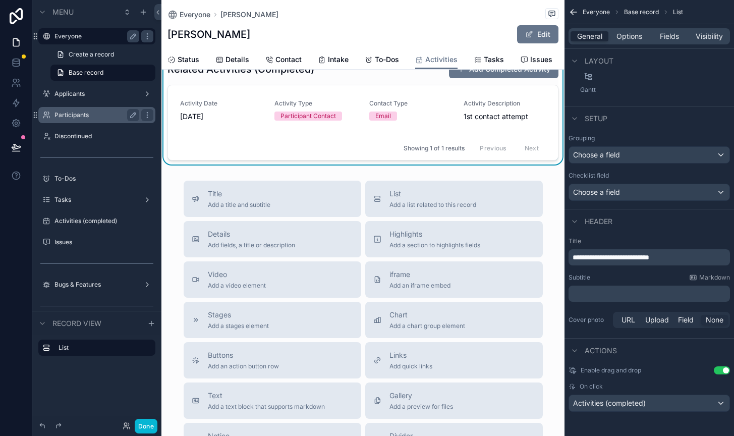
click at [555, 173] on div "Everyone [PERSON_NAME] [PERSON_NAME] Edit Activities Status Details Contact Int…" at bounding box center [363, 297] width 403 height 647
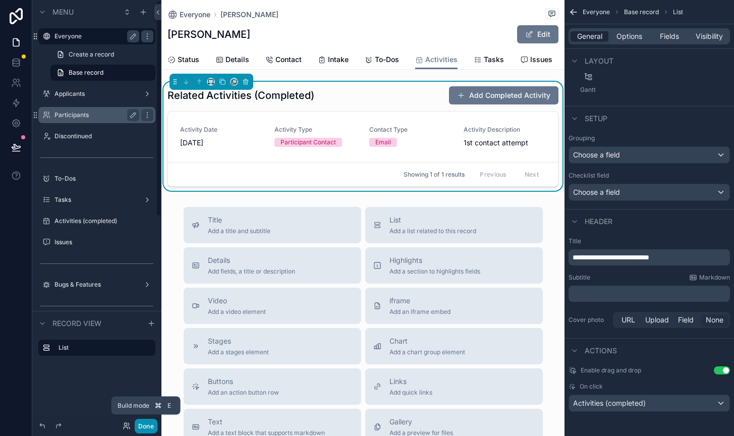
click at [145, 430] on button "Done" at bounding box center [146, 426] width 23 height 15
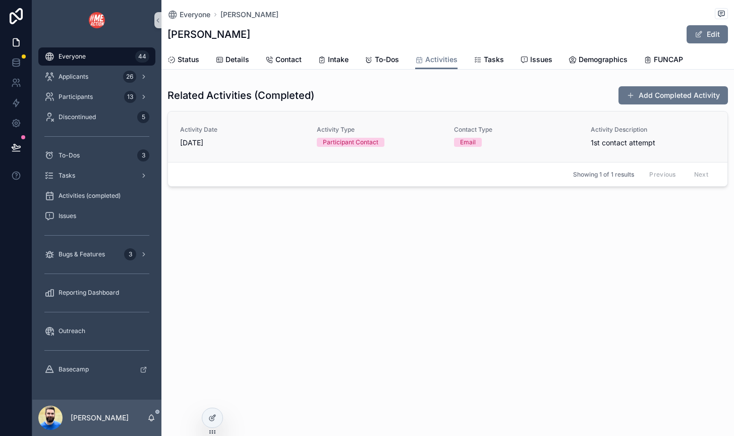
click at [264, 144] on span "[DATE]" at bounding box center [242, 143] width 125 height 10
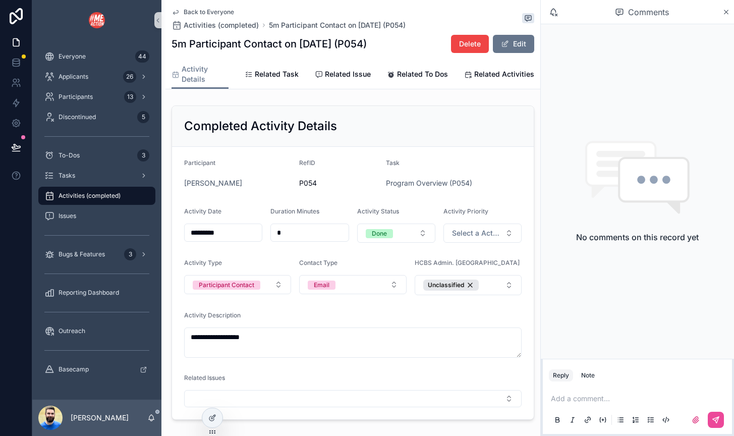
click at [183, 12] on link "Back to Everyone" at bounding box center [203, 12] width 63 height 8
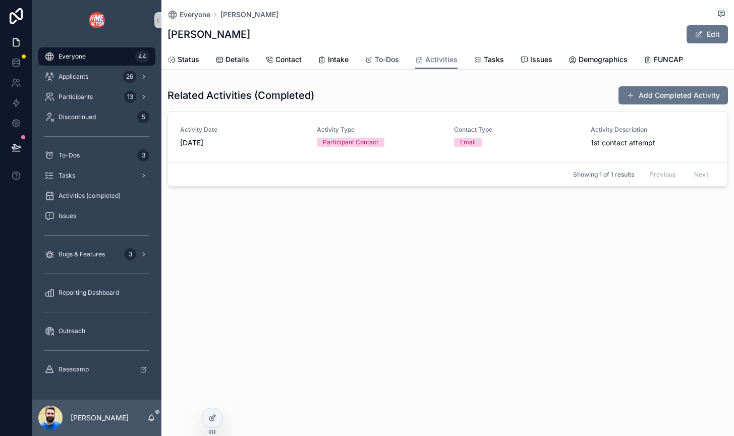
click at [373, 59] on div "To-Dos" at bounding box center [382, 60] width 34 height 10
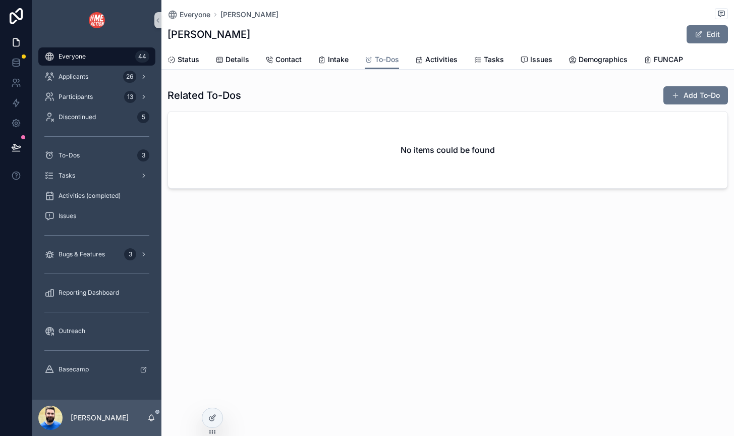
click at [75, 57] on span "Everyone" at bounding box center [72, 56] width 27 height 8
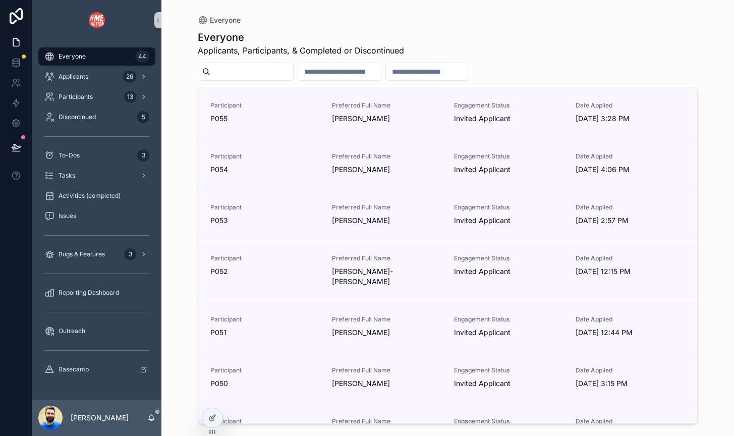
click at [240, 74] on input "scrollable content" at bounding box center [251, 72] width 83 height 14
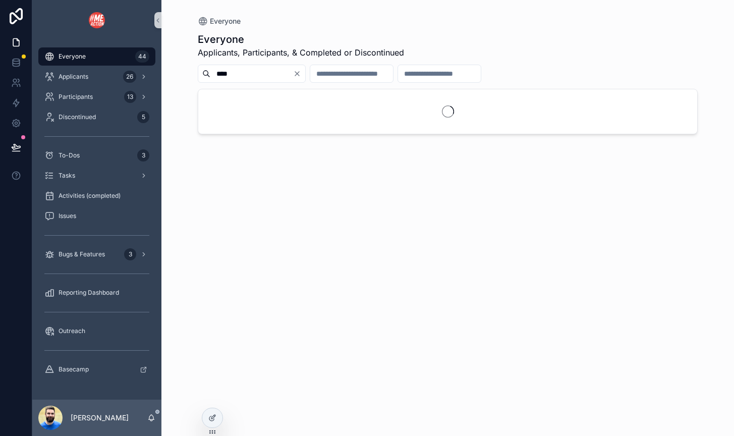
type input "****"
click at [261, 109] on div "scrollable content" at bounding box center [447, 111] width 499 height 44
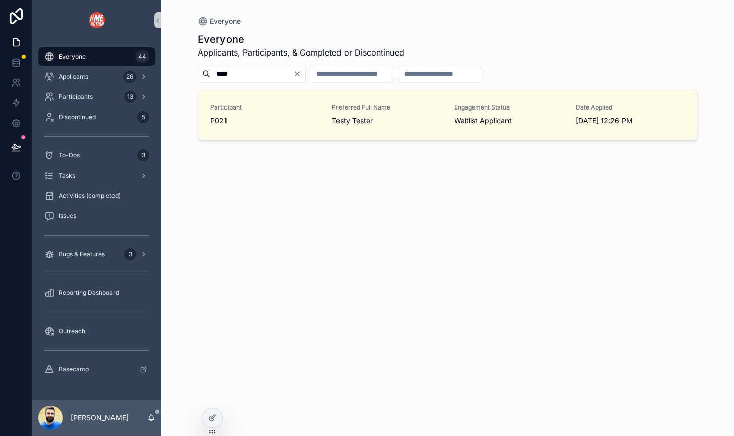
click at [261, 109] on span "Participant" at bounding box center [265, 107] width 110 height 8
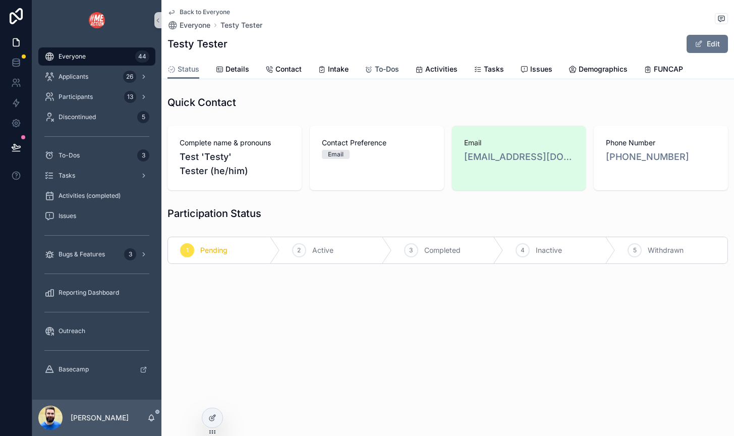
click at [376, 67] on span "To-Dos" at bounding box center [387, 69] width 24 height 10
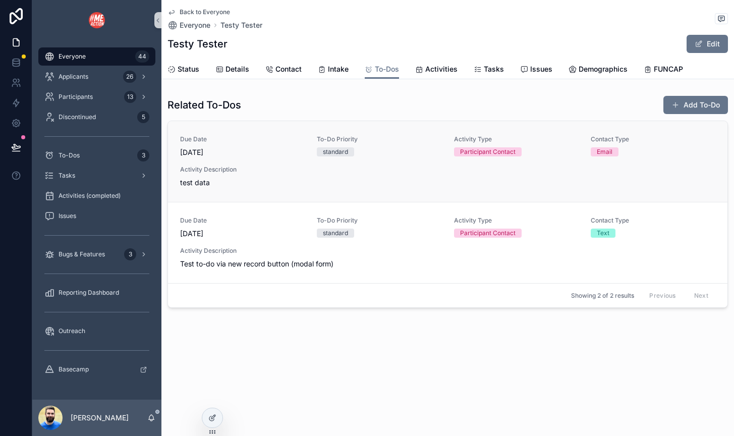
click at [404, 180] on span "test data" at bounding box center [447, 183] width 535 height 10
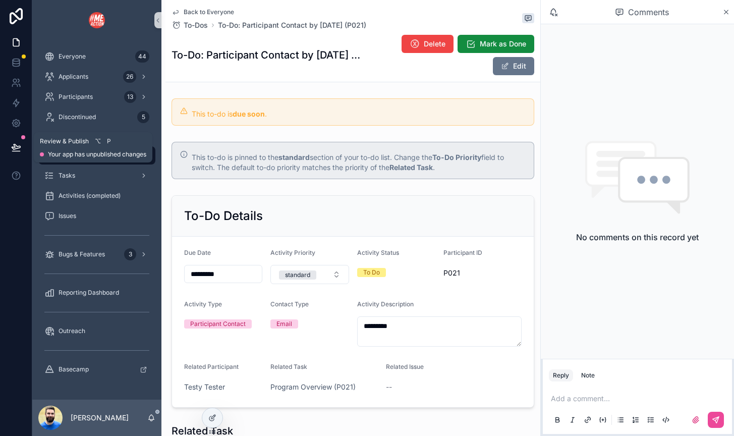
click at [13, 143] on icon at bounding box center [16, 147] width 10 height 10
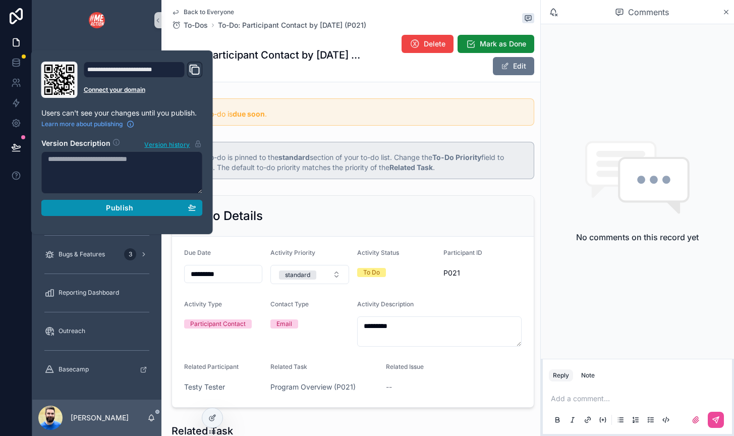
click at [64, 212] on button "Publish" at bounding box center [122, 208] width 162 height 16
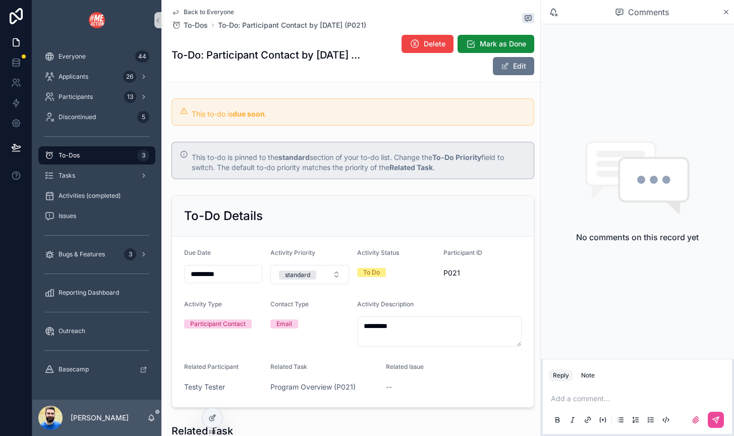
click at [57, 26] on link "scrollable content" at bounding box center [96, 20] width 117 height 16
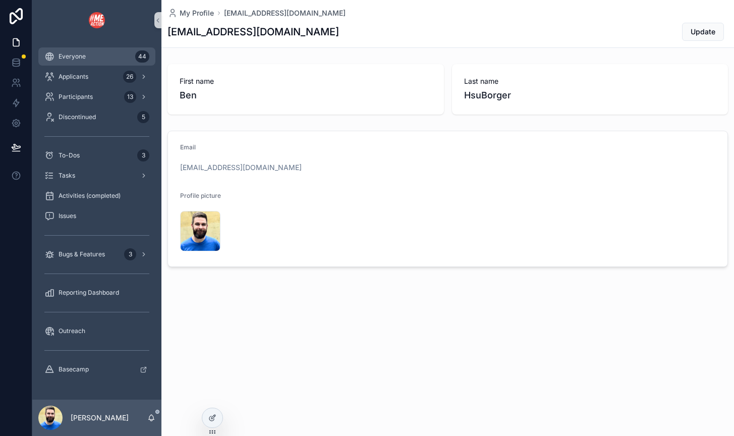
click at [64, 61] on div "Everyone 44" at bounding box center [96, 56] width 105 height 16
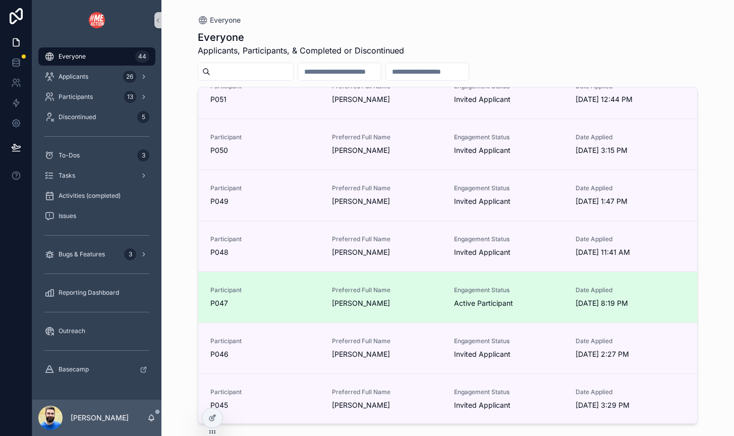
scroll to position [232, 0]
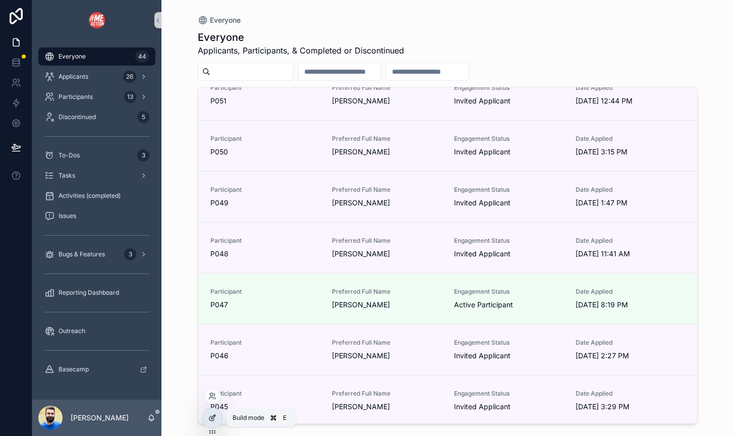
click at [212, 418] on icon at bounding box center [212, 418] width 8 height 8
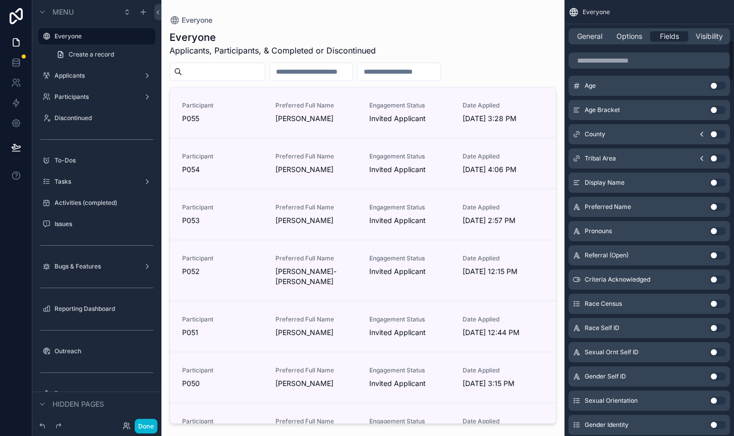
scroll to position [424, 0]
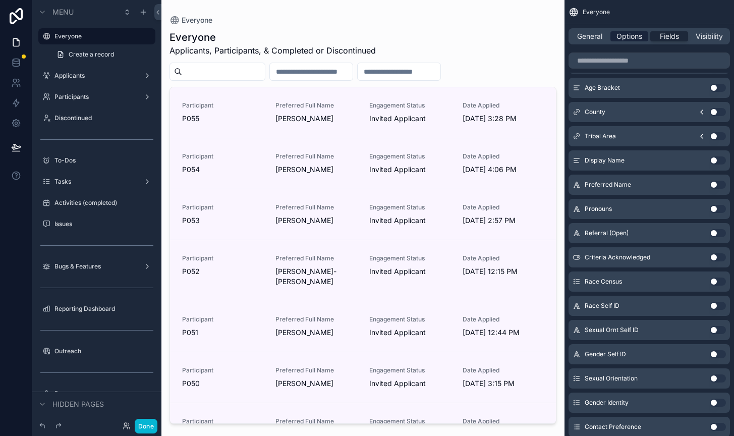
click at [637, 32] on span "Options" at bounding box center [630, 36] width 26 height 10
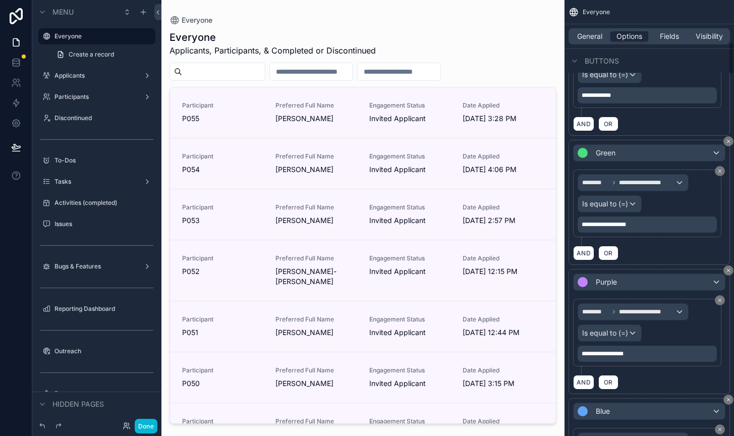
scroll to position [580, 0]
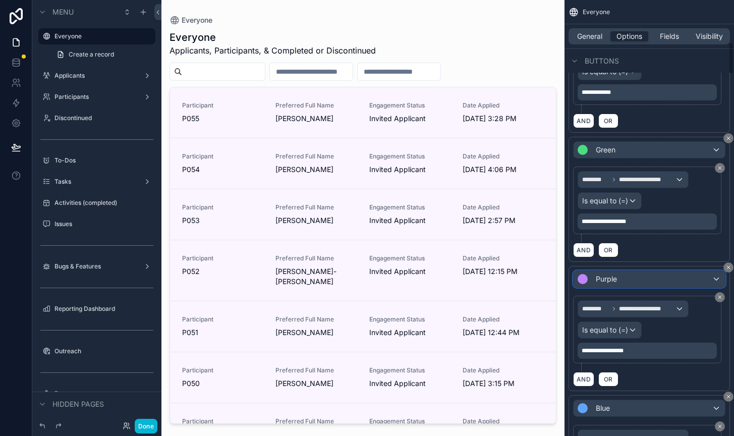
click at [661, 280] on div "Purple" at bounding box center [649, 279] width 151 height 16
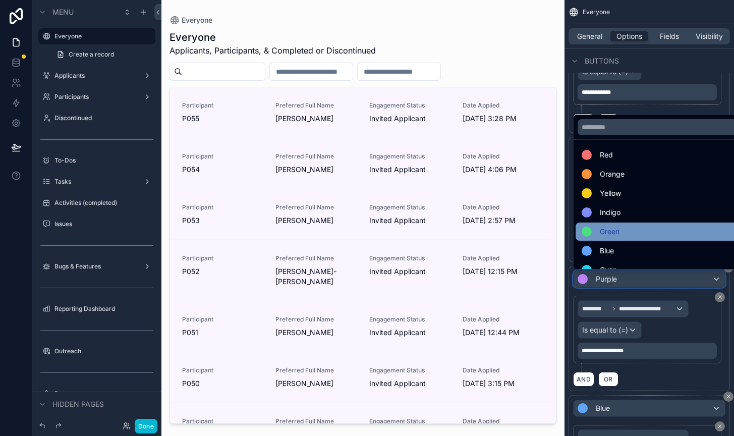
scroll to position [0, 0]
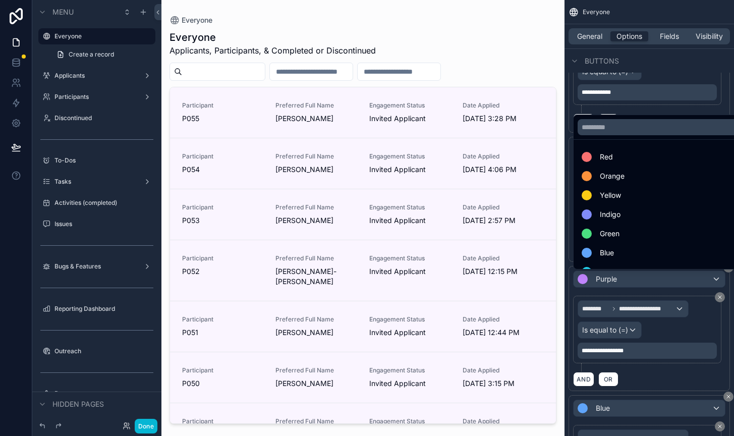
click at [570, 283] on div "scrollable content" at bounding box center [367, 218] width 734 height 436
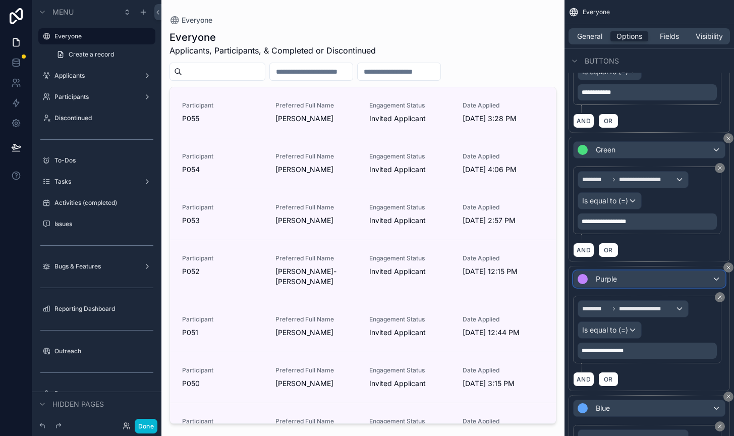
click at [597, 283] on span "Purple" at bounding box center [606, 279] width 21 height 10
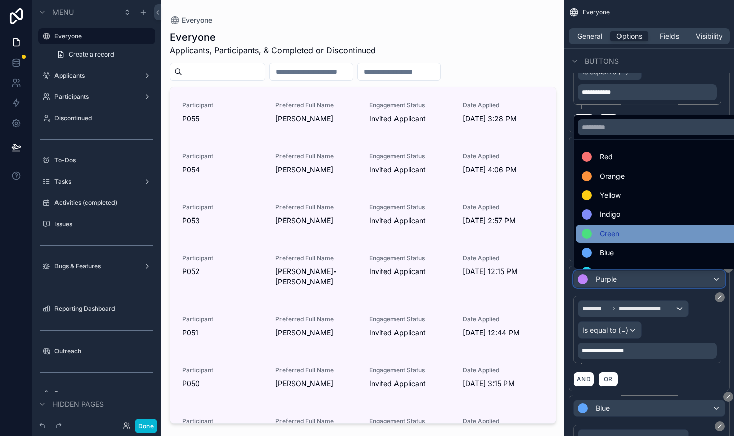
scroll to position [72, 0]
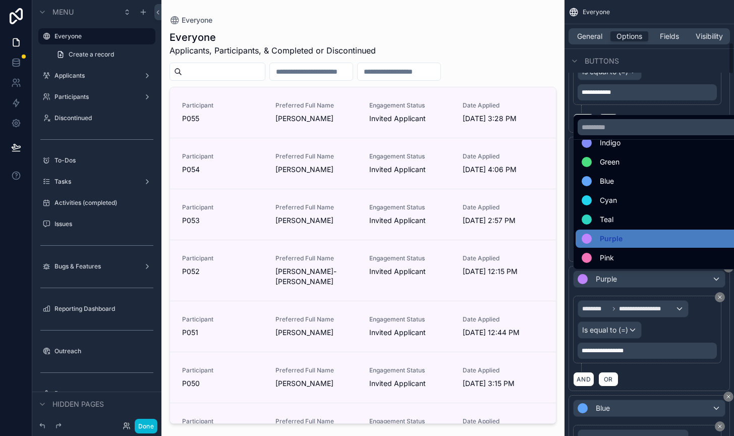
click at [569, 273] on div "scrollable content" at bounding box center [367, 218] width 734 height 436
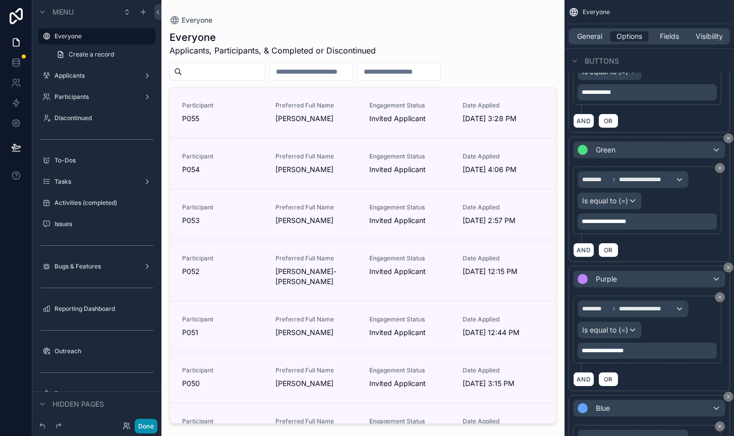
click at [147, 424] on button "Done" at bounding box center [146, 426] width 23 height 15
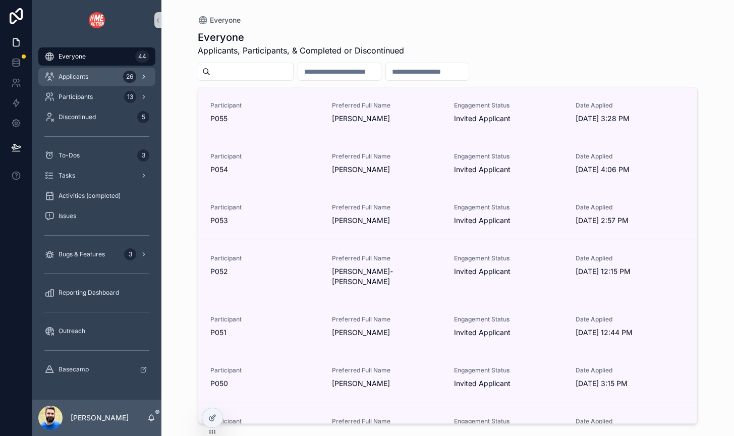
click at [80, 85] on link "Applicants 26" at bounding box center [96, 77] width 117 height 18
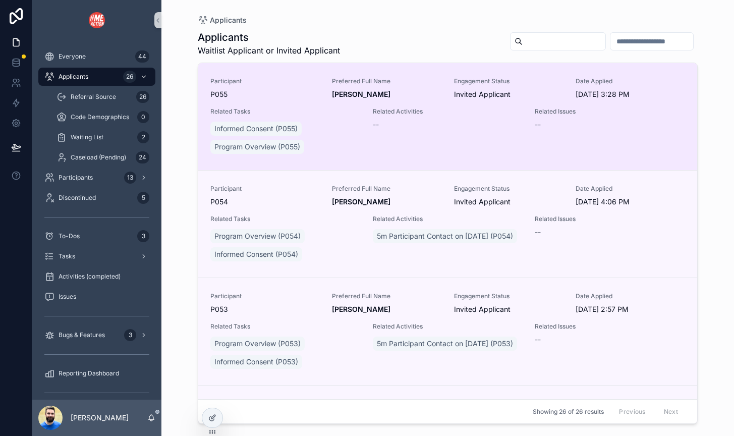
click at [307, 96] on span "P055" at bounding box center [265, 94] width 110 height 10
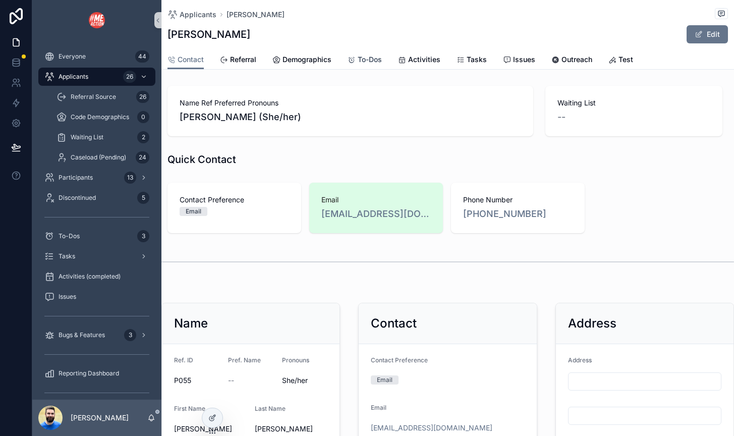
click at [368, 61] on span "To-Dos" at bounding box center [370, 60] width 24 height 10
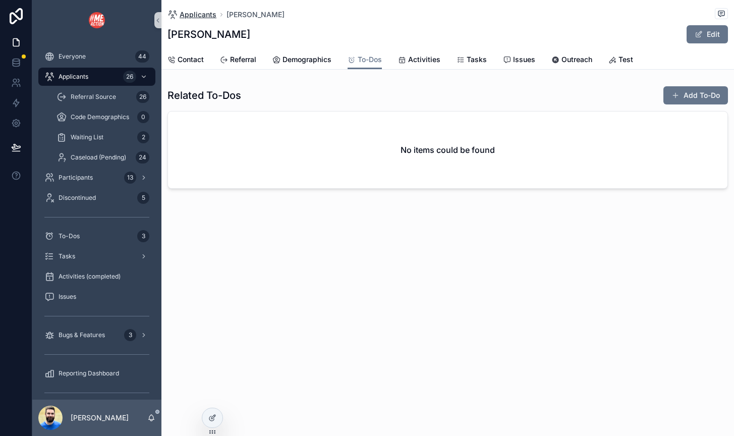
click at [187, 16] on span "Applicants" at bounding box center [198, 15] width 37 height 10
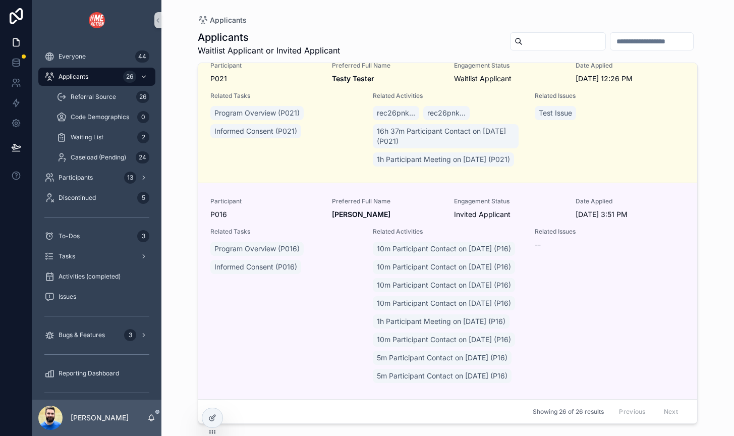
scroll to position [2716, 0]
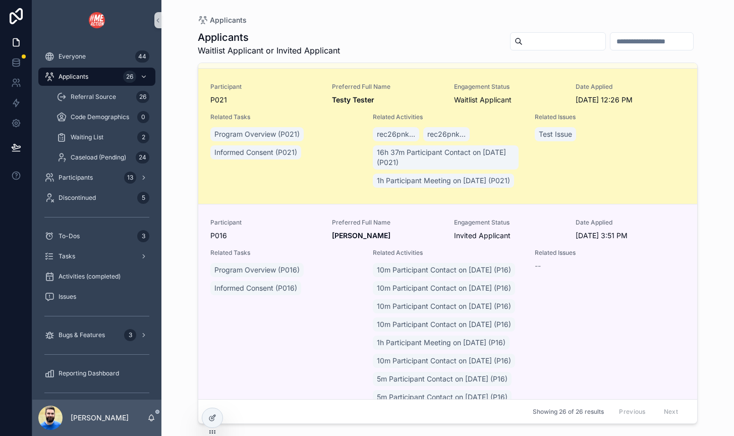
click at [337, 162] on div "Program Overview (P021) Informed Consent (P021)" at bounding box center [285, 143] width 150 height 36
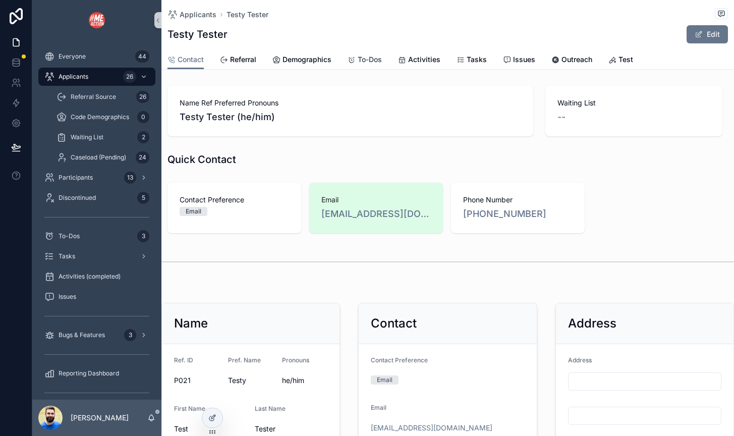
click at [361, 64] on span "To-Dos" at bounding box center [370, 60] width 24 height 10
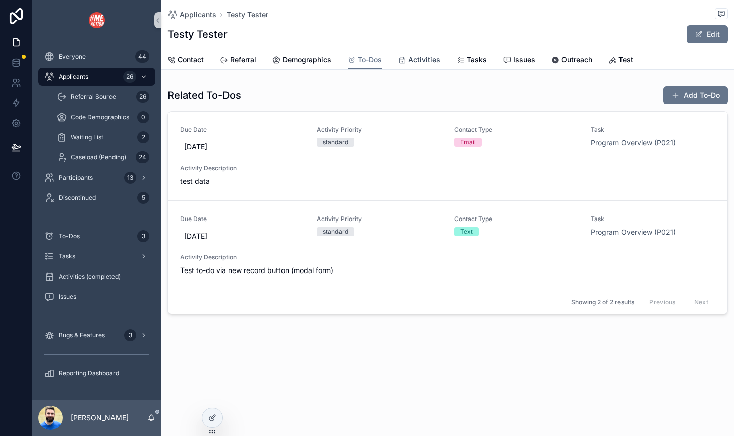
click at [414, 60] on span "Activities" at bounding box center [424, 60] width 32 height 10
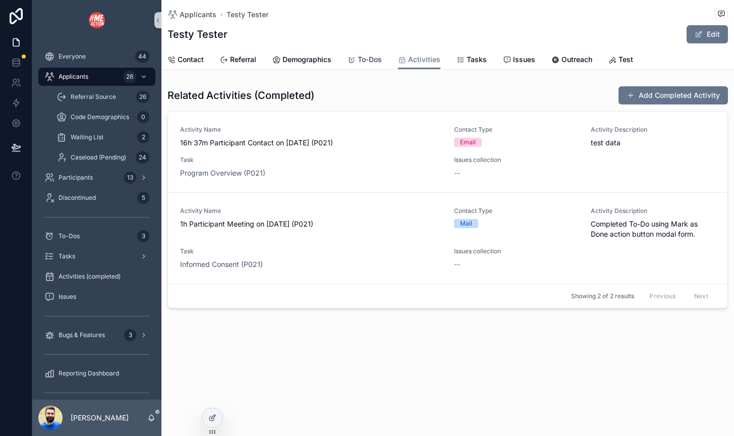
click at [364, 63] on span "To-Dos" at bounding box center [370, 60] width 24 height 10
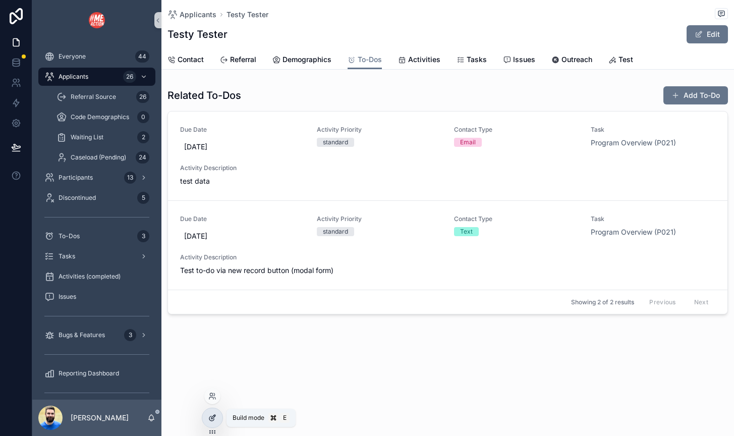
click at [215, 417] on icon at bounding box center [212, 418] width 8 height 8
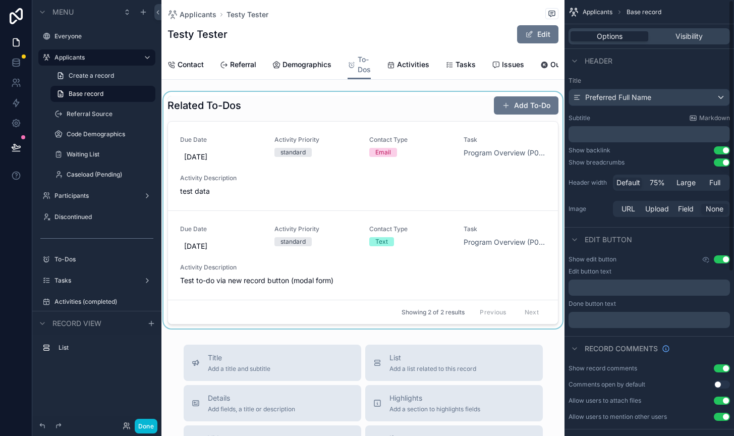
click at [361, 149] on div "scrollable content" at bounding box center [363, 210] width 403 height 237
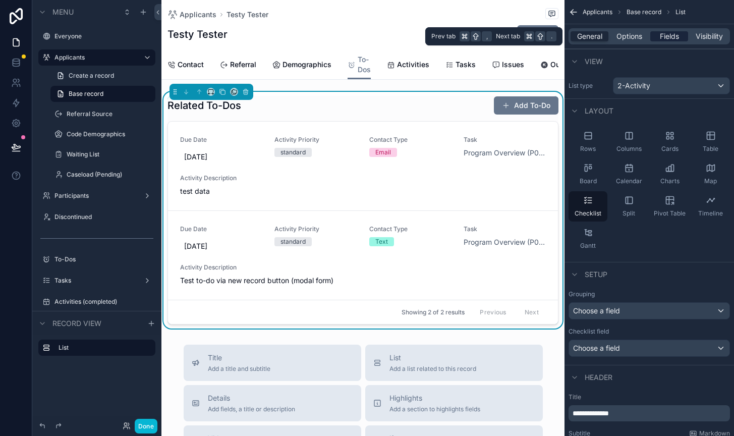
click at [668, 36] on span "Fields" at bounding box center [669, 36] width 19 height 10
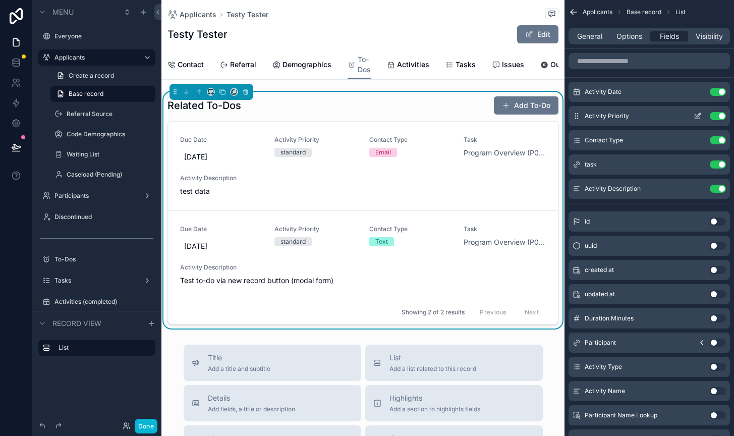
click at [699, 113] on icon "scrollable content" at bounding box center [698, 116] width 8 height 8
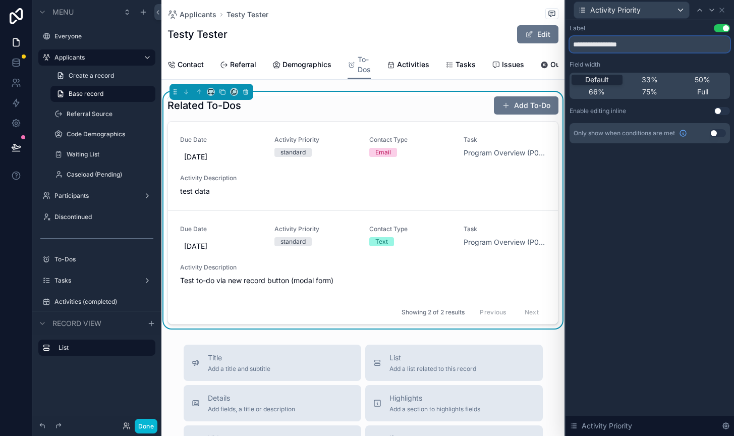
click at [598, 46] on input "**********" at bounding box center [650, 44] width 160 height 16
type input "**********"
click at [713, 9] on icon at bounding box center [712, 10] width 8 height 8
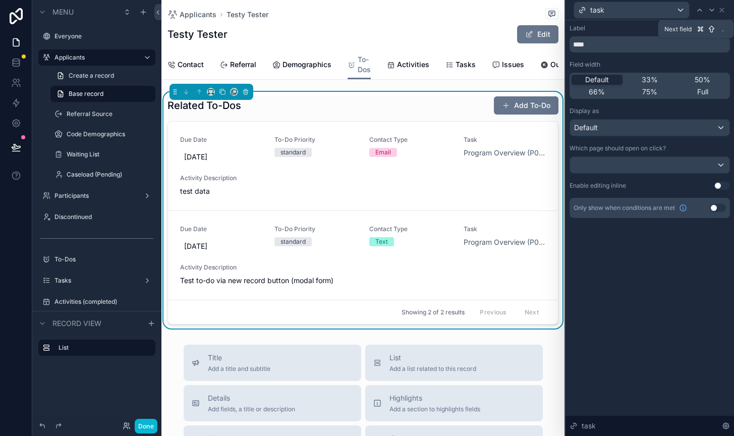
click at [713, 9] on icon at bounding box center [712, 10] width 8 height 8
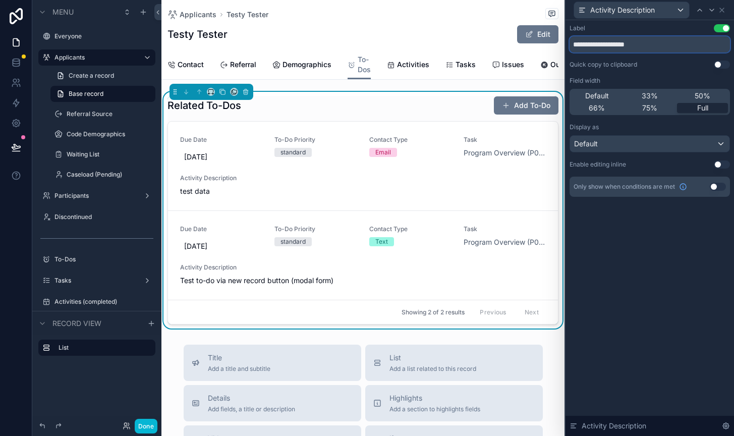
click at [597, 43] on input "**********" at bounding box center [650, 44] width 160 height 16
type input "**********"
click at [143, 427] on button "Done" at bounding box center [146, 426] width 23 height 15
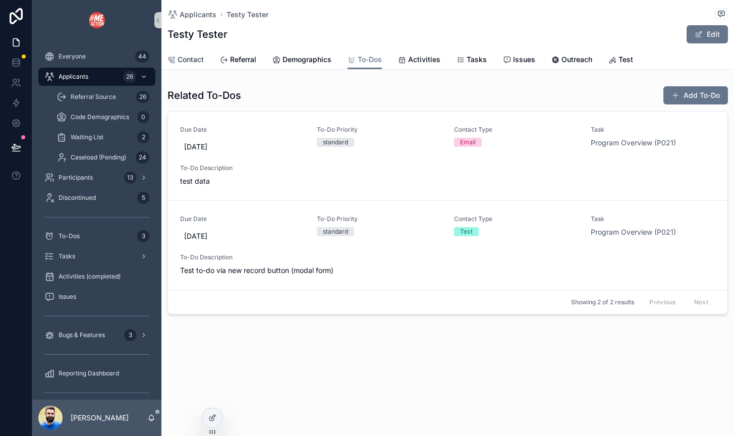
click at [191, 62] on span "Contact" at bounding box center [191, 60] width 26 height 10
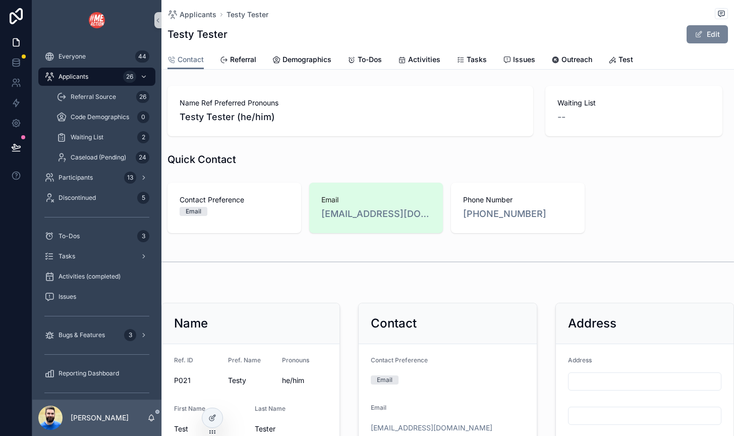
click at [710, 36] on button "Edit" at bounding box center [707, 34] width 41 height 18
click at [625, 58] on span "Test" at bounding box center [626, 60] width 15 height 10
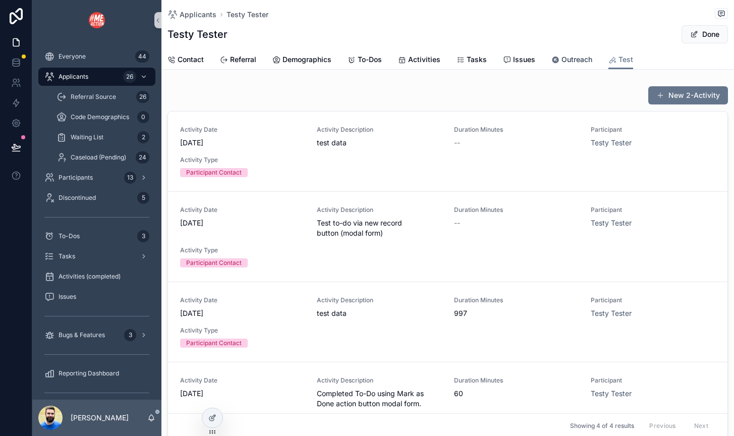
click at [567, 58] on span "Outreach" at bounding box center [577, 60] width 31 height 10
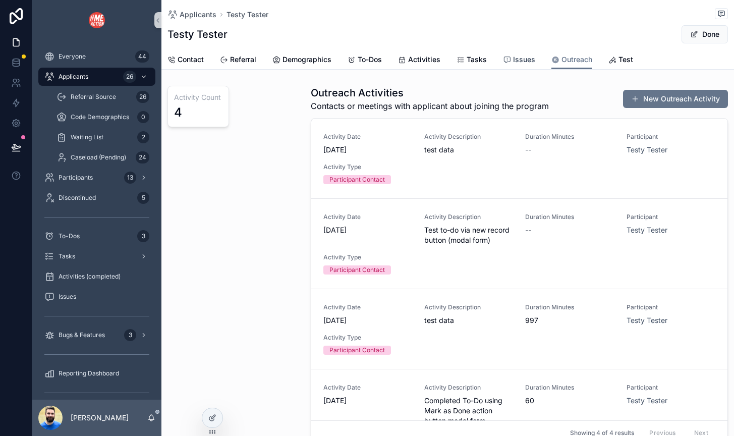
click at [530, 59] on span "Issues" at bounding box center [524, 60] width 22 height 10
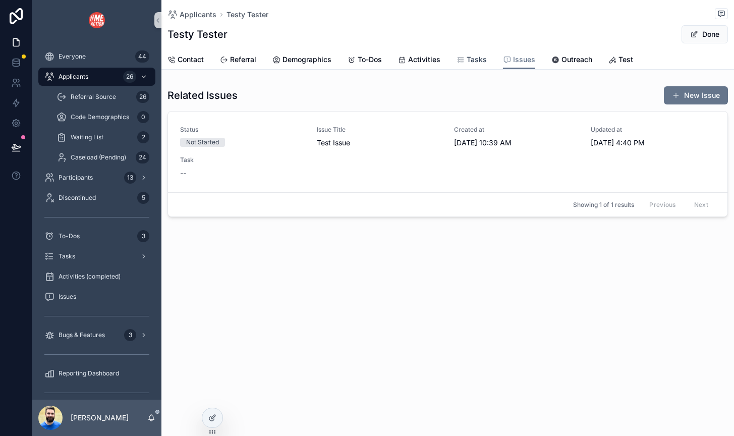
click at [467, 57] on span "Tasks" at bounding box center [477, 60] width 20 height 10
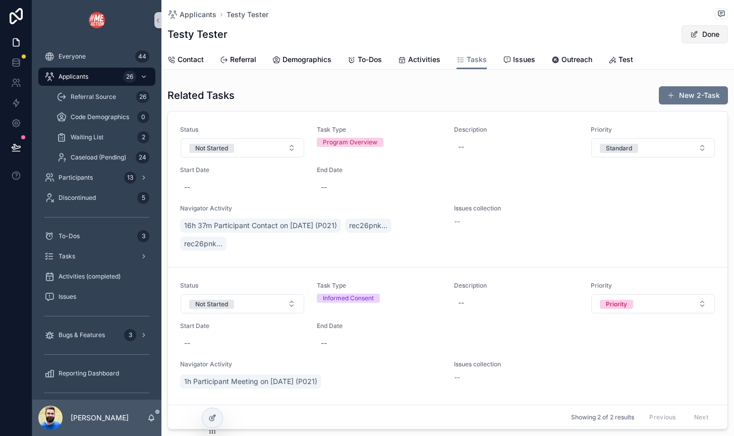
click at [698, 30] on button "Done" at bounding box center [705, 34] width 46 height 18
click at [71, 179] on span "Participants" at bounding box center [76, 178] width 34 height 8
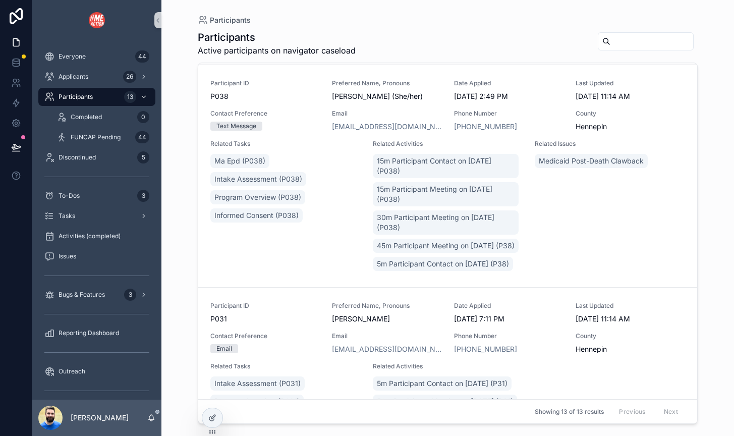
scroll to position [176, 0]
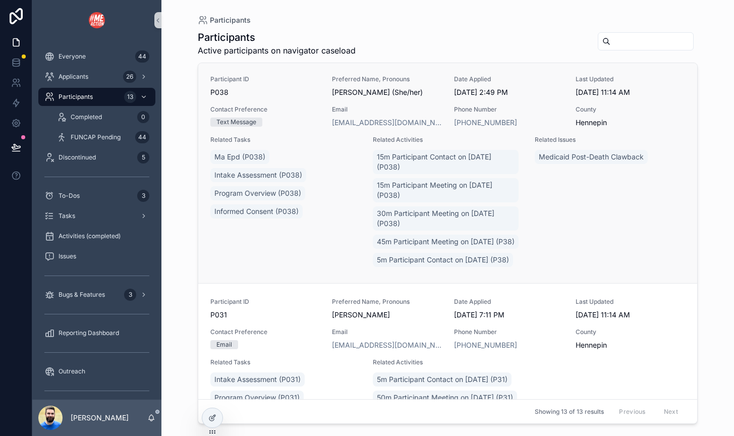
click at [339, 219] on div "Ma Epd (P038) Intake Assessment (P038) Program Overview (P038) Informed Consent…" at bounding box center [285, 184] width 150 height 73
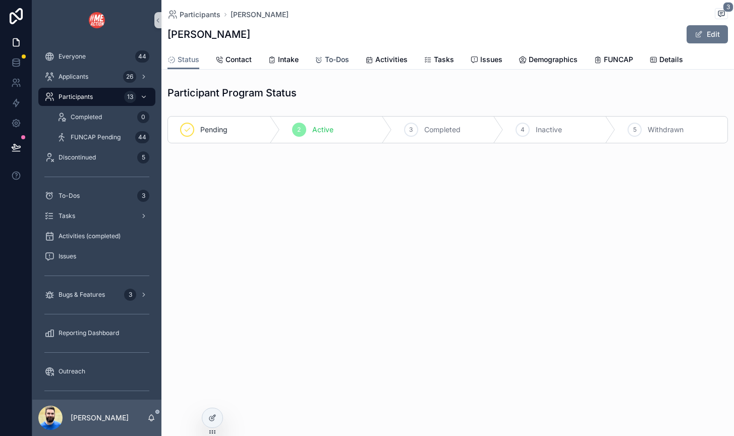
click at [333, 59] on span "To-Dos" at bounding box center [337, 60] width 24 height 10
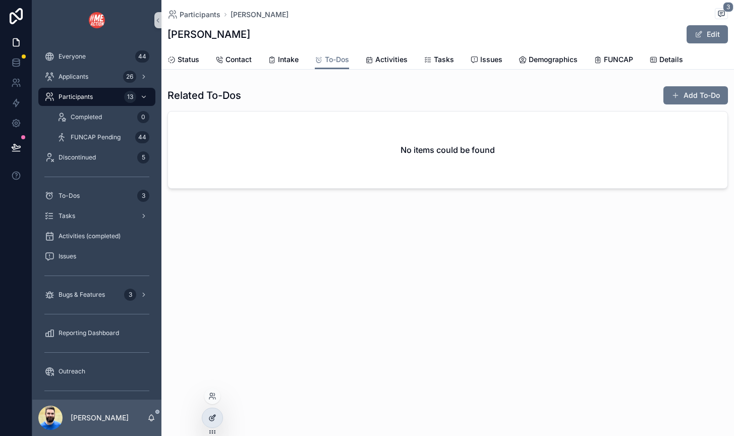
click at [210, 415] on icon at bounding box center [212, 418] width 8 height 8
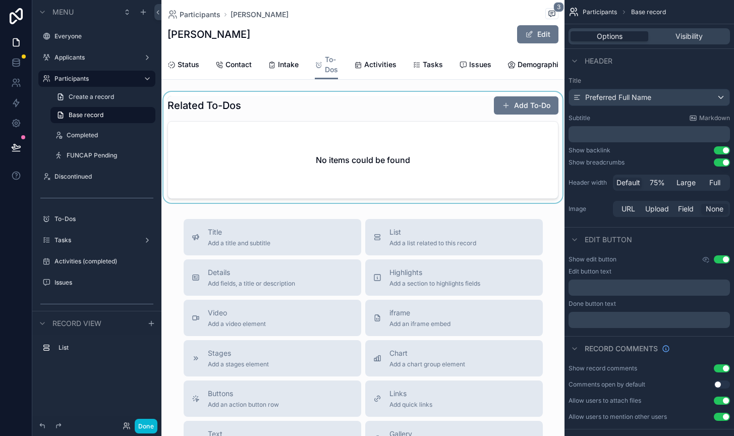
click at [441, 112] on div "scrollable content" at bounding box center [363, 147] width 403 height 111
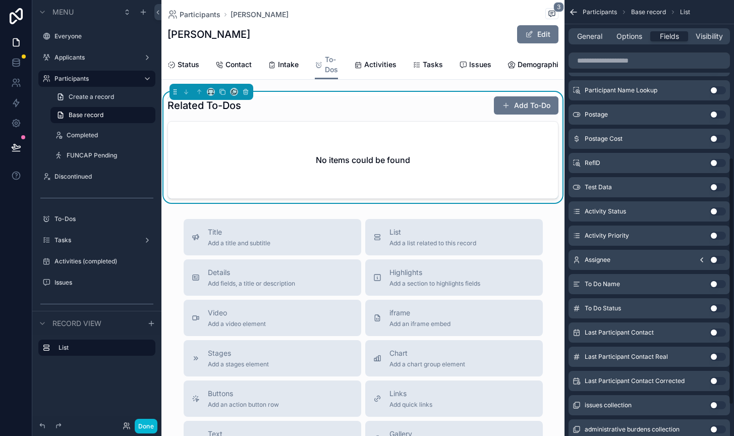
scroll to position [273, 0]
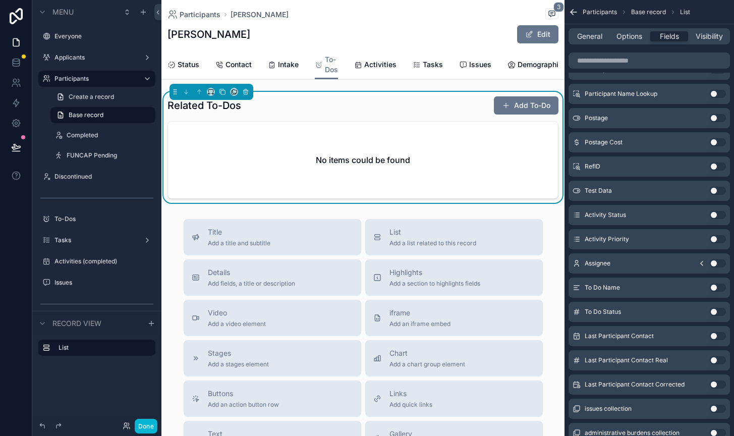
click at [718, 238] on button "Use setting" at bounding box center [718, 239] width 16 height 8
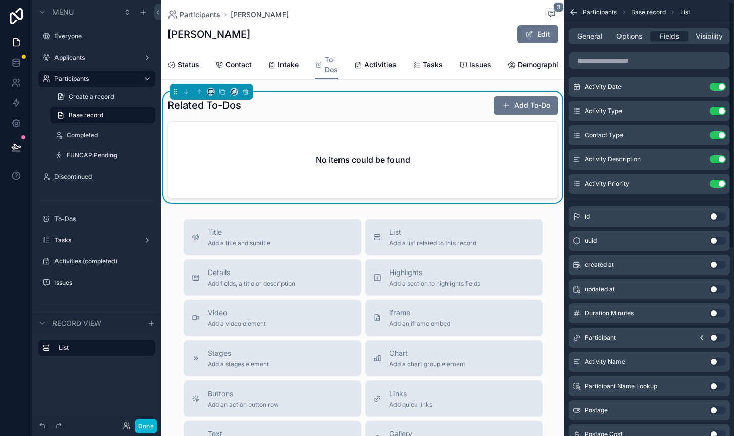
scroll to position [0, 0]
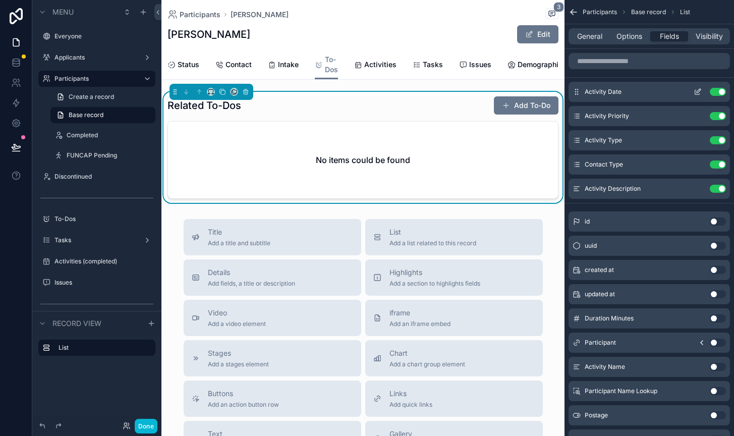
click at [700, 94] on icon "scrollable content" at bounding box center [697, 92] width 5 height 5
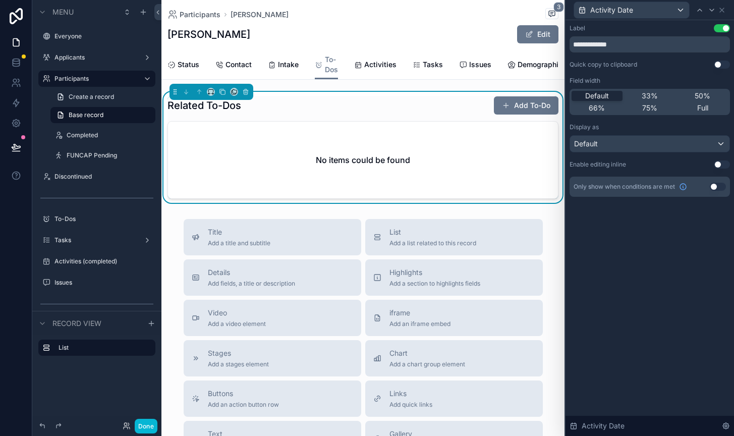
click at [724, 165] on button "Use setting" at bounding box center [722, 164] width 16 height 8
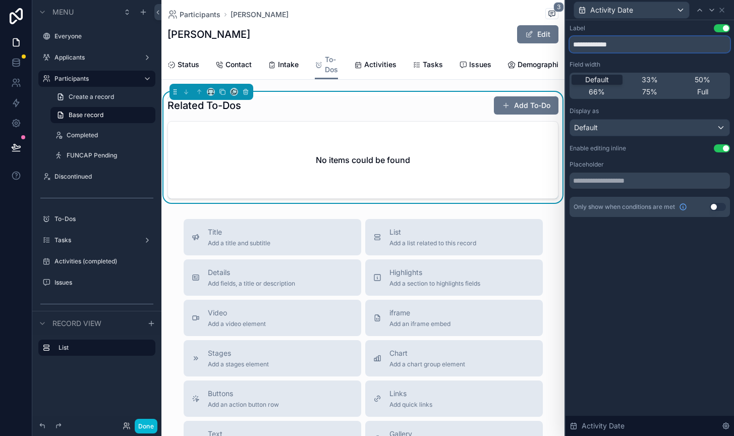
click at [599, 46] on input "**********" at bounding box center [650, 44] width 160 height 16
type input "**********"
click at [709, 12] on icon at bounding box center [712, 10] width 8 height 8
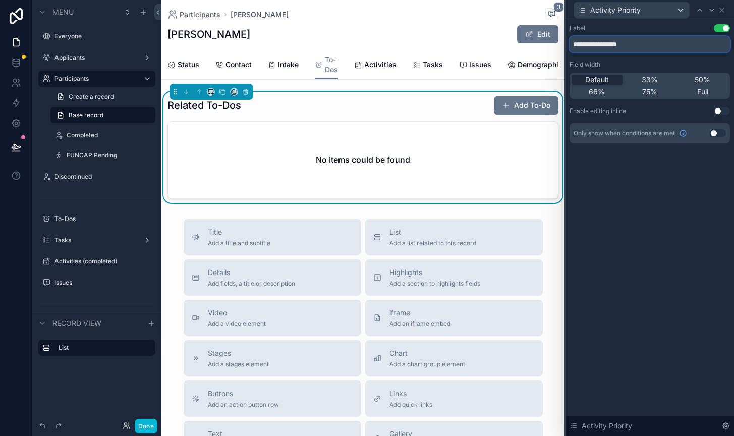
click at [598, 46] on input "**********" at bounding box center [650, 44] width 160 height 16
type input "**********"
click at [713, 9] on icon at bounding box center [712, 10] width 8 height 8
click at [598, 47] on input "**********" at bounding box center [650, 44] width 160 height 16
type input "**********"
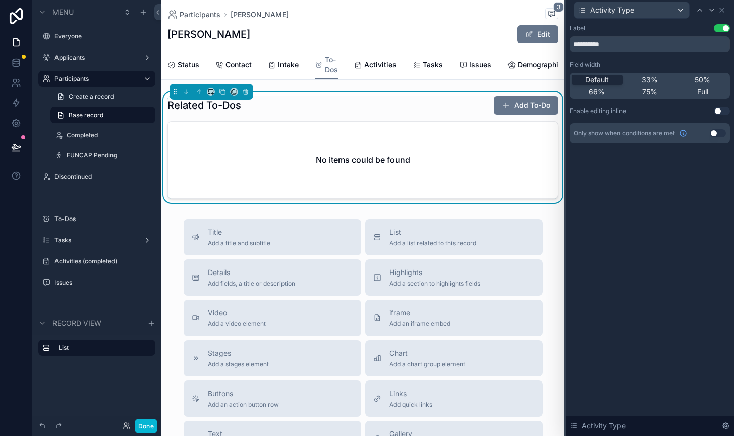
click at [667, 26] on div "Label Use setting" at bounding box center [650, 28] width 160 height 8
click at [712, 8] on icon at bounding box center [712, 10] width 8 height 8
click at [712, 10] on icon at bounding box center [712, 10] width 4 height 2
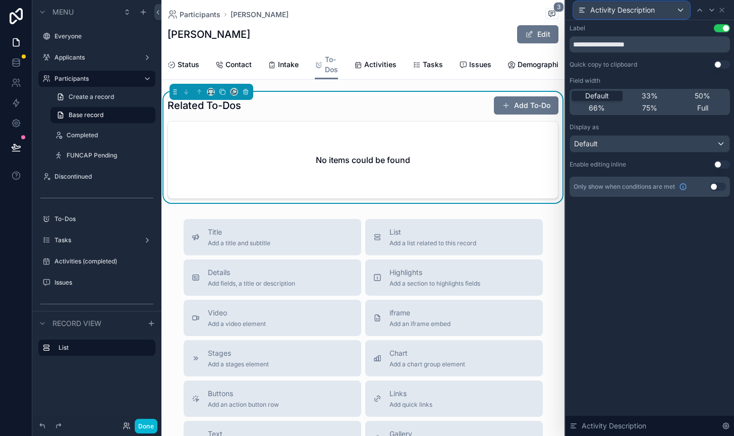
click at [615, 9] on span "Activity Description" at bounding box center [623, 10] width 65 height 10
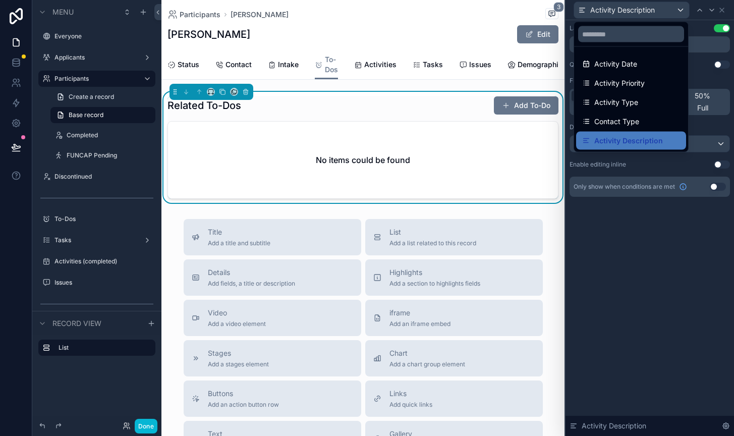
click at [614, 6] on div at bounding box center [650, 218] width 169 height 436
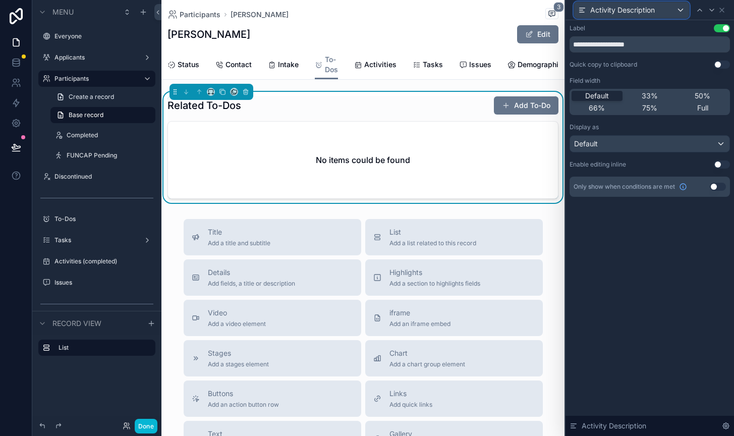
click at [614, 6] on span "Activity Description" at bounding box center [623, 10] width 65 height 10
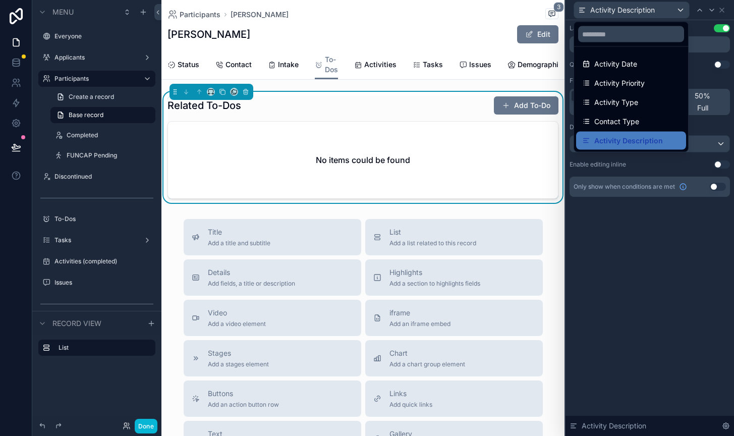
click at [700, 70] on div at bounding box center [650, 218] width 169 height 436
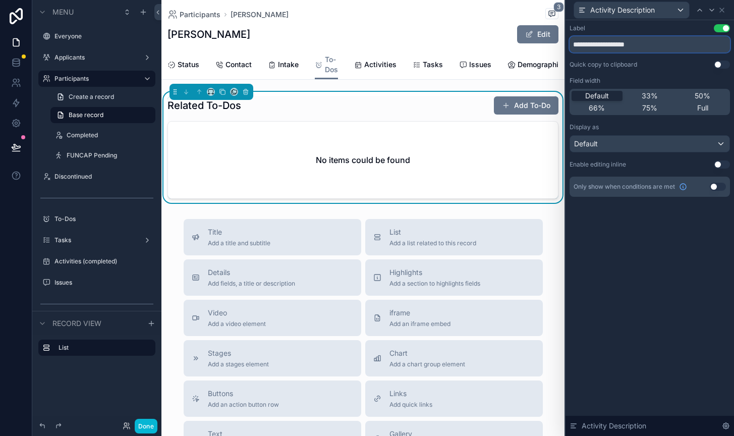
click at [598, 44] on input "**********" at bounding box center [650, 44] width 160 height 16
type input "**********"
click at [672, 71] on div "**********" at bounding box center [650, 110] width 160 height 173
click at [703, 109] on span "Full" at bounding box center [702, 108] width 11 height 10
click at [700, 9] on icon at bounding box center [700, 10] width 4 height 2
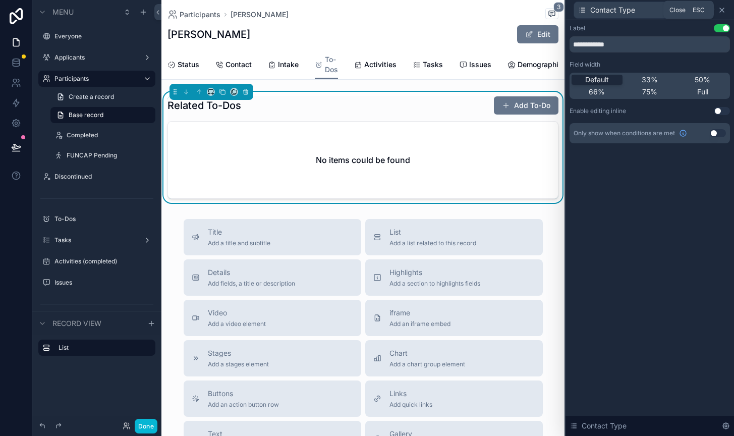
click at [722, 8] on icon at bounding box center [722, 10] width 8 height 8
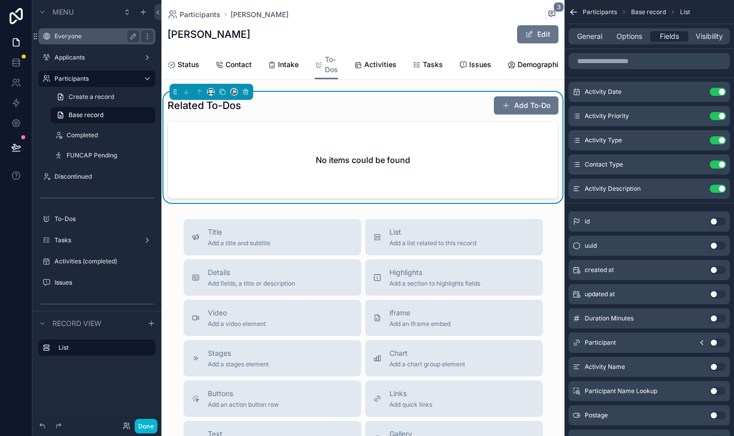
click at [79, 36] on label "Everyone" at bounding box center [95, 36] width 81 height 8
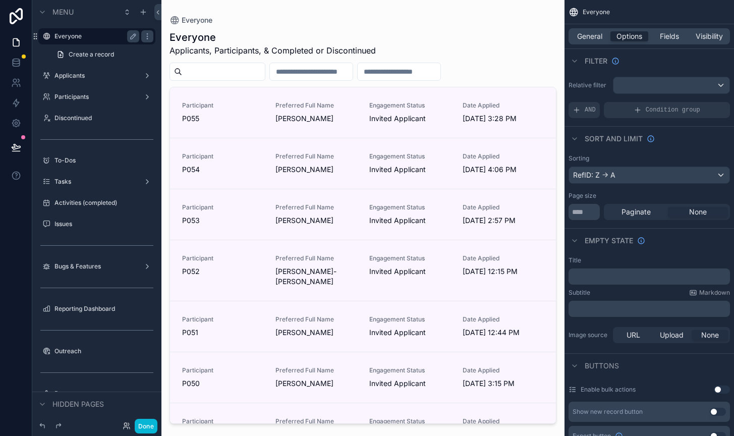
click at [255, 70] on div "scrollable content" at bounding box center [363, 212] width 403 height 424
click at [246, 72] on input "scrollable content" at bounding box center [223, 72] width 83 height 14
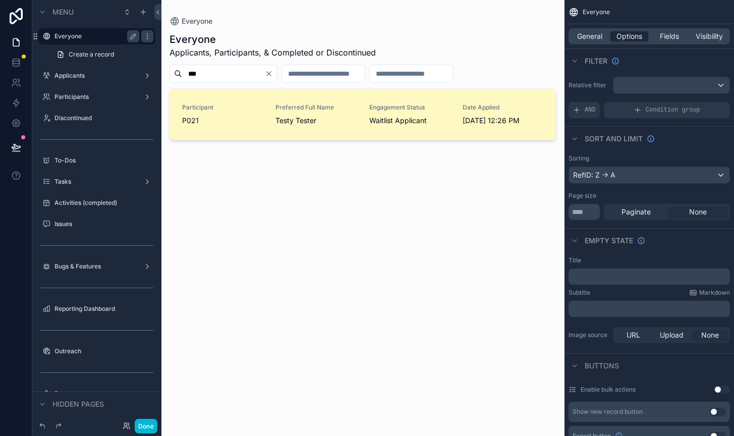
type input "***"
click at [250, 111] on span "Participant" at bounding box center [222, 107] width 81 height 8
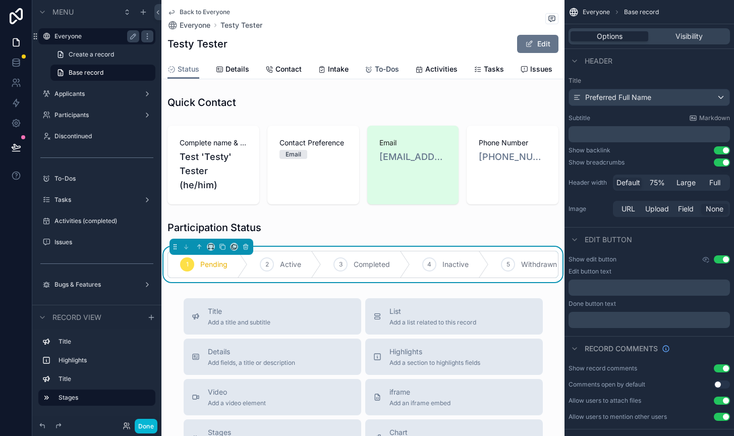
click at [373, 66] on div "To-Dos" at bounding box center [382, 69] width 34 height 10
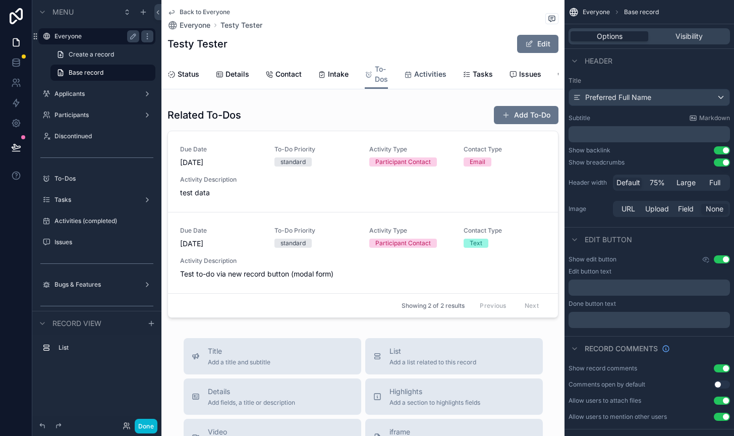
click at [417, 75] on span "Activities" at bounding box center [430, 74] width 32 height 10
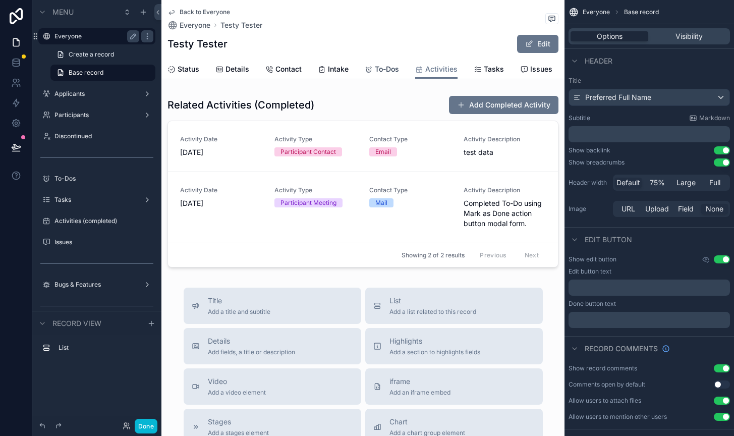
click at [387, 71] on span "To-Dos" at bounding box center [387, 69] width 24 height 10
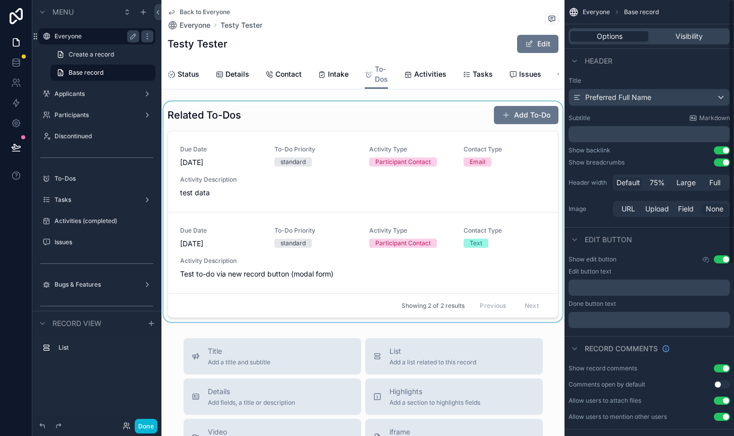
click at [460, 125] on div "scrollable content" at bounding box center [363, 211] width 403 height 221
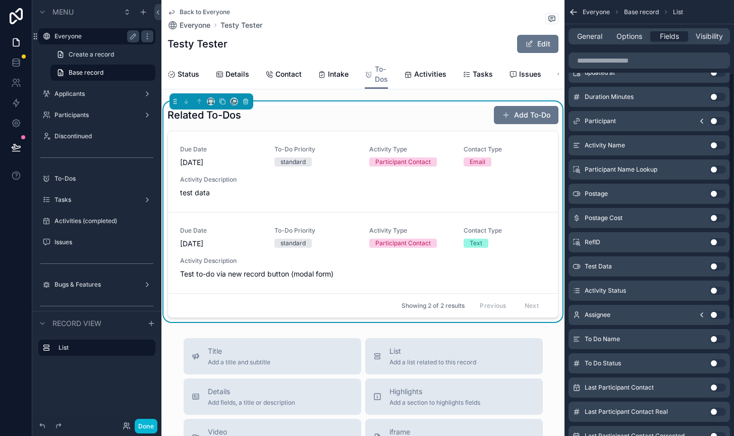
scroll to position [333, 0]
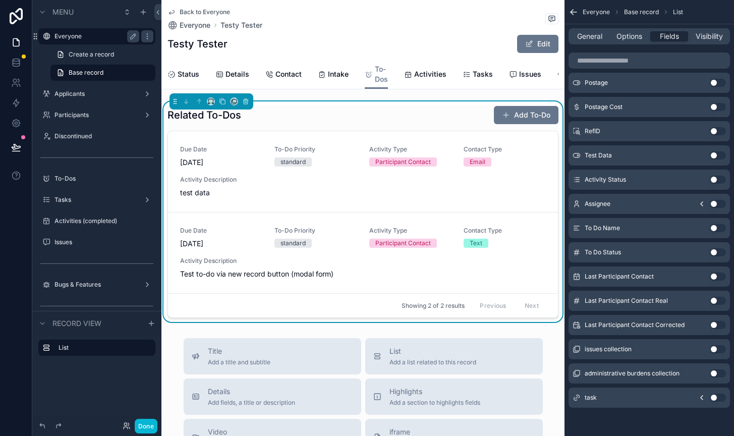
click at [715, 396] on button "Use setting" at bounding box center [718, 398] width 16 height 8
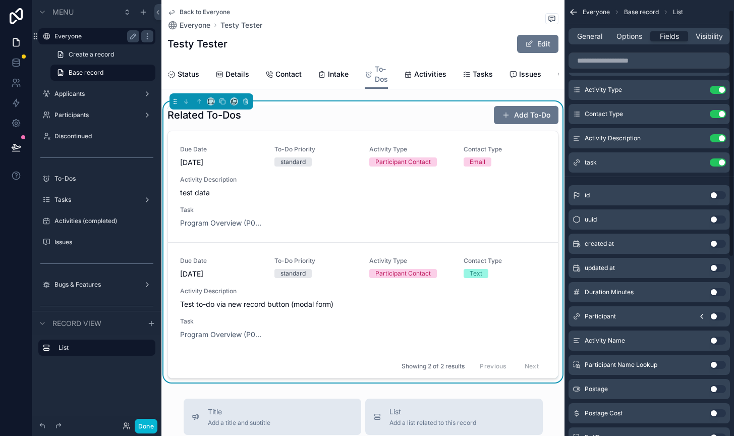
scroll to position [0, 0]
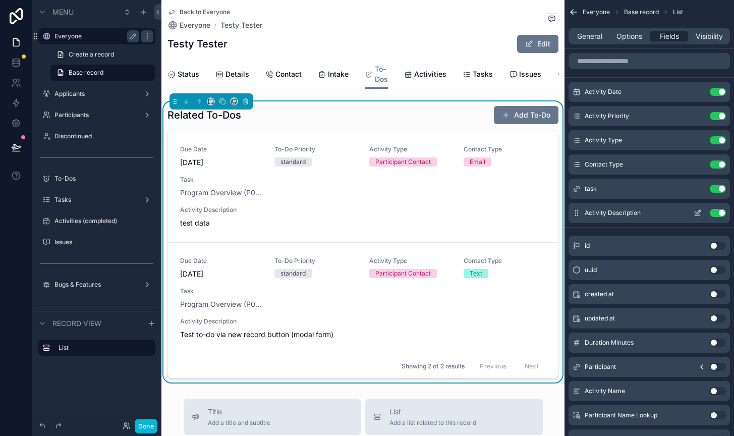
click at [697, 214] on icon "scrollable content" at bounding box center [698, 213] width 8 height 8
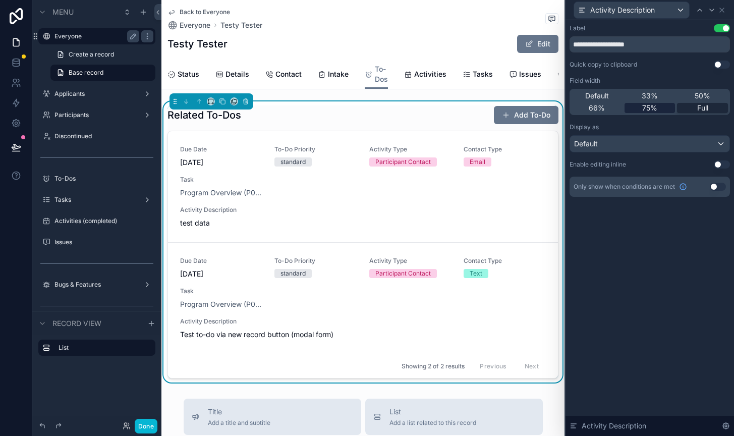
click at [646, 104] on span "75%" at bounding box center [649, 108] width 15 height 10
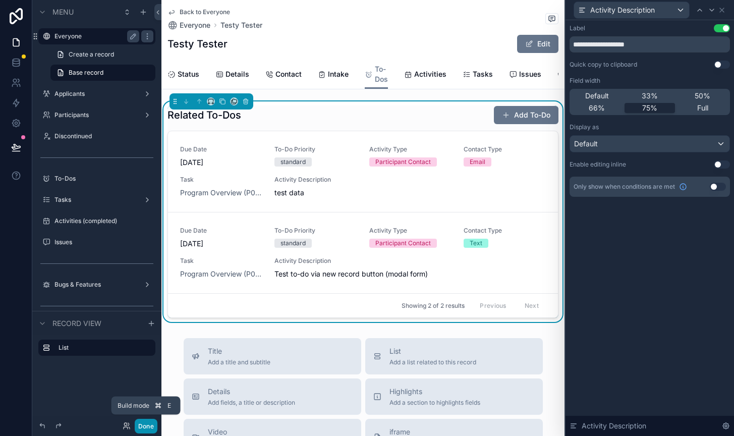
click at [144, 425] on button "Done" at bounding box center [146, 426] width 23 height 15
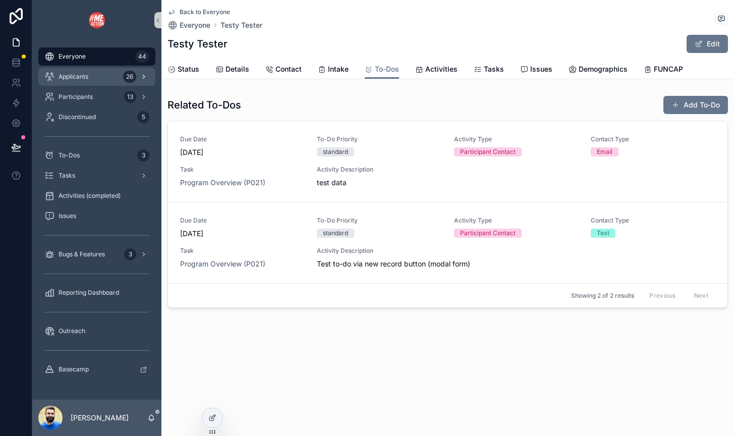
click at [74, 81] on div "Applicants 26" at bounding box center [96, 77] width 105 height 16
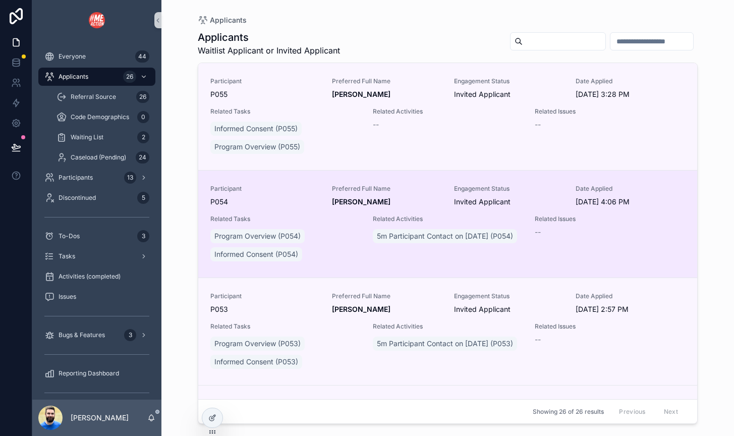
click at [312, 197] on span "P054" at bounding box center [265, 202] width 110 height 10
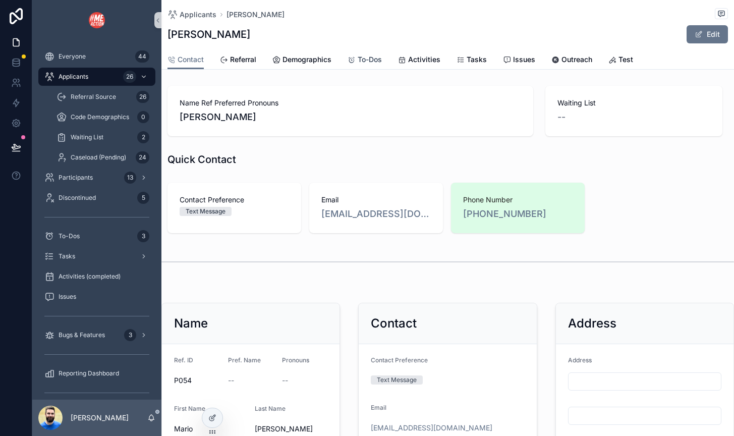
click at [358, 58] on span "To-Dos" at bounding box center [370, 60] width 24 height 10
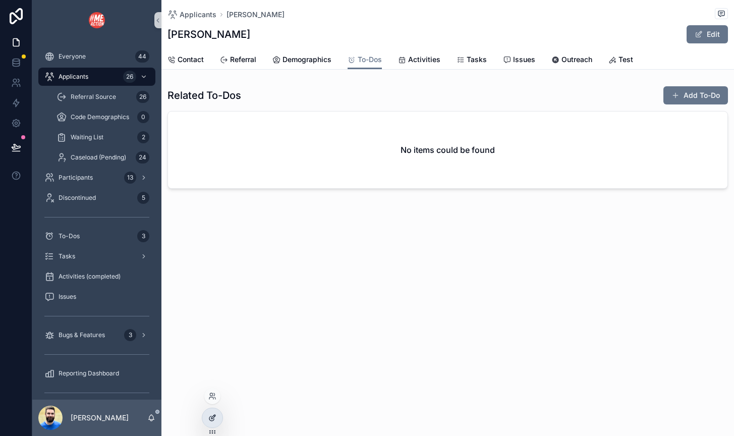
click at [213, 415] on icon at bounding box center [213, 417] width 4 height 4
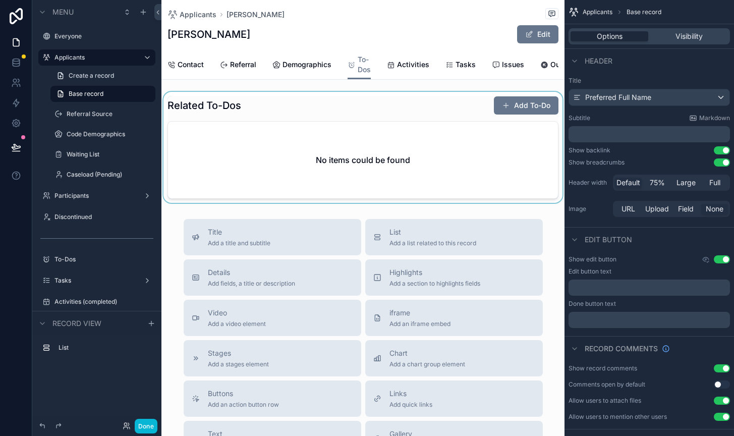
click at [431, 139] on div "scrollable content" at bounding box center [363, 147] width 403 height 111
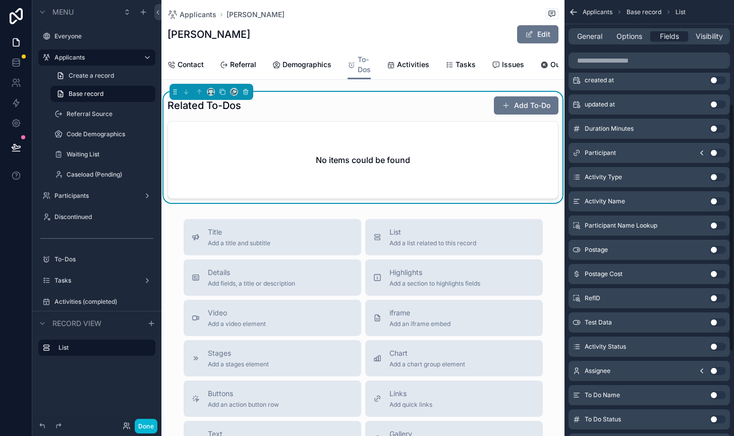
scroll to position [193, 0]
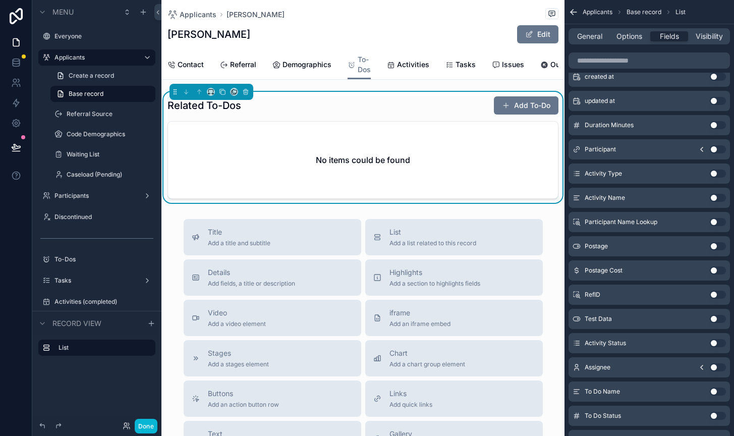
click at [715, 172] on button "Use setting" at bounding box center [718, 174] width 16 height 8
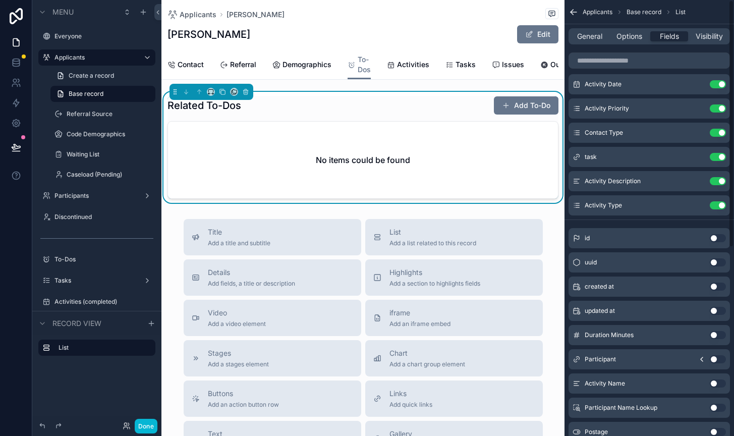
scroll to position [0, 0]
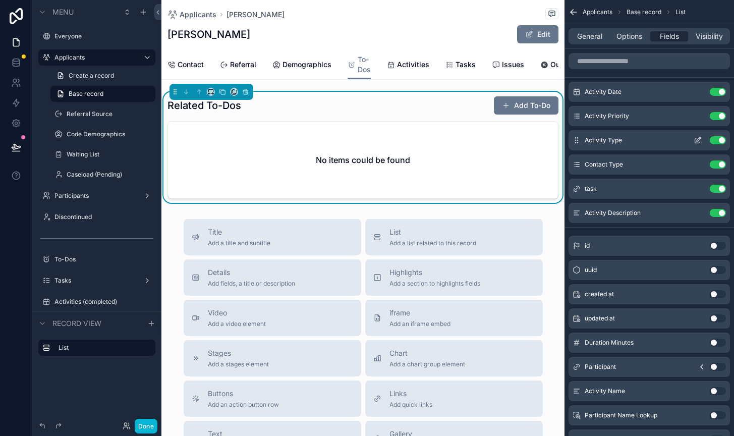
click at [697, 137] on icon "scrollable content" at bounding box center [698, 140] width 8 height 8
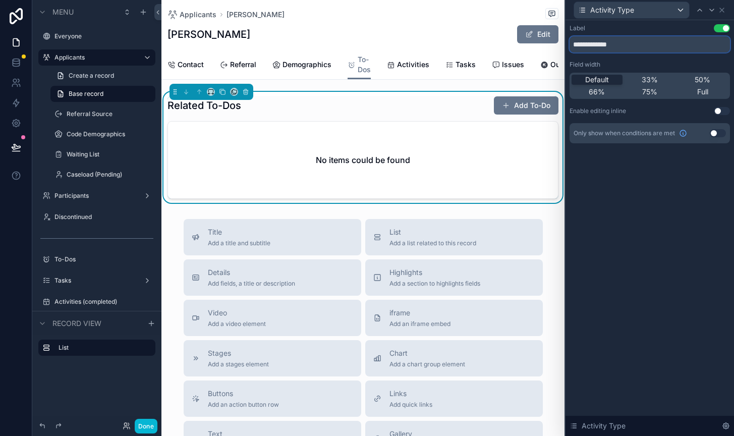
click at [598, 40] on input "**********" at bounding box center [650, 44] width 160 height 16
type input "**********"
click at [672, 213] on div "**********" at bounding box center [650, 228] width 169 height 416
click at [724, 5] on div "Activity Type" at bounding box center [650, 10] width 160 height 20
click at [724, 8] on icon at bounding box center [722, 10] width 4 height 4
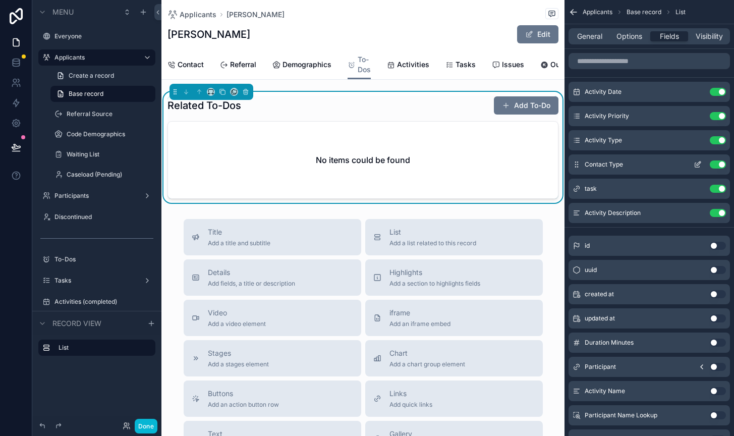
click at [701, 166] on icon "scrollable content" at bounding box center [698, 164] width 8 height 8
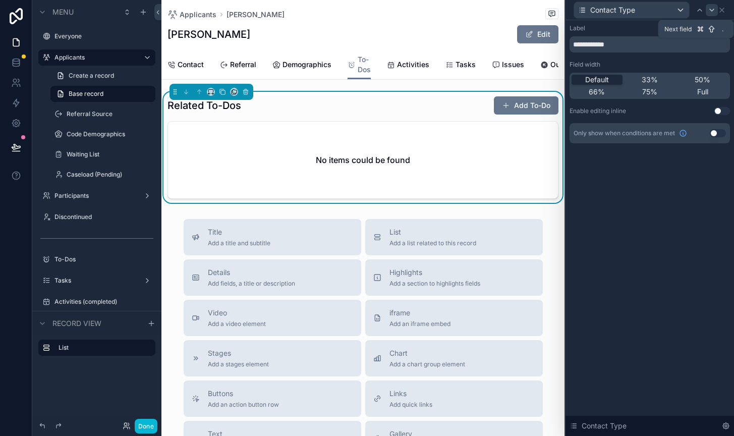
click at [712, 6] on icon at bounding box center [712, 10] width 8 height 8
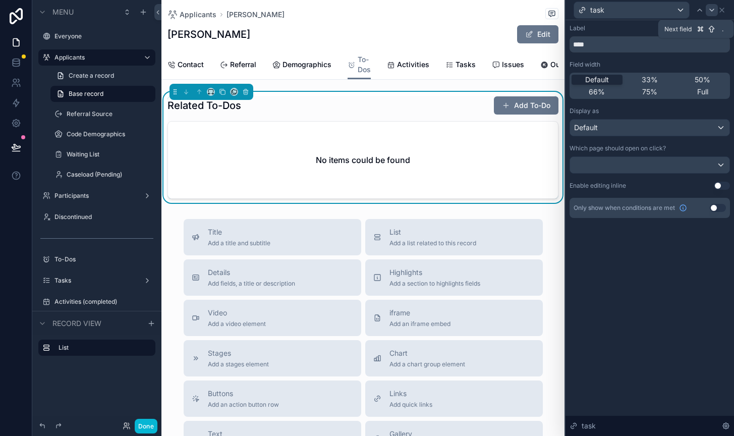
click at [713, 8] on icon at bounding box center [712, 10] width 8 height 8
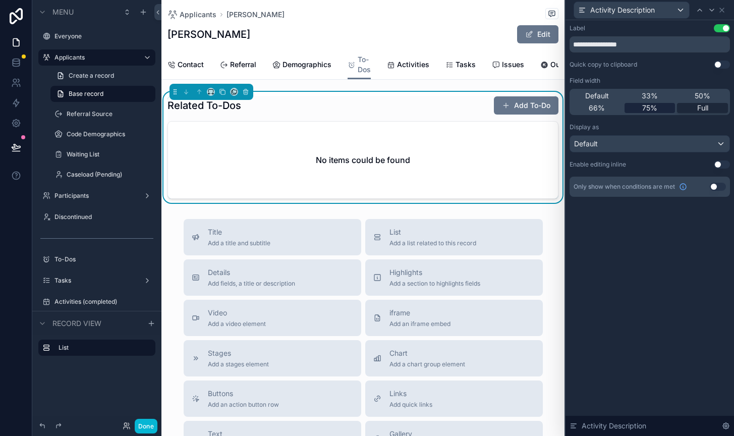
click at [652, 104] on span "75%" at bounding box center [649, 108] width 15 height 10
click at [722, 9] on icon at bounding box center [722, 10] width 4 height 4
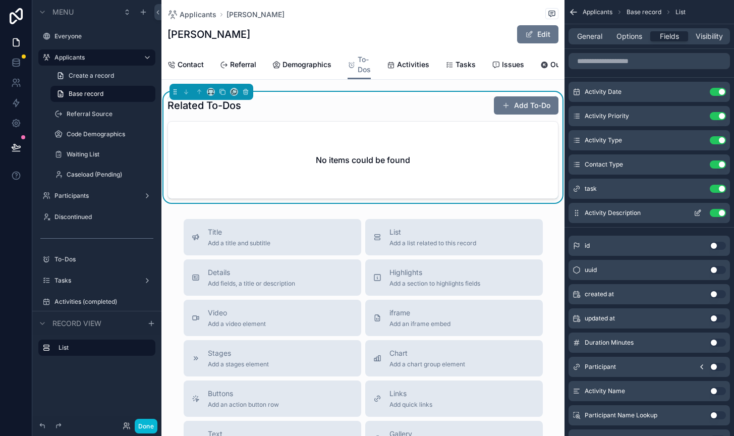
click at [700, 213] on icon "scrollable content" at bounding box center [698, 213] width 8 height 8
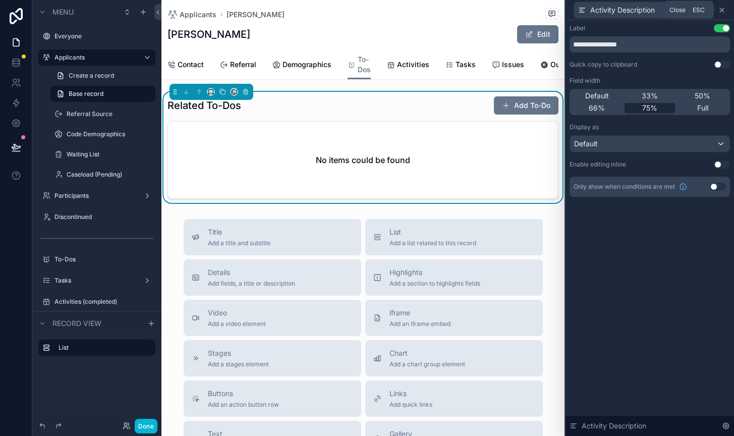
click at [724, 7] on icon at bounding box center [722, 10] width 8 height 8
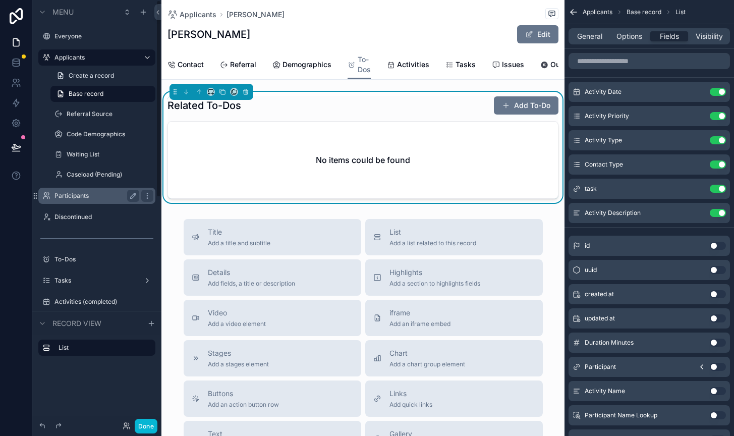
click at [61, 195] on label "Participants" at bounding box center [95, 196] width 81 height 8
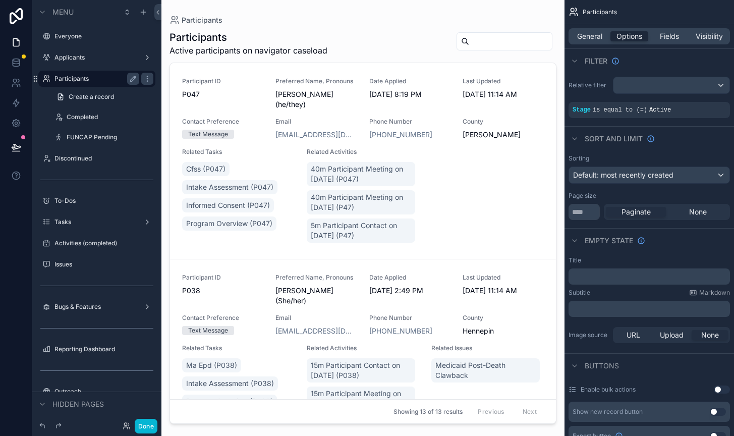
click at [255, 302] on div "scrollable content" at bounding box center [363, 212] width 403 height 424
click at [295, 174] on div "Participant ID P047 Preferred Name, Pronouns [PERSON_NAME] (he/they) Date Appli…" at bounding box center [363, 161] width 362 height 168
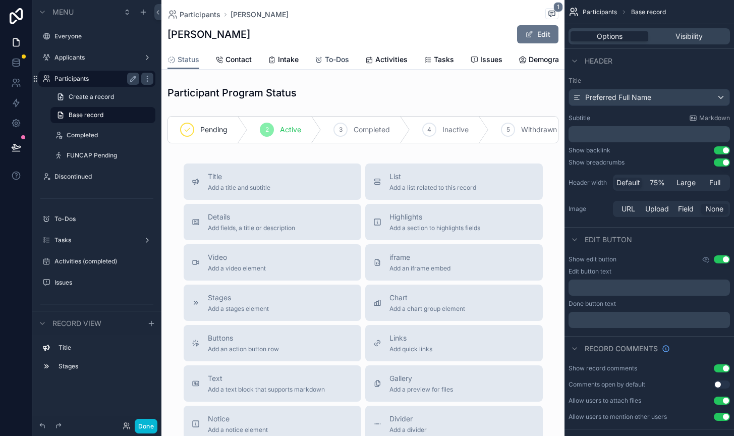
click at [336, 60] on span "To-Dos" at bounding box center [337, 60] width 24 height 10
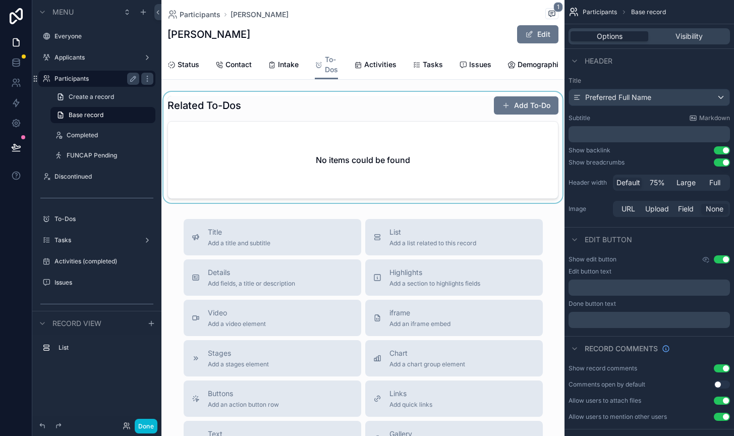
click at [450, 112] on div "scrollable content" at bounding box center [363, 147] width 403 height 111
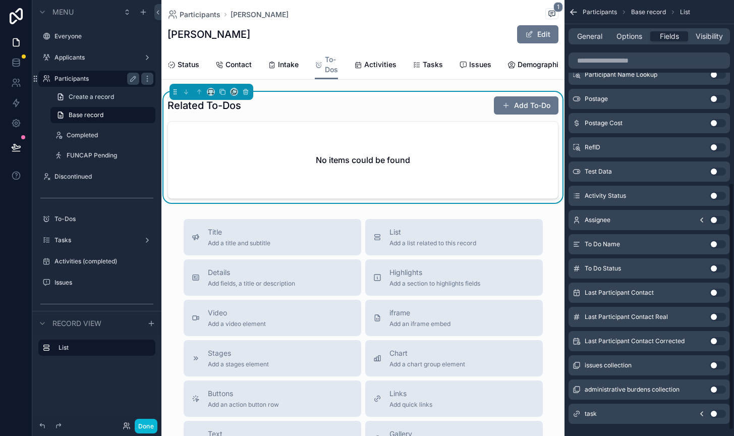
scroll to position [323, 0]
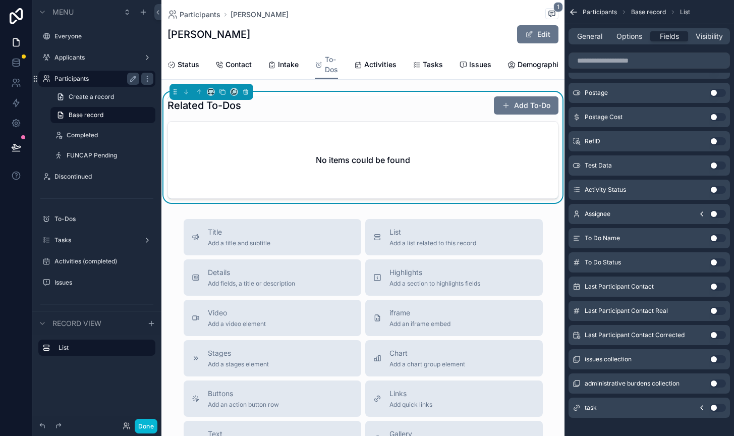
click at [720, 405] on button "Use setting" at bounding box center [718, 408] width 16 height 8
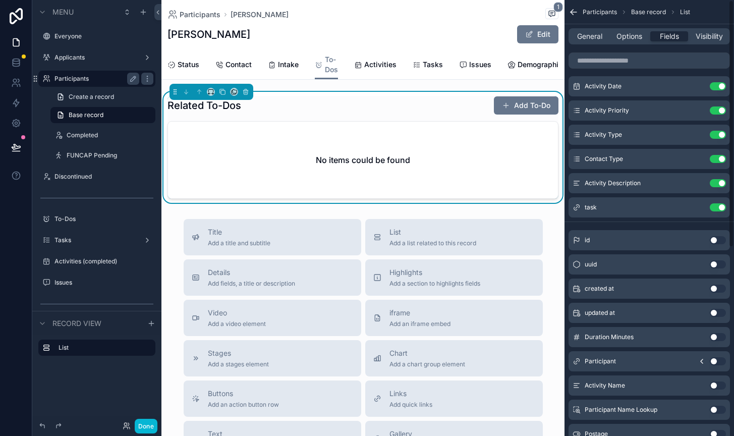
scroll to position [0, 0]
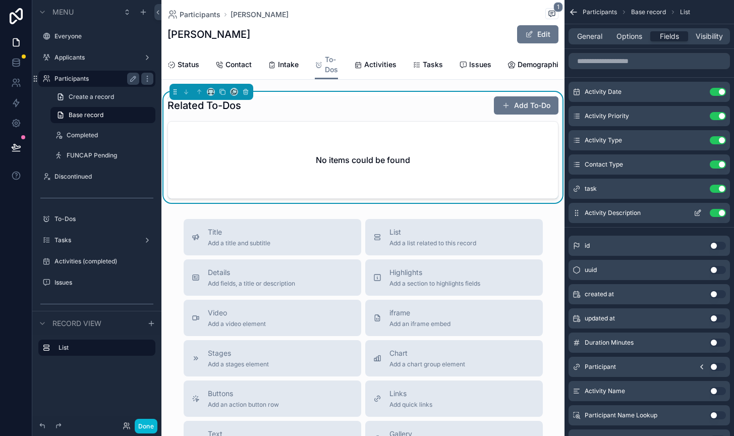
click at [699, 213] on icon "scrollable content" at bounding box center [698, 213] width 8 height 8
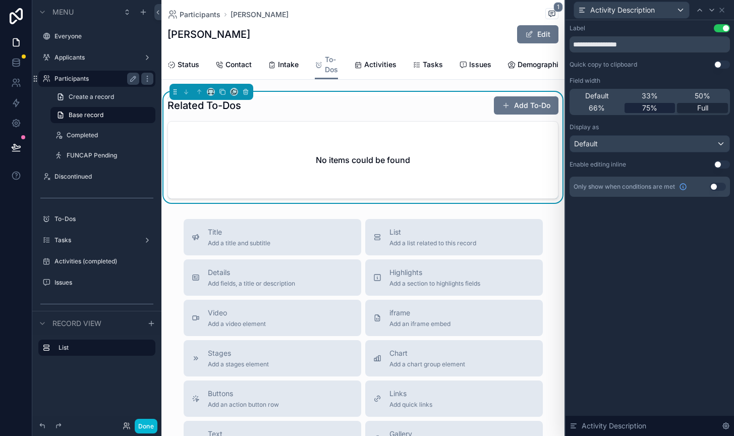
click at [655, 108] on span "75%" at bounding box center [649, 108] width 15 height 10
click at [721, 9] on icon at bounding box center [722, 10] width 8 height 8
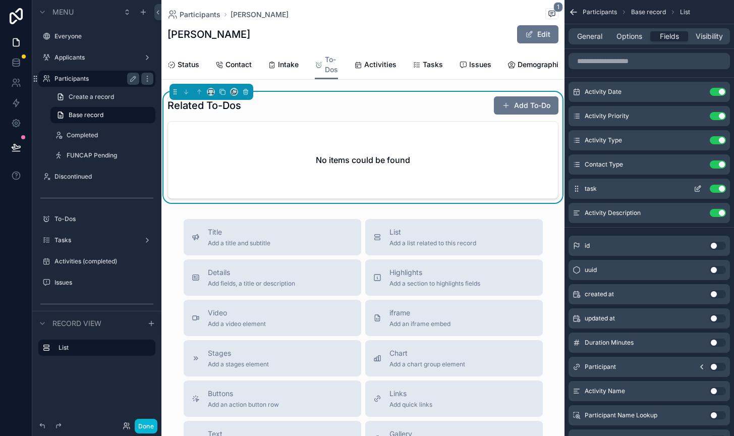
click at [700, 190] on icon "scrollable content" at bounding box center [698, 189] width 8 height 8
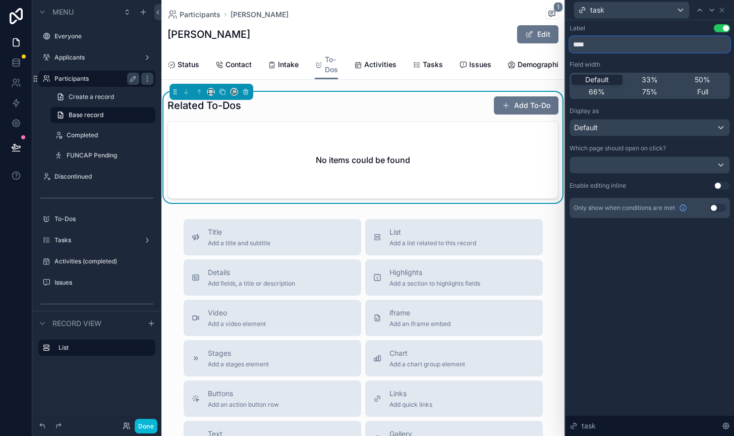
click at [576, 43] on input "****" at bounding box center [650, 44] width 160 height 16
type input "**********"
click at [723, 9] on icon at bounding box center [722, 10] width 8 height 8
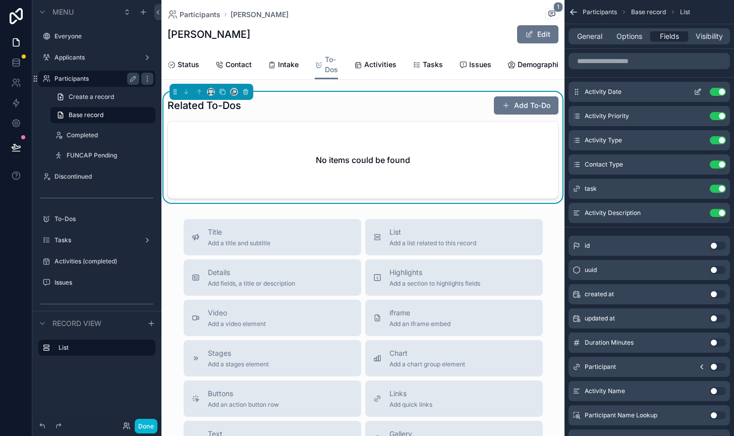
click at [700, 92] on icon "scrollable content" at bounding box center [698, 92] width 8 height 8
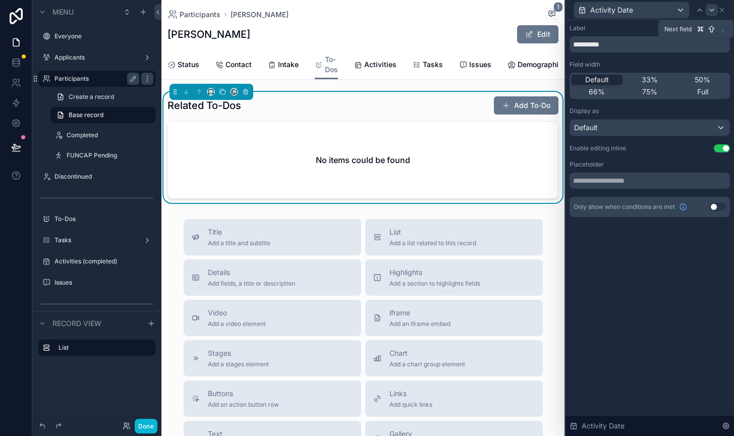
click at [714, 9] on icon at bounding box center [712, 10] width 4 height 2
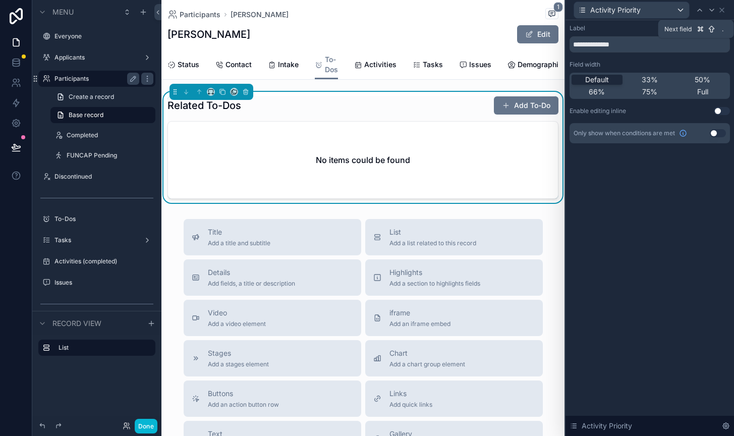
click at [714, 9] on icon at bounding box center [712, 10] width 4 height 2
click at [724, 11] on icon at bounding box center [722, 10] width 8 height 8
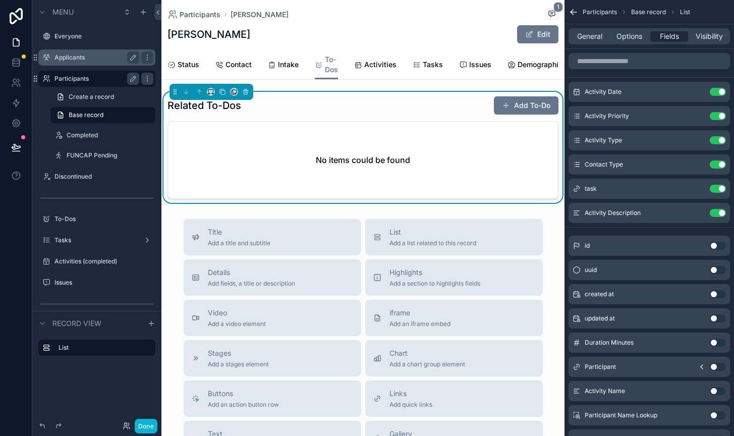
click at [69, 58] on label "Applicants" at bounding box center [95, 57] width 81 height 8
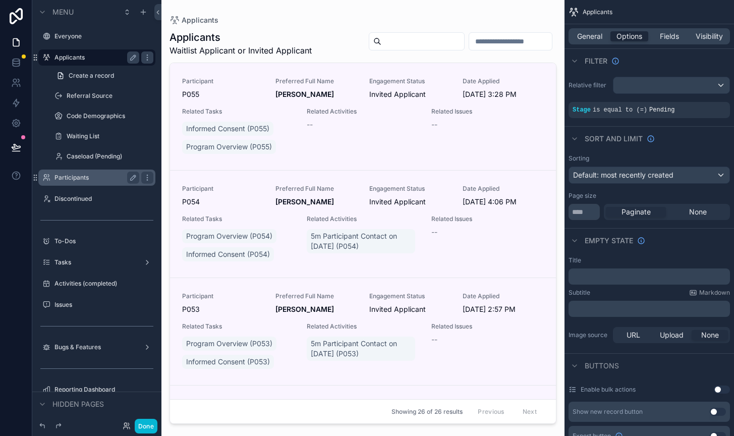
click at [412, 38] on div "scrollable content" at bounding box center [363, 212] width 403 height 424
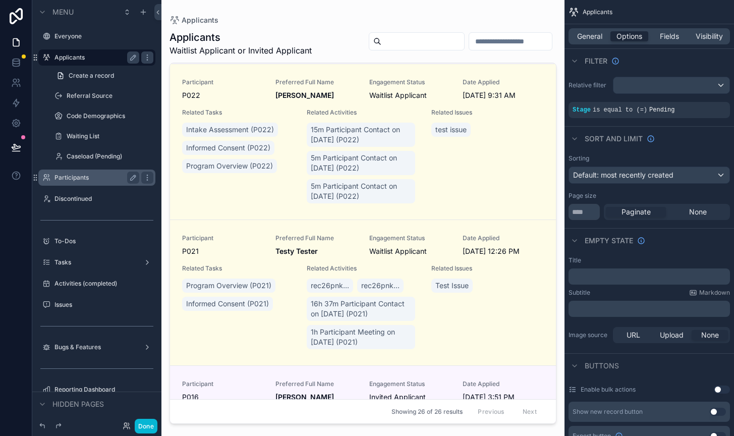
scroll to position [2735, 0]
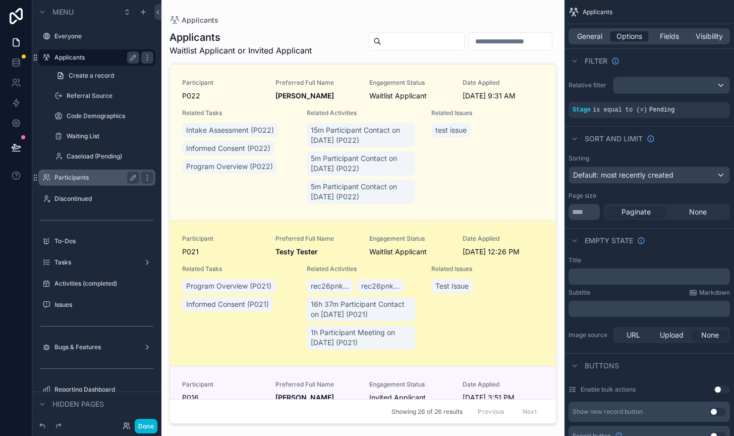
click at [289, 302] on div "Program Overview (P021) Informed Consent (P021)" at bounding box center [238, 295] width 113 height 36
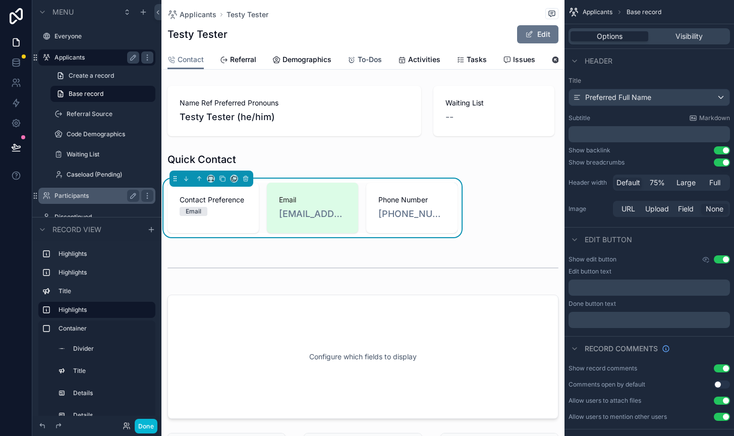
click at [371, 57] on span "To-Dos" at bounding box center [370, 60] width 24 height 10
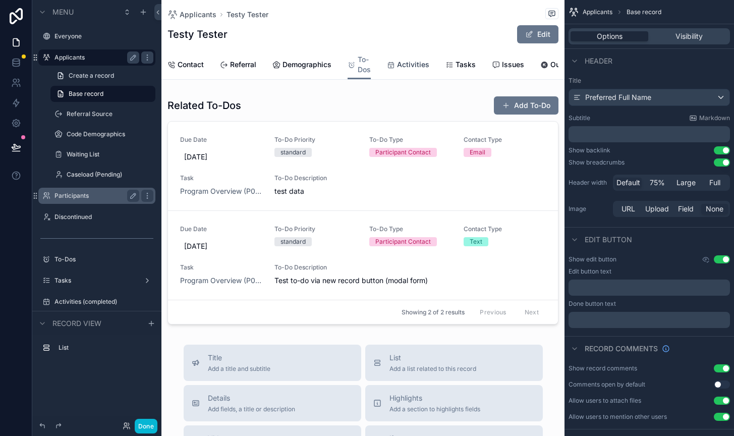
click at [406, 63] on span "Activities" at bounding box center [413, 65] width 32 height 10
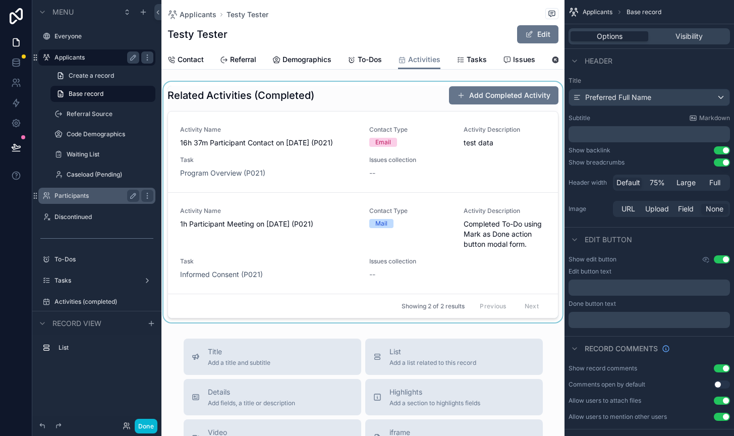
click at [391, 95] on div "scrollable content" at bounding box center [363, 202] width 403 height 241
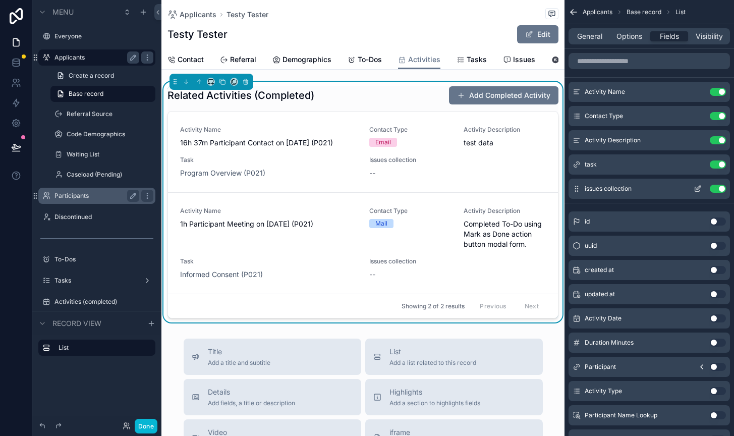
click at [715, 188] on button "Use setting" at bounding box center [718, 189] width 16 height 8
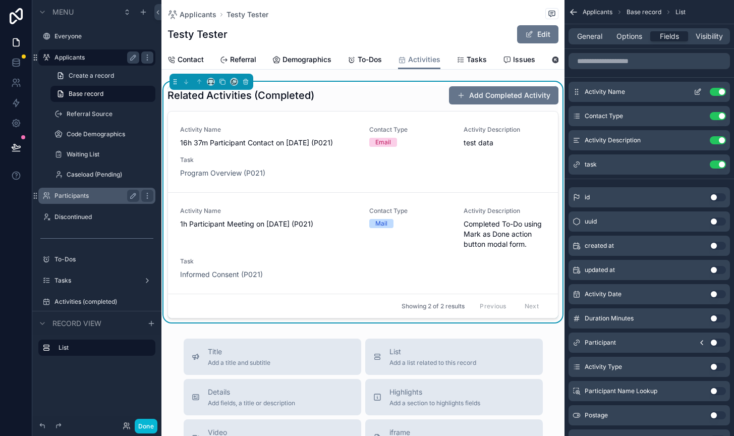
click at [699, 88] on icon "scrollable content" at bounding box center [698, 92] width 8 height 8
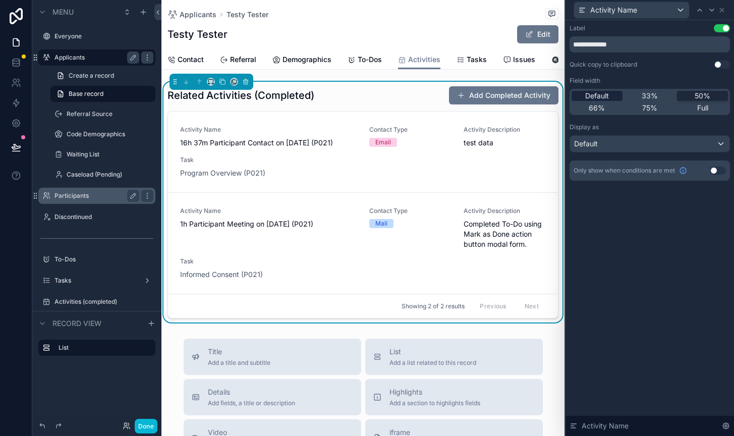
click at [599, 92] on span "Default" at bounding box center [597, 96] width 24 height 10
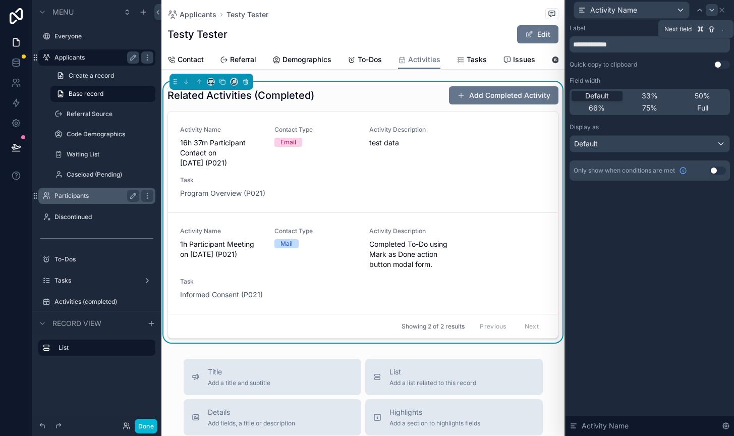
click at [714, 6] on icon at bounding box center [712, 10] width 8 height 8
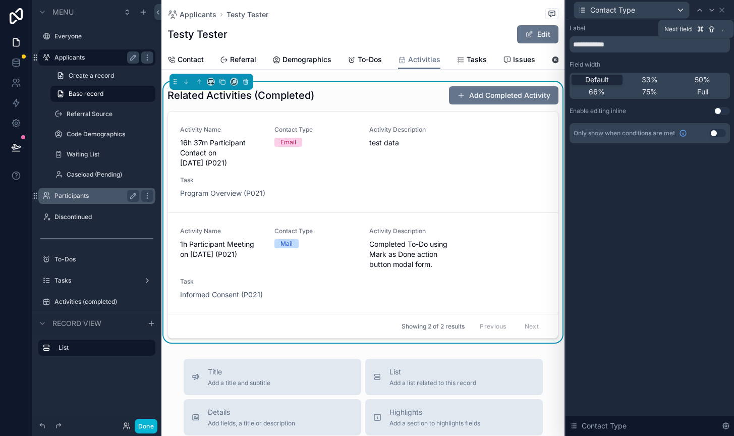
click at [714, 6] on icon at bounding box center [712, 10] width 8 height 8
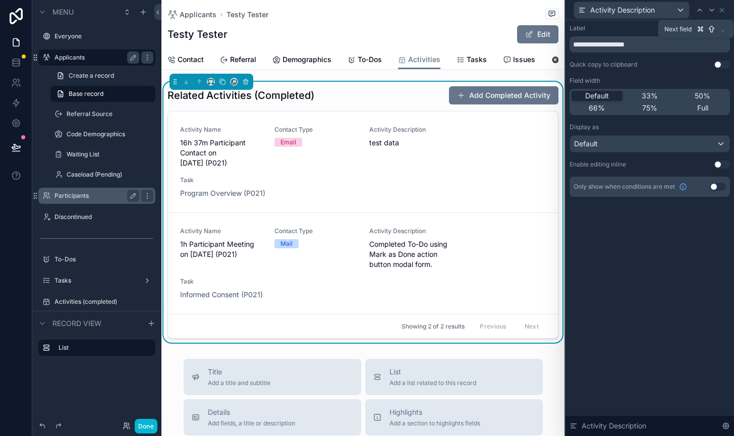
click at [714, 6] on icon at bounding box center [712, 10] width 8 height 8
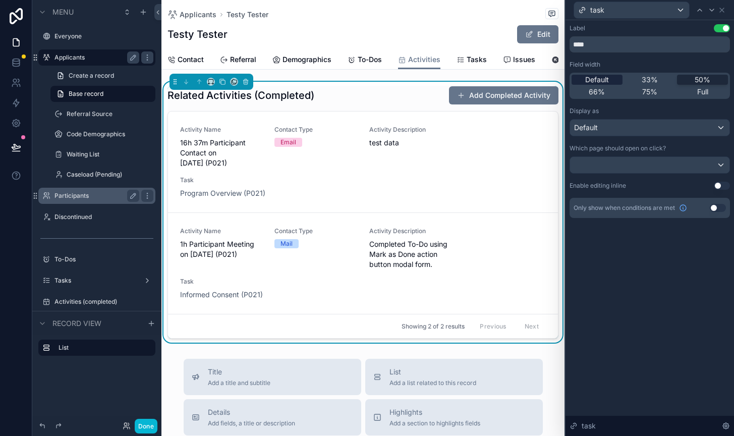
click at [591, 79] on span "Default" at bounding box center [597, 80] width 24 height 10
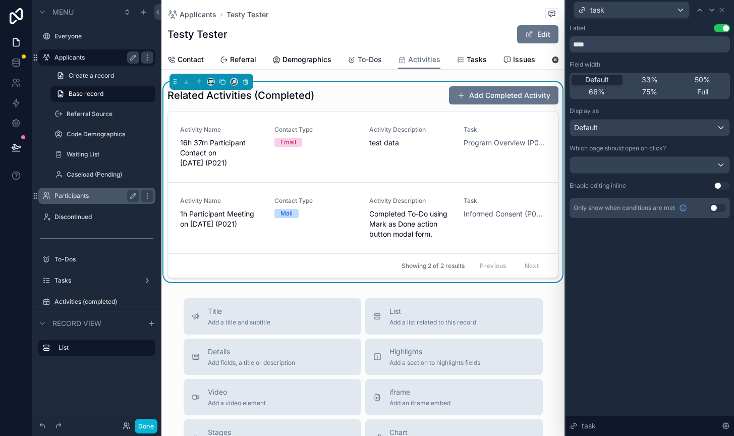
click at [365, 56] on span "To-Dos" at bounding box center [370, 60] width 24 height 10
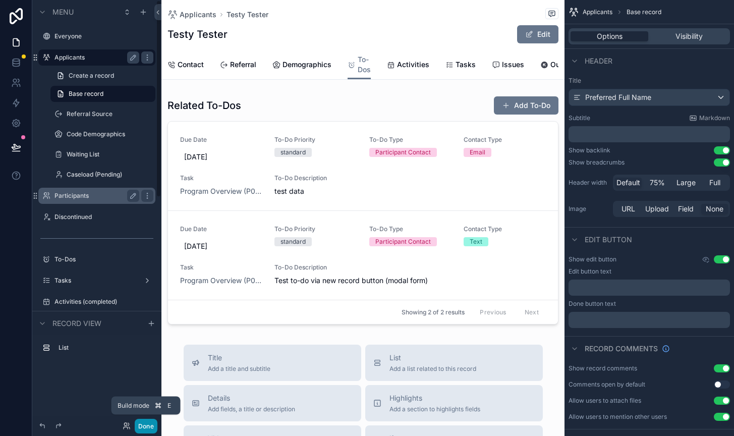
click at [143, 423] on button "Done" at bounding box center [146, 426] width 23 height 15
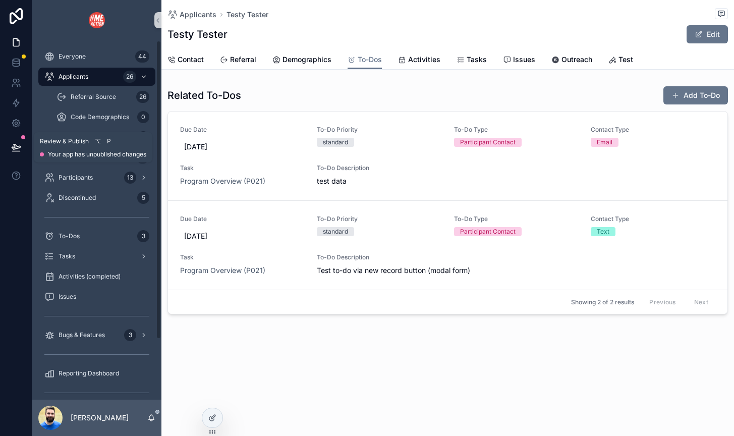
click at [14, 143] on icon at bounding box center [16, 147] width 10 height 10
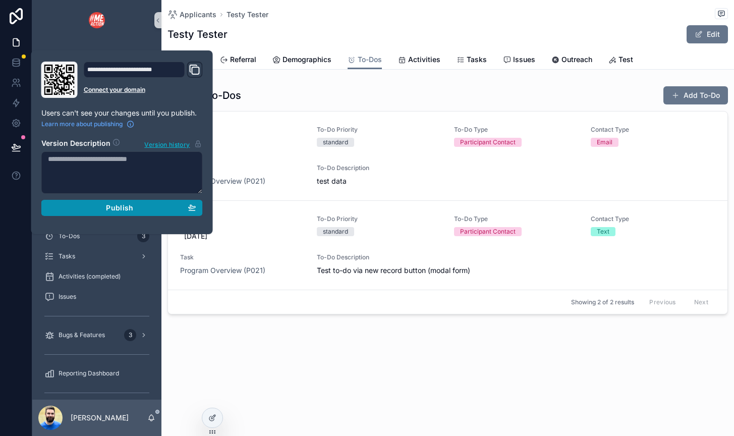
click at [69, 207] on div "Publish" at bounding box center [122, 207] width 148 height 9
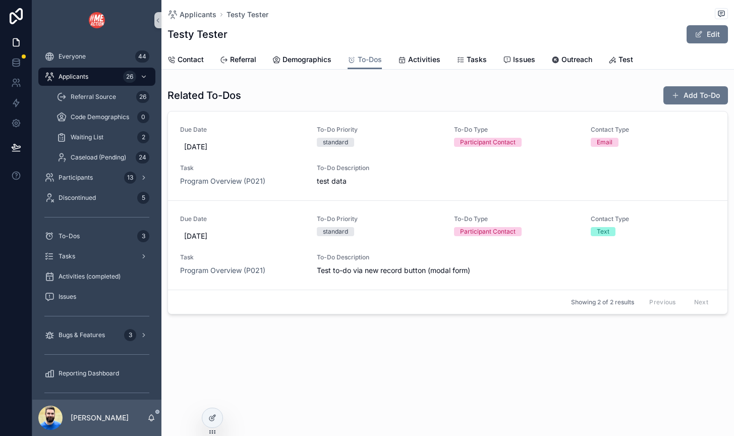
click at [57, 16] on link "scrollable content" at bounding box center [96, 20] width 117 height 16
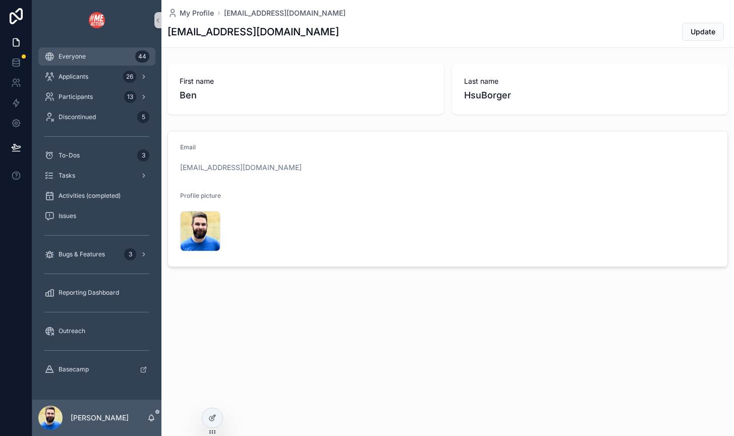
click at [76, 57] on span "Everyone" at bounding box center [72, 56] width 27 height 8
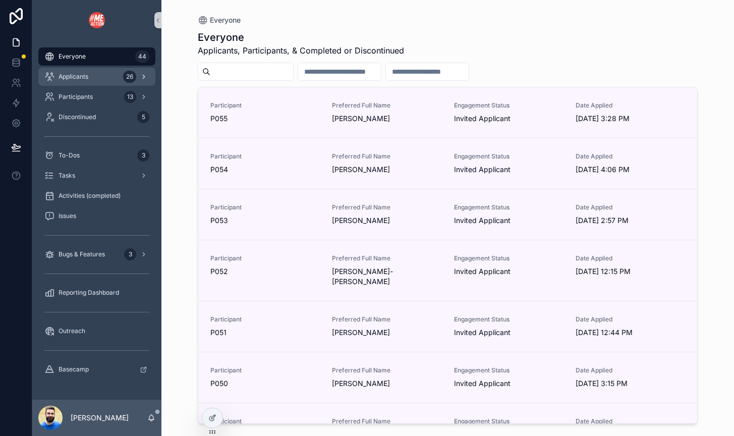
click at [79, 77] on span "Applicants" at bounding box center [74, 77] width 30 height 8
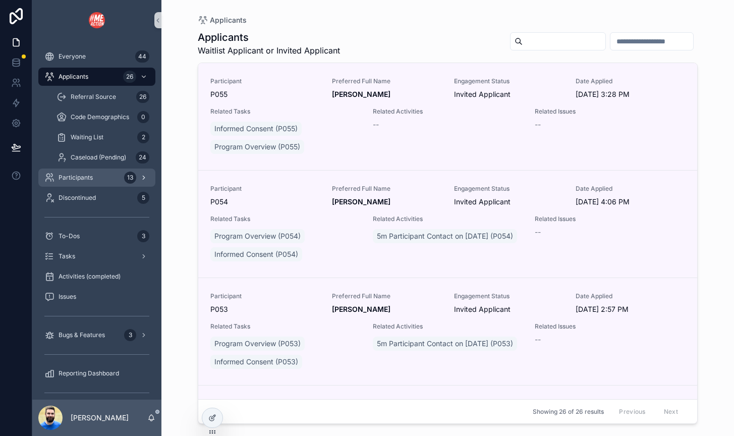
click at [67, 174] on span "Participants" at bounding box center [76, 178] width 34 height 8
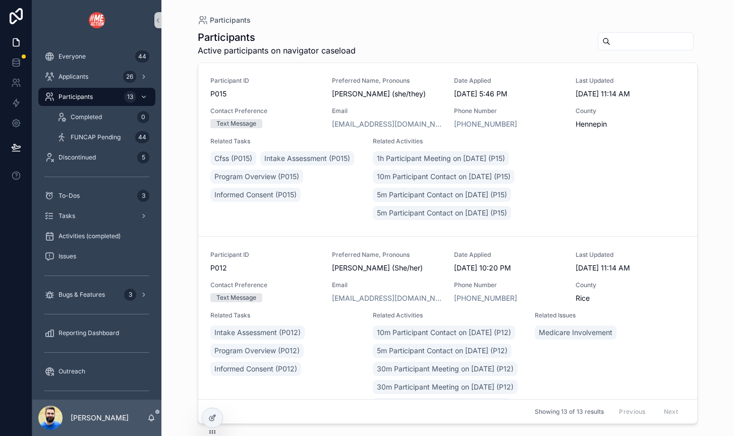
scroll to position [1884, 0]
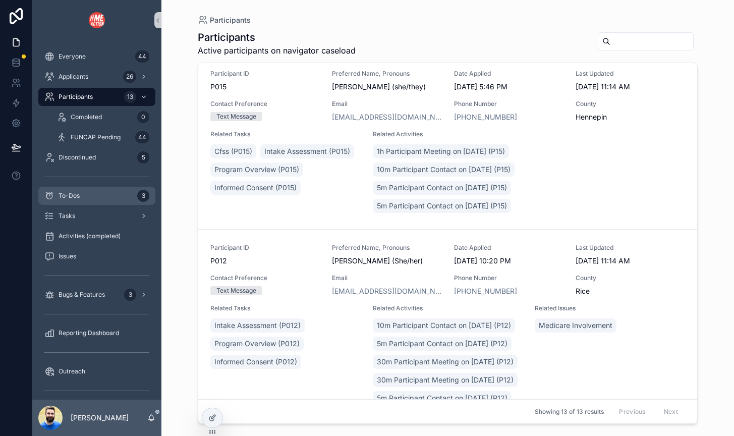
click at [90, 188] on div "To-Dos 3" at bounding box center [96, 196] width 105 height 16
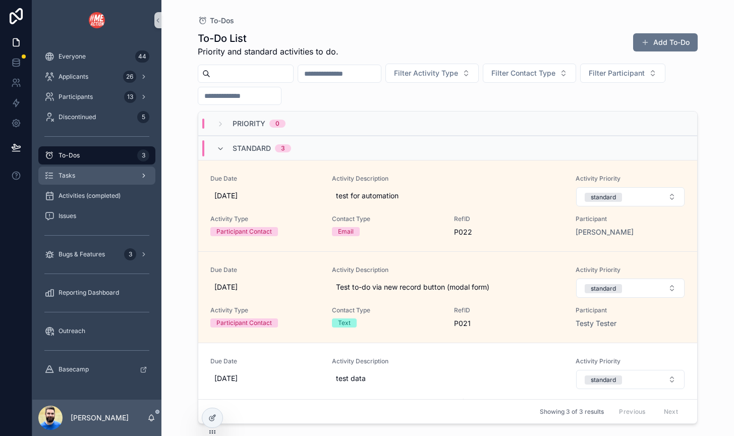
click at [88, 175] on div "Tasks" at bounding box center [96, 176] width 105 height 16
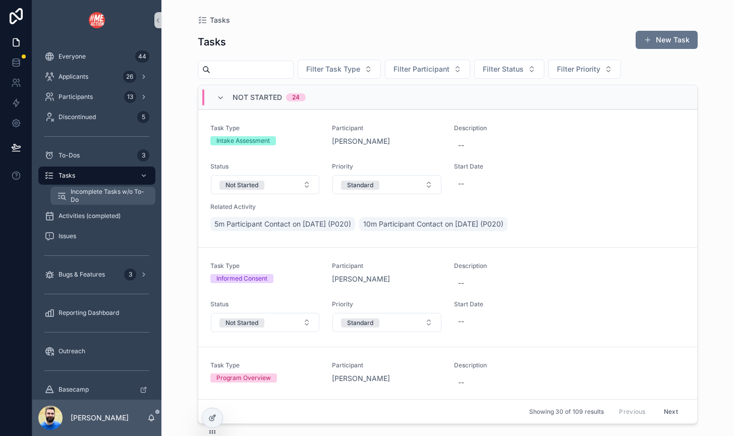
click at [94, 194] on span "Incomplete Tasks w/o To-Do" at bounding box center [108, 196] width 75 height 16
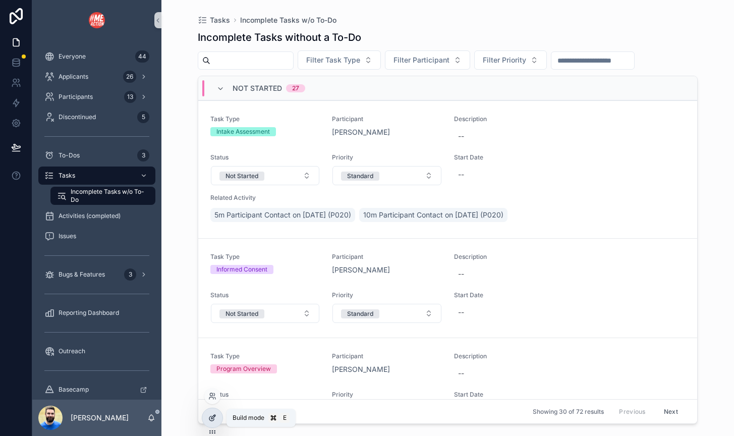
click at [212, 417] on icon at bounding box center [213, 417] width 4 height 4
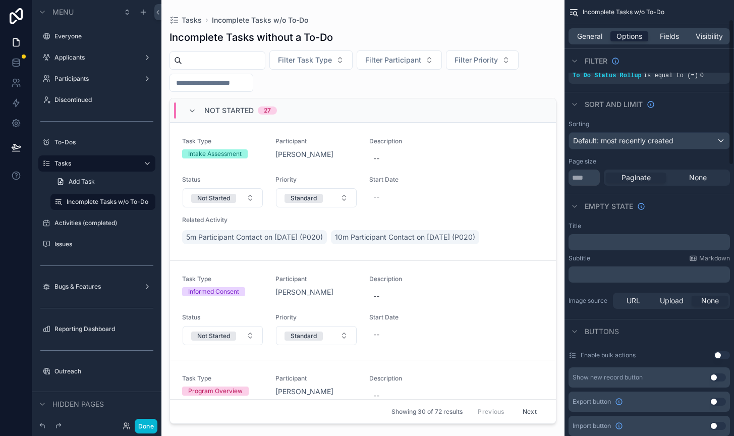
scroll to position [72, 0]
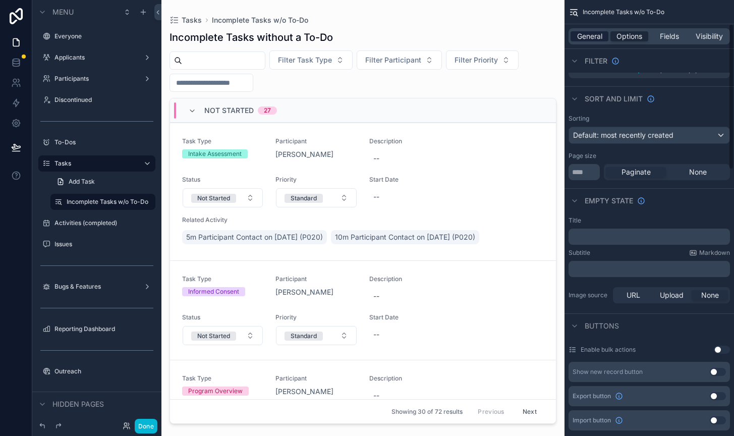
click at [595, 34] on span "General" at bounding box center [589, 36] width 25 height 10
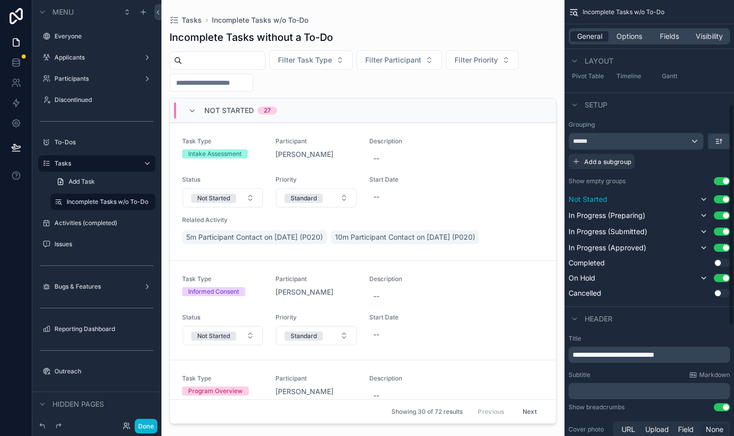
scroll to position [424, 0]
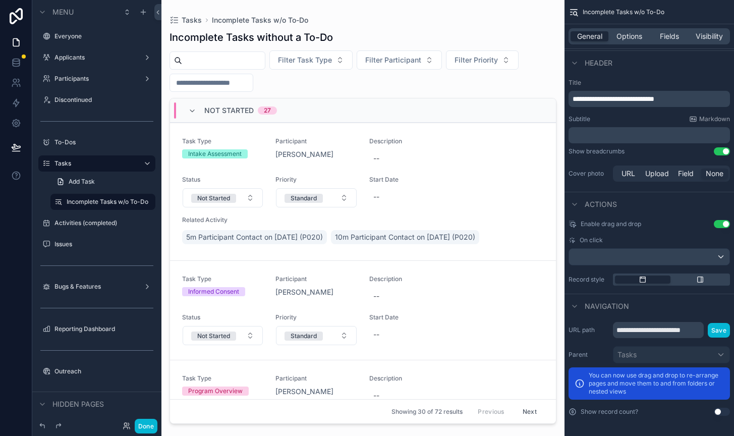
click at [721, 411] on button "Use setting" at bounding box center [722, 412] width 16 height 8
click at [90, 138] on div "To-Dos" at bounding box center [97, 142] width 85 height 12
click at [89, 143] on label "To-Dos" at bounding box center [95, 142] width 81 height 8
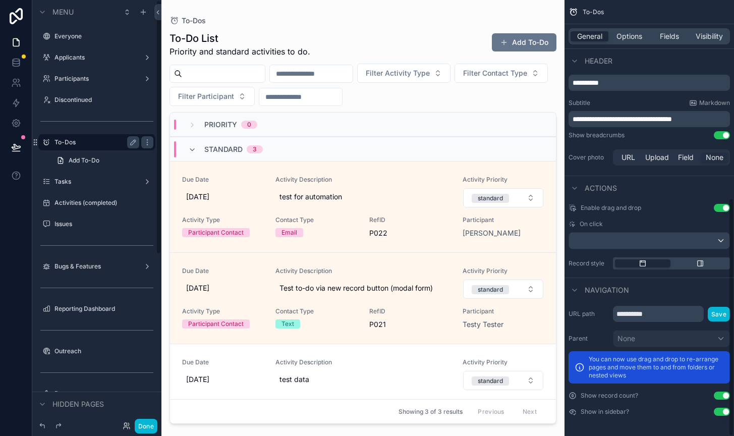
scroll to position [363, 0]
click at [88, 180] on label "Tasks" at bounding box center [95, 182] width 81 height 8
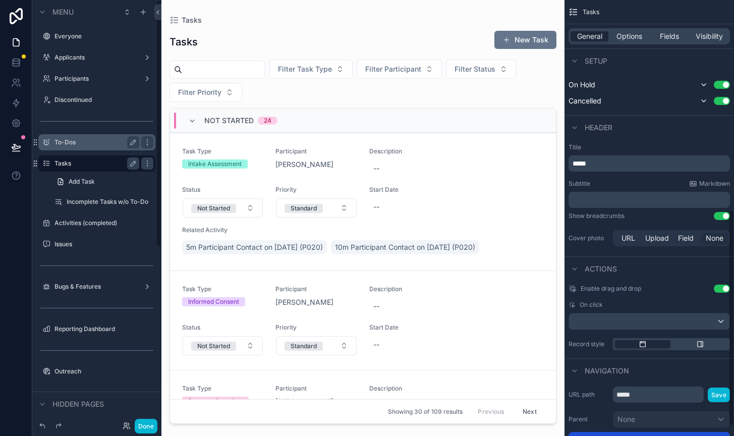
scroll to position [424, 0]
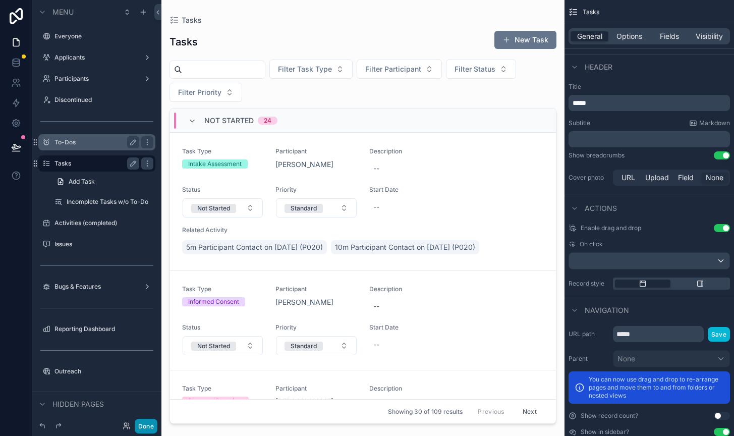
click at [153, 423] on button "Done" at bounding box center [146, 426] width 23 height 15
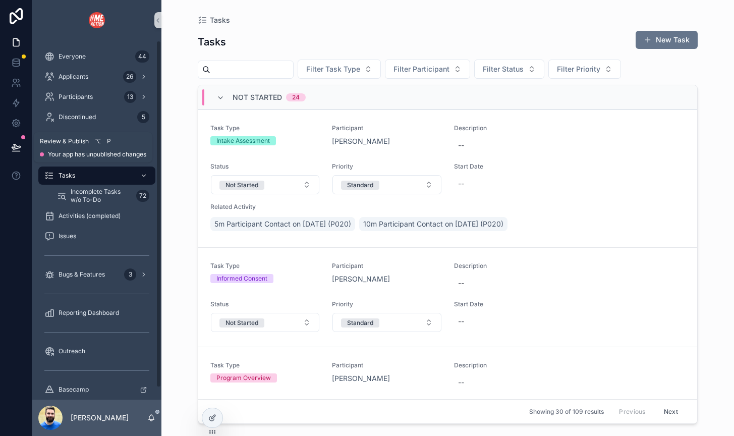
click at [12, 148] on icon at bounding box center [16, 146] width 9 height 5
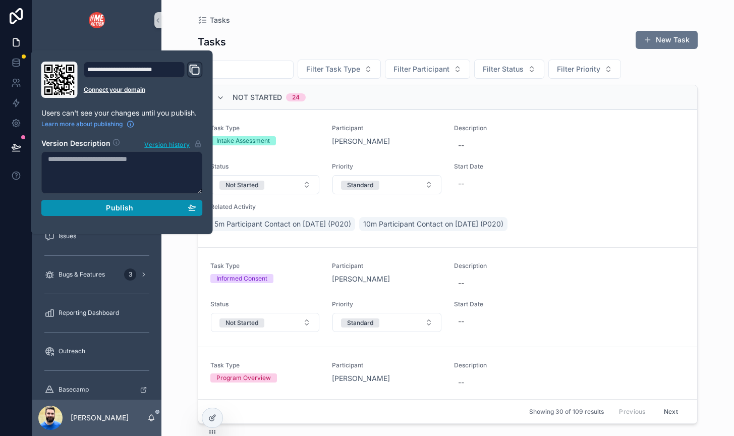
click at [78, 209] on div "Publish" at bounding box center [122, 207] width 148 height 9
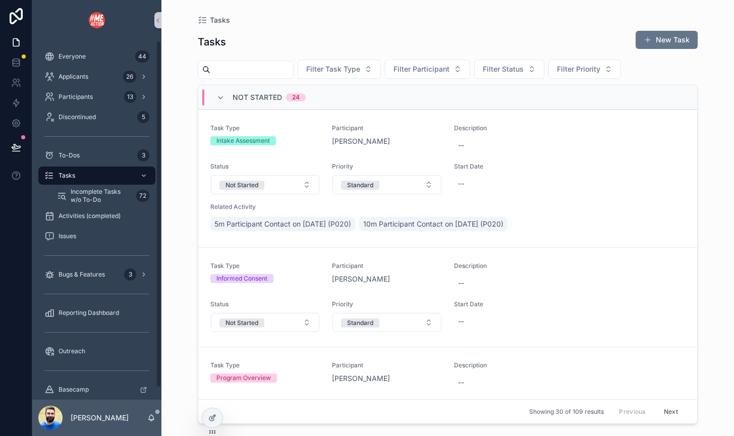
click at [36, 269] on div "Bugs & Features 3" at bounding box center [96, 274] width 129 height 20
click at [16, 145] on icon at bounding box center [16, 146] width 9 height 5
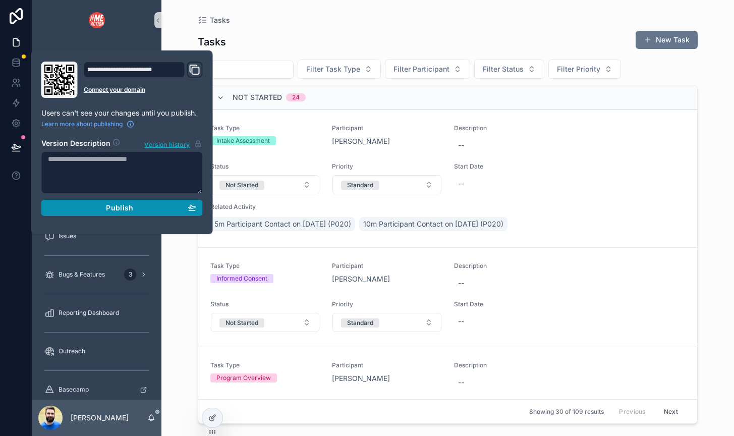
click at [63, 206] on div "Publish" at bounding box center [122, 207] width 148 height 9
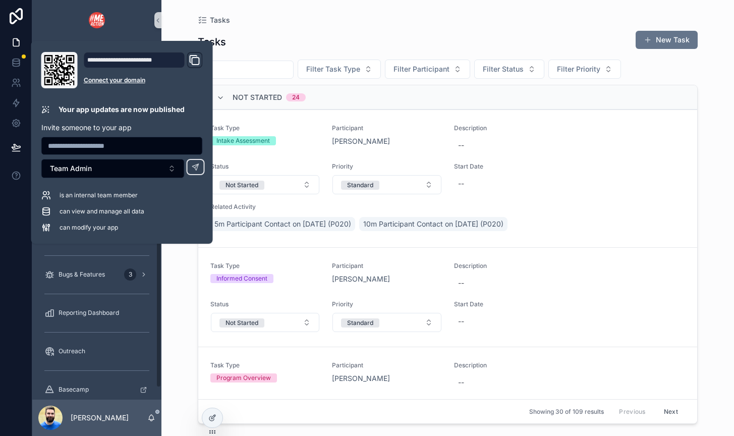
click at [36, 280] on div "Bugs & Features 3" at bounding box center [96, 274] width 129 height 20
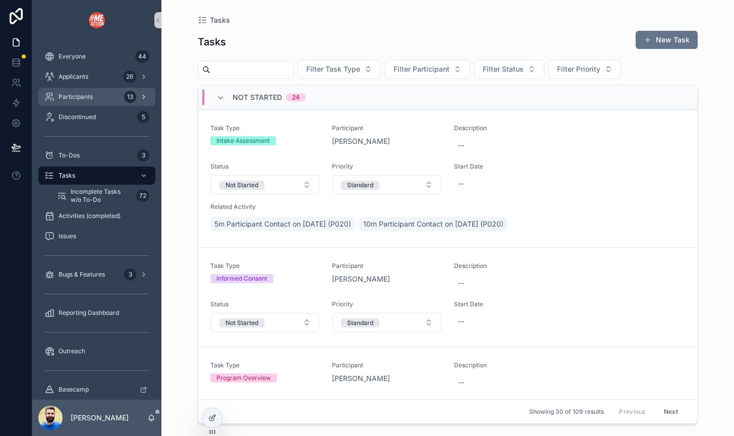
click at [76, 94] on span "Participants" at bounding box center [76, 97] width 34 height 8
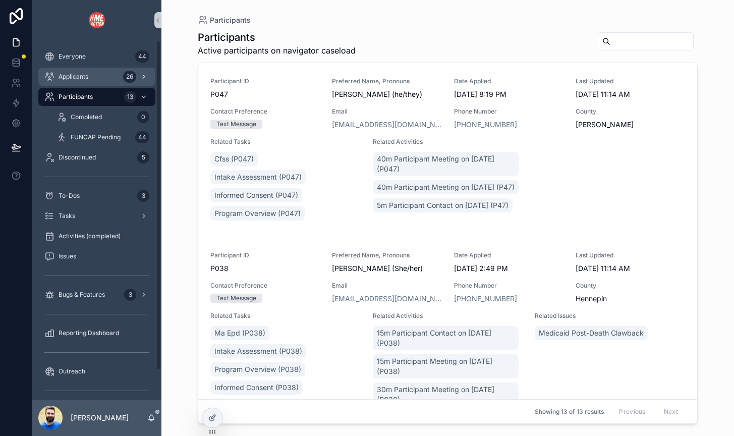
click at [71, 76] on span "Applicants" at bounding box center [74, 77] width 30 height 8
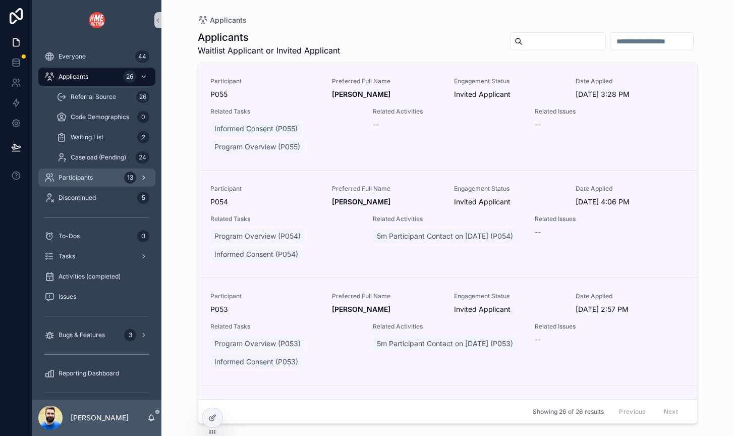
click at [77, 174] on span "Participants" at bounding box center [76, 178] width 34 height 8
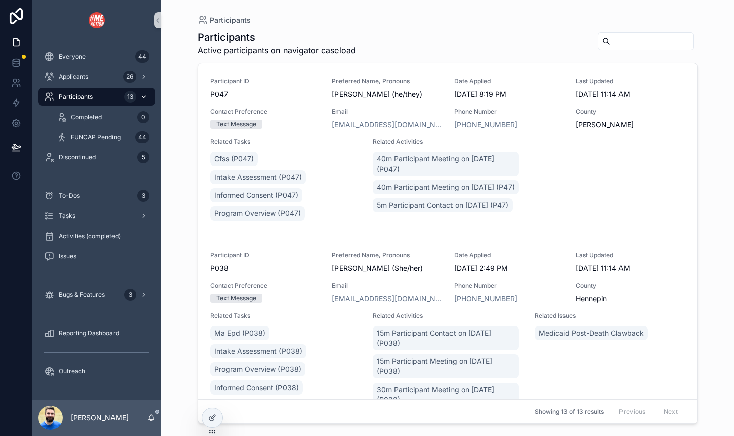
click at [144, 96] on icon "scrollable content" at bounding box center [143, 96] width 7 height 7
